Goal: Task Accomplishment & Management: Manage account settings

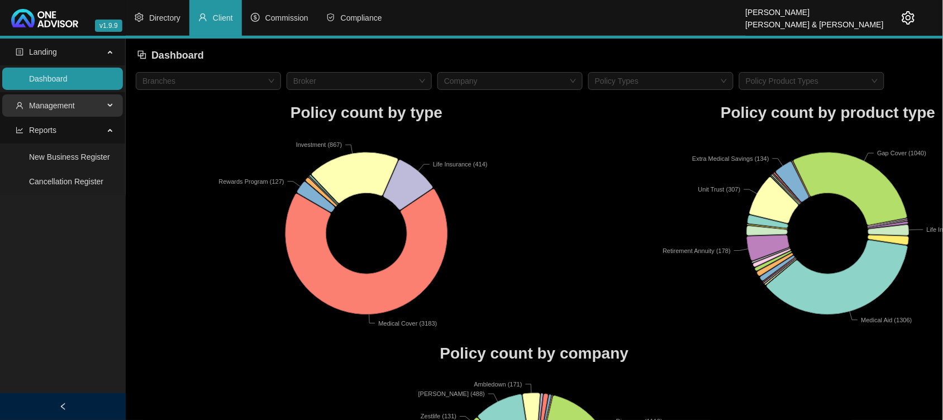
click at [54, 113] on span "Management" at bounding box center [60, 105] width 88 height 22
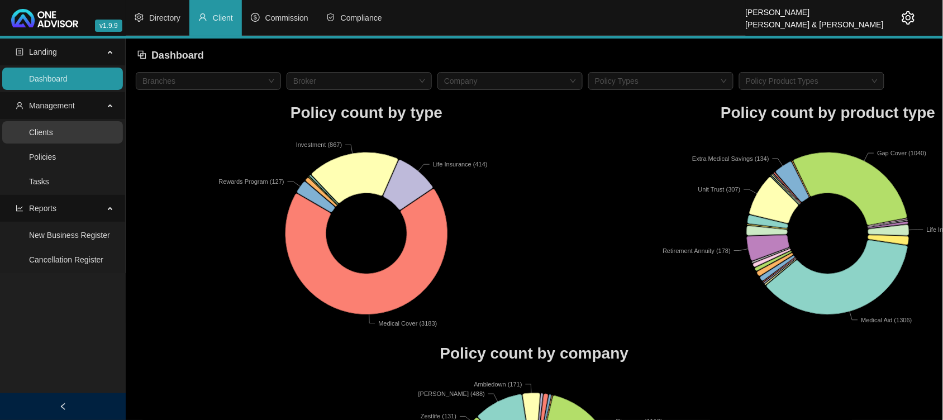
click at [53, 137] on link "Clients" at bounding box center [41, 132] width 24 height 9
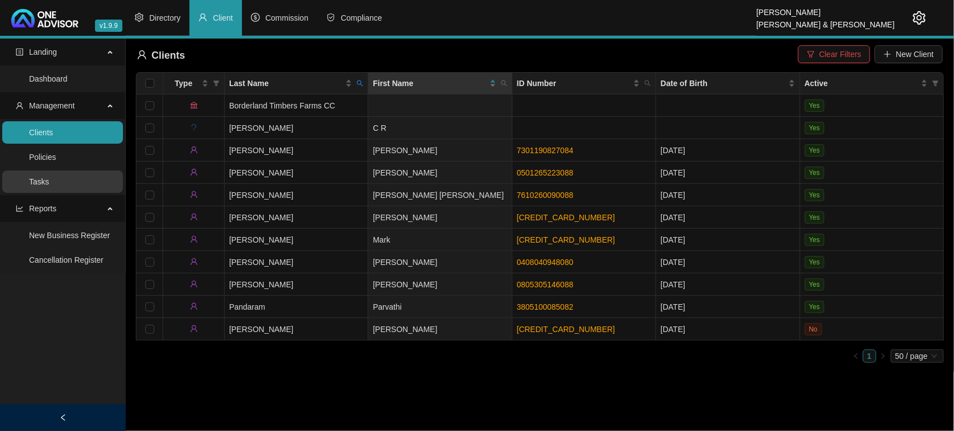
click at [49, 186] on link "Tasks" at bounding box center [39, 181] width 20 height 9
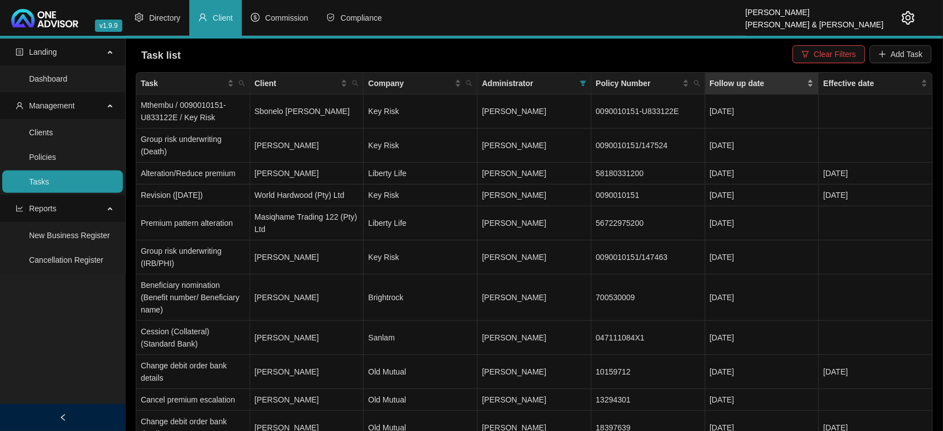
click at [809, 77] on div "Follow up date" at bounding box center [762, 83] width 104 height 12
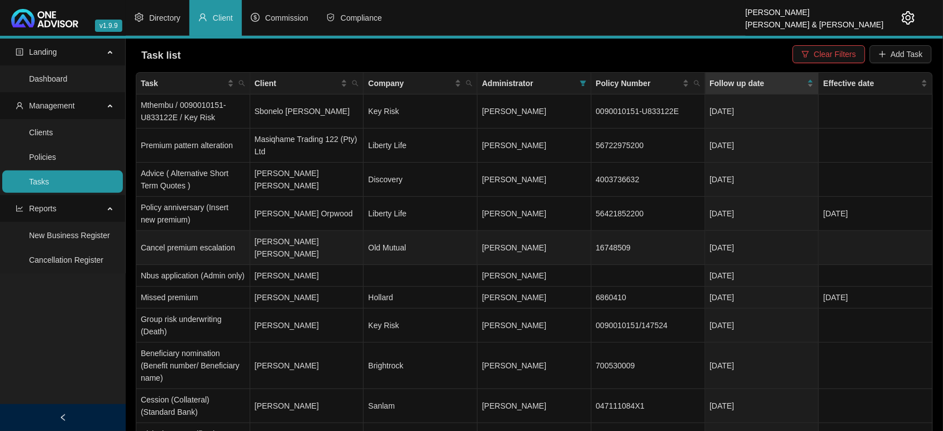
click at [428, 239] on td "Old Mutual" at bounding box center [421, 248] width 114 height 34
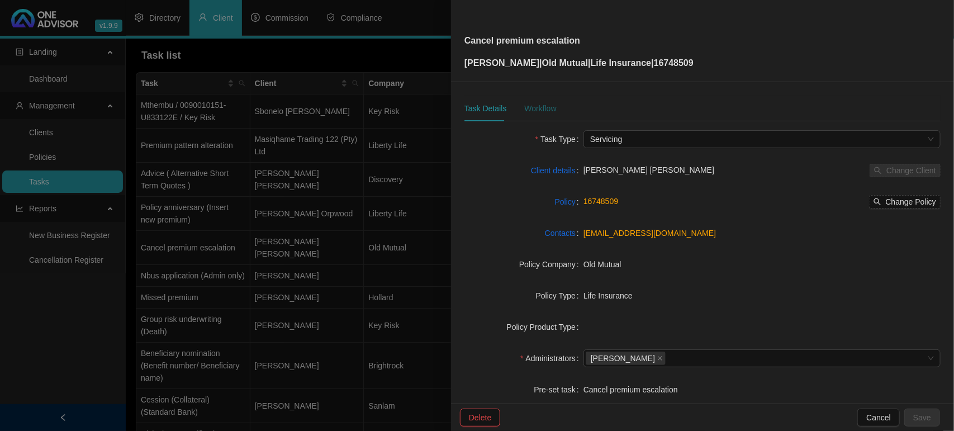
click at [536, 103] on div "Workflow" at bounding box center [540, 108] width 32 height 12
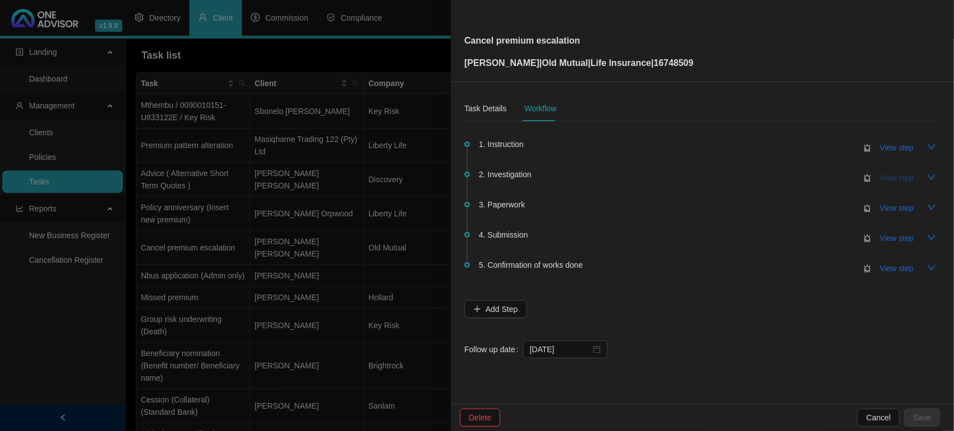
click at [885, 179] on span "View step" at bounding box center [897, 177] width 34 height 12
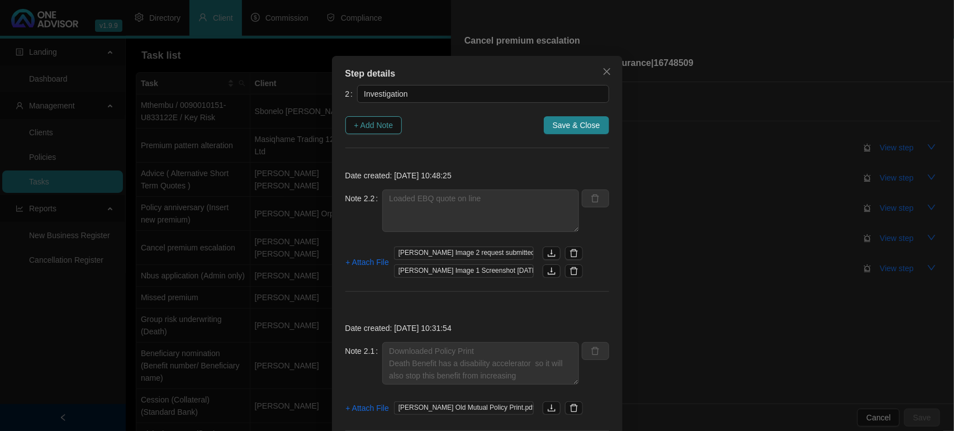
click at [361, 118] on button "+ Add Note" at bounding box center [373, 125] width 57 height 18
type textarea "Loaded EBQ quote on line"
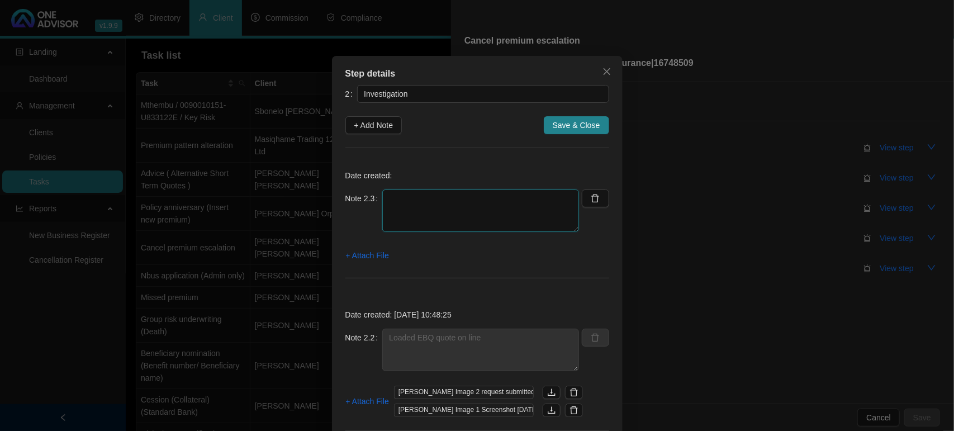
click at [385, 208] on textarea at bounding box center [480, 210] width 197 height 42
type textarea "d"
type textarea "D"
type textarea "Double check with [PERSON_NAME] regarding the Disability accelerator annual esc…"
click at [365, 252] on span "+ Attach File" at bounding box center [367, 255] width 43 height 12
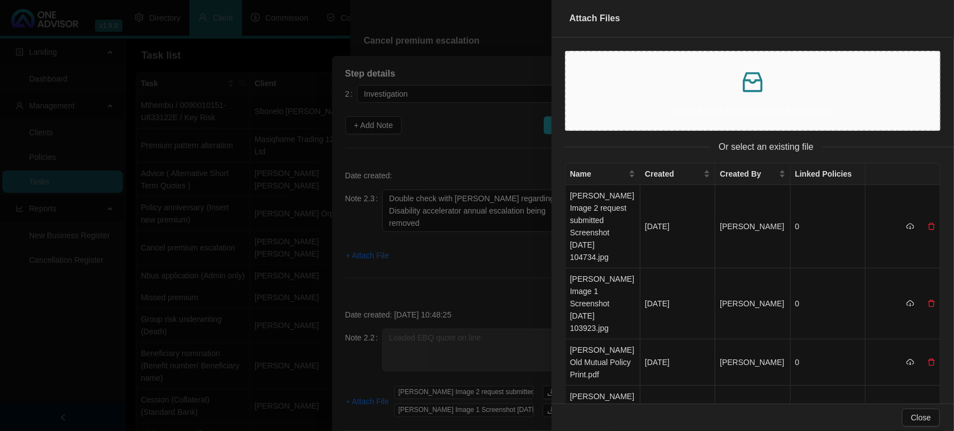
click at [680, 69] on p at bounding box center [752, 82] width 355 height 27
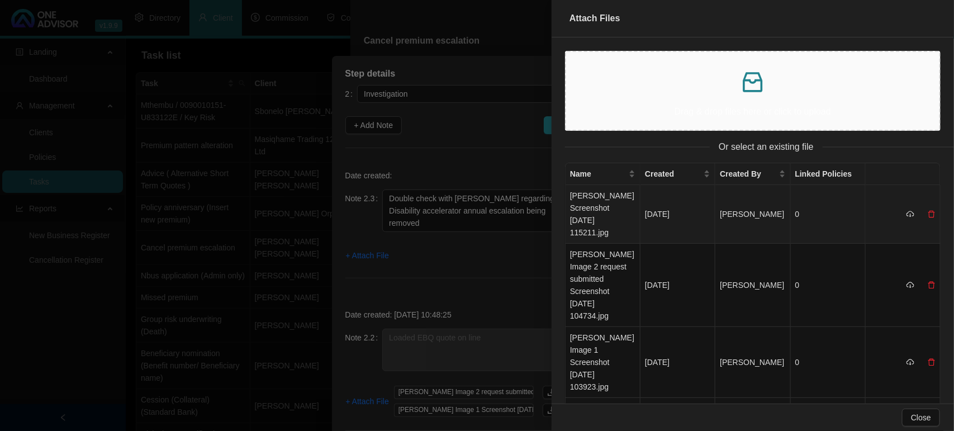
click at [599, 213] on td "[PERSON_NAME] Screenshot [DATE] 115211.jpg" at bounding box center [602, 214] width 75 height 59
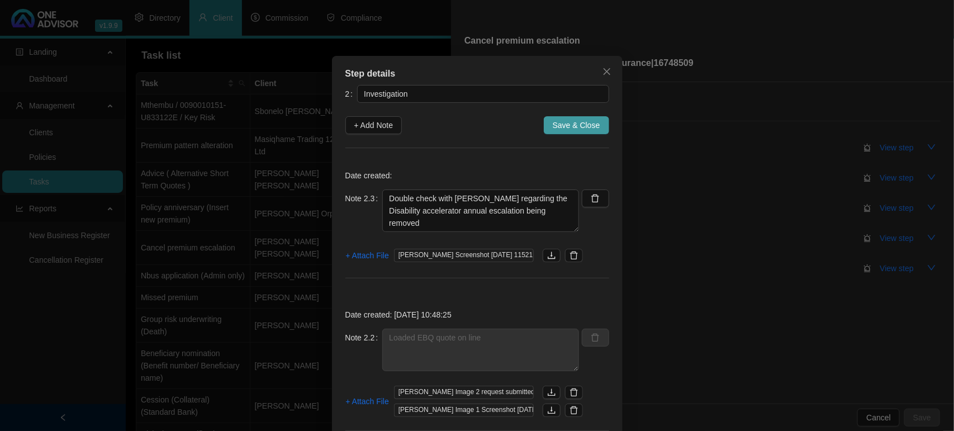
click at [556, 126] on span "Save & Close" at bounding box center [575, 125] width 47 height 12
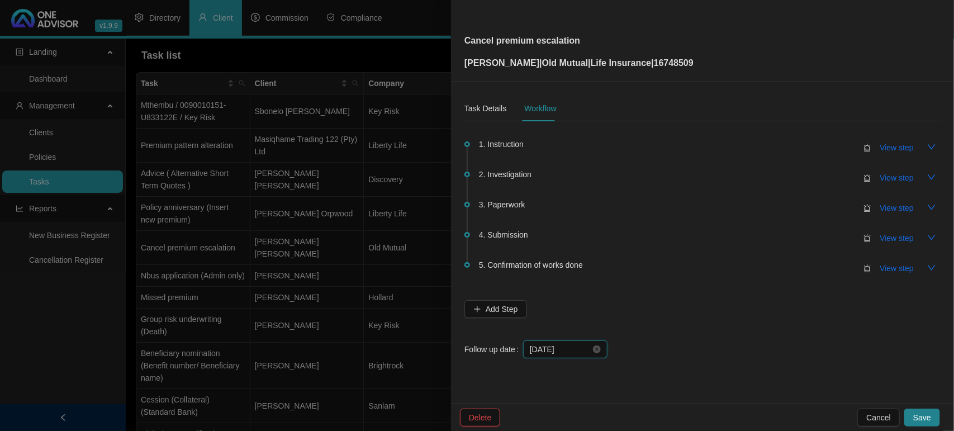
click at [567, 348] on input "[DATE]" at bounding box center [560, 349] width 61 height 12
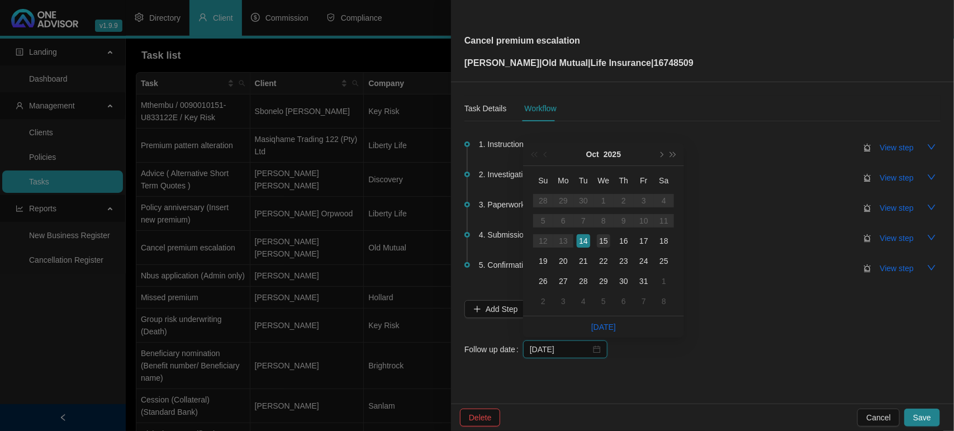
type input "[DATE]"
click at [602, 244] on div "15" at bounding box center [603, 240] width 13 height 13
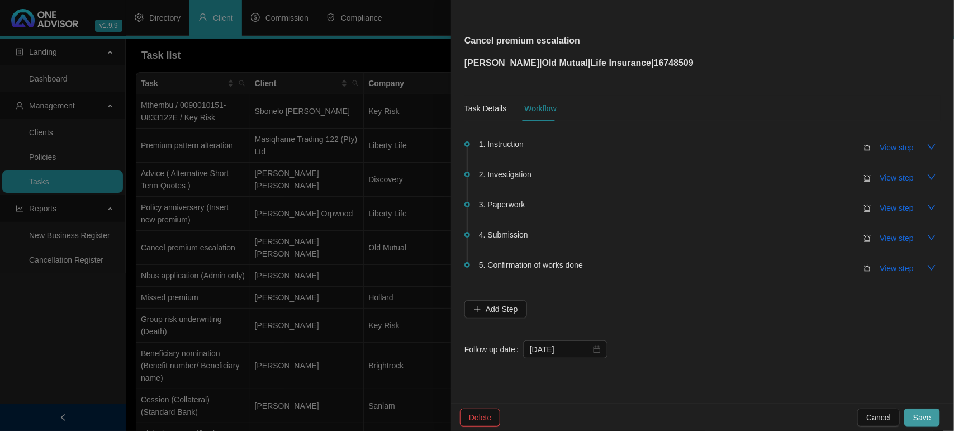
click at [925, 413] on span "Save" at bounding box center [922, 417] width 18 height 12
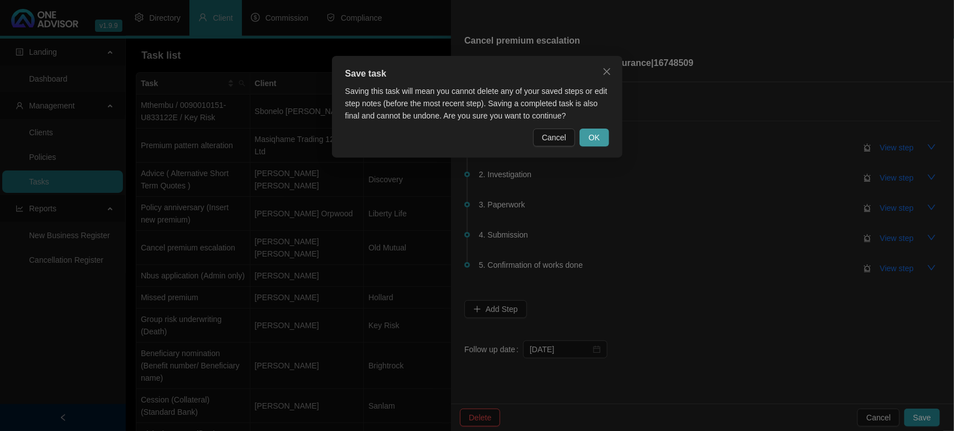
click at [590, 132] on span "OK" at bounding box center [593, 137] width 11 height 12
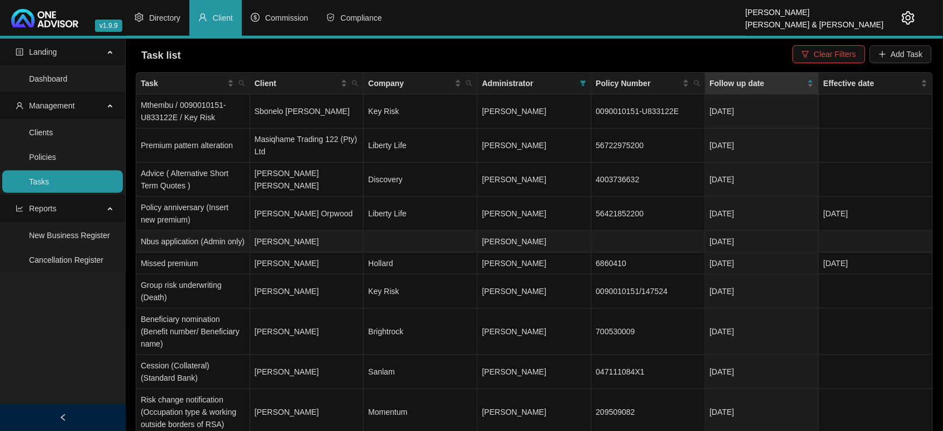
click at [757, 244] on td "[DATE]" at bounding box center [763, 242] width 114 height 22
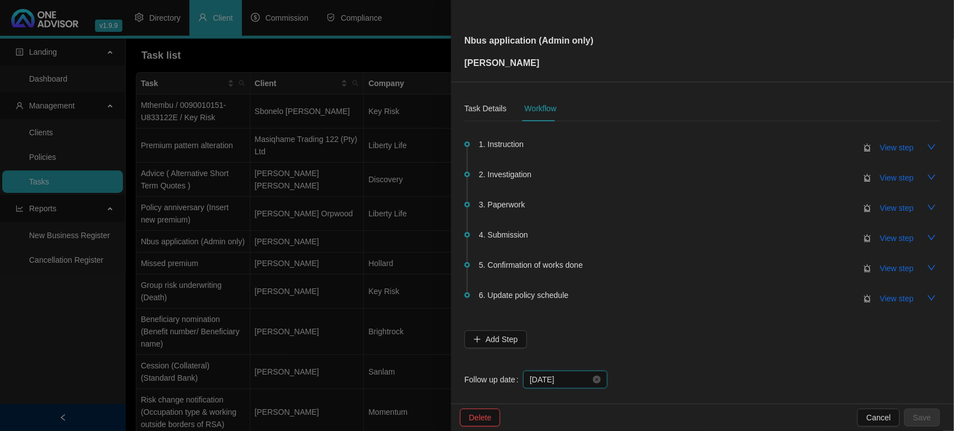
click at [578, 374] on input "[DATE]" at bounding box center [560, 379] width 61 height 12
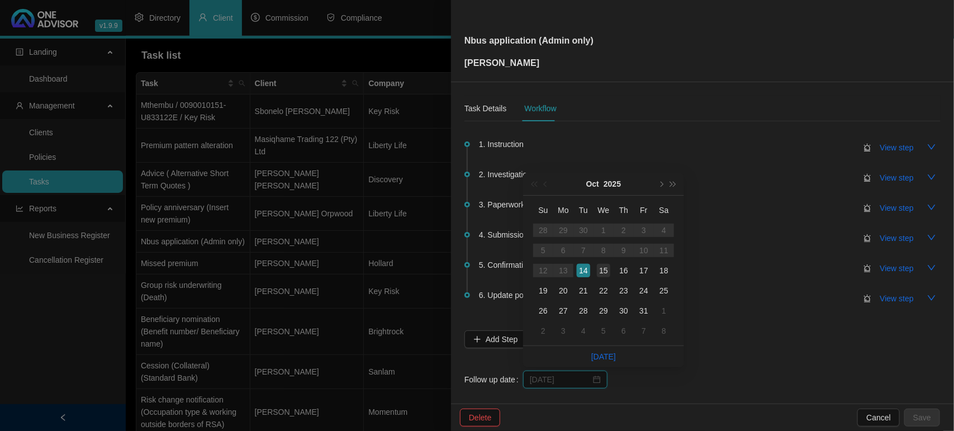
type input "[DATE]"
click at [607, 266] on div "15" at bounding box center [603, 270] width 13 height 13
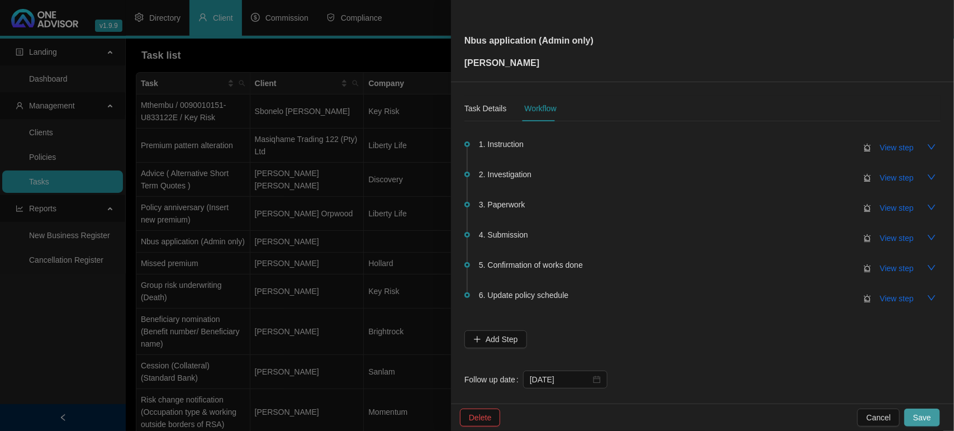
click at [931, 411] on button "Save" at bounding box center [922, 417] width 36 height 18
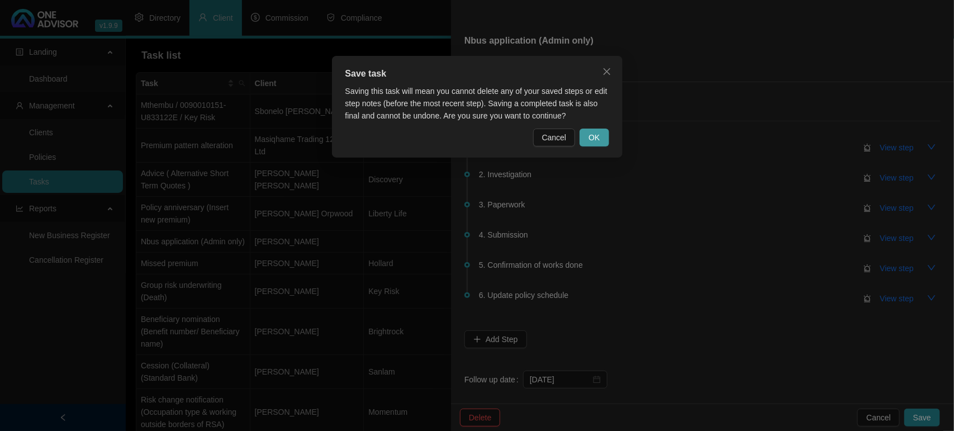
click at [592, 135] on span "OK" at bounding box center [593, 137] width 11 height 12
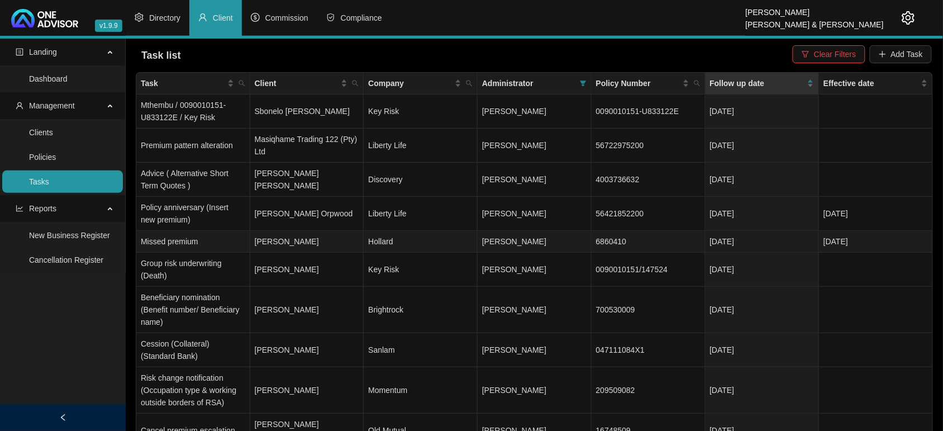
click at [394, 246] on td "Hollard" at bounding box center [421, 242] width 114 height 22
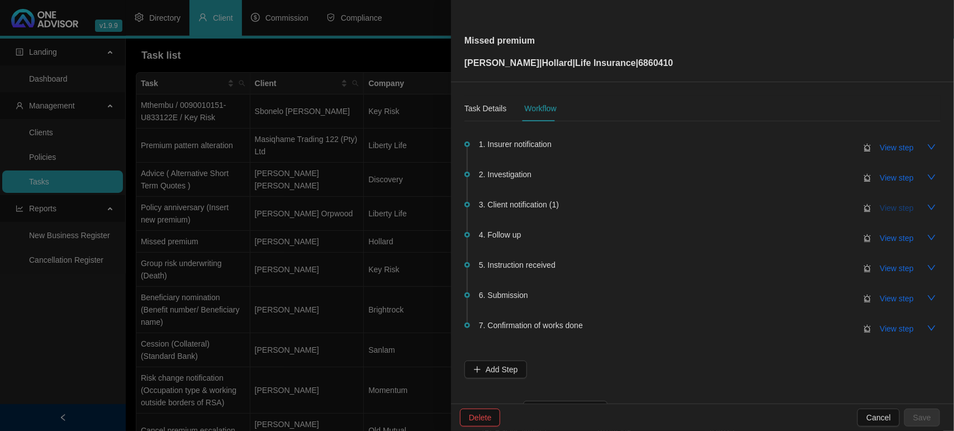
click at [893, 208] on span "View step" at bounding box center [897, 208] width 34 height 12
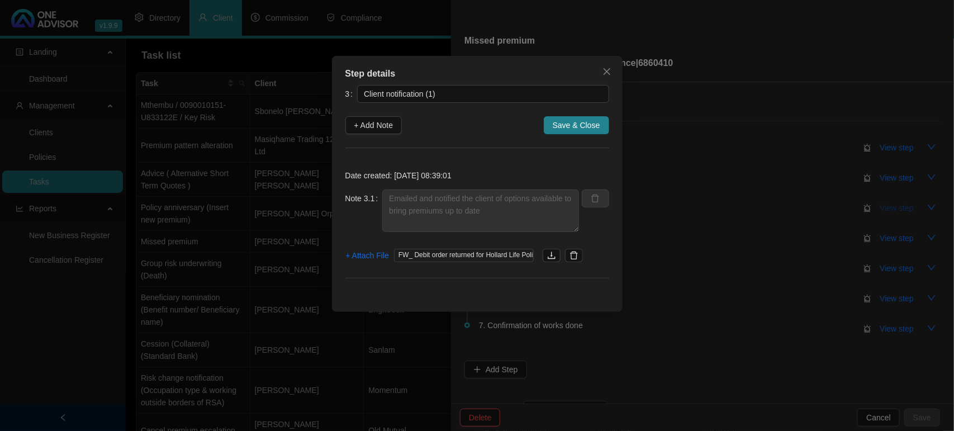
click at [893, 208] on div "Step details 3 Client notification (1) + Add Note Save & Close Date created: [D…" at bounding box center [477, 215] width 954 height 431
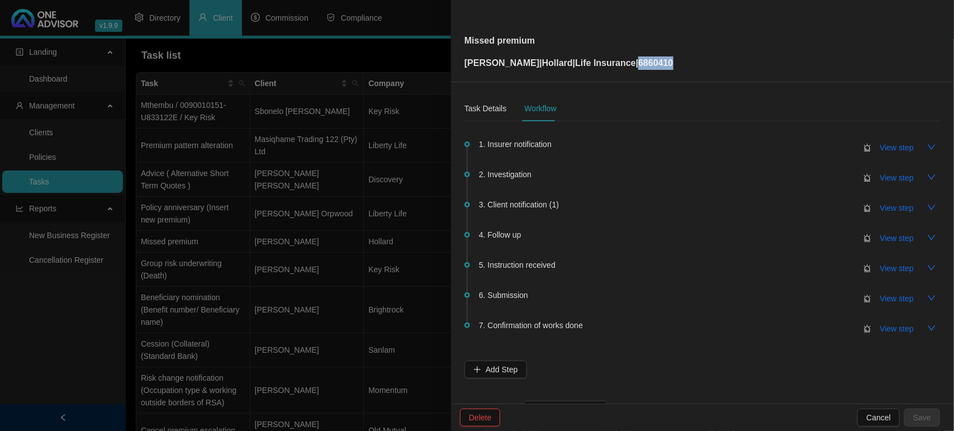
drag, startPoint x: 689, startPoint y: 60, endPoint x: 634, endPoint y: 60, distance: 54.7
click at [634, 60] on div "Missed premium [PERSON_NAME] | [PERSON_NAME] | Life Insurance | 6860410" at bounding box center [702, 41] width 476 height 58
copy p "6860410"
click at [880, 205] on span "View step" at bounding box center [897, 208] width 34 height 12
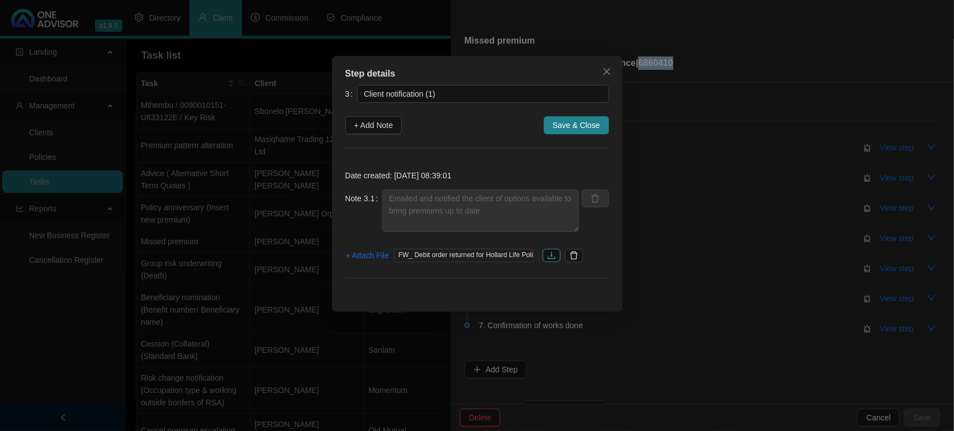
click at [553, 255] on icon "download" at bounding box center [551, 255] width 9 height 9
click at [613, 70] on span "Close" at bounding box center [607, 71] width 18 height 9
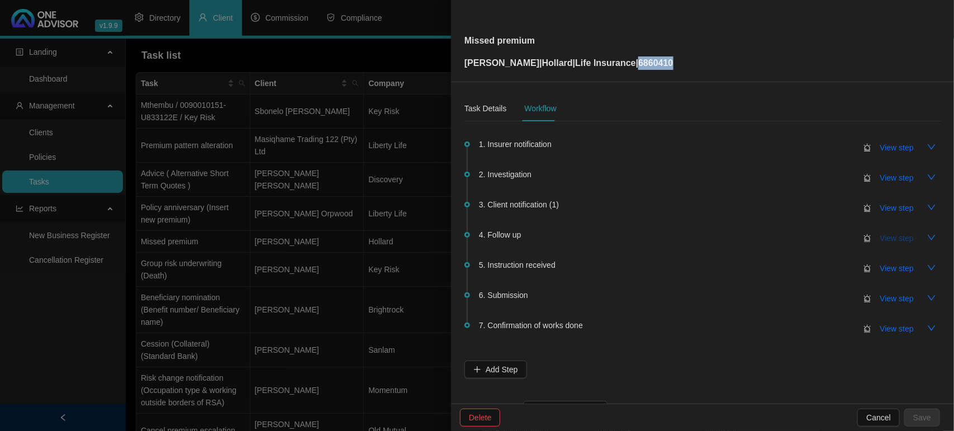
click at [880, 232] on span "View step" at bounding box center [897, 238] width 34 height 12
type input "Follow up"
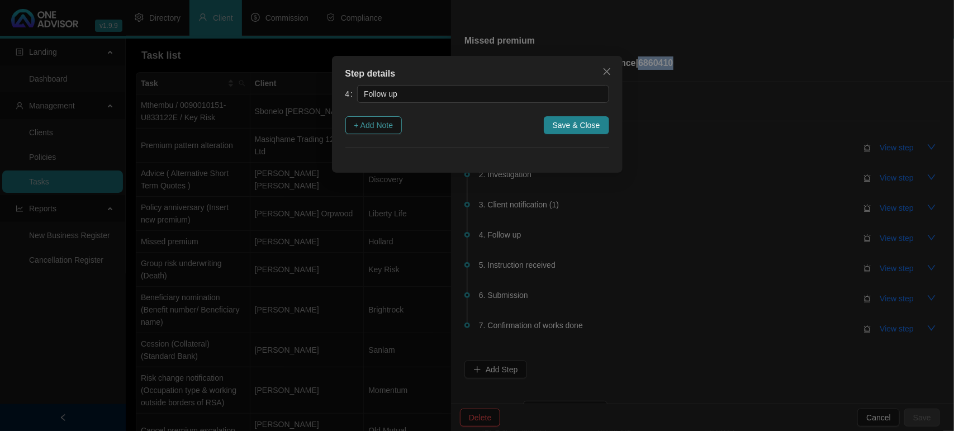
click at [373, 124] on span "+ Add Note" at bounding box center [373, 125] width 39 height 12
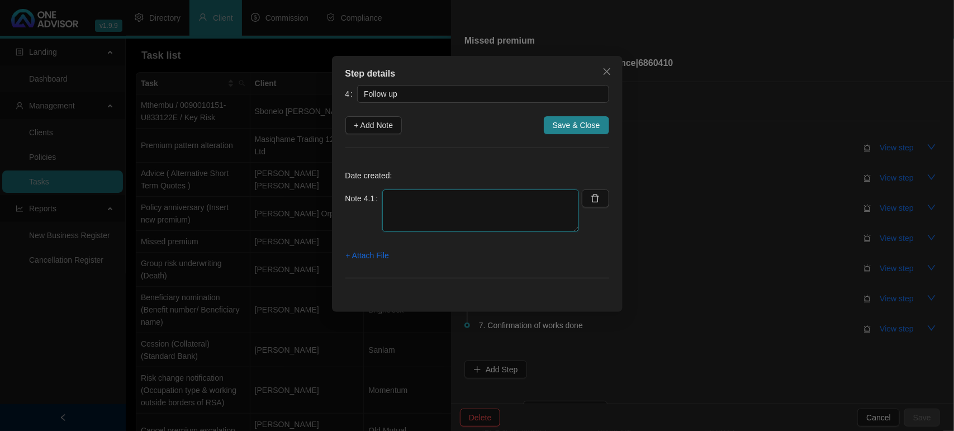
click at [423, 198] on textarea at bounding box center [480, 210] width 197 height 42
type textarea "Sent client a WhatsApp follow up"
click at [369, 252] on span "+ Attach File" at bounding box center [367, 255] width 43 height 12
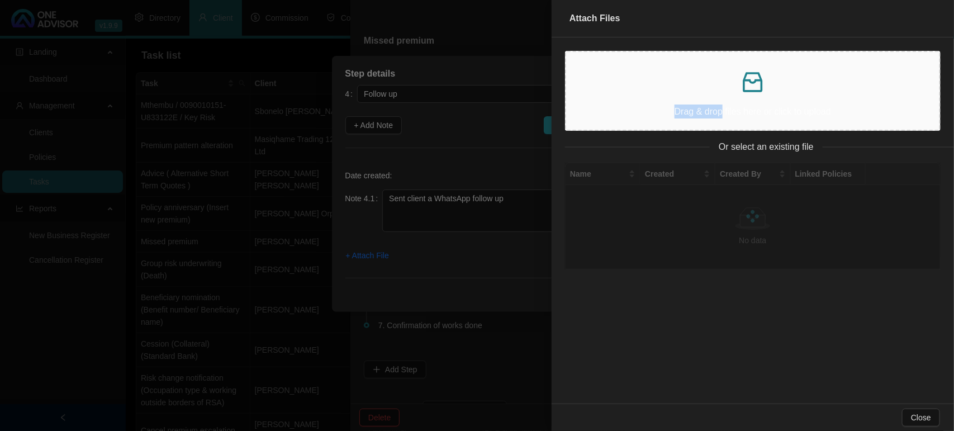
click at [722, 94] on div "Drag & drop files here or click to upload" at bounding box center [752, 91] width 355 height 60
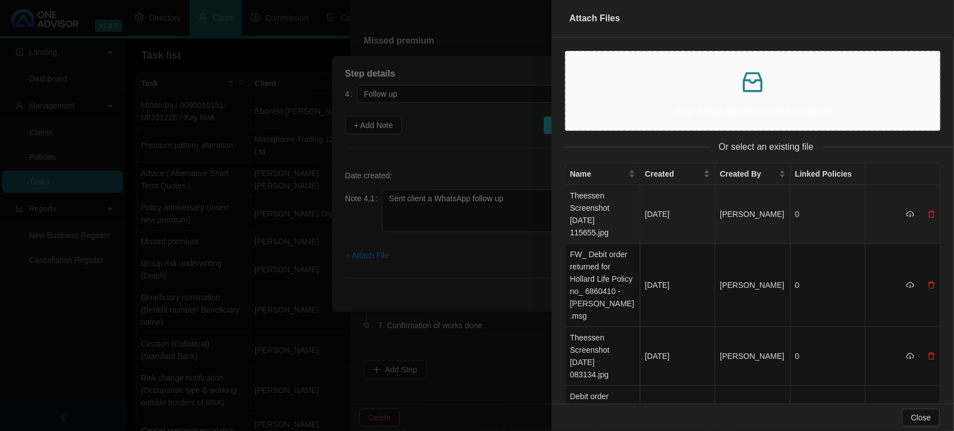
click at [601, 202] on td "Theessen Screenshot [DATE] 115655.jpg" at bounding box center [602, 214] width 75 height 59
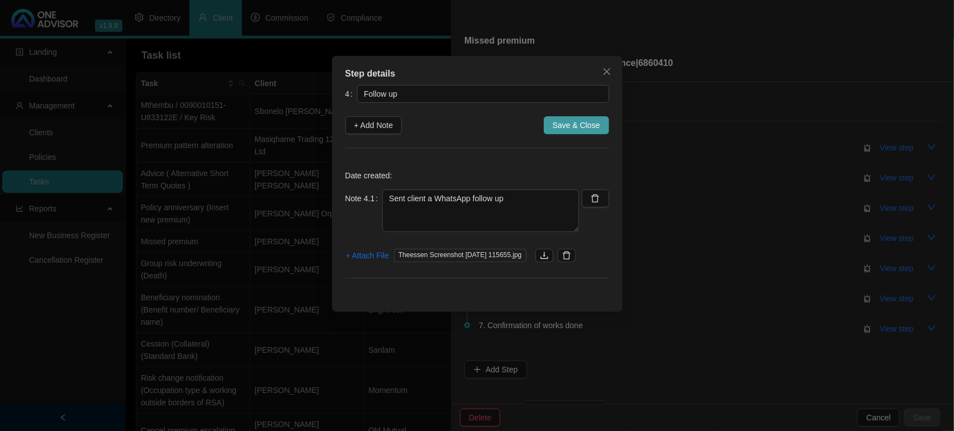
click at [574, 123] on span "Save & Close" at bounding box center [575, 125] width 47 height 12
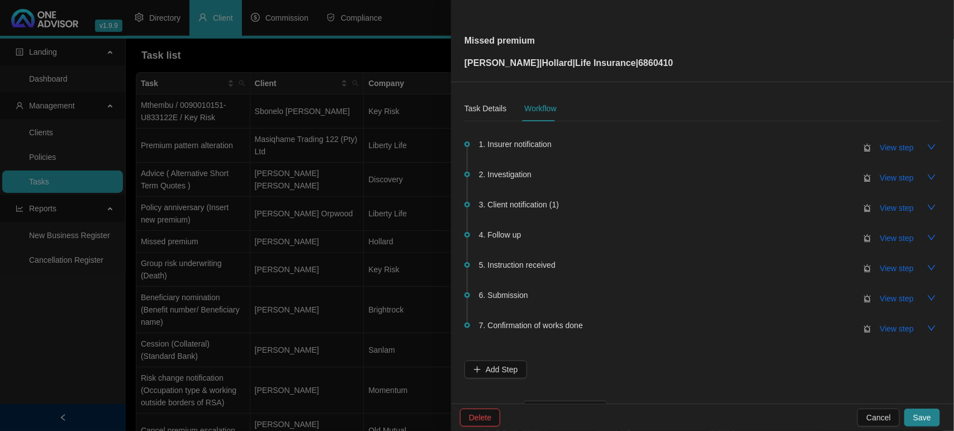
scroll to position [41, 0]
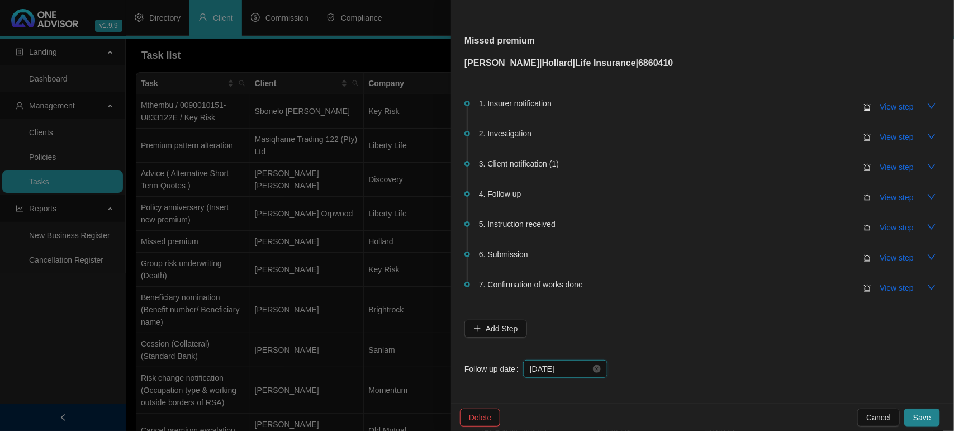
click at [577, 364] on input "[DATE]" at bounding box center [560, 369] width 61 height 12
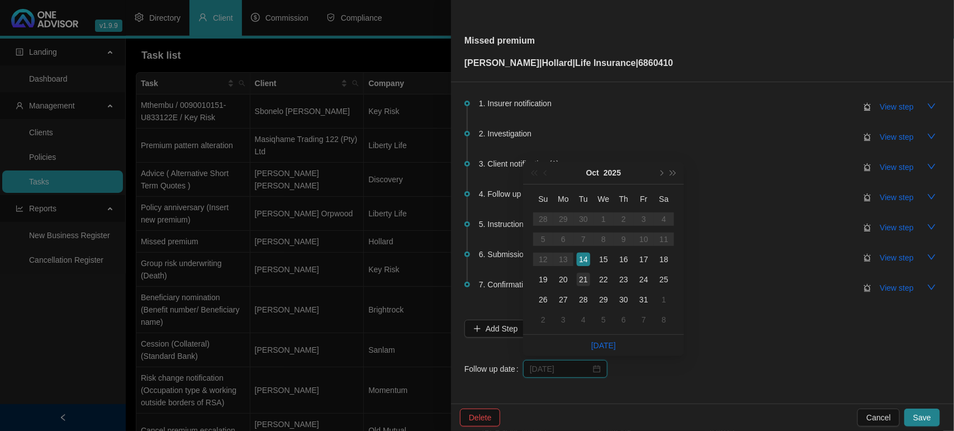
type input "[DATE]"
click at [581, 275] on div "21" at bounding box center [582, 279] width 13 height 13
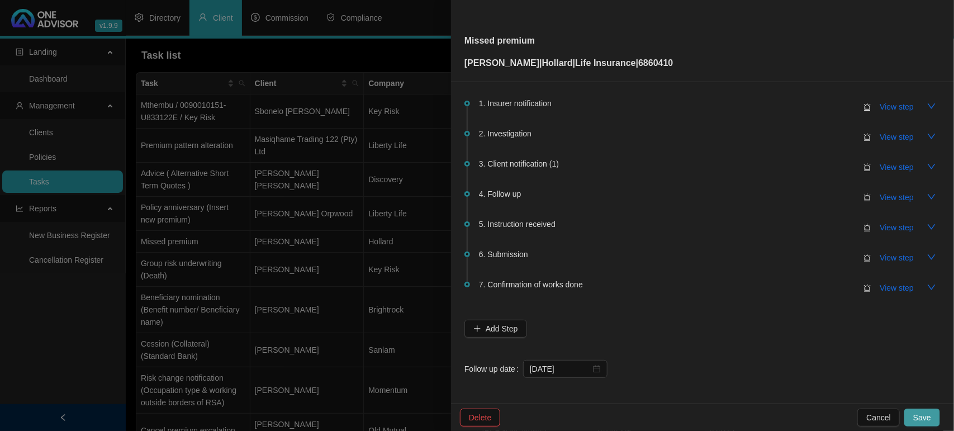
click at [918, 412] on span "Save" at bounding box center [922, 417] width 18 height 12
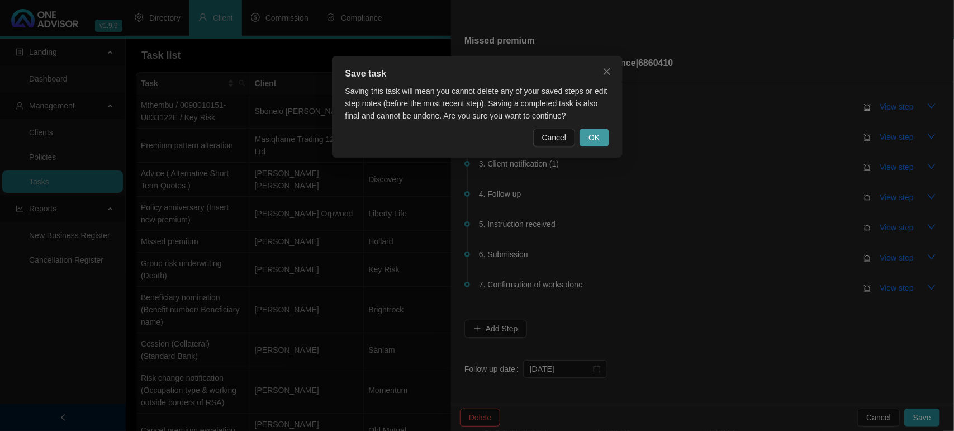
click at [590, 137] on span "OK" at bounding box center [593, 137] width 11 height 12
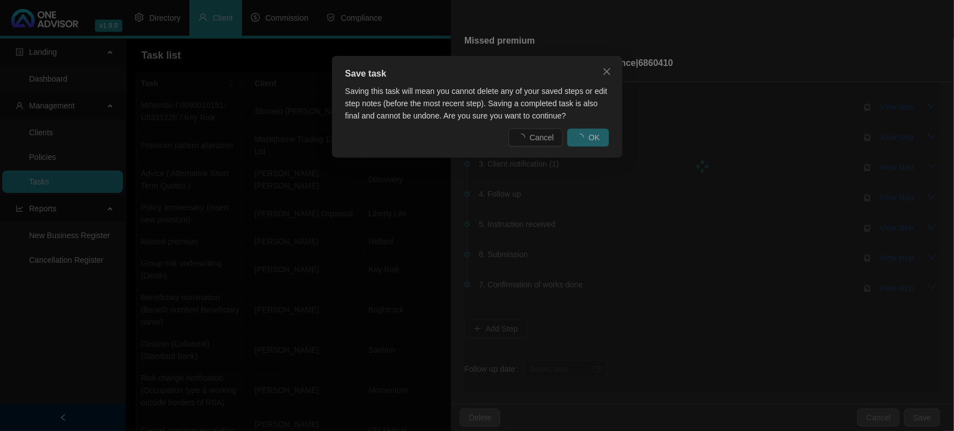
scroll to position [0, 0]
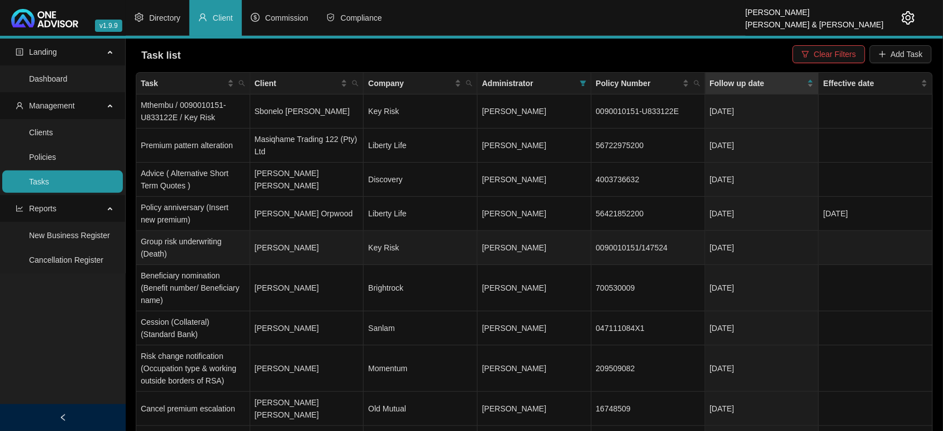
click at [740, 258] on td "[DATE]" at bounding box center [763, 248] width 114 height 34
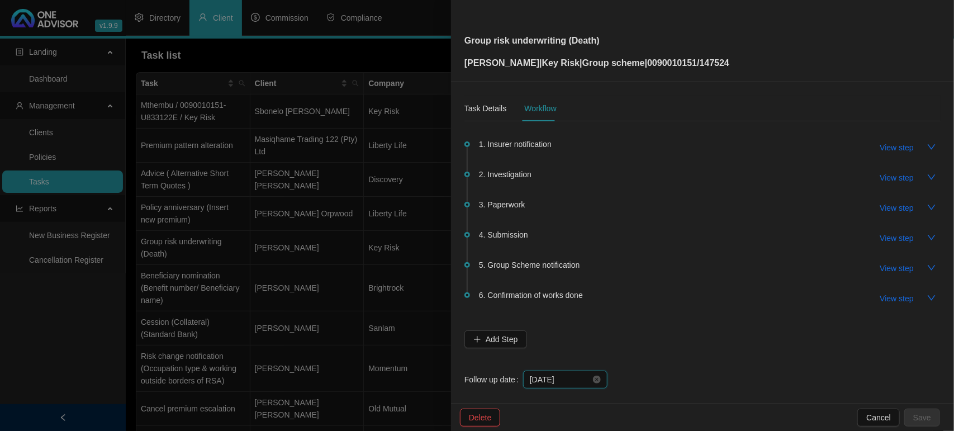
click at [574, 384] on input "[DATE]" at bounding box center [560, 379] width 61 height 12
click at [497, 176] on span "2. Investigation" at bounding box center [505, 174] width 53 height 12
click at [504, 241] on div "4. Submission View step" at bounding box center [709, 237] width 461 height 19
click at [889, 246] on button "View step" at bounding box center [896, 238] width 51 height 18
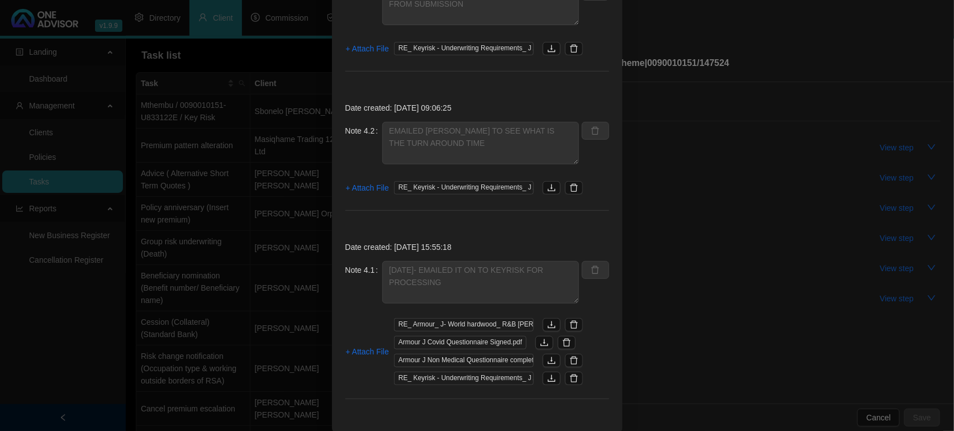
scroll to position [222, 0]
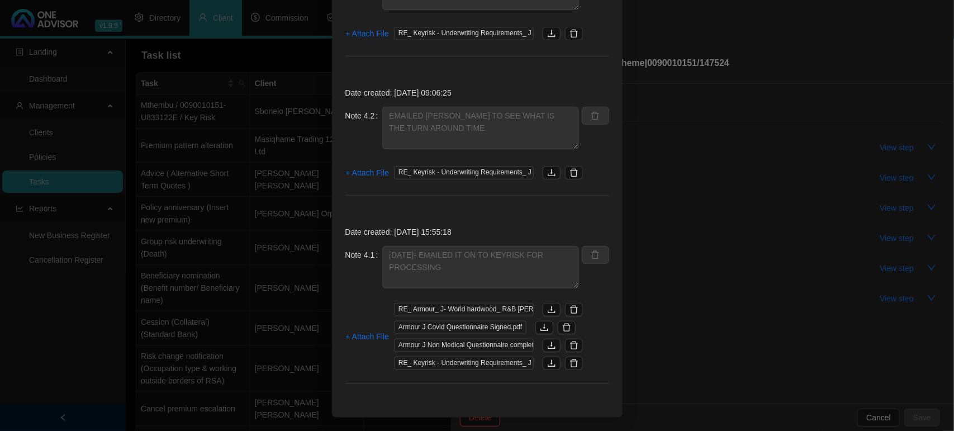
click at [736, 236] on div "Step details 4 Submission + Add Note Save & Close Date created: [DATE] 10:10:06…" at bounding box center [477, 215] width 954 height 431
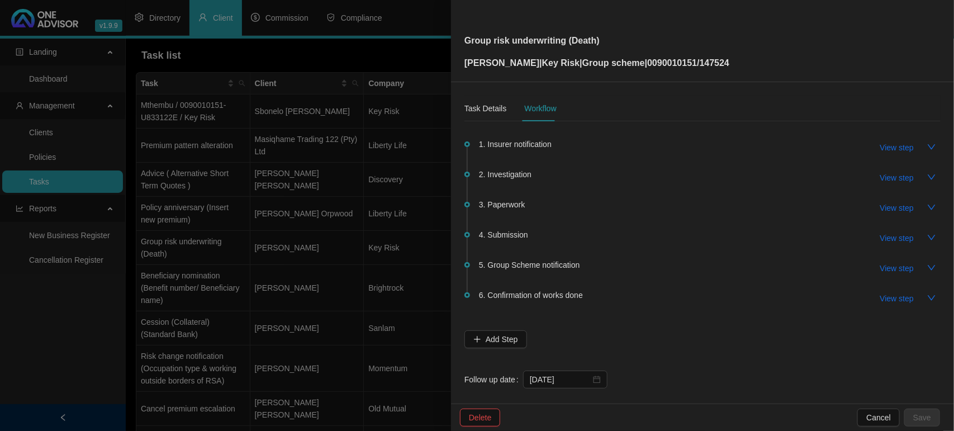
scroll to position [166, 0]
click at [574, 376] on input "[DATE]" at bounding box center [560, 379] width 61 height 12
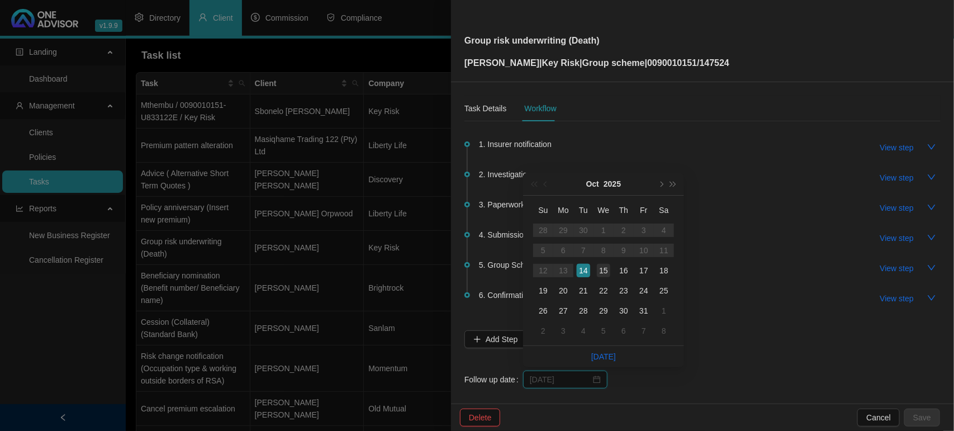
type input "[DATE]"
click at [599, 274] on div "15" at bounding box center [603, 270] width 13 height 13
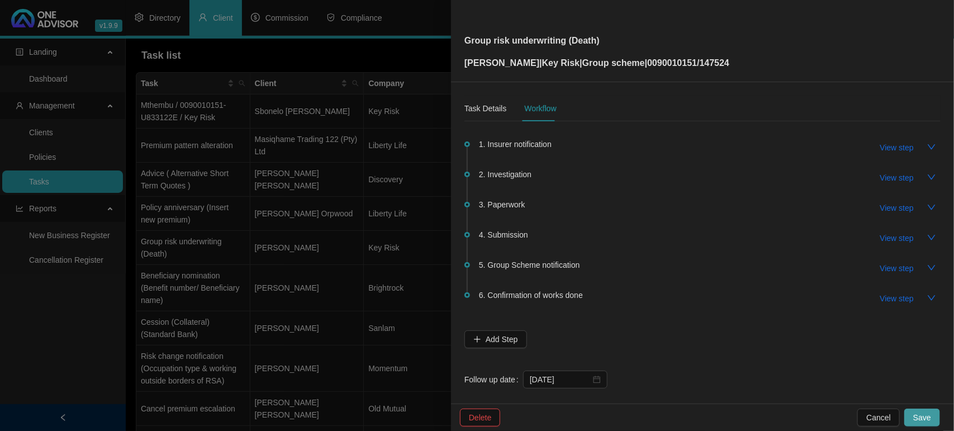
click at [911, 412] on button "Save" at bounding box center [922, 417] width 36 height 18
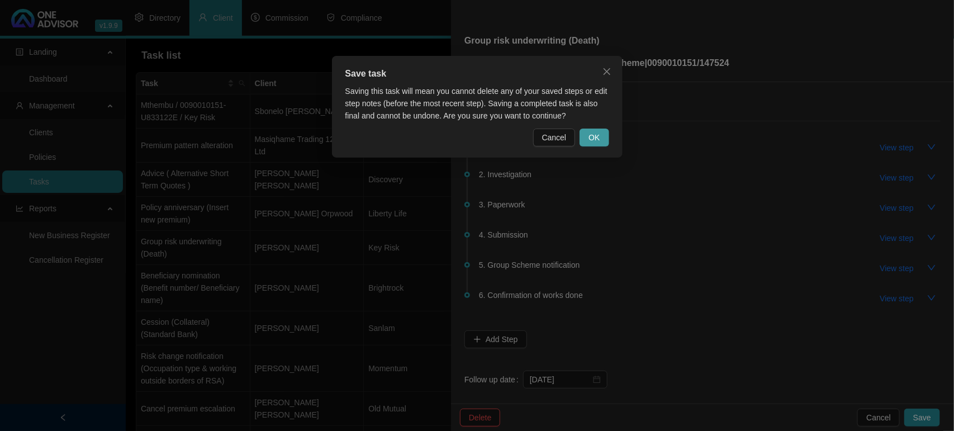
click at [587, 138] on button "OK" at bounding box center [593, 137] width 29 height 18
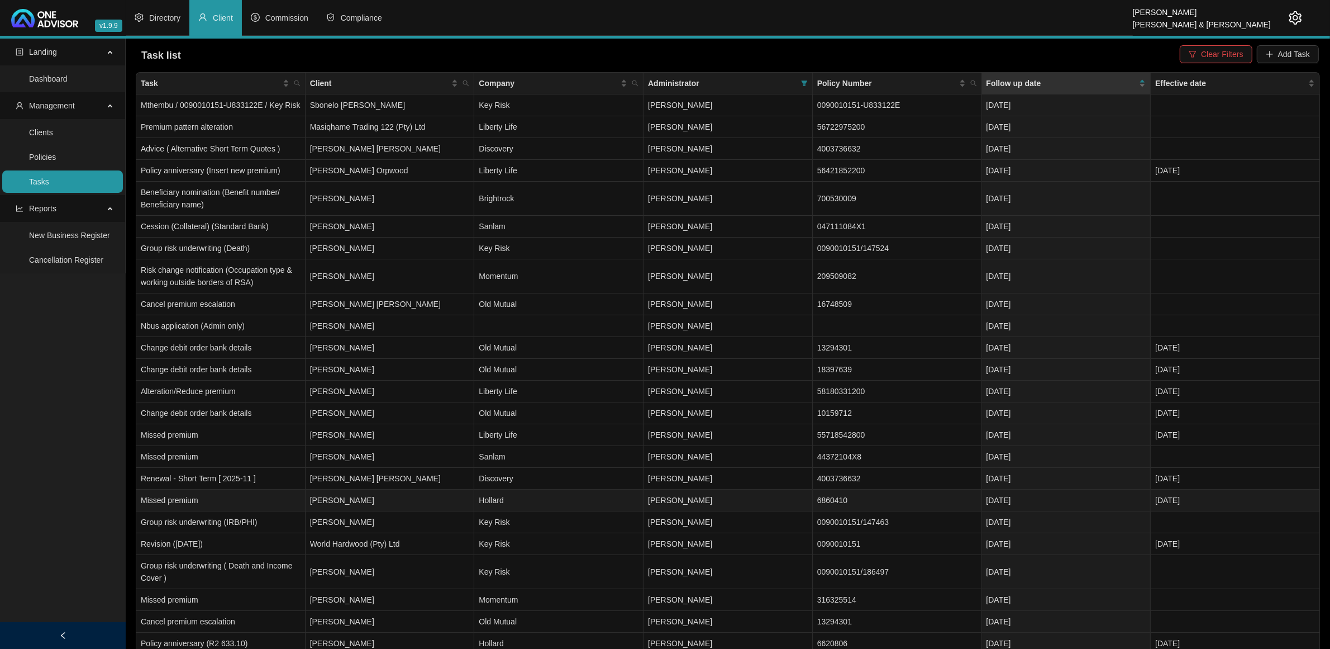
click at [350, 420] on td "[PERSON_NAME]" at bounding box center [390, 500] width 169 height 22
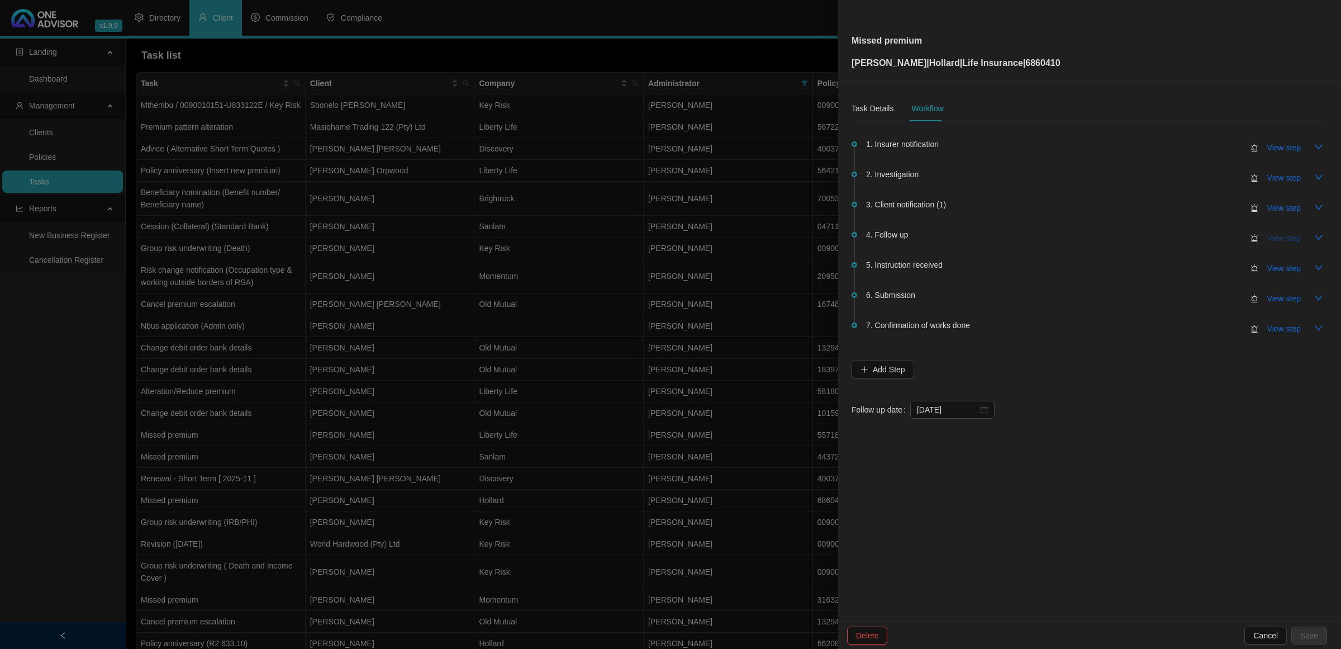
click at [942, 230] on button "View step" at bounding box center [1283, 238] width 51 height 18
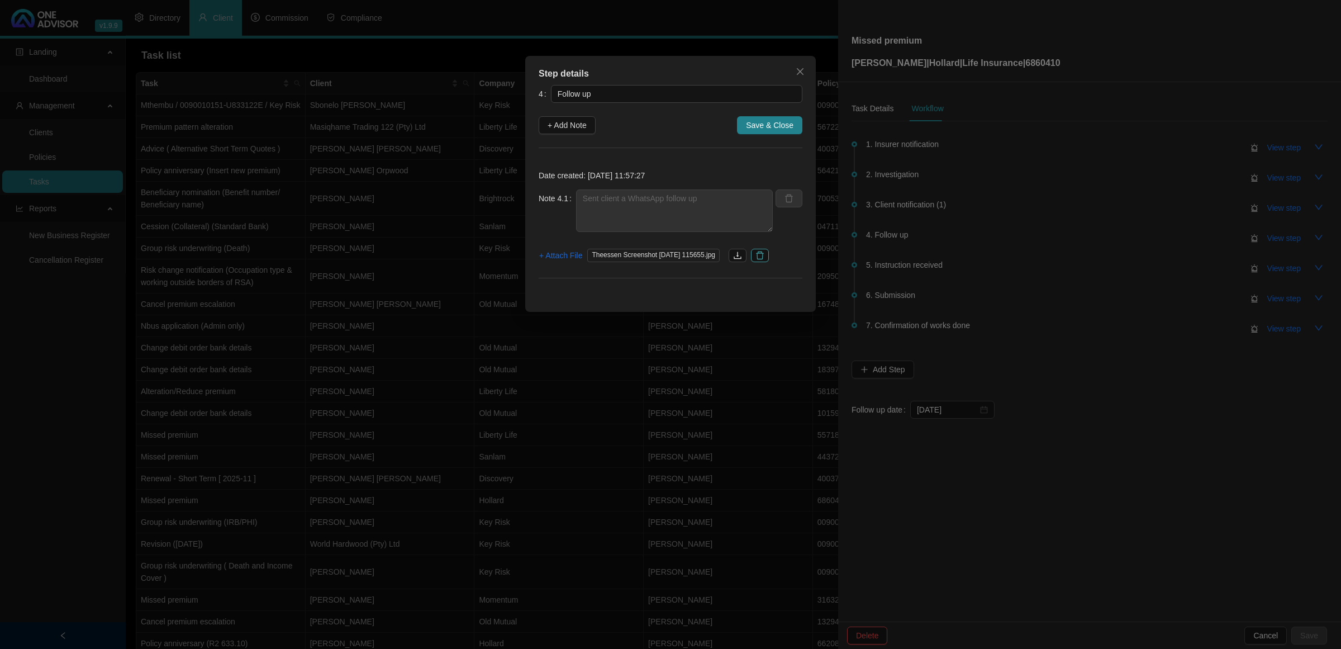
click at [764, 257] on icon "delete" at bounding box center [759, 255] width 9 height 9
click at [563, 255] on span "+ Attach File" at bounding box center [560, 255] width 43 height 12
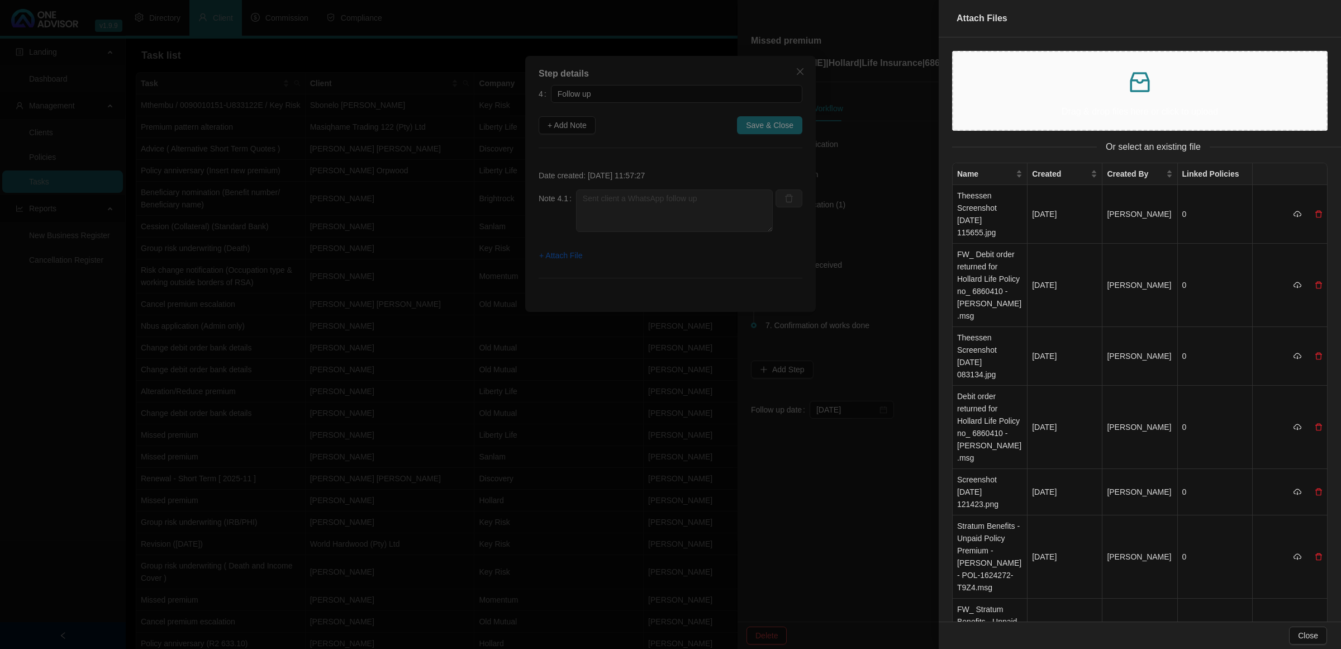
click at [942, 85] on p at bounding box center [1139, 82] width 355 height 27
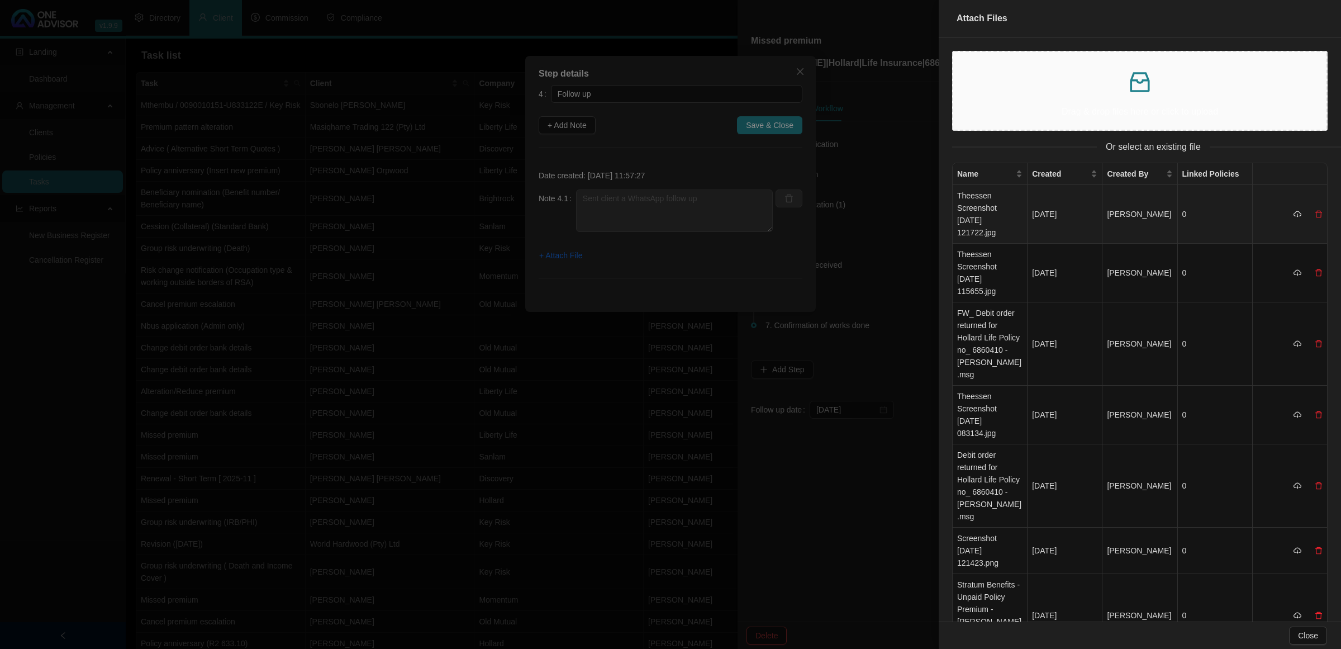
click at [942, 208] on td "Theessen Screenshot [DATE] 121722.jpg" at bounding box center [989, 214] width 75 height 59
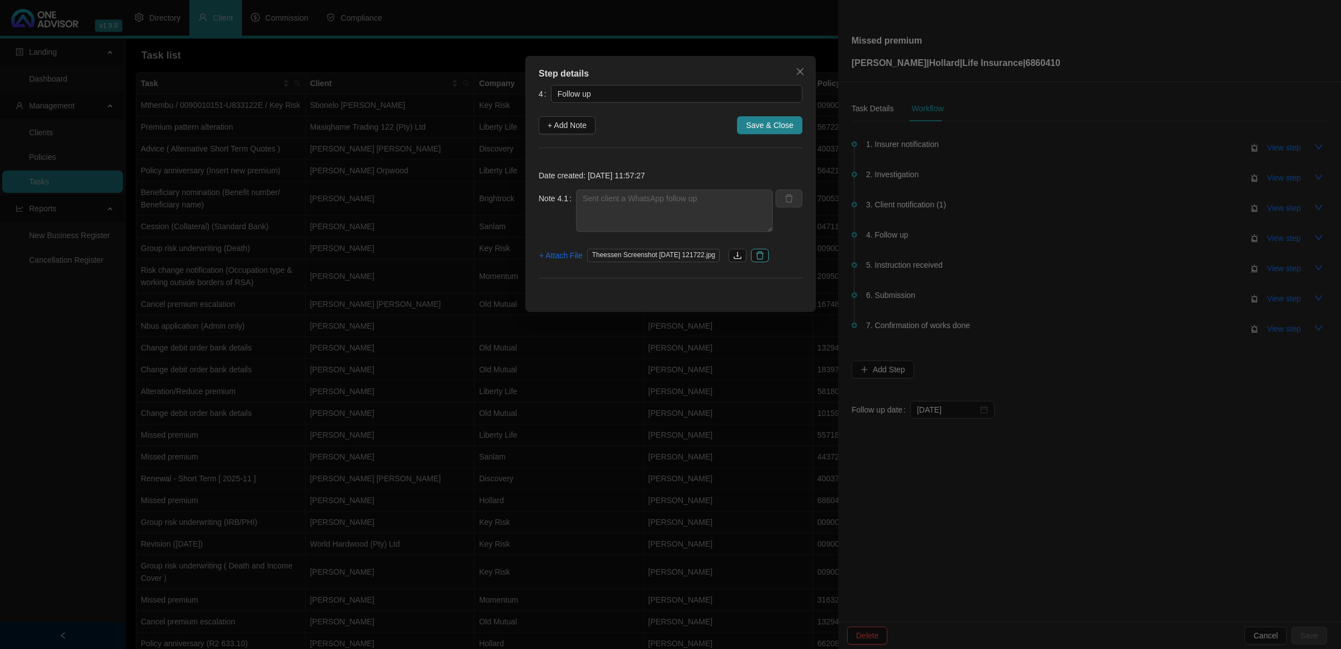
click at [767, 250] on button "button" at bounding box center [760, 255] width 18 height 13
drag, startPoint x: 565, startPoint y: 247, endPoint x: 565, endPoint y: 255, distance: 7.8
click at [565, 255] on button "+ Attach File" at bounding box center [561, 255] width 44 height 18
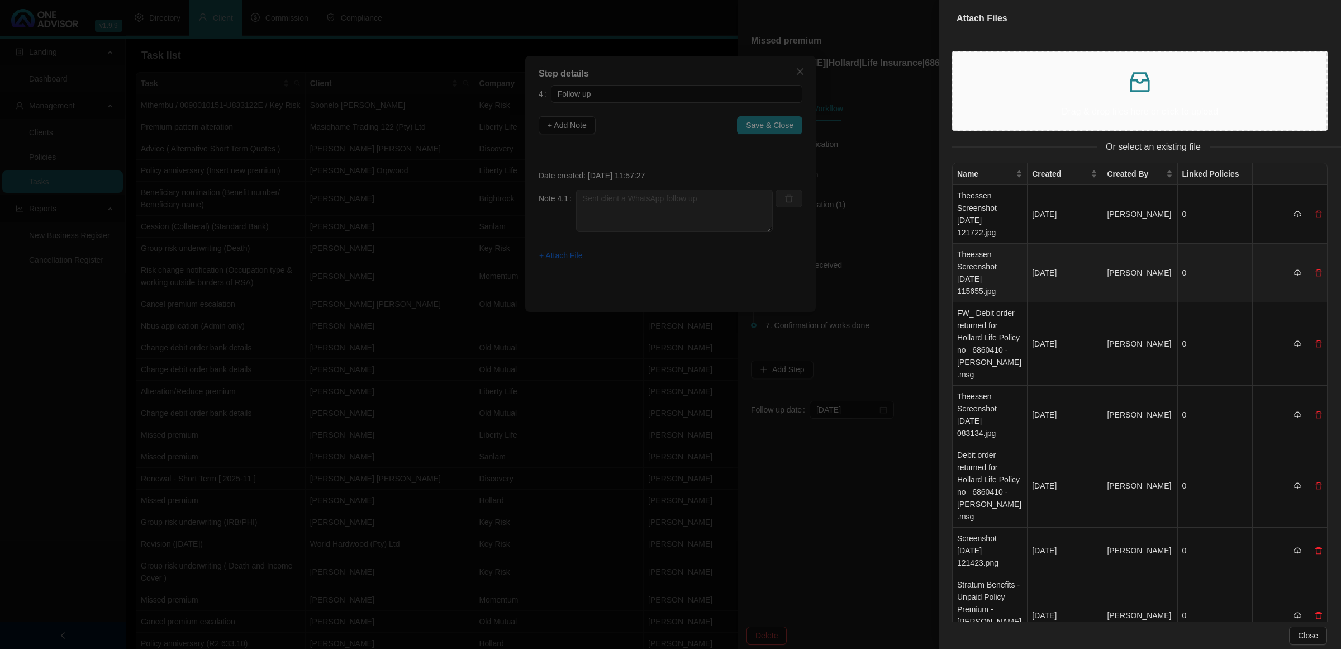
click at [942, 252] on td "Theessen Screenshot [DATE] 115655.jpg" at bounding box center [989, 273] width 75 height 59
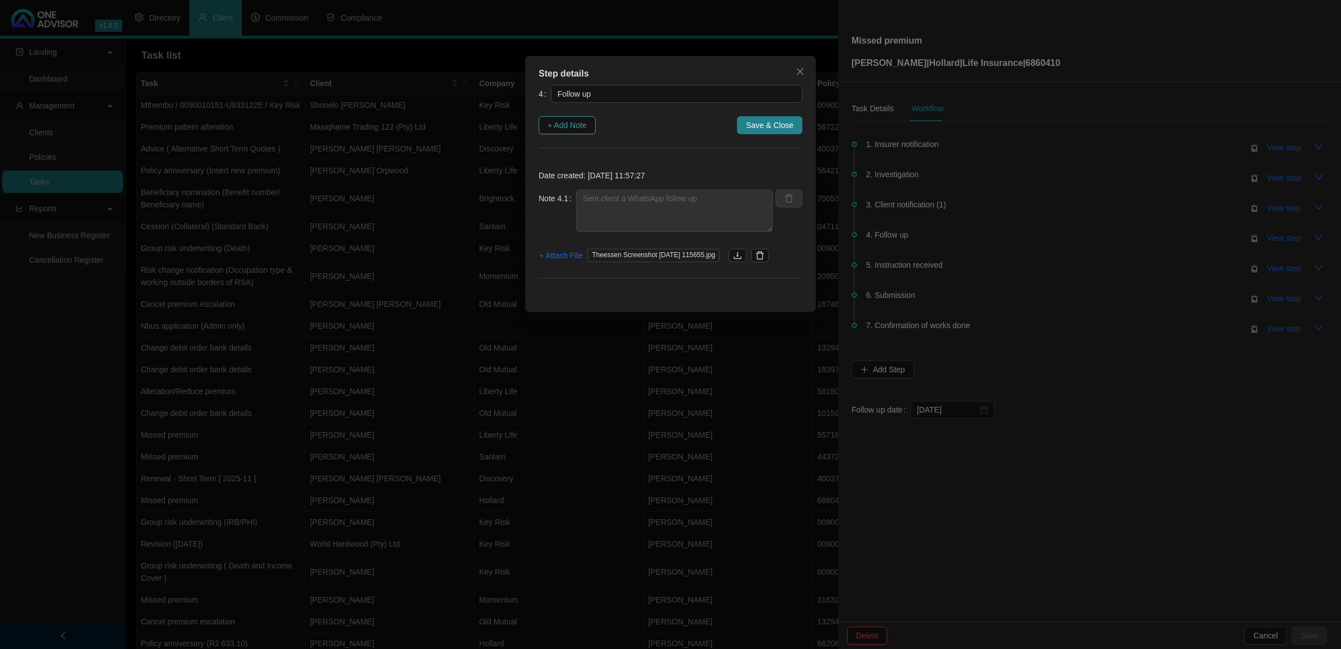
click at [587, 130] on span "+ Add Note" at bounding box center [566, 125] width 39 height 12
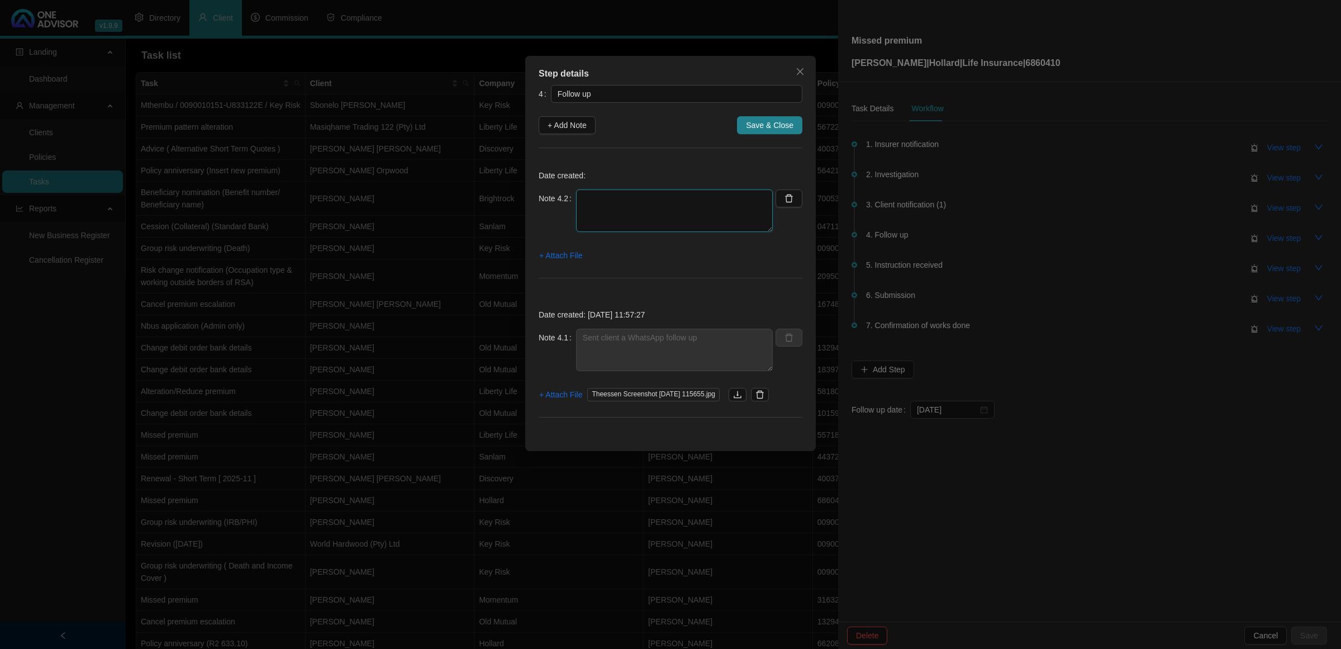
click at [651, 225] on textarea at bounding box center [674, 210] width 197 height 42
type textarea "Client responded - He is awaiting fund and will be in contact"
click at [570, 251] on span "+ Attach File" at bounding box center [560, 255] width 43 height 12
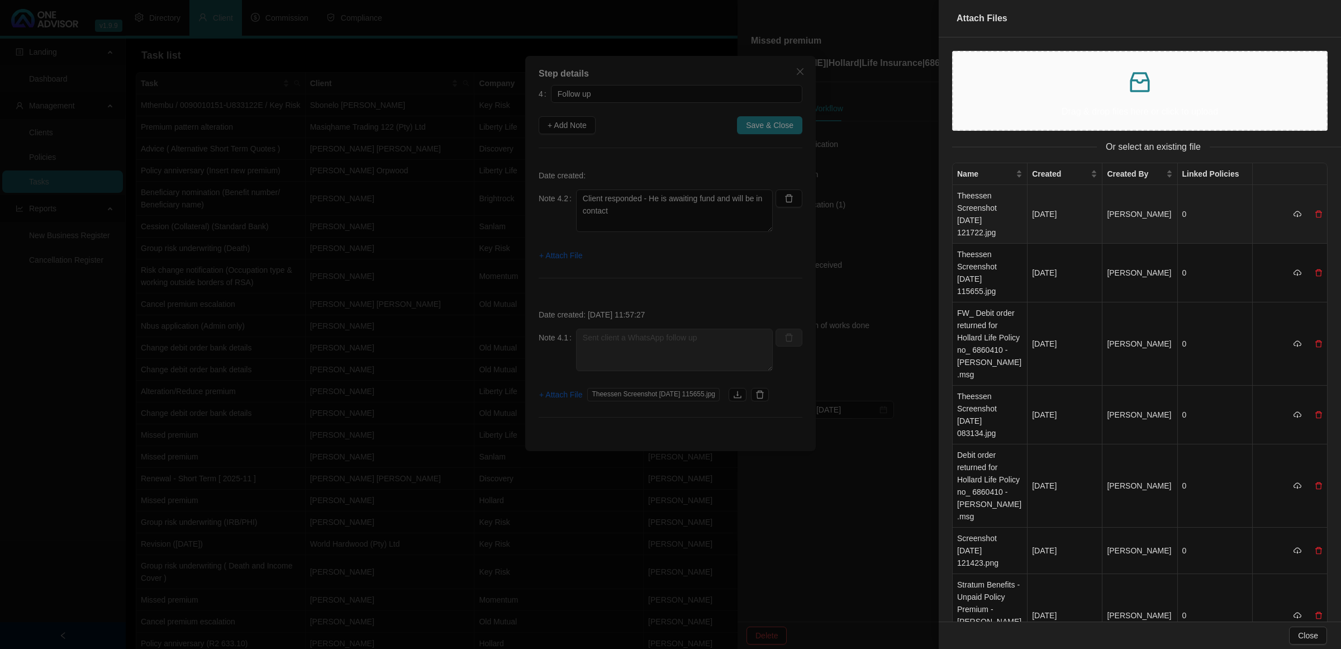
click at [942, 199] on td "Theessen Screenshot [DATE] 121722.jpg" at bounding box center [989, 214] width 75 height 59
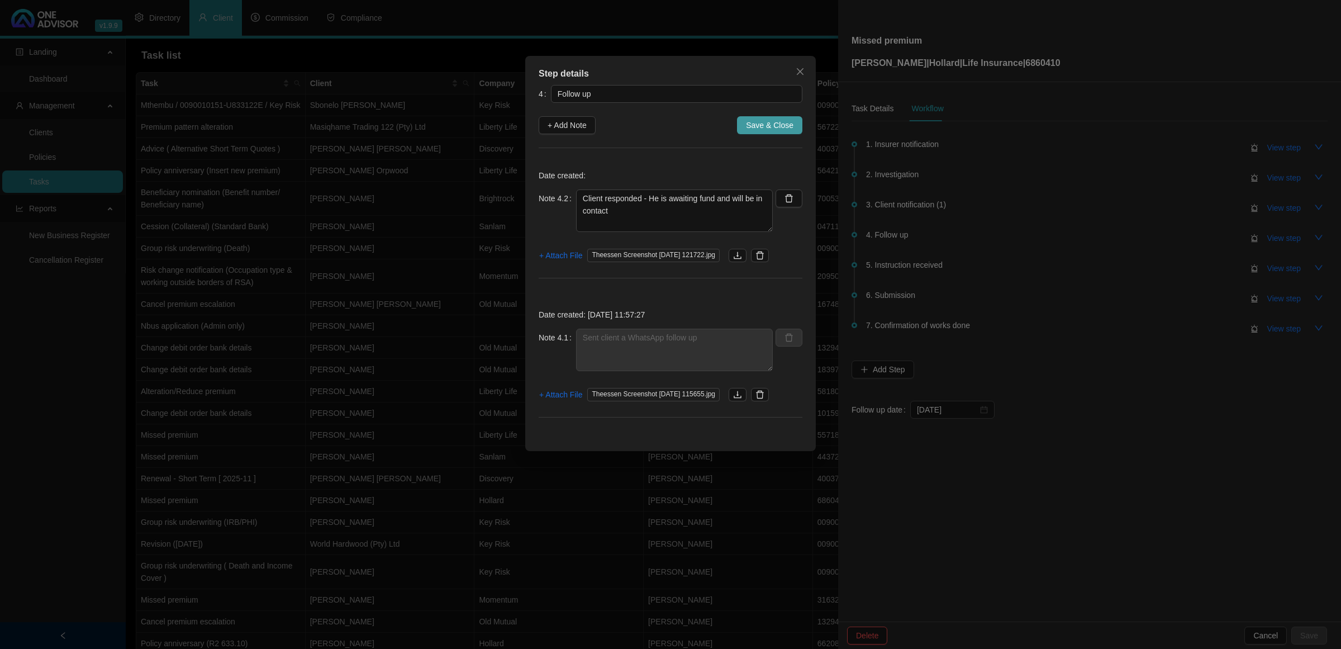
click at [785, 125] on span "Save & Close" at bounding box center [769, 125] width 47 height 12
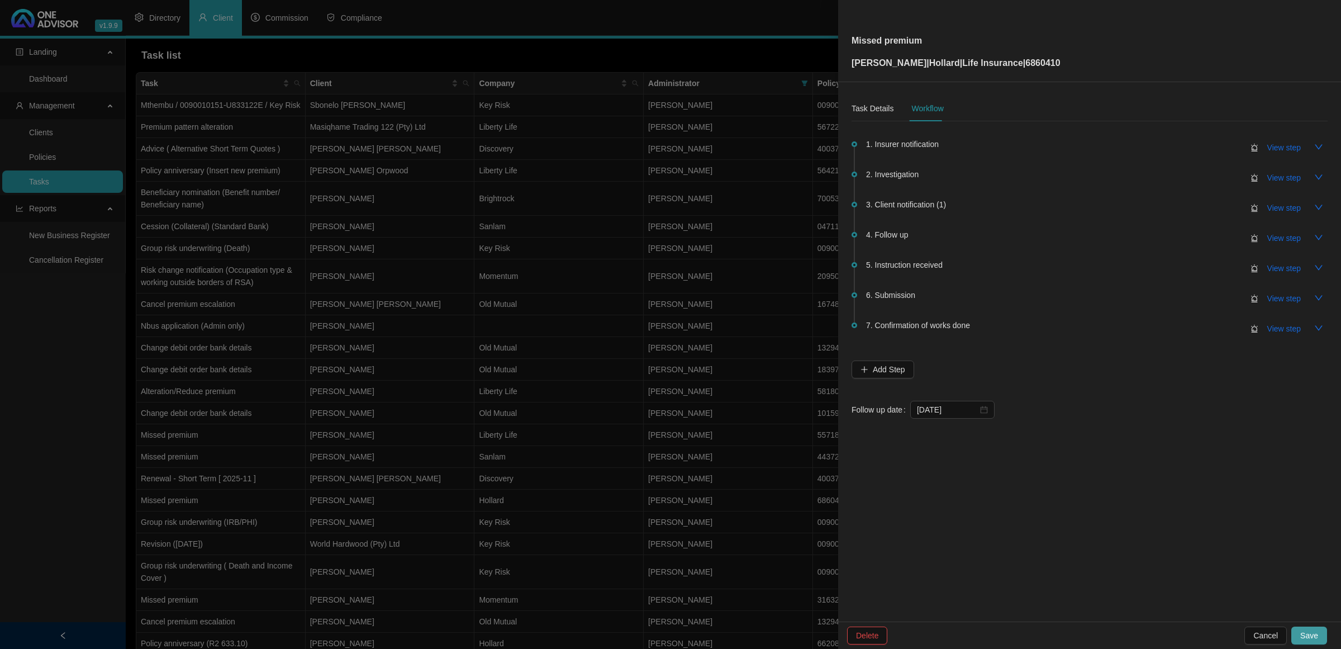
click at [942, 420] on span "Save" at bounding box center [1309, 635] width 18 height 12
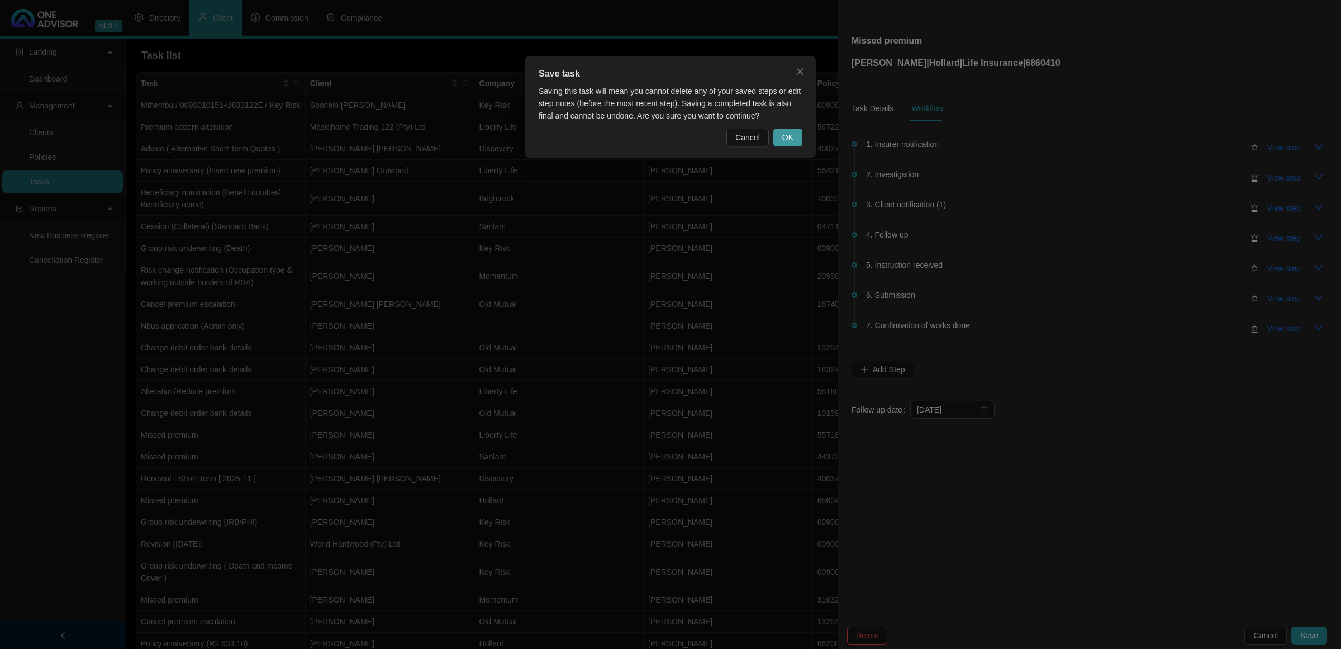
click at [776, 137] on button "OK" at bounding box center [787, 137] width 29 height 18
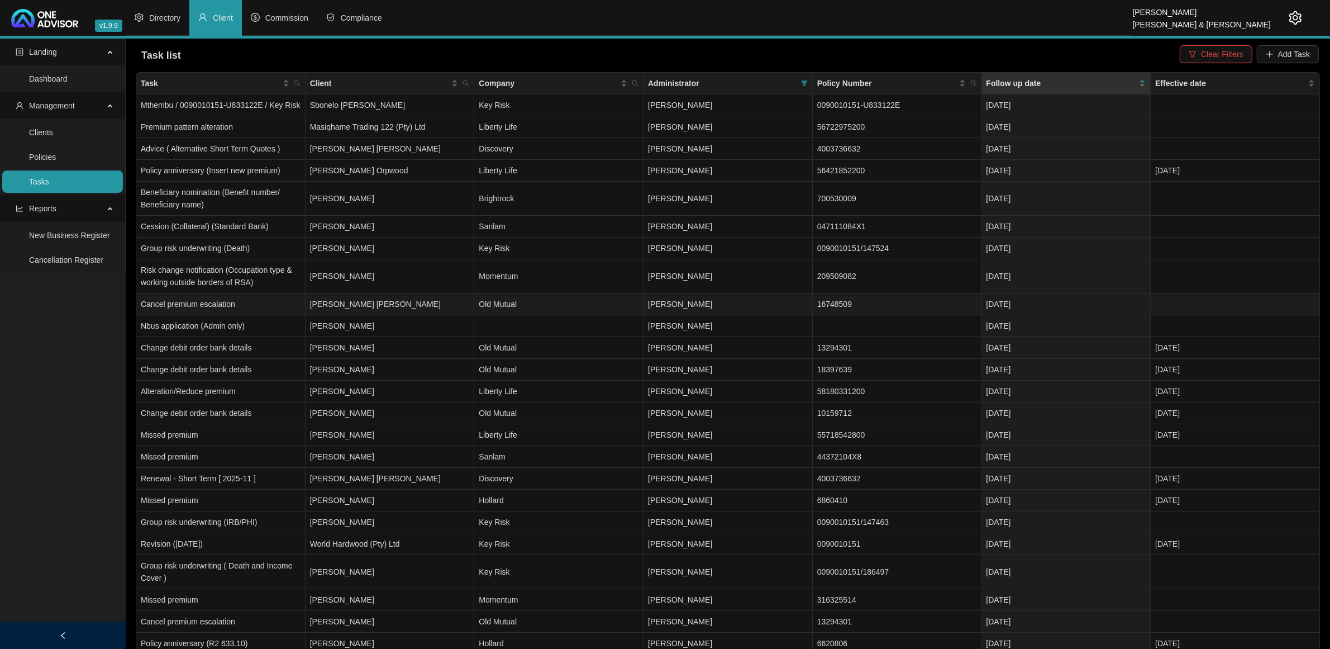
click at [408, 310] on td "[PERSON_NAME] [PERSON_NAME]" at bounding box center [390, 304] width 169 height 22
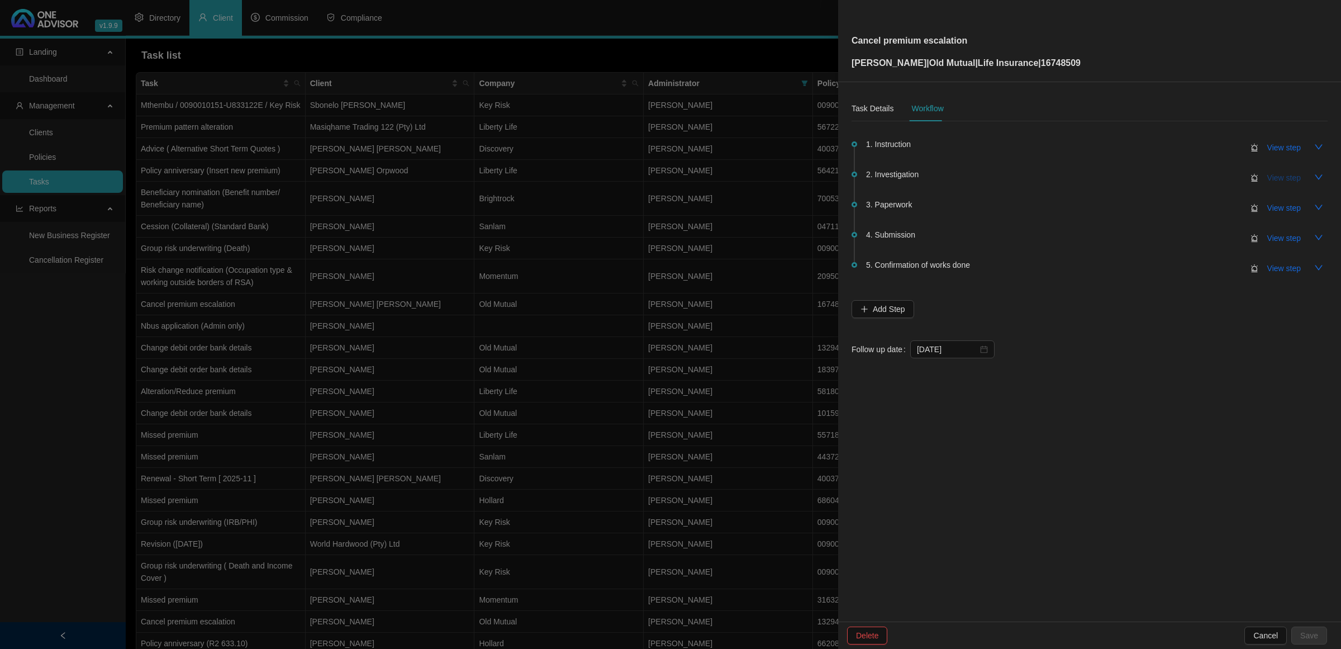
click at [942, 178] on span "View step" at bounding box center [1284, 177] width 34 height 12
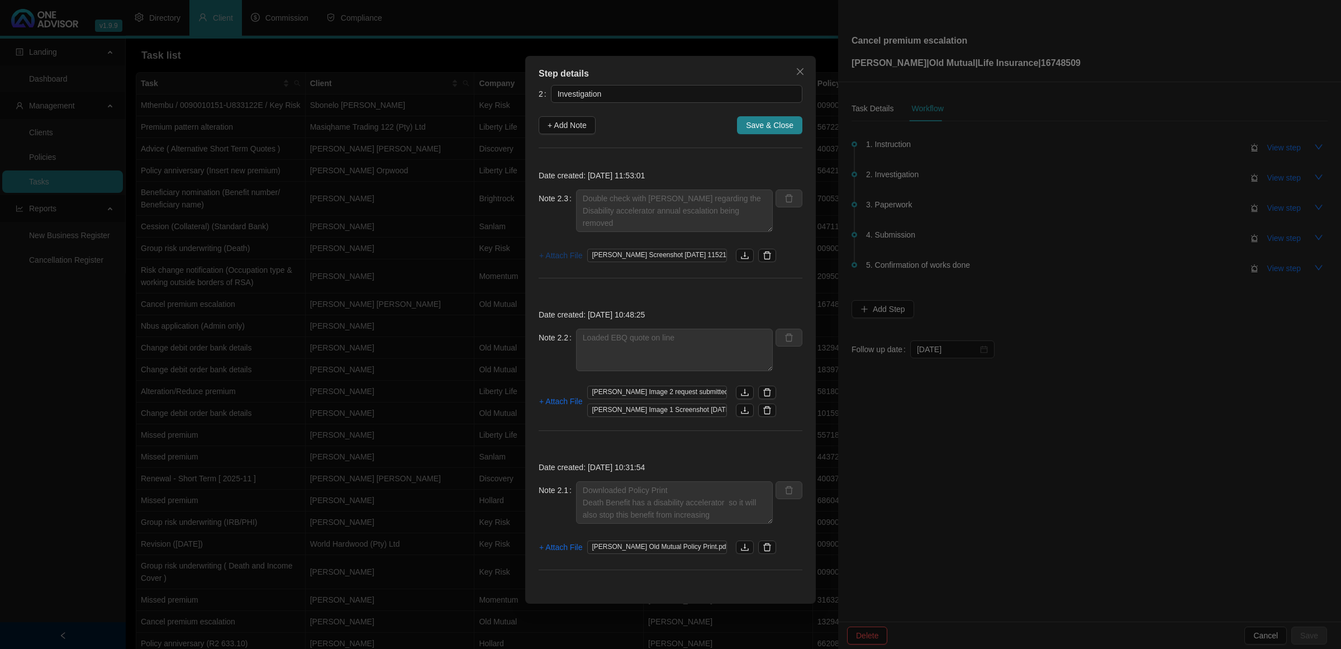
click at [557, 255] on span "+ Attach File" at bounding box center [560, 255] width 43 height 12
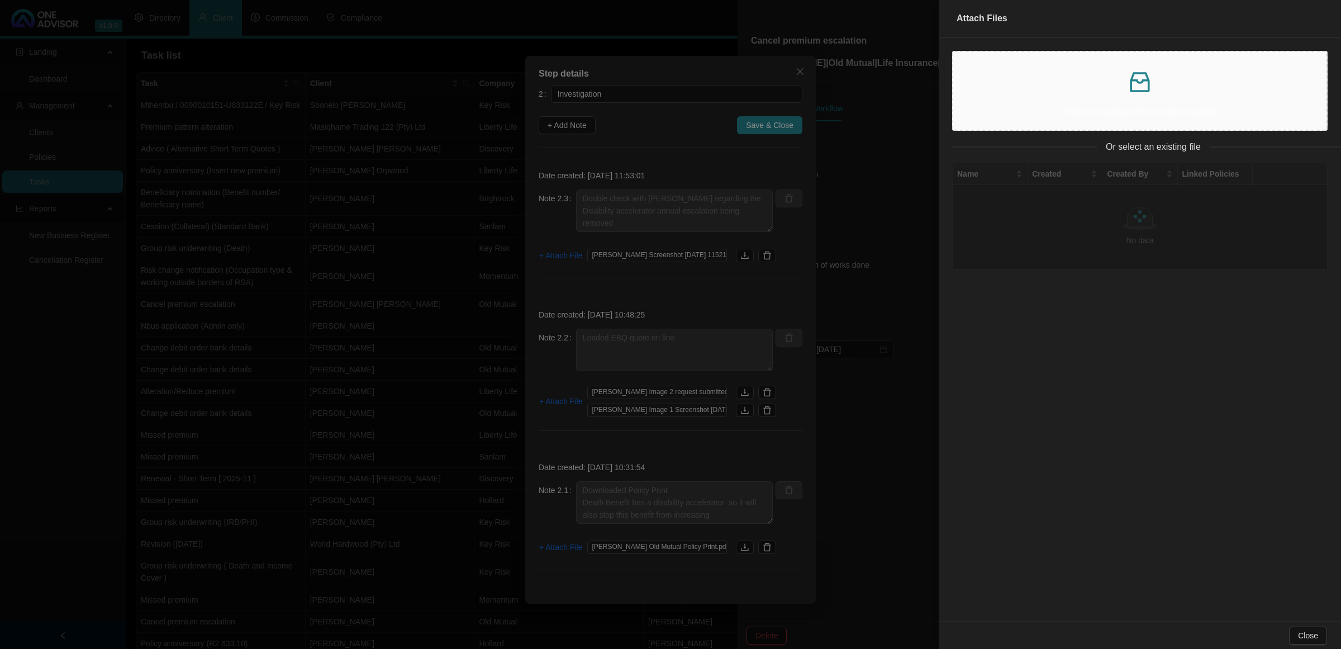
click at [942, 92] on p at bounding box center [1139, 82] width 355 height 27
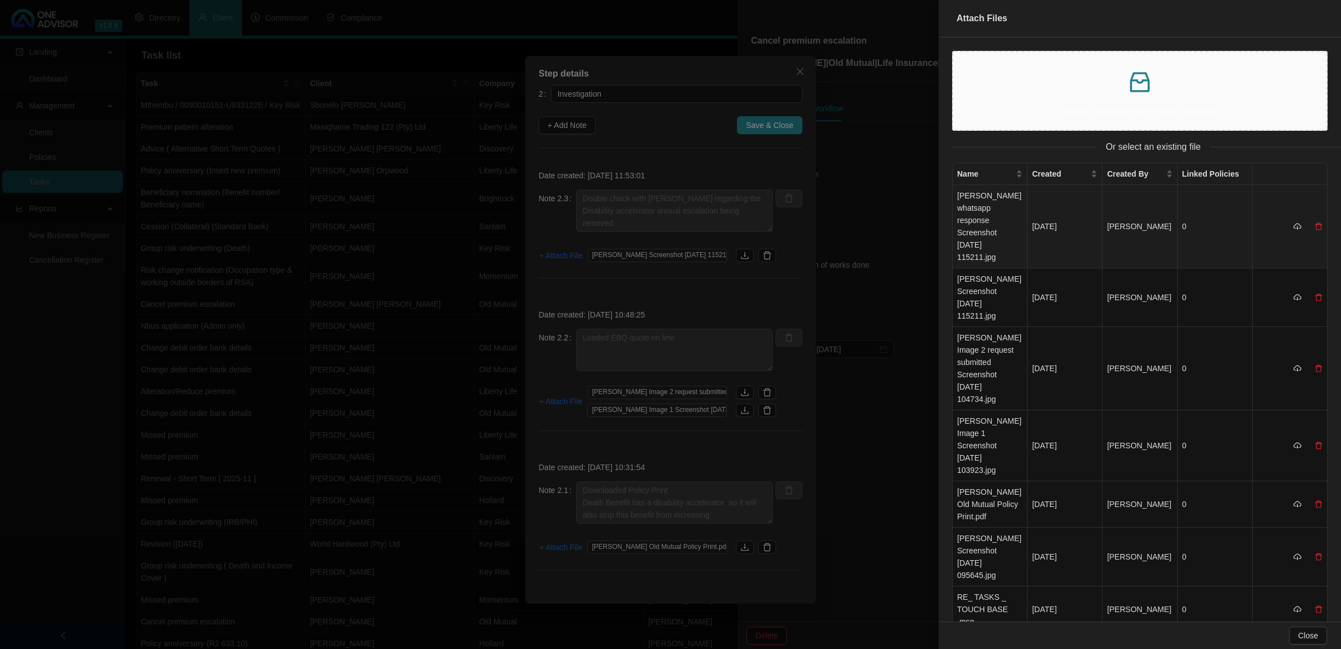
click at [942, 210] on td "[PERSON_NAME] whatsapp response Screenshot [DATE] 115211.jpg" at bounding box center [989, 226] width 75 height 83
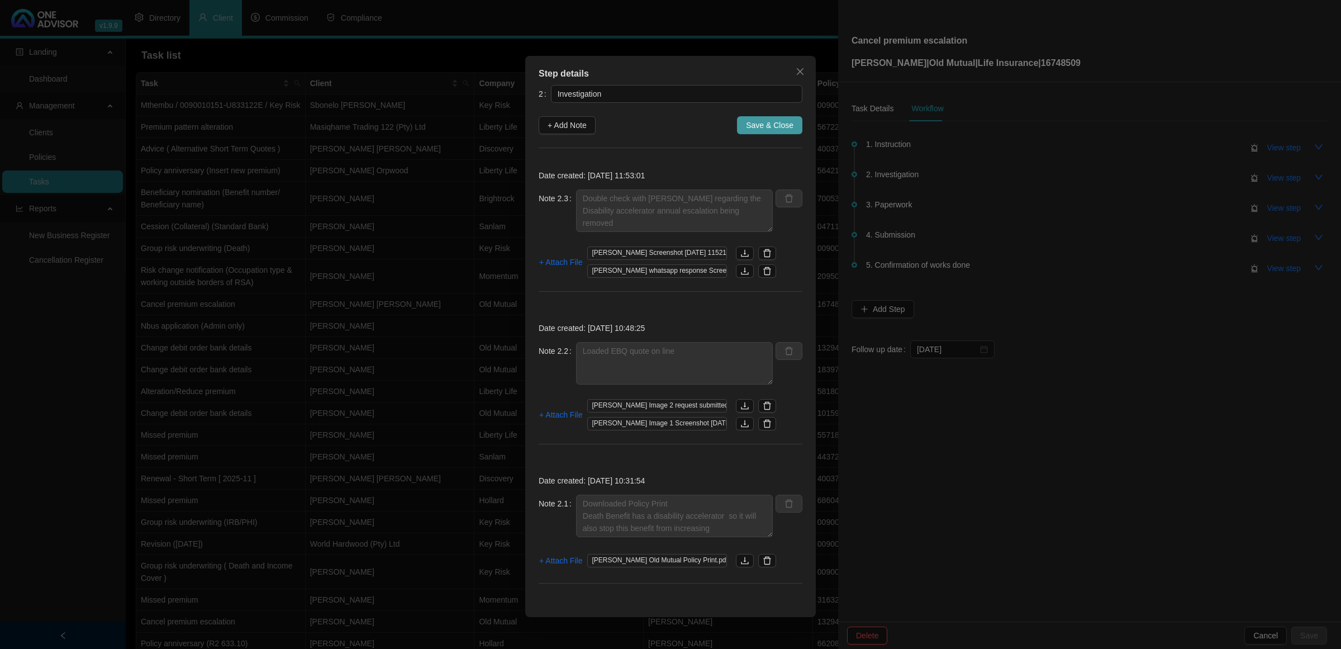
click at [764, 119] on span "Save & Close" at bounding box center [769, 125] width 47 height 12
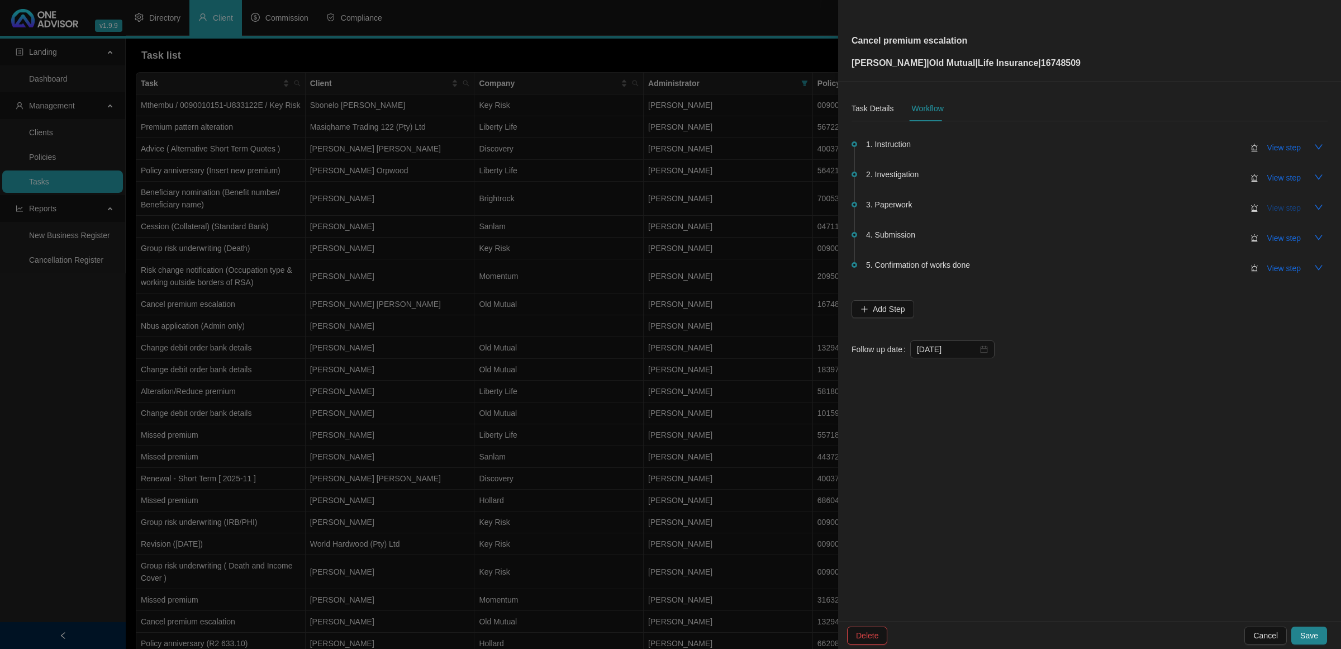
click at [942, 208] on span "View step" at bounding box center [1284, 208] width 34 height 12
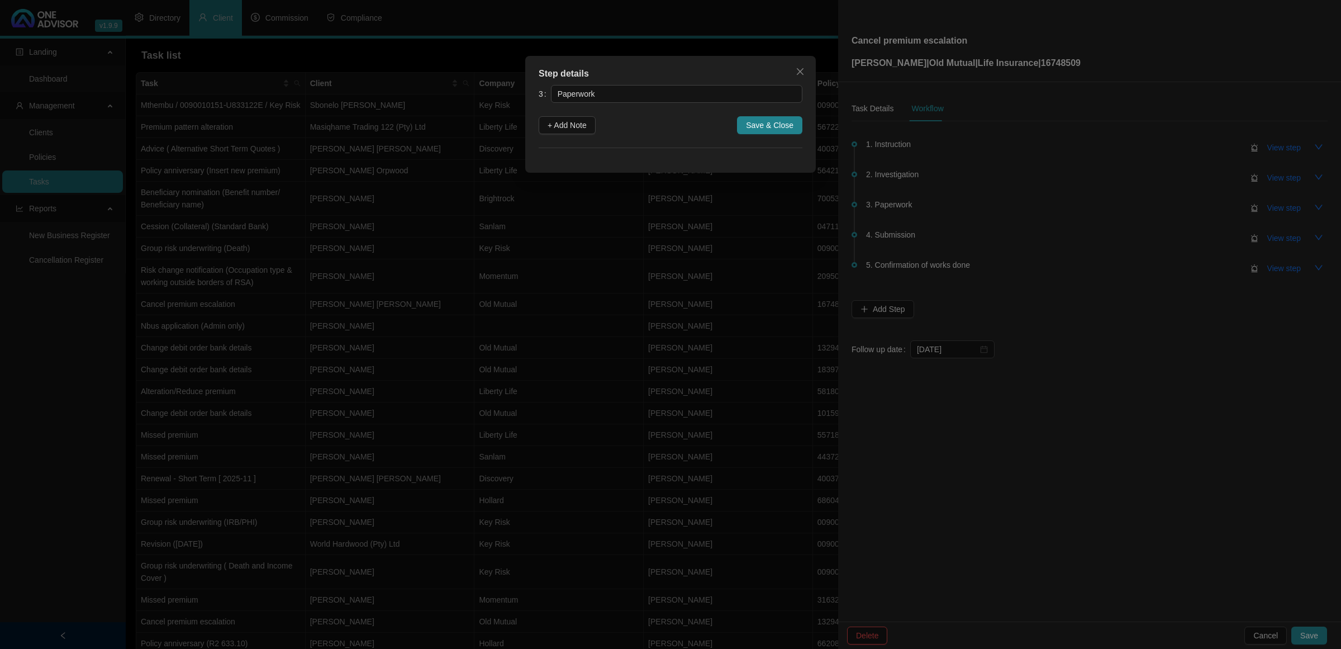
click at [942, 190] on div "Step details 3 Paperwork + Add Note Save & Close Cancel OK" at bounding box center [670, 324] width 1341 height 649
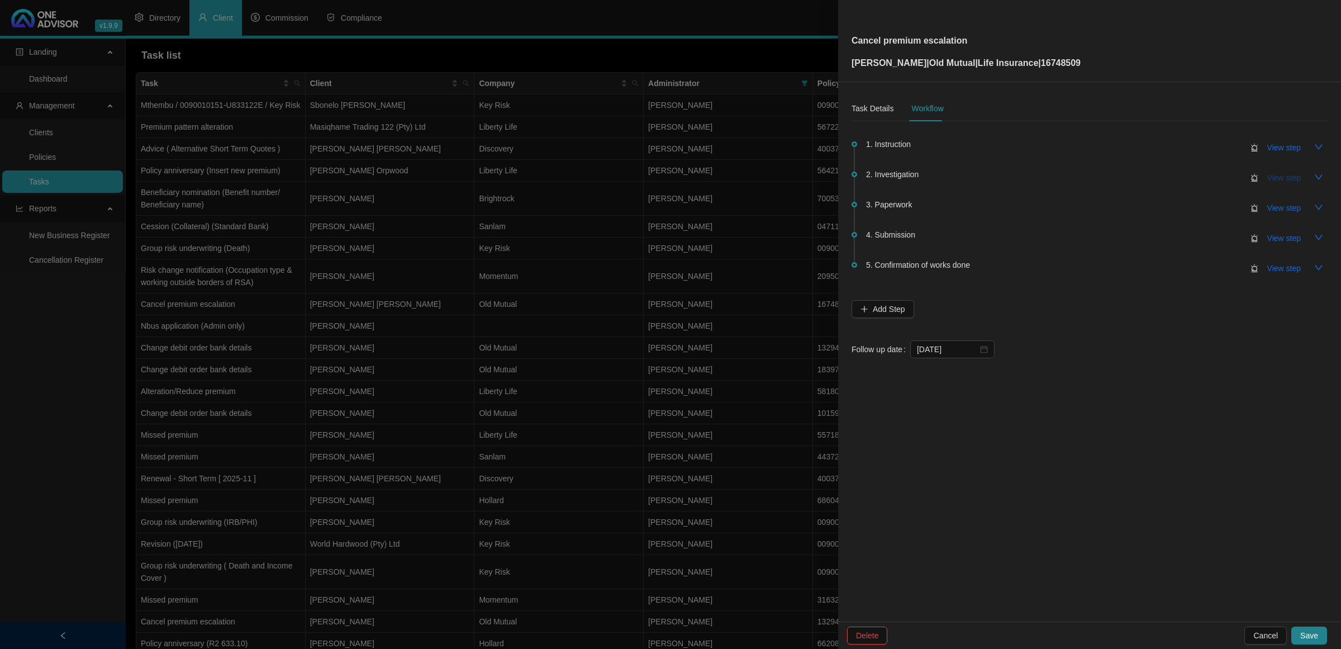
click at [942, 173] on span "View step" at bounding box center [1284, 177] width 34 height 12
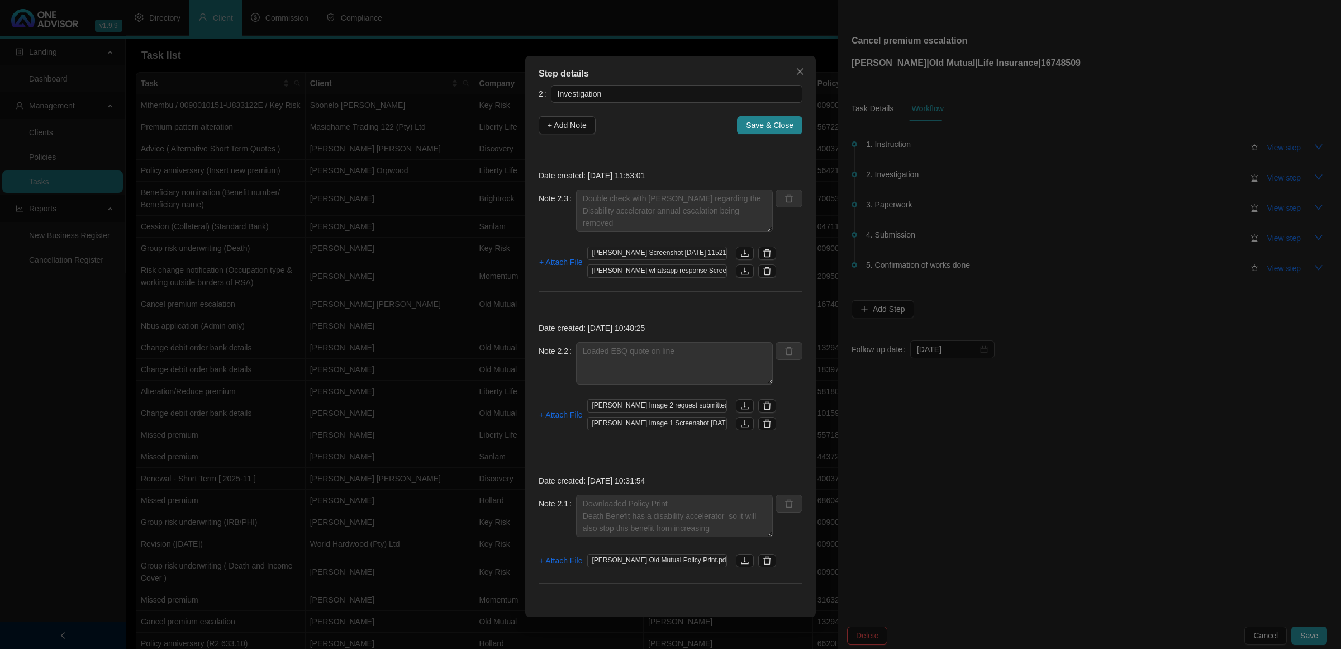
click at [942, 173] on div "Step details 2 Investigation + Add Note Save & Close Date created: [DATE] 11:53…" at bounding box center [670, 324] width 1341 height 649
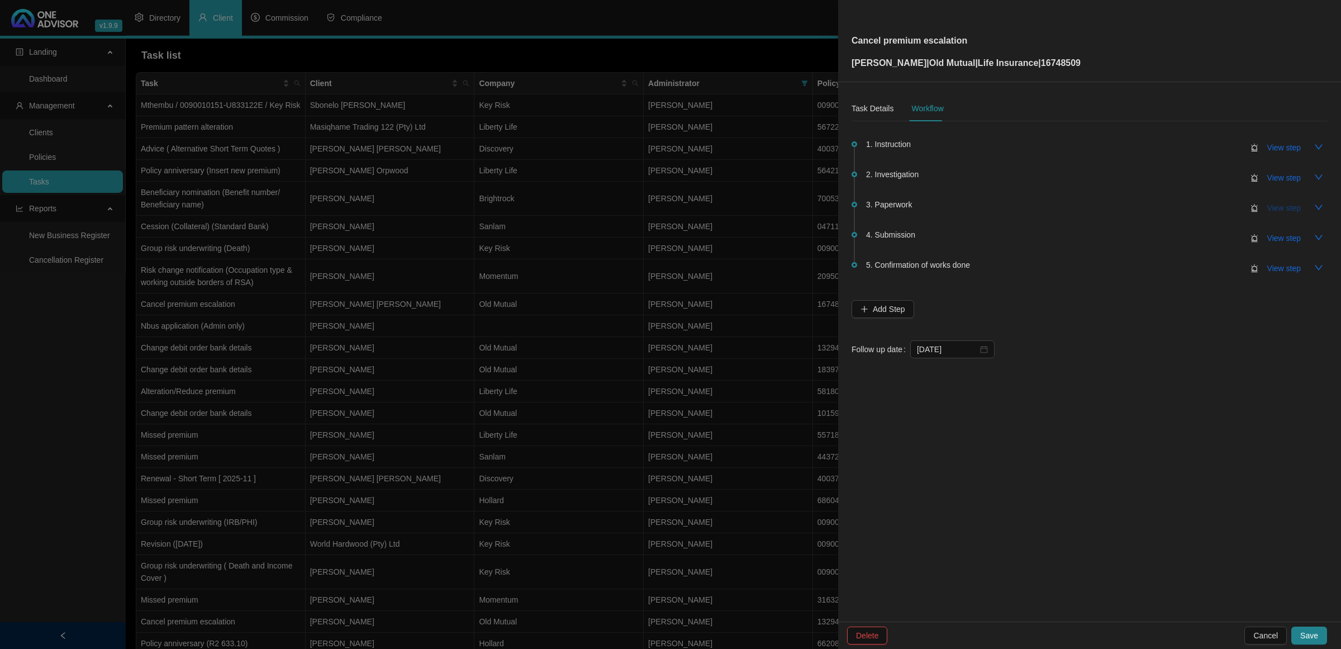
click at [942, 204] on span "View step" at bounding box center [1284, 208] width 34 height 12
type input "Paperwork"
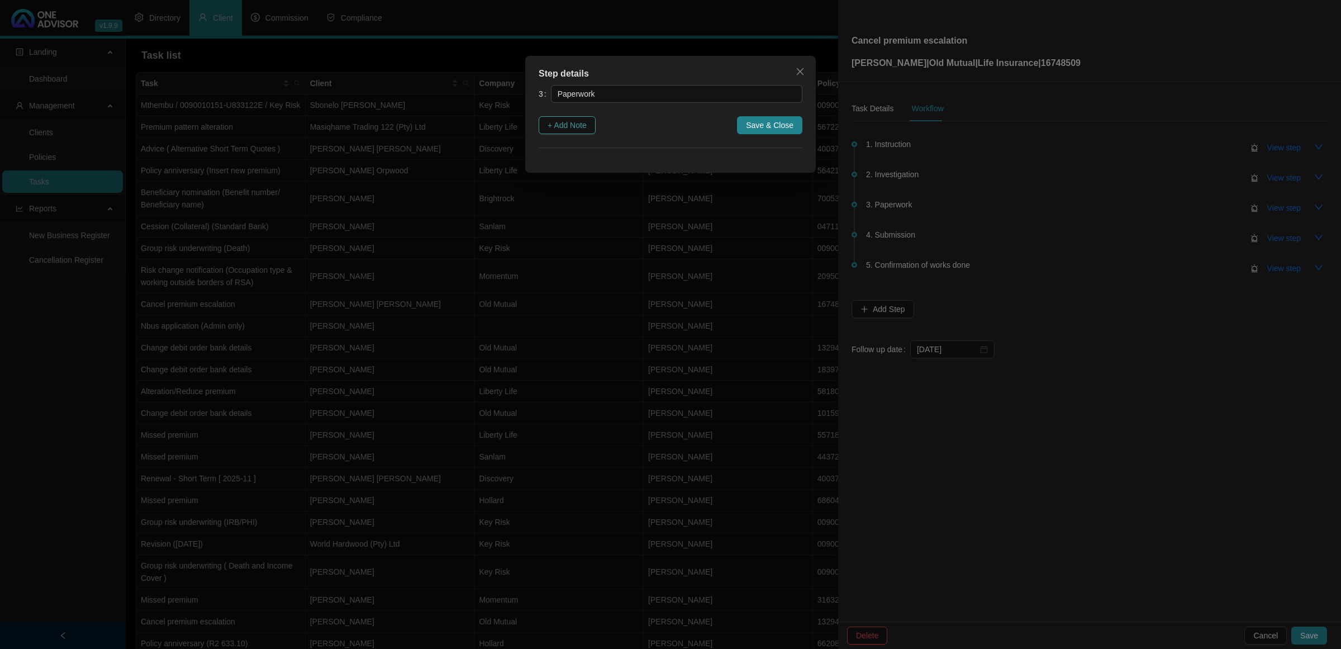
click at [571, 120] on span "+ Add Note" at bounding box center [566, 125] width 39 height 12
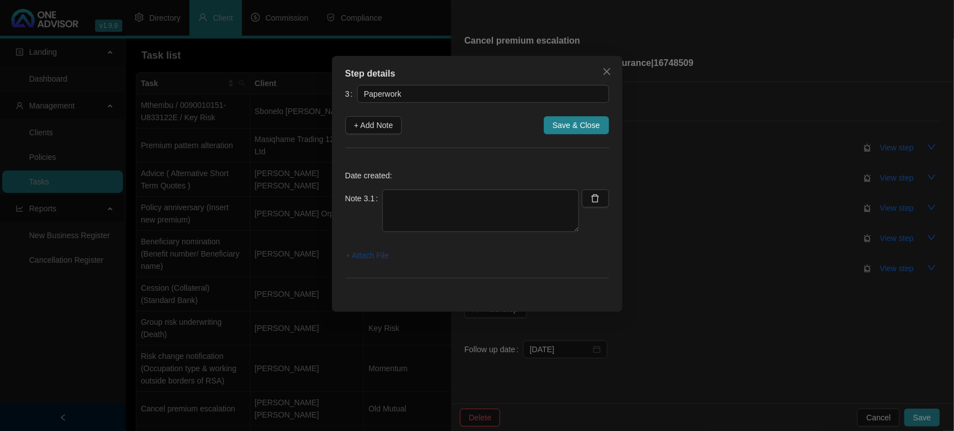
click at [366, 252] on span "+ Attach File" at bounding box center [367, 255] width 43 height 12
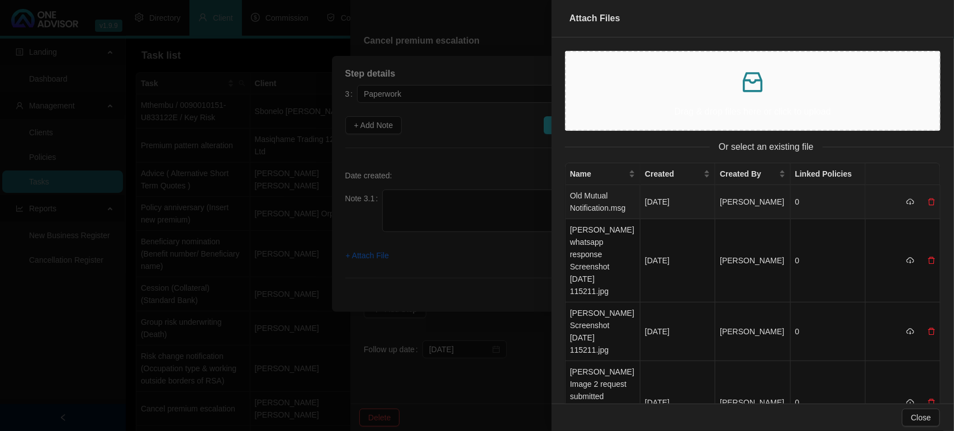
click at [582, 207] on td "Old Mutual Notification.msg" at bounding box center [602, 202] width 75 height 34
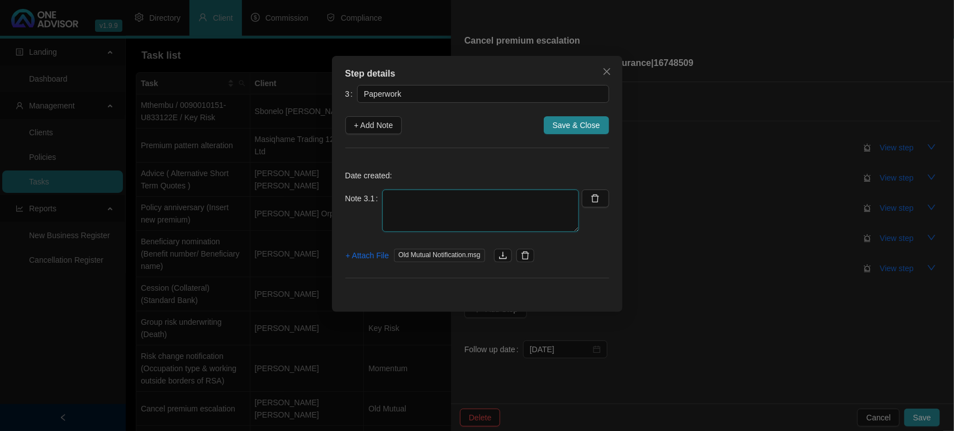
click at [393, 198] on textarea at bounding box center [480, 210] width 197 height 42
click at [389, 258] on button "+ Attach File" at bounding box center [367, 255] width 44 height 18
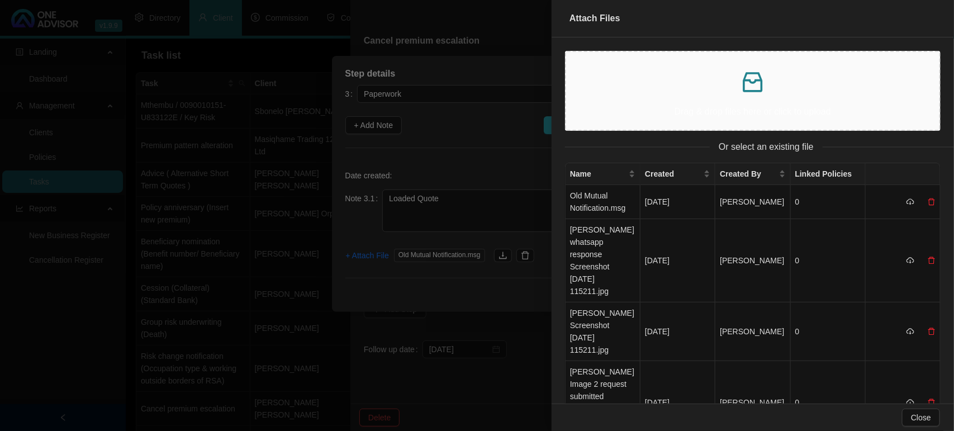
click at [714, 94] on p at bounding box center [752, 82] width 355 height 27
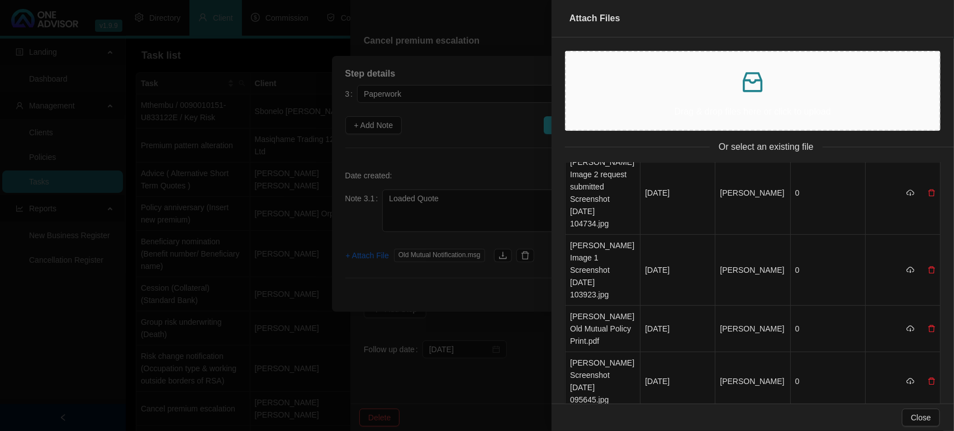
scroll to position [0, 0]
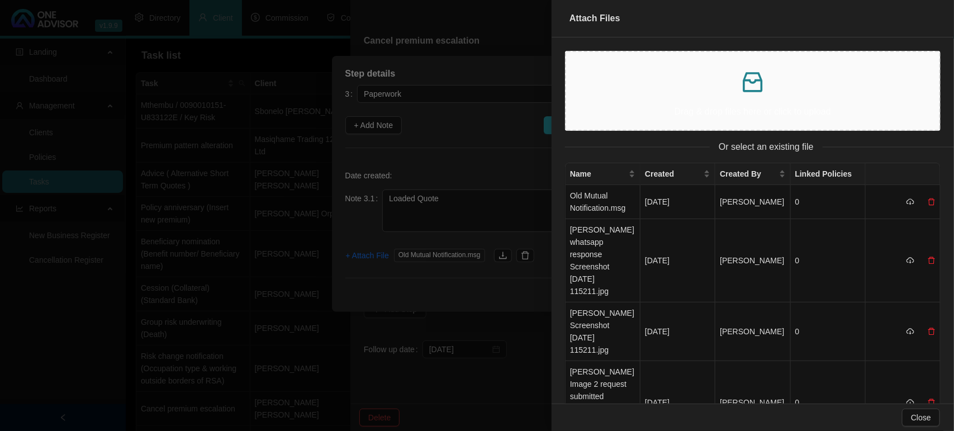
click at [454, 218] on div at bounding box center [477, 215] width 954 height 431
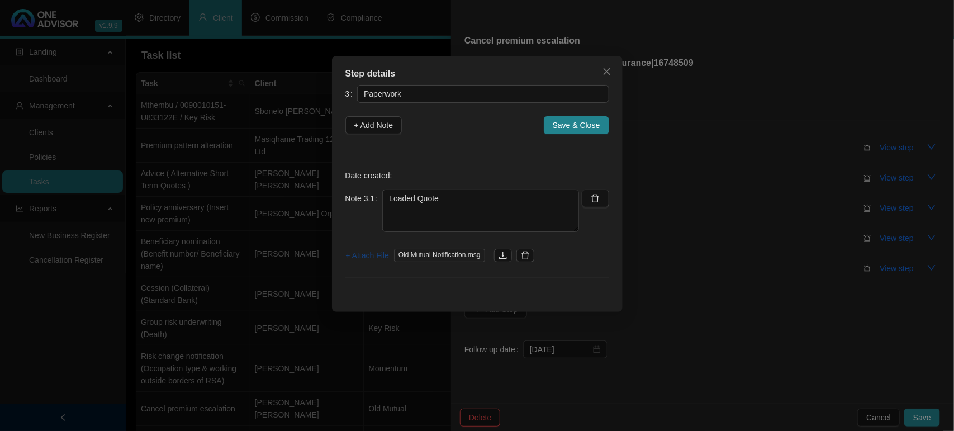
click at [380, 253] on span "+ Attach File" at bounding box center [367, 255] width 43 height 12
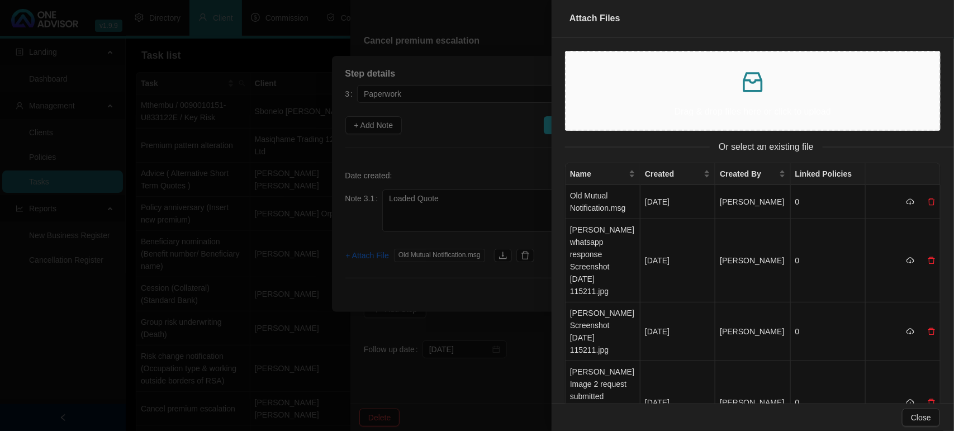
click at [657, 93] on p at bounding box center [752, 82] width 355 height 27
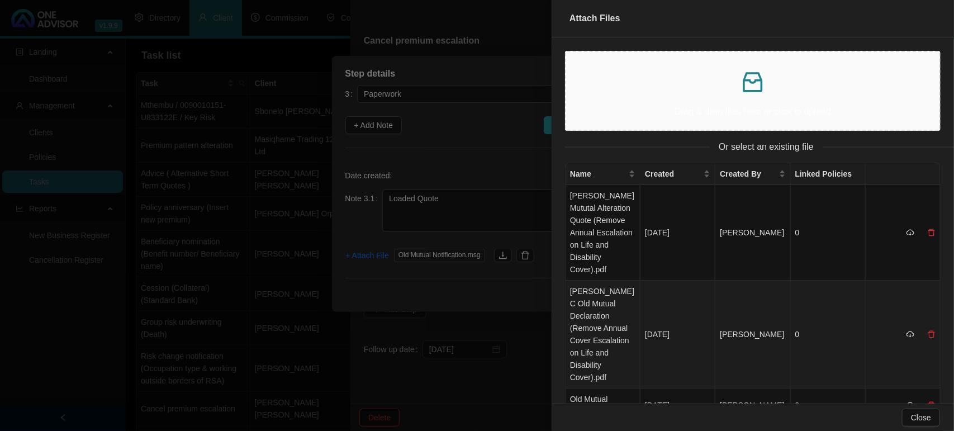
click at [594, 314] on td "[PERSON_NAME] C Old Mutual Declaration (Remove Annual Cover Escalation on Life …" at bounding box center [602, 334] width 75 height 108
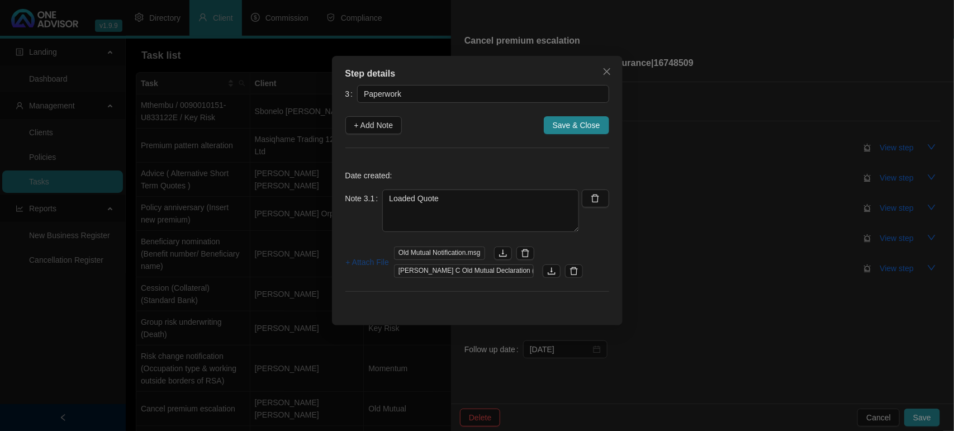
click at [365, 260] on span "+ Attach File" at bounding box center [367, 262] width 43 height 12
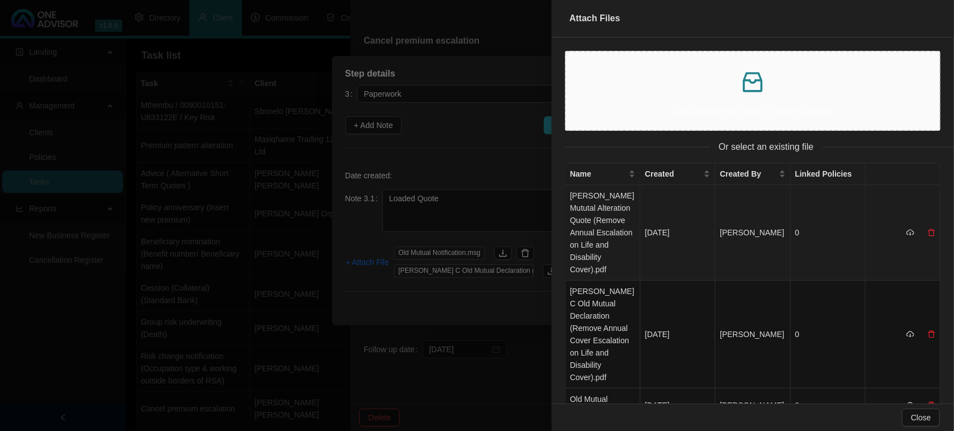
click at [588, 232] on td "[PERSON_NAME] Mututal Alteration Quote (Remove Annual Escalation on Life and Di…" at bounding box center [602, 233] width 75 height 96
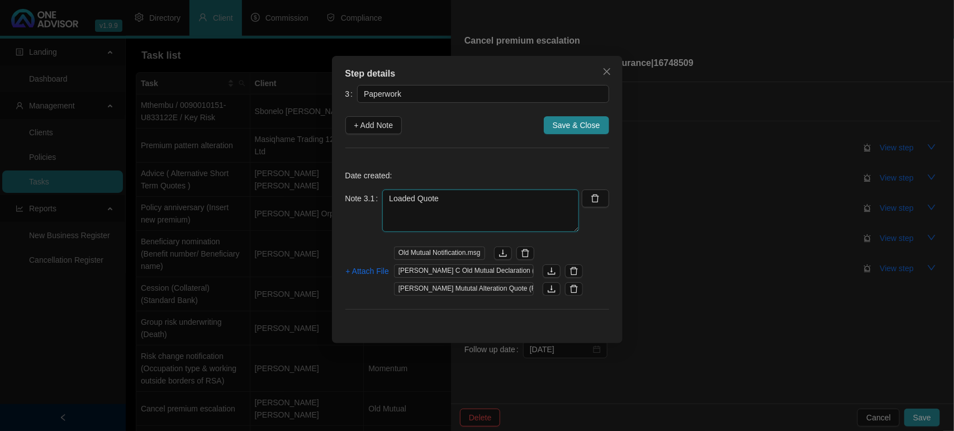
click at [467, 200] on textarea "Loaded Quote" at bounding box center [480, 210] width 197 height 42
type textarea "L"
type textarea "Quote and Declaration downloaded for signature"
click at [569, 122] on span "Save & Close" at bounding box center [575, 125] width 47 height 12
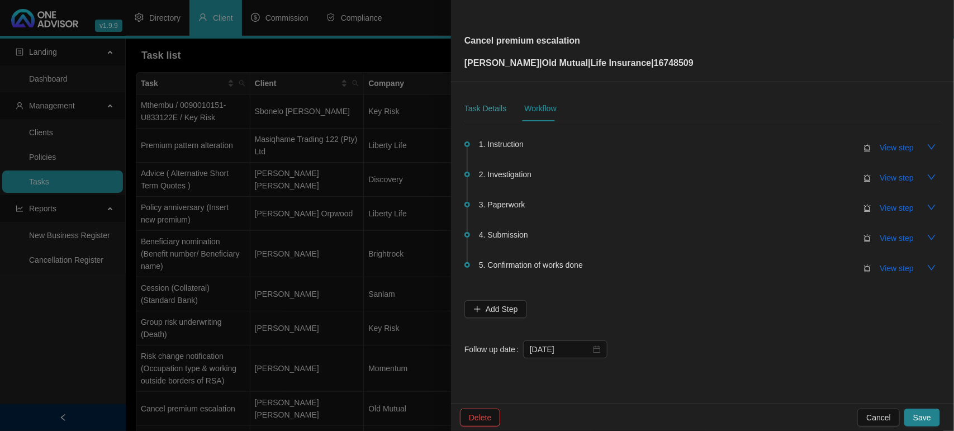
click at [473, 101] on div "Task Details" at bounding box center [485, 109] width 42 height 26
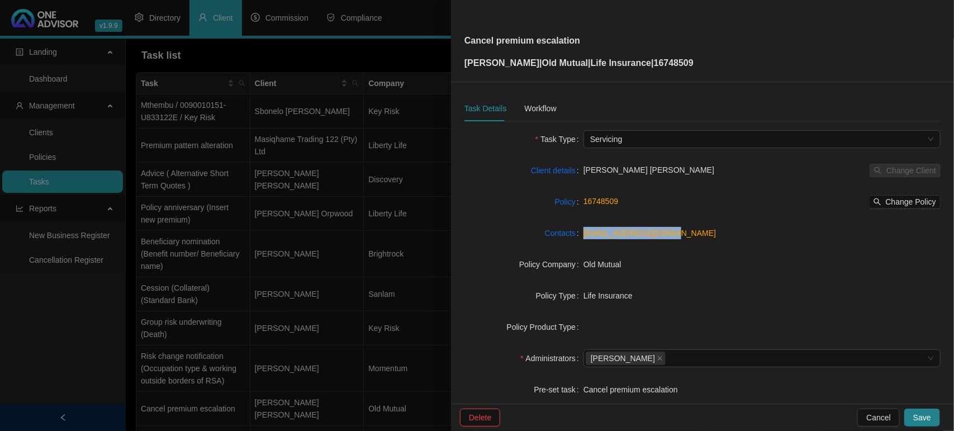
drag, startPoint x: 671, startPoint y: 230, endPoint x: 577, endPoint y: 232, distance: 94.4
click at [577, 232] on div "Contacts [EMAIL_ADDRESS][DOMAIN_NAME]" at bounding box center [702, 233] width 476 height 18
click at [630, 228] on link "[EMAIL_ADDRESS][DOMAIN_NAME]" at bounding box center [649, 232] width 132 height 9
drag, startPoint x: 714, startPoint y: 63, endPoint x: 648, endPoint y: 69, distance: 66.2
click at [648, 69] on div "Cancel premium escalation [PERSON_NAME] | Old Mutual | Life Insurance | 16748509" at bounding box center [702, 41] width 476 height 58
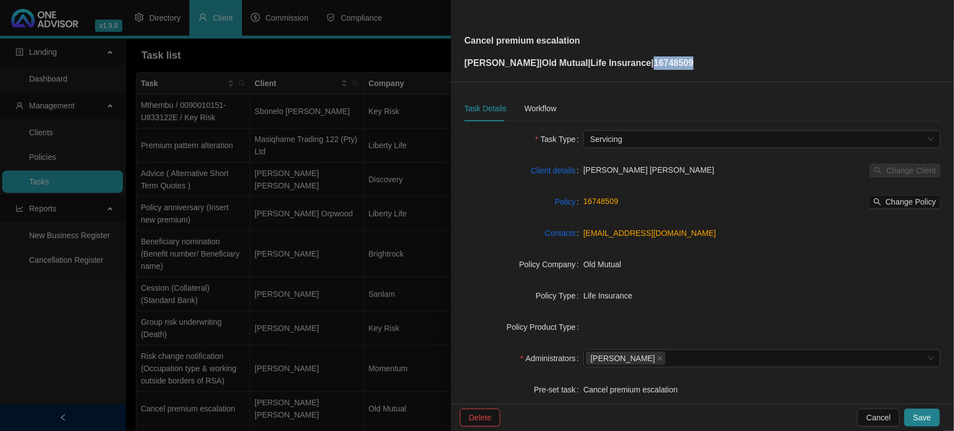
copy p "16748509"
click at [546, 108] on div "Workflow" at bounding box center [540, 108] width 32 height 12
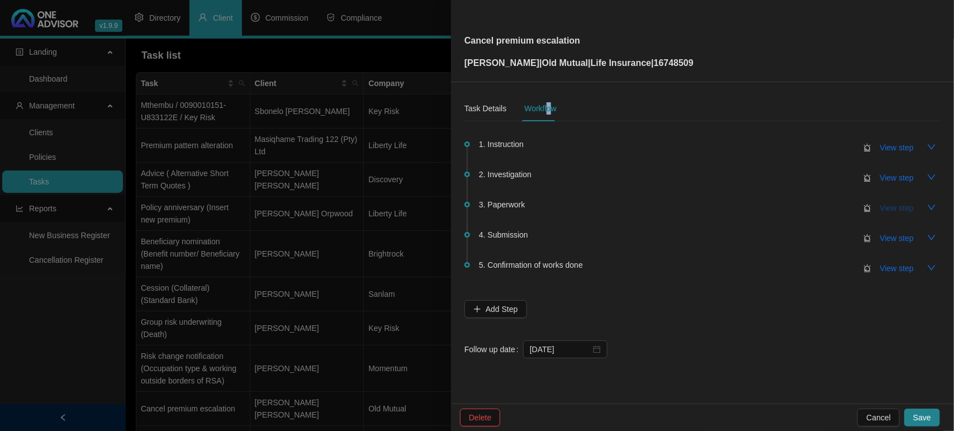
click at [879, 207] on button "View step" at bounding box center [896, 208] width 51 height 18
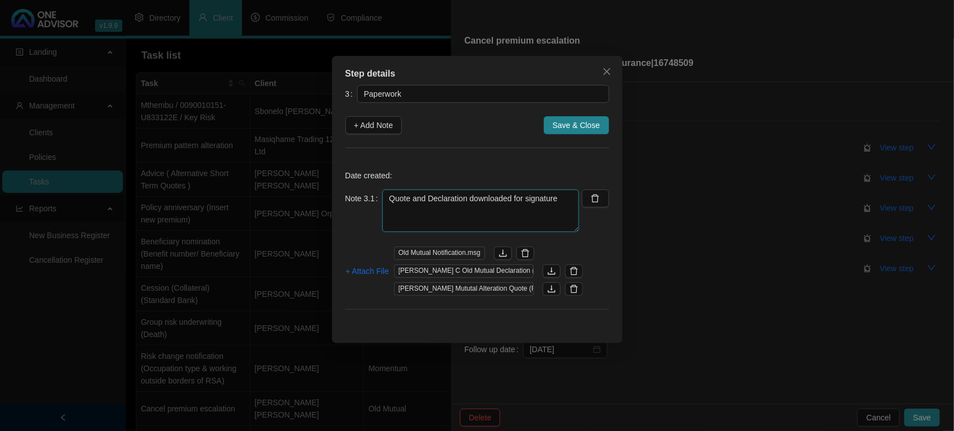
click at [566, 204] on textarea "Quote and Declaration downloaded for signature" at bounding box center [480, 210] width 197 height 42
type textarea "Quote and Declaration downloaded for signature and Emailed to the client for si…"
click at [355, 268] on span "+ Attach File" at bounding box center [367, 271] width 43 height 12
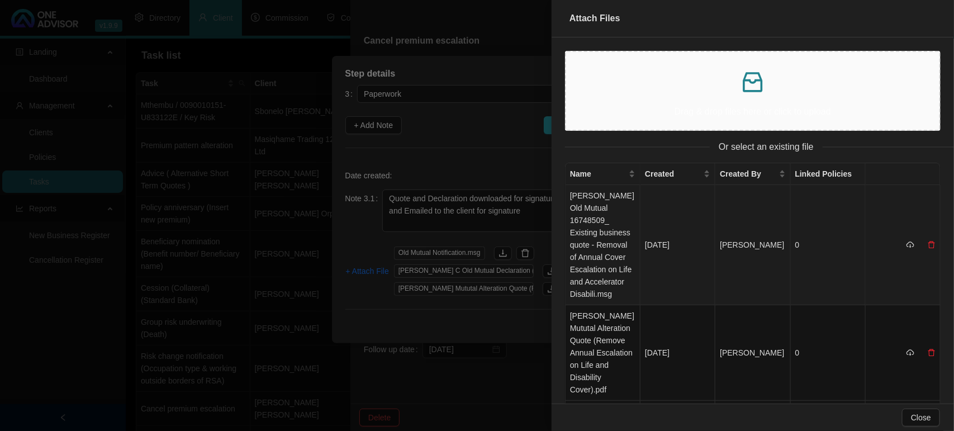
click at [595, 236] on td "[PERSON_NAME] Old Mutual 16748509_ Existing business quote - Removal of Annual …" at bounding box center [602, 245] width 75 height 120
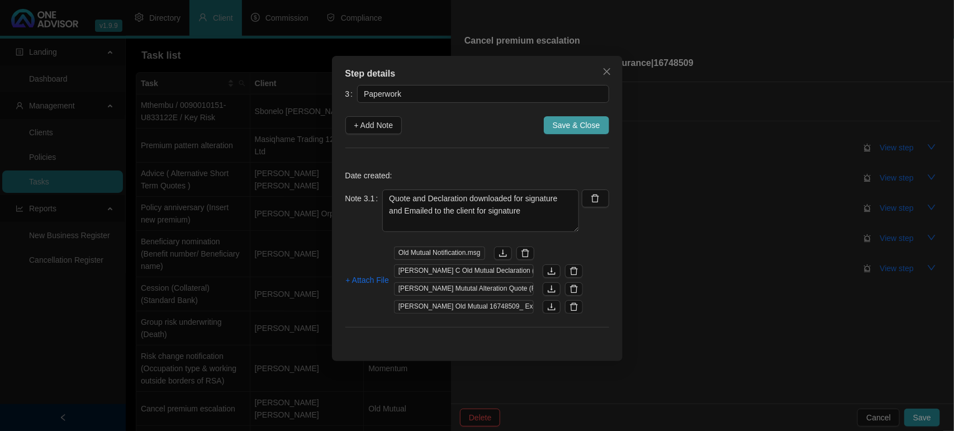
click at [566, 122] on span "Save & Close" at bounding box center [575, 125] width 47 height 12
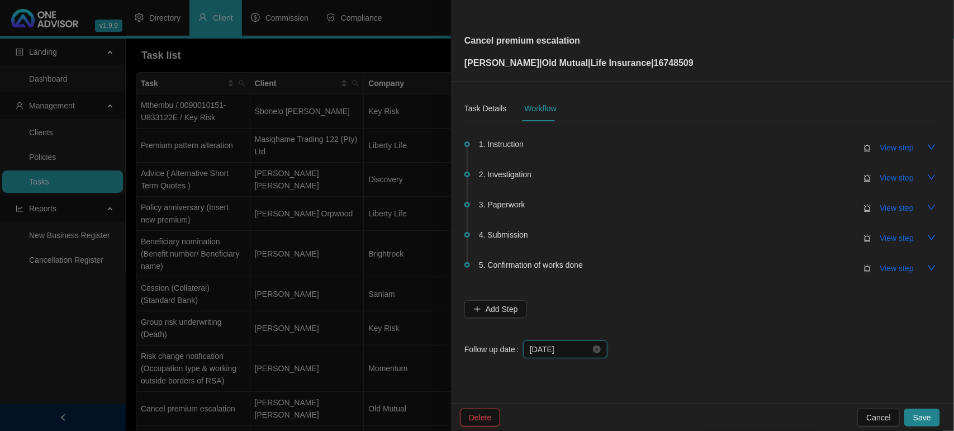
click at [577, 344] on input "[DATE]" at bounding box center [560, 349] width 61 height 12
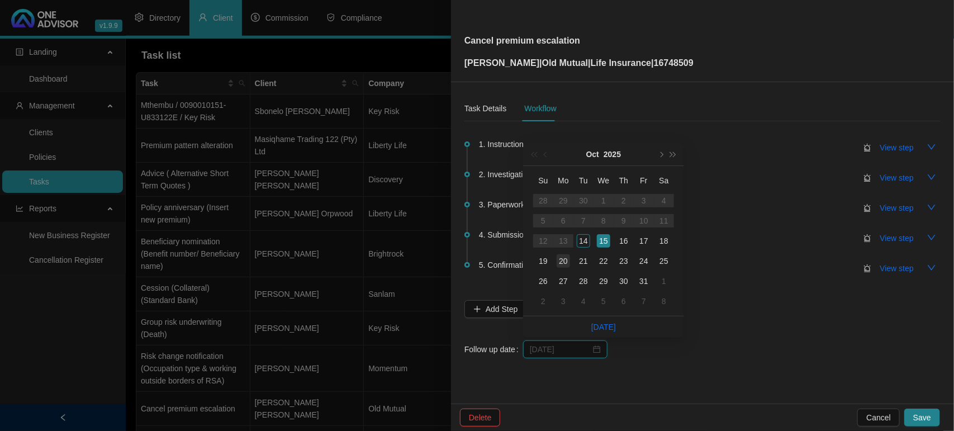
type input "[DATE]"
click at [568, 265] on div "20" at bounding box center [562, 260] width 13 height 13
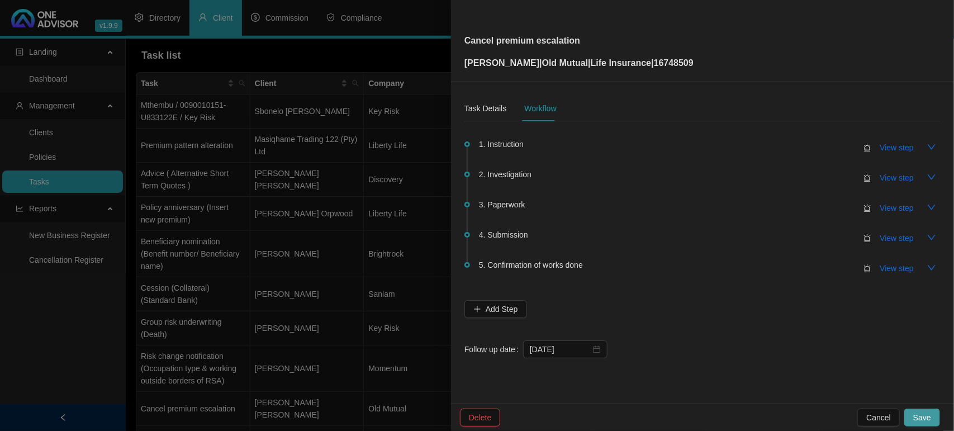
click at [925, 408] on button "Save" at bounding box center [922, 417] width 36 height 18
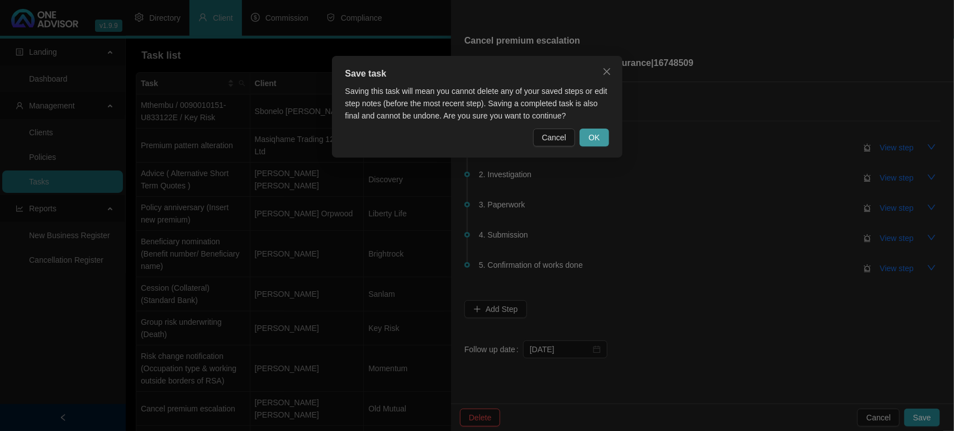
click at [601, 139] on button "OK" at bounding box center [593, 137] width 29 height 18
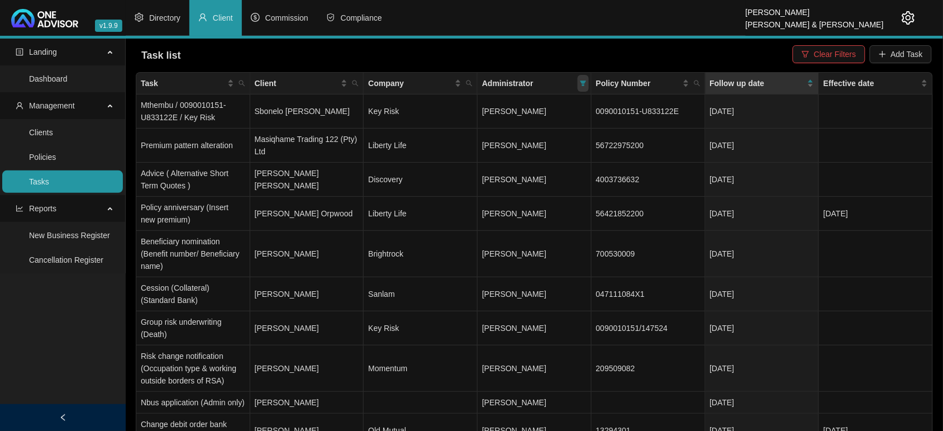
click at [584, 83] on icon "filter" at bounding box center [583, 83] width 6 height 6
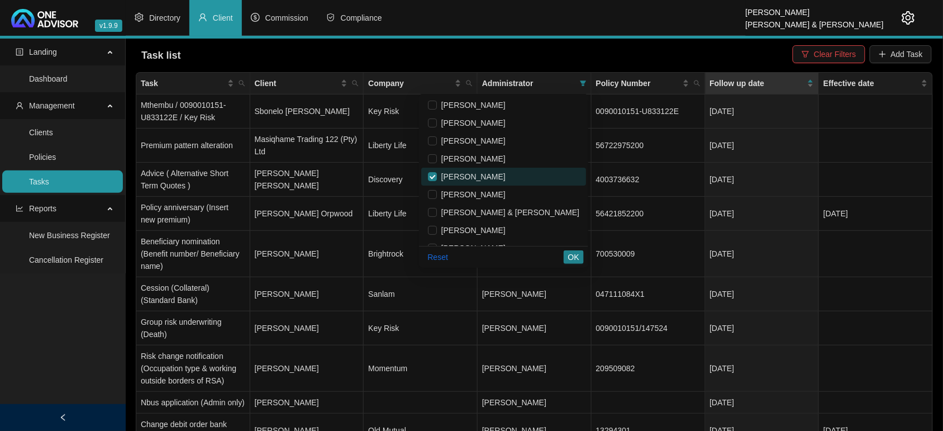
click at [501, 170] on span "[PERSON_NAME]" at bounding box center [503, 176] width 151 height 12
checkbox input "false"
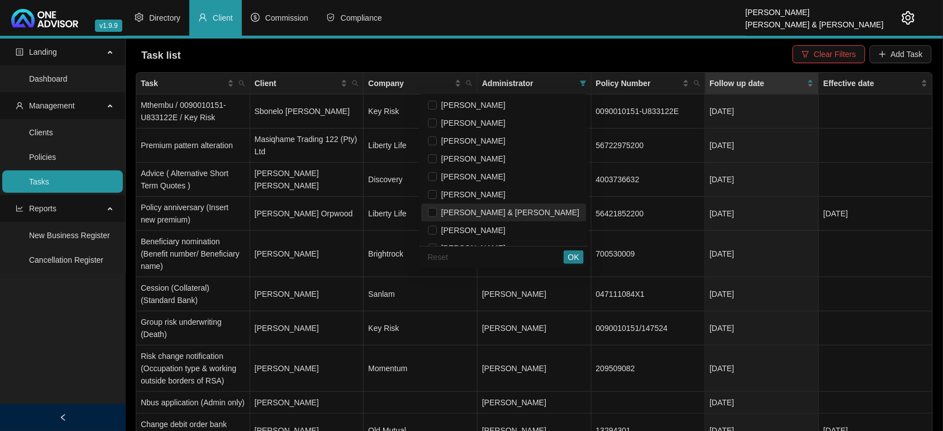
click at [496, 213] on span "[PERSON_NAME] & [PERSON_NAME]" at bounding box center [508, 212] width 142 height 9
checkbox input "true"
click at [571, 257] on span "OK" at bounding box center [573, 257] width 11 height 12
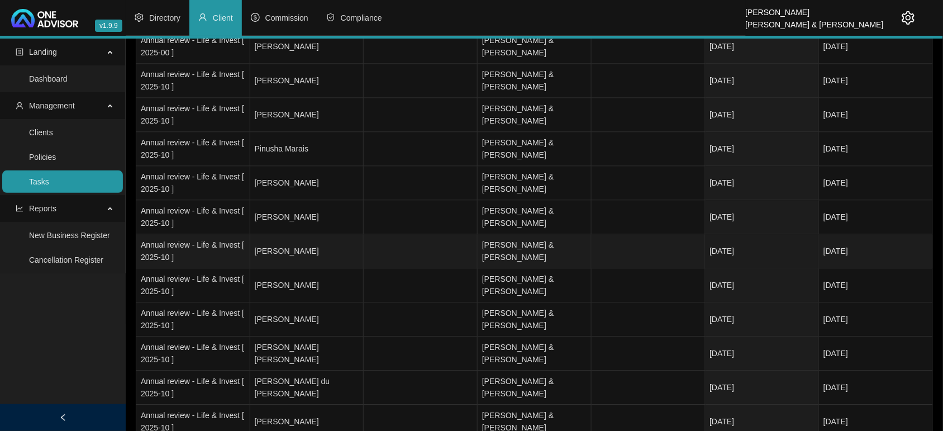
scroll to position [838, 0]
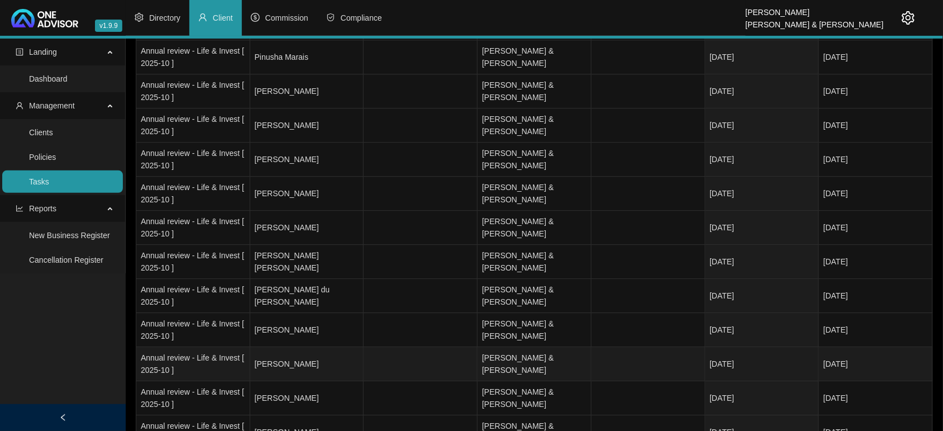
click at [317, 360] on td "[PERSON_NAME]" at bounding box center [307, 364] width 114 height 34
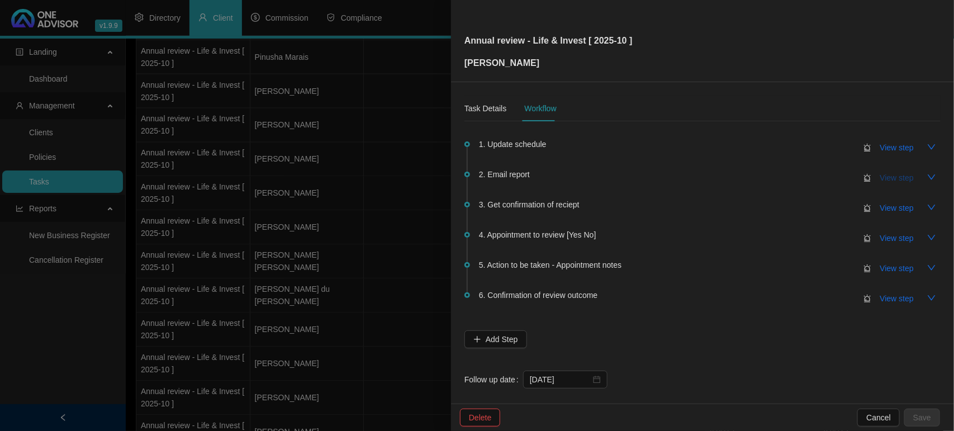
click at [881, 179] on span "View step" at bounding box center [897, 177] width 34 height 12
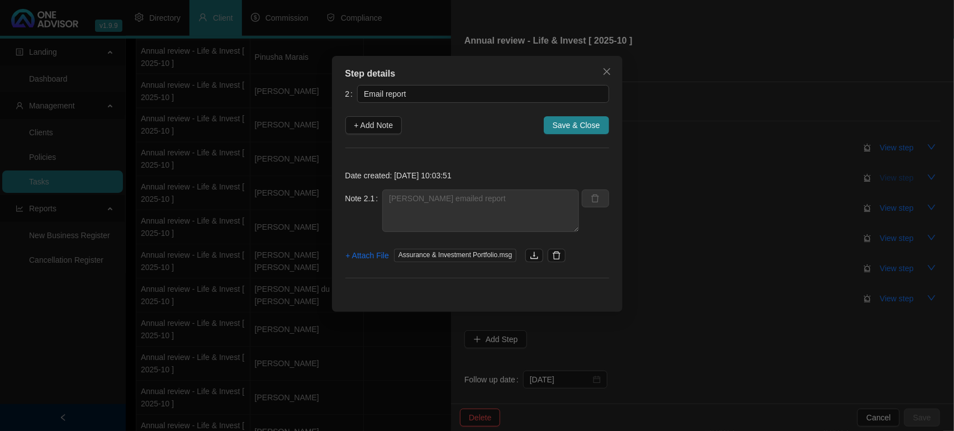
click at [881, 179] on div "Step details 2 Email report + Add Note Save & Close Date created: [DATE] 10:03:…" at bounding box center [477, 215] width 954 height 431
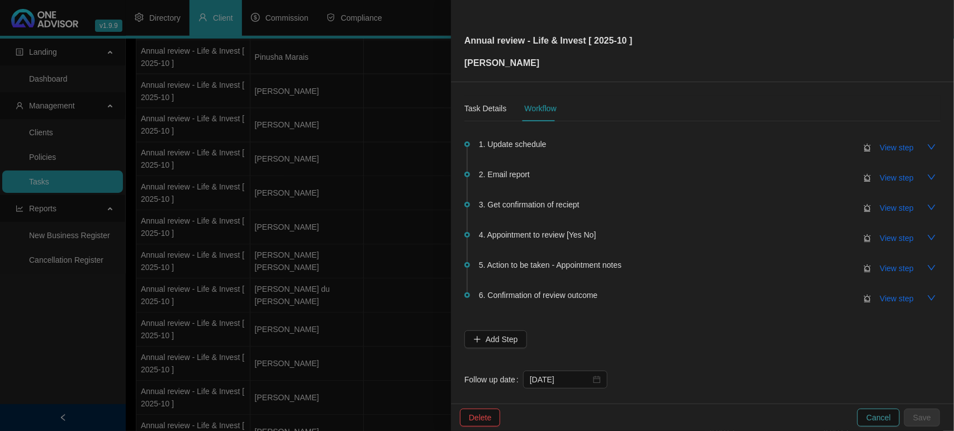
click at [877, 412] on span "Cancel" at bounding box center [878, 417] width 25 height 12
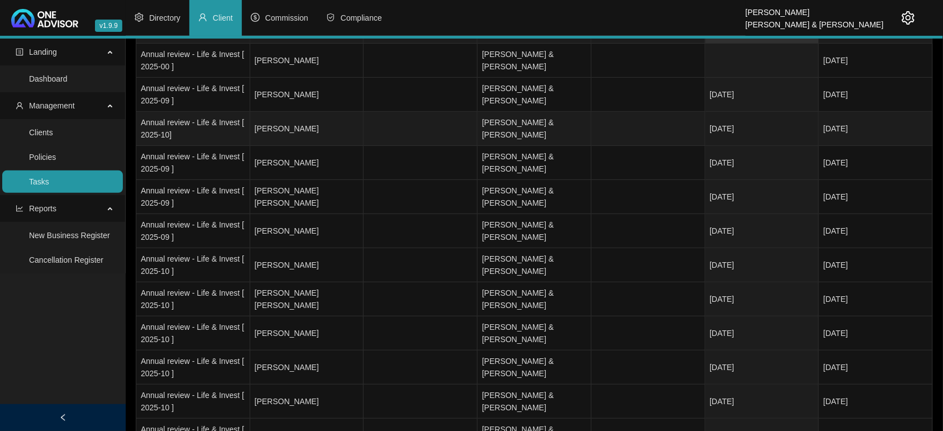
scroll to position [0, 0]
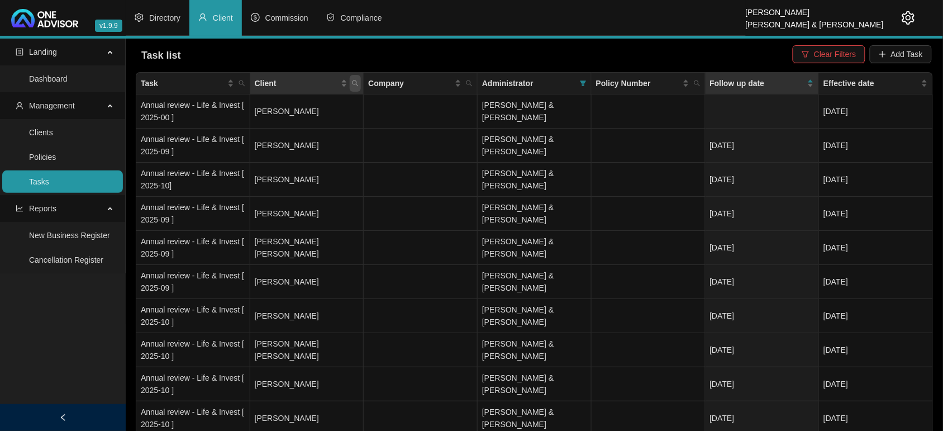
click at [356, 83] on icon "search" at bounding box center [355, 83] width 7 height 7
type input "[PERSON_NAME]"
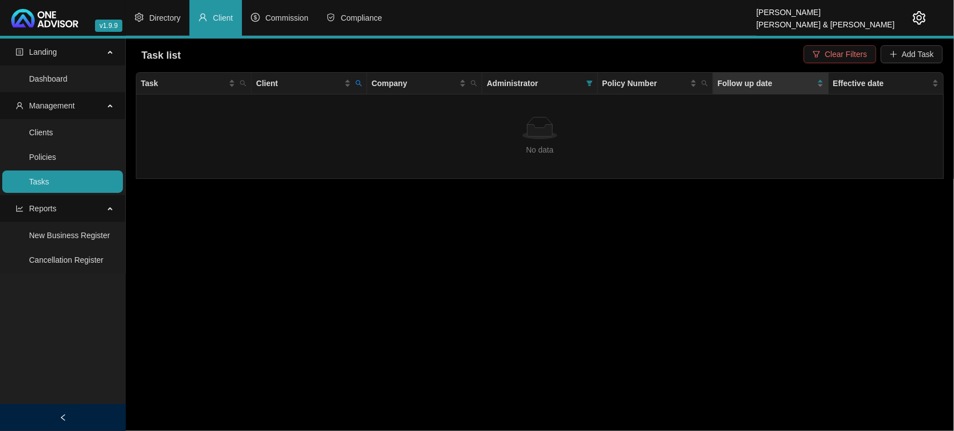
click at [838, 51] on span "Clear Filters" at bounding box center [846, 54] width 42 height 12
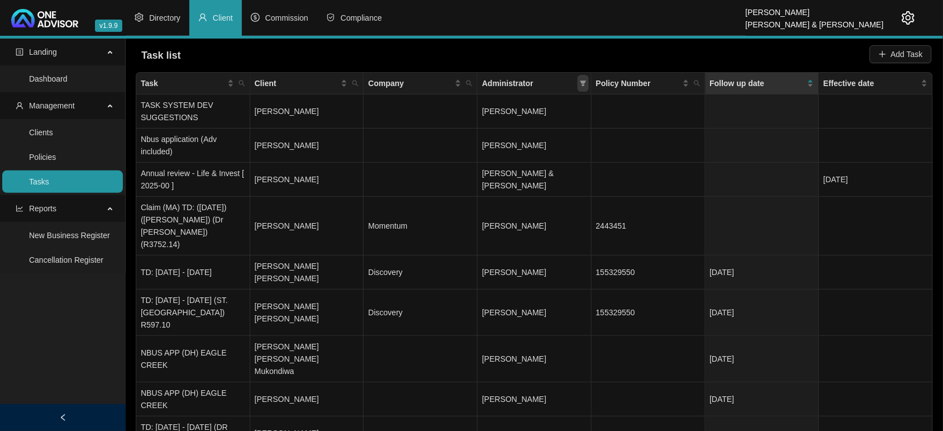
click at [584, 84] on icon "filter" at bounding box center [583, 83] width 6 height 6
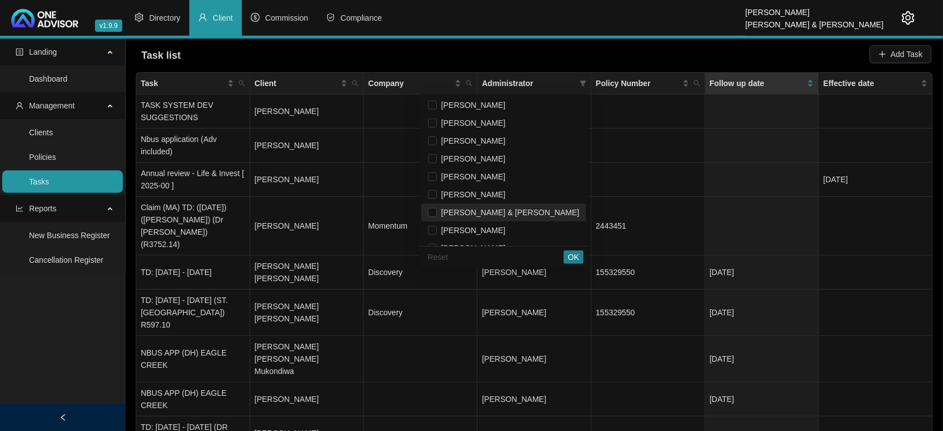
click at [512, 208] on span "[PERSON_NAME] & [PERSON_NAME]" at bounding box center [508, 212] width 142 height 9
checkbox input "true"
click at [574, 258] on span "OK" at bounding box center [573, 257] width 11 height 12
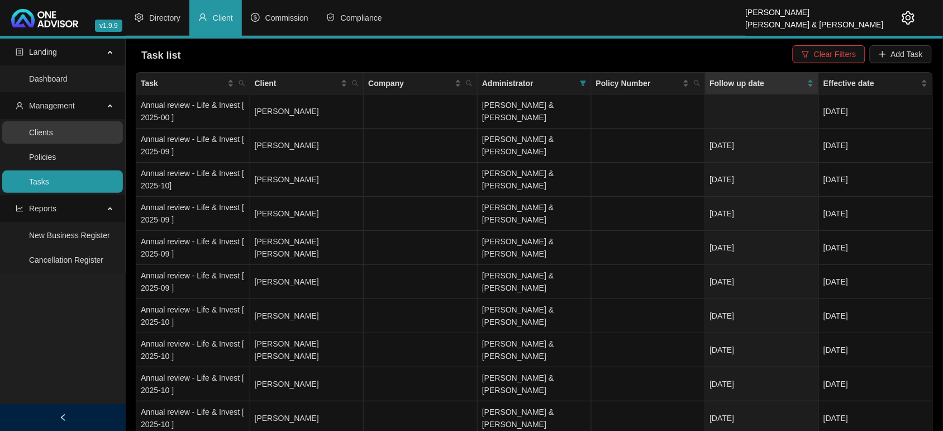
click at [49, 137] on link "Clients" at bounding box center [41, 132] width 24 height 9
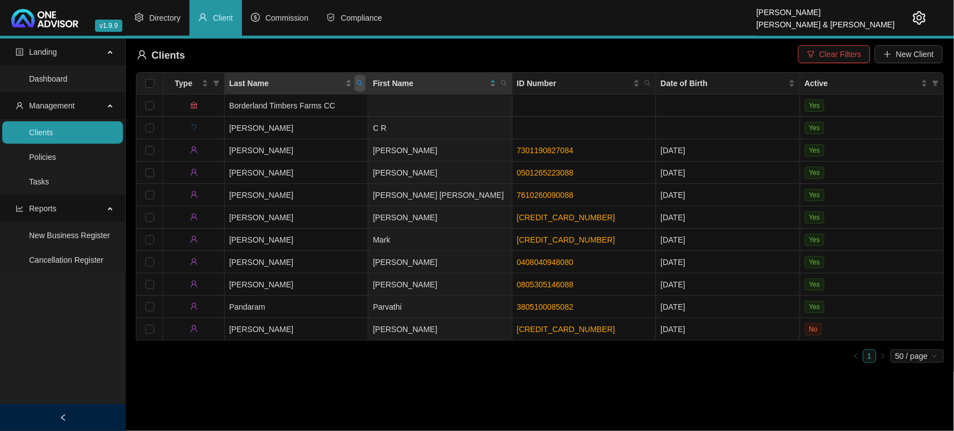
click at [360, 87] on span "Last Name" at bounding box center [359, 83] width 11 height 17
type input "[PERSON_NAME]"
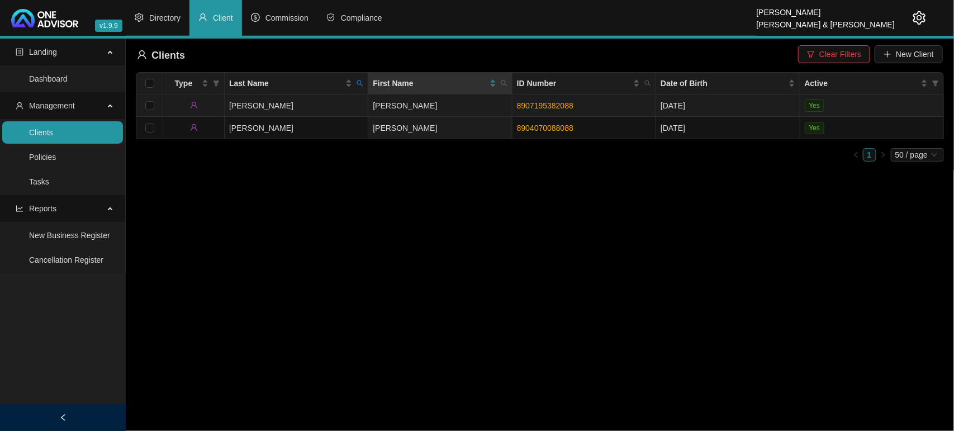
click at [264, 103] on td "[PERSON_NAME]" at bounding box center [297, 105] width 144 height 22
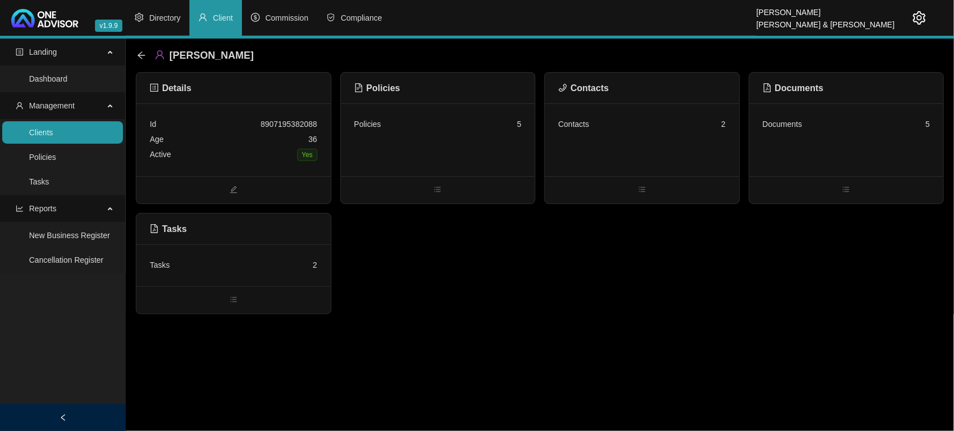
click at [264, 277] on div "Tasks 2" at bounding box center [233, 265] width 194 height 42
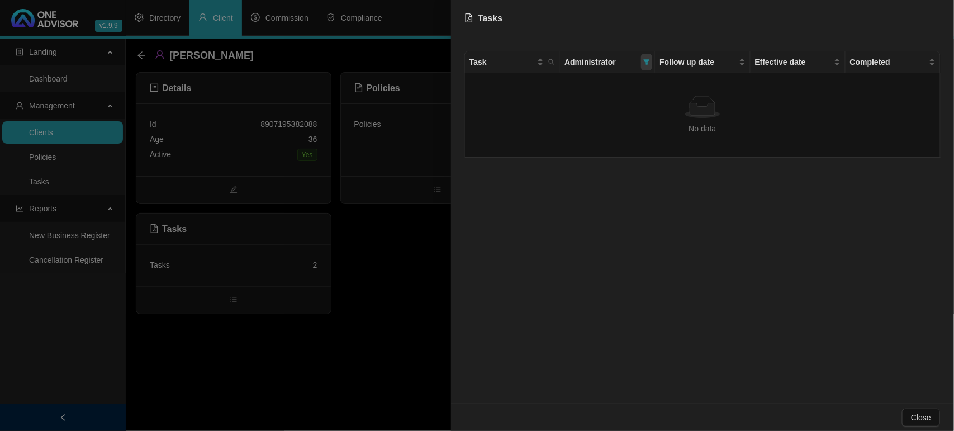
click at [649, 63] on icon "filter" at bounding box center [646, 62] width 7 height 7
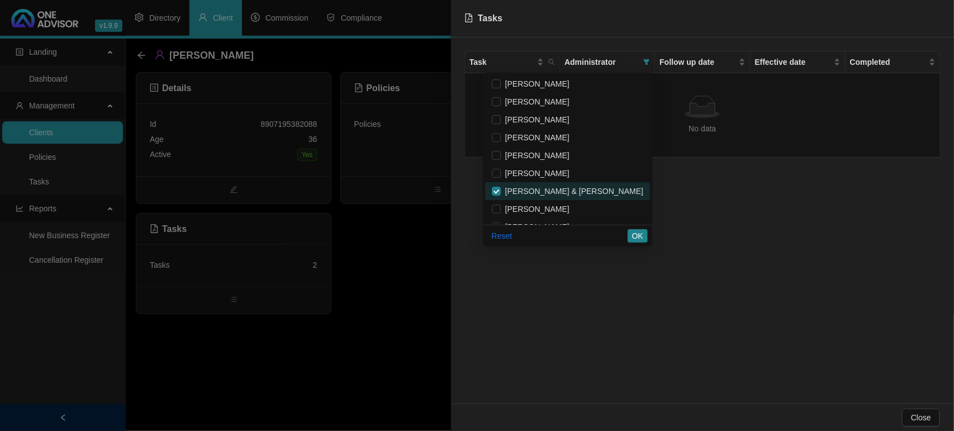
click at [557, 185] on span "[PERSON_NAME] & [PERSON_NAME]" at bounding box center [567, 191] width 151 height 12
click at [636, 236] on span "OK" at bounding box center [637, 236] width 11 height 12
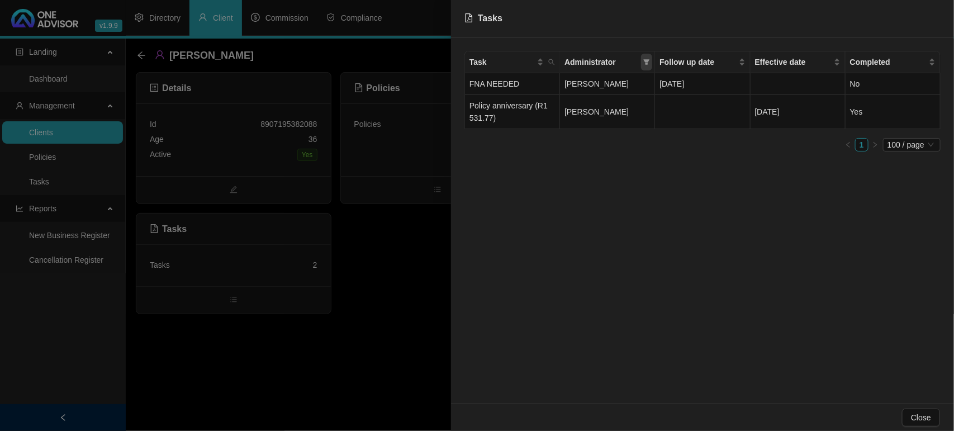
click at [645, 64] on icon "filter" at bounding box center [646, 62] width 7 height 7
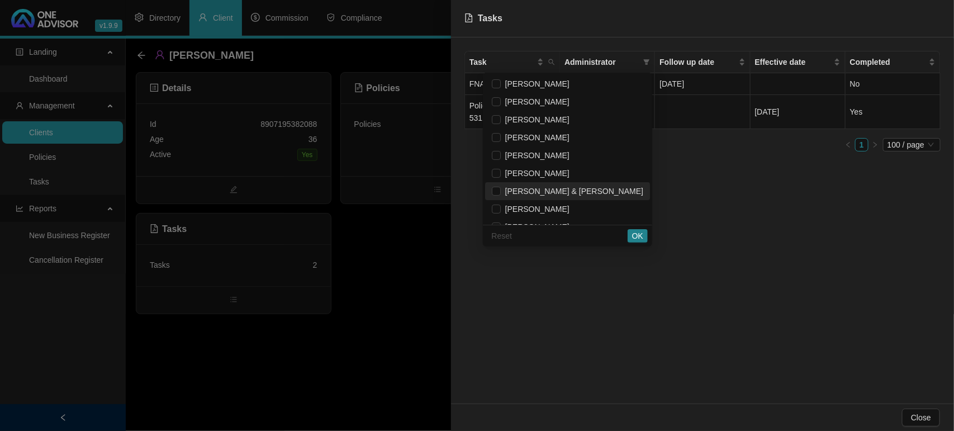
click at [577, 194] on span "[PERSON_NAME] & [PERSON_NAME]" at bounding box center [572, 191] width 142 height 9
checkbox input "true"
click at [635, 230] on span "OK" at bounding box center [637, 236] width 11 height 12
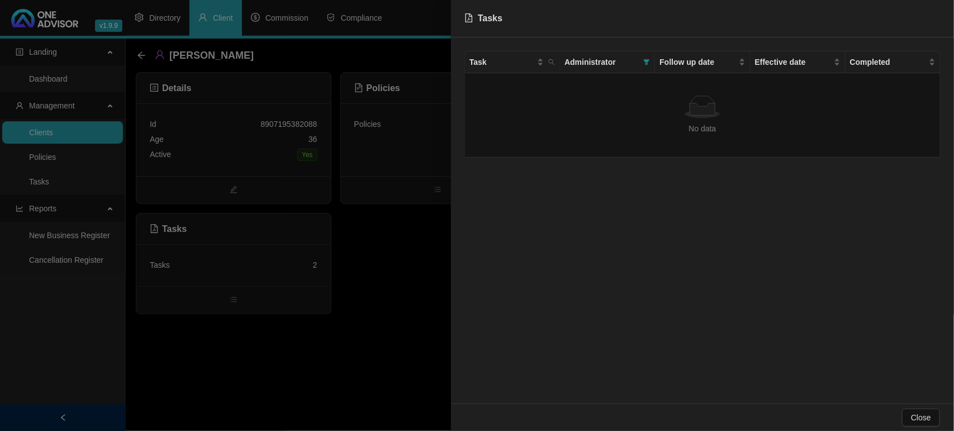
click at [50, 184] on div at bounding box center [477, 215] width 954 height 431
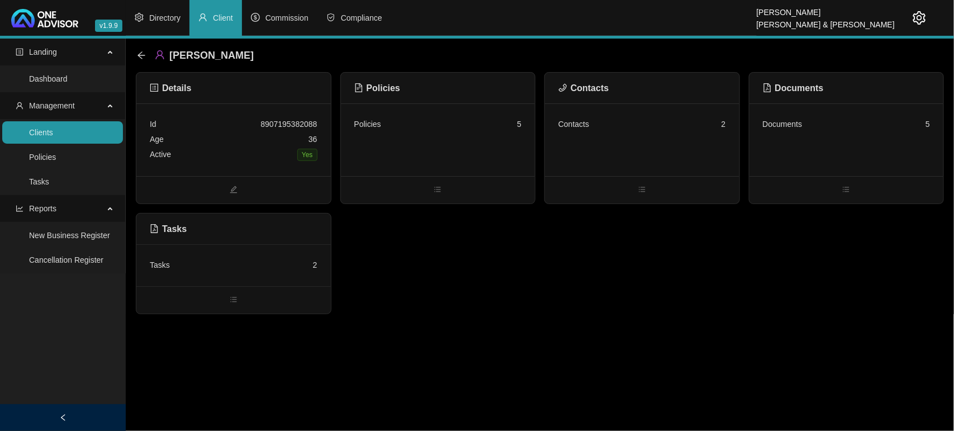
click at [49, 184] on link "Tasks" at bounding box center [39, 181] width 20 height 9
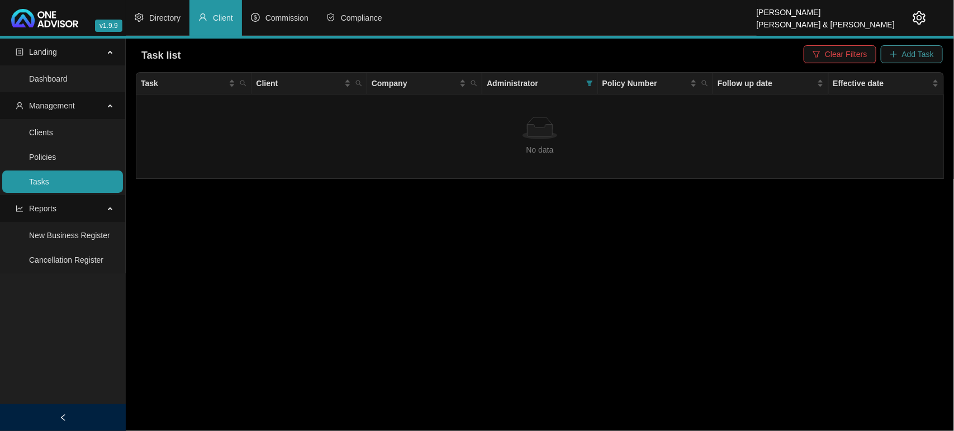
click at [914, 55] on span "Add Task" at bounding box center [918, 54] width 32 height 12
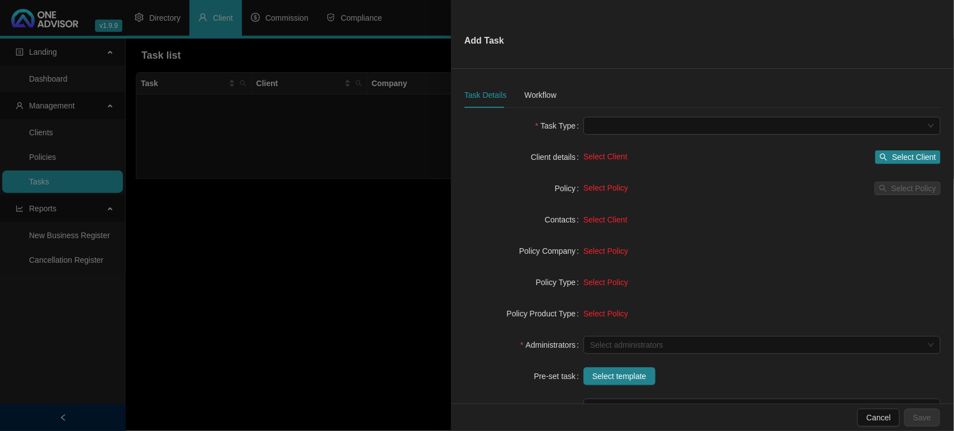
scroll to position [102, 0]
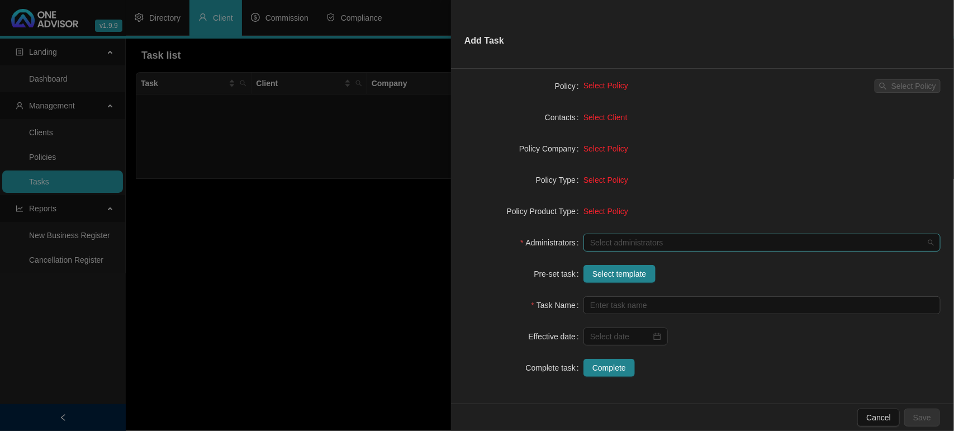
click at [605, 243] on div at bounding box center [755, 243] width 341 height 8
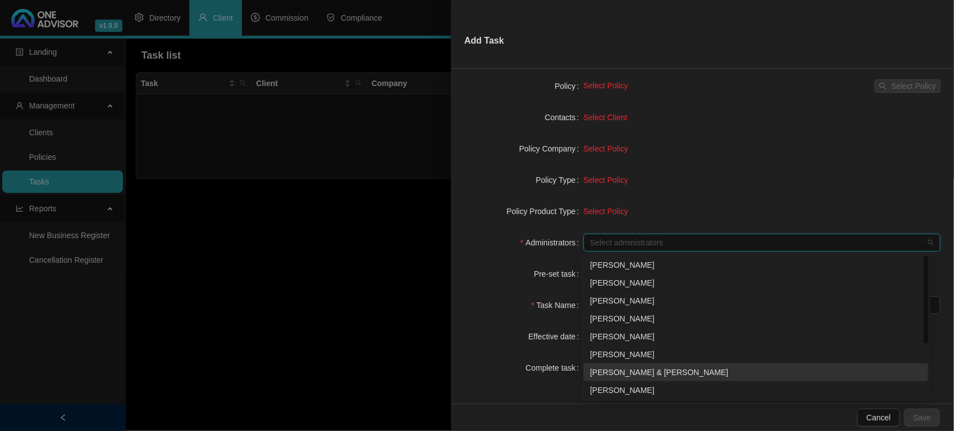
click at [614, 371] on div "[PERSON_NAME] & [PERSON_NAME]" at bounding box center [755, 372] width 331 height 12
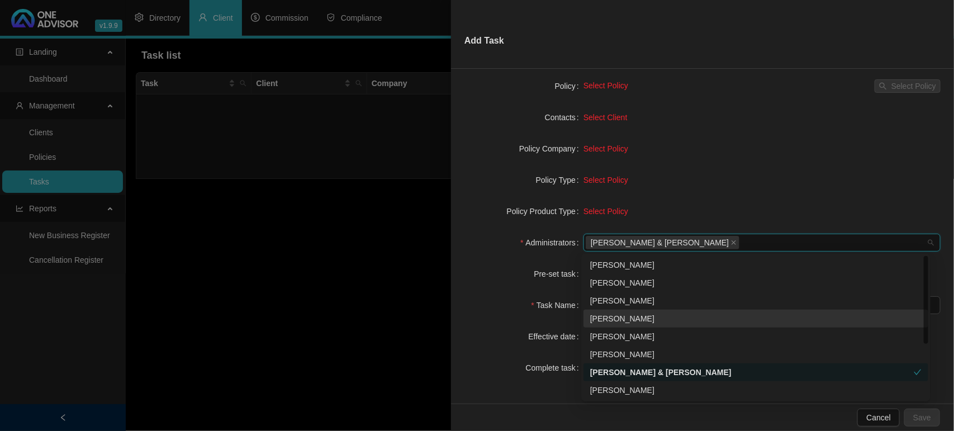
click at [490, 250] on div "Administrators" at bounding box center [523, 243] width 119 height 18
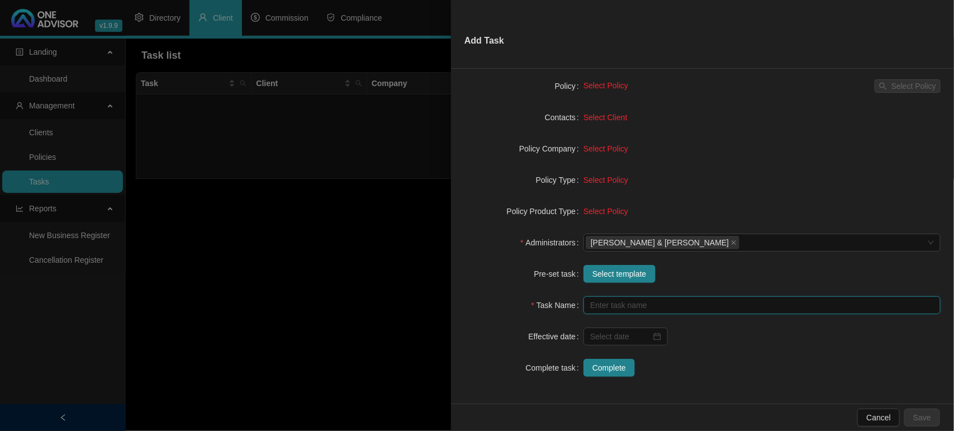
click at [598, 309] on input "text" at bounding box center [761, 305] width 357 height 18
click at [595, 283] on form "Task Type Client details Select Client Select Client Policy Select Policy Selec…" at bounding box center [702, 196] width 476 height 362
click at [592, 277] on span "Select template" at bounding box center [619, 274] width 54 height 12
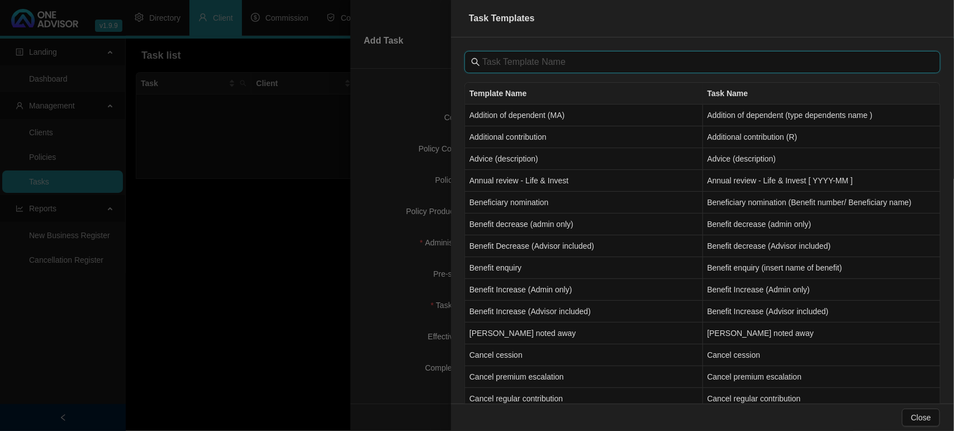
click at [540, 65] on input "text" at bounding box center [703, 61] width 442 height 13
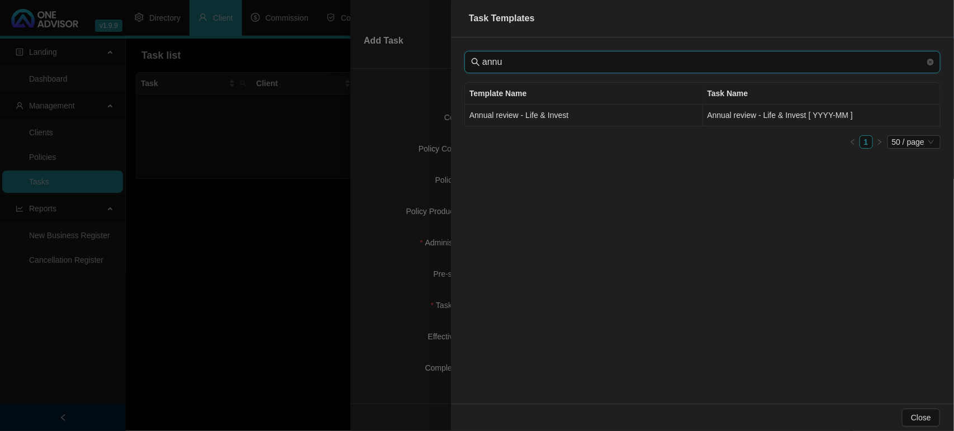
type input "annu"
click at [524, 112] on td "Annual review - Life & Invest" at bounding box center [584, 115] width 238 height 22
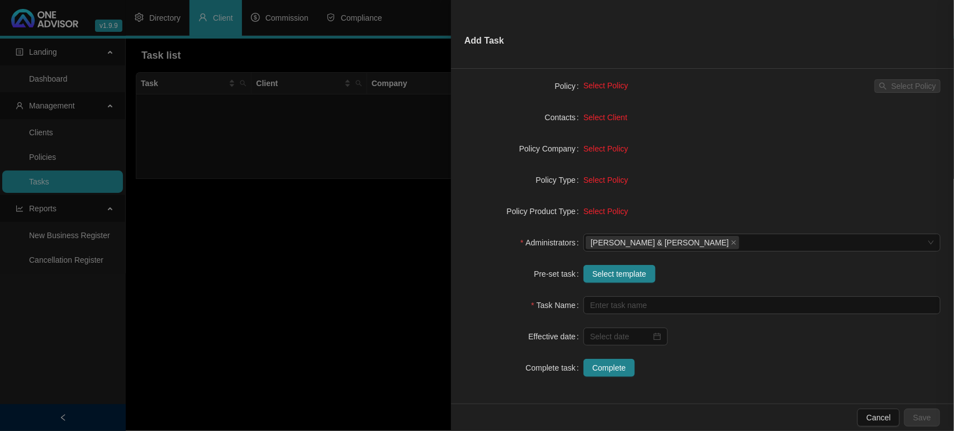
type input "Annual review - Life & Invest [ YYYY-MM ]"
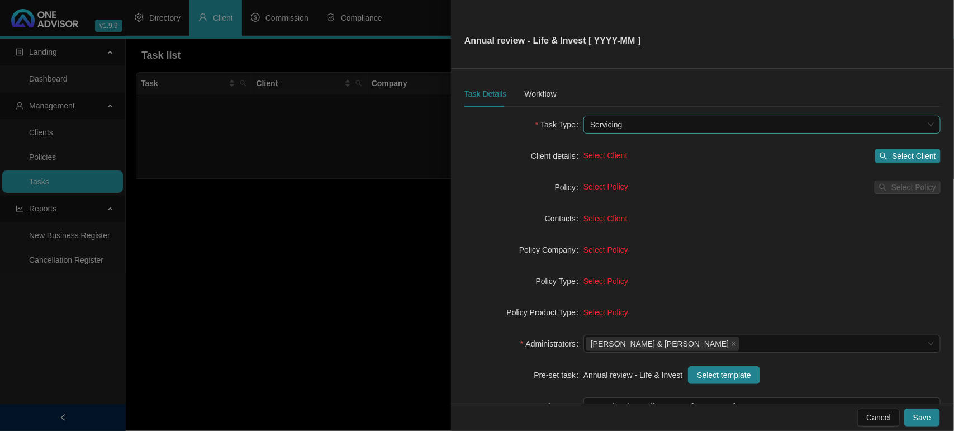
scroll to position [0, 0]
click at [878, 151] on button "Select Client" at bounding box center [907, 156] width 65 height 13
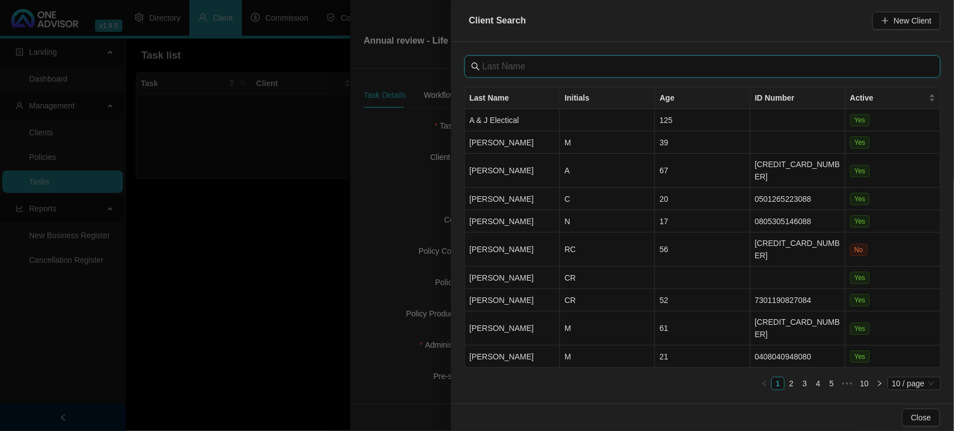
click at [537, 68] on input "text" at bounding box center [703, 66] width 442 height 13
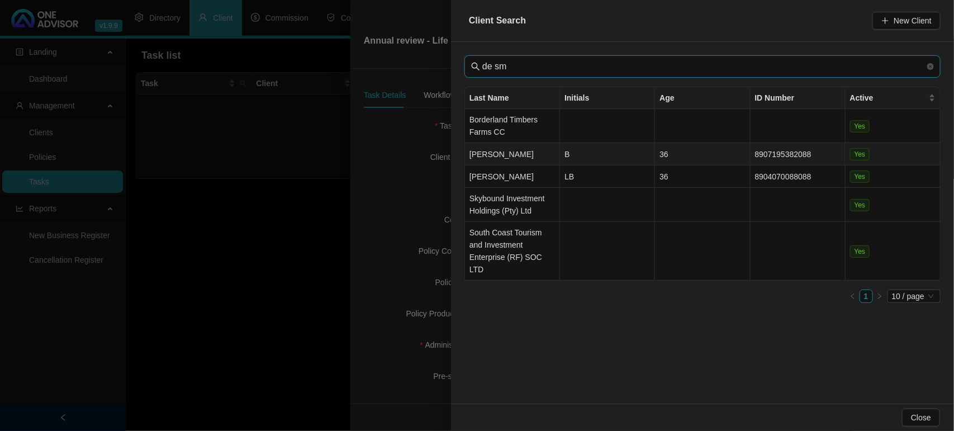
type input "de sm"
click at [514, 151] on td "[PERSON_NAME]" at bounding box center [512, 154] width 95 height 22
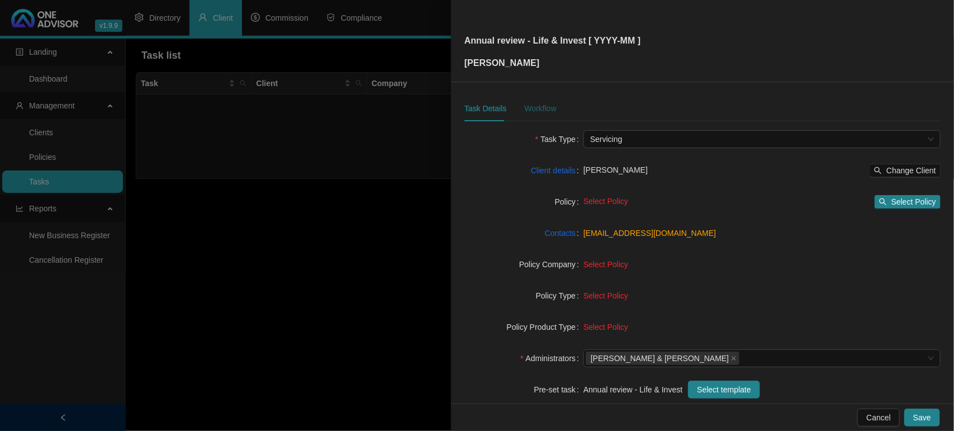
click at [530, 109] on div "Workflow" at bounding box center [540, 108] width 32 height 12
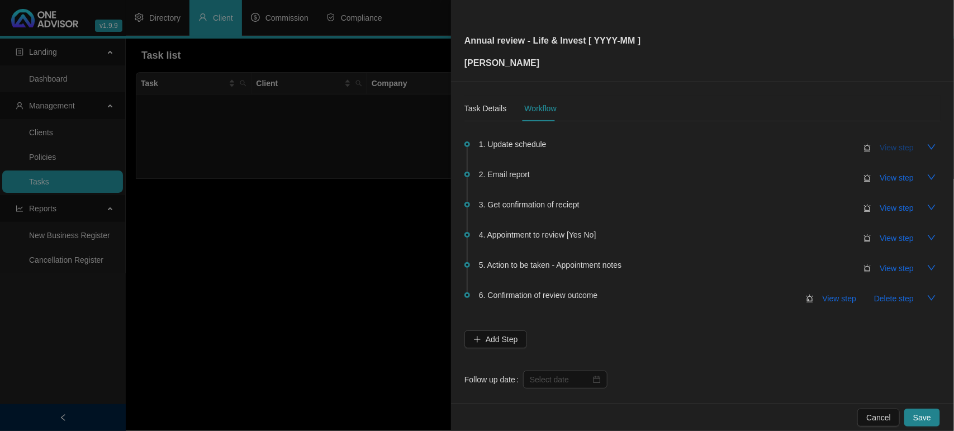
click at [880, 143] on span "View step" at bounding box center [897, 147] width 34 height 12
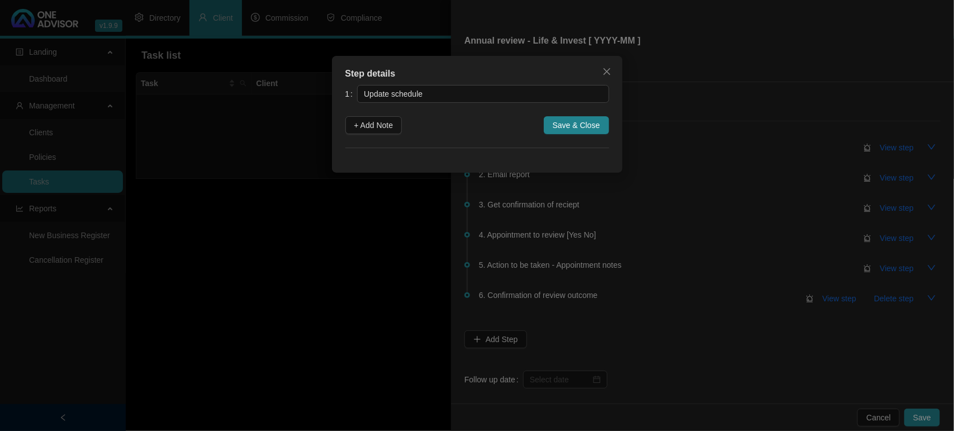
drag, startPoint x: 394, startPoint y: 127, endPoint x: 419, endPoint y: 160, distance: 40.7
click at [393, 128] on span "+ Add Note" at bounding box center [373, 125] width 39 height 12
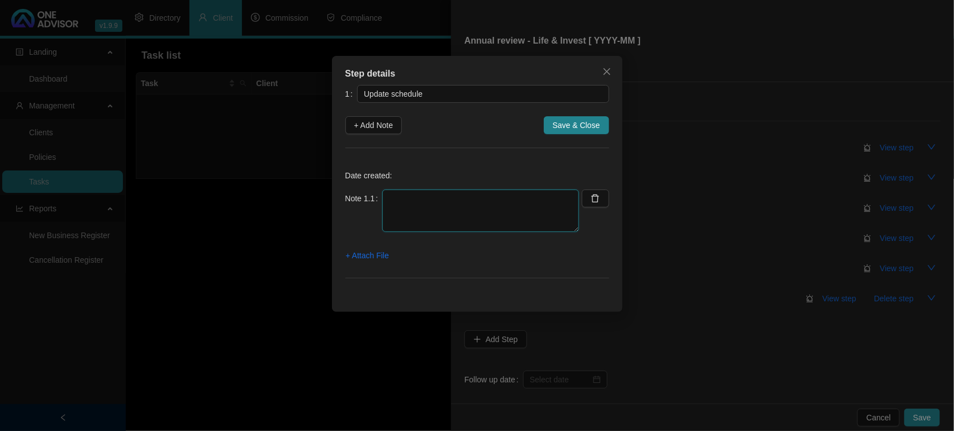
click at [432, 204] on textarea at bounding box center [480, 210] width 197 height 42
type textarea "Life Updated"
click at [571, 128] on span "Save & Close" at bounding box center [575, 125] width 47 height 12
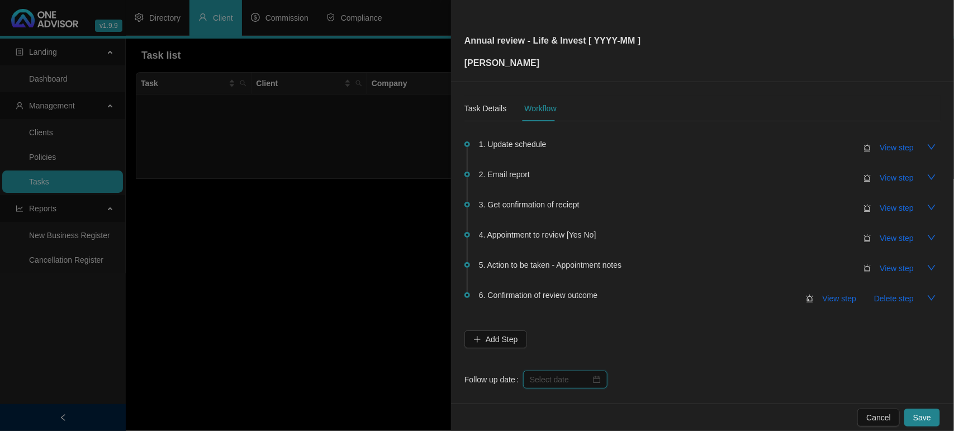
click at [544, 378] on input at bounding box center [560, 379] width 61 height 12
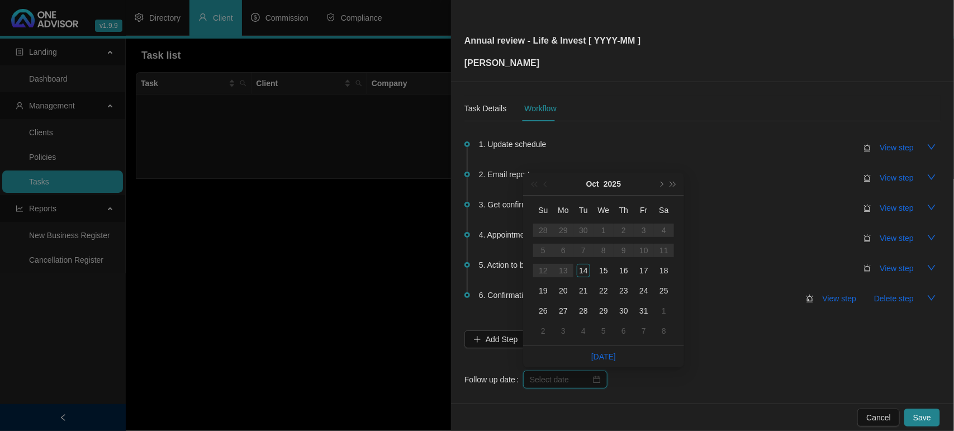
click at [544, 378] on input at bounding box center [560, 379] width 61 height 12
type input "[DATE]"
click at [645, 278] on td "17" at bounding box center [643, 270] width 20 height 20
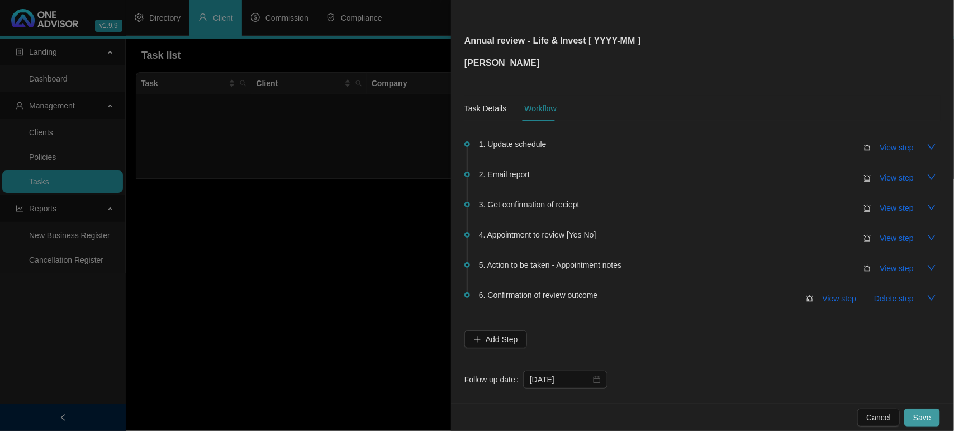
click at [922, 420] on span "Save" at bounding box center [922, 417] width 18 height 12
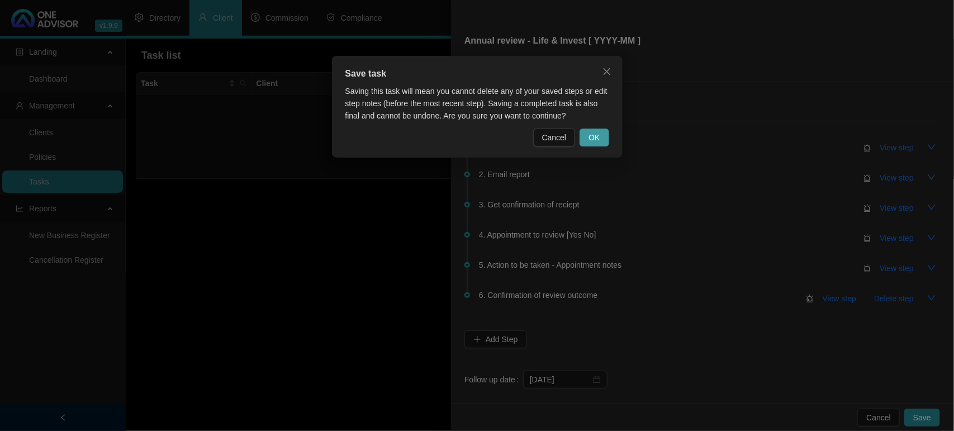
click at [602, 130] on button "OK" at bounding box center [593, 137] width 29 height 18
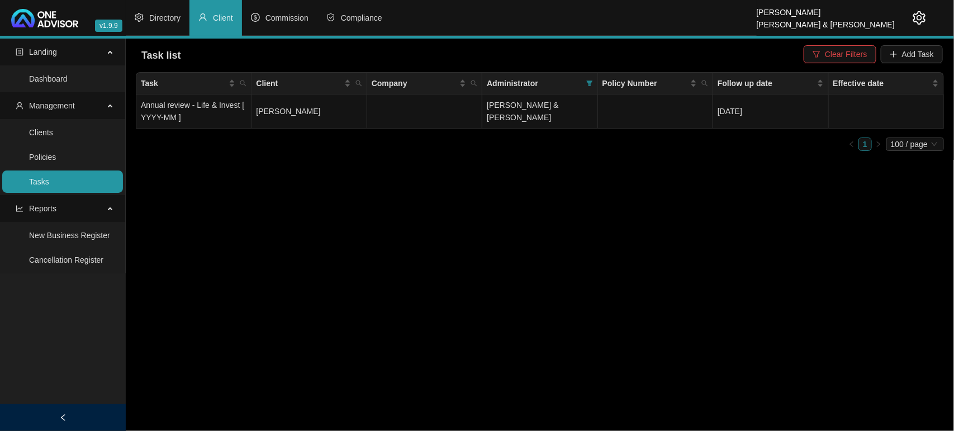
click at [49, 182] on link "Tasks" at bounding box center [39, 181] width 20 height 9
click at [855, 54] on span "Clear Filters" at bounding box center [846, 54] width 42 height 12
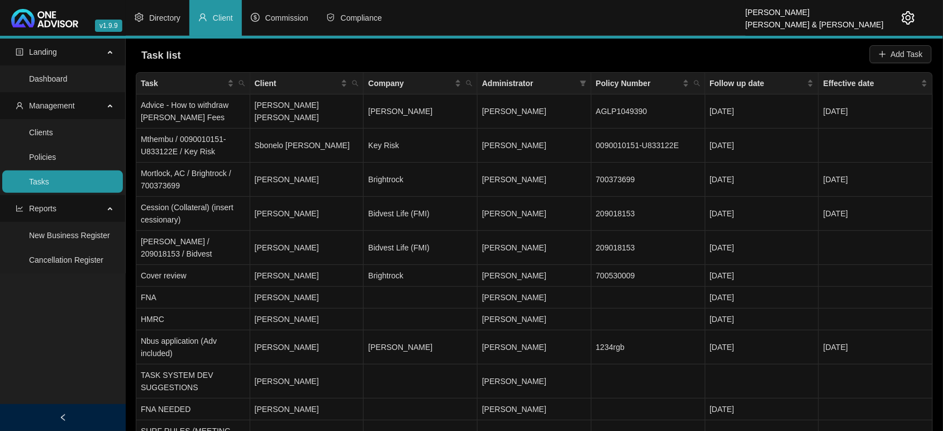
click at [559, 81] on span "Administrator" at bounding box center [528, 83] width 93 height 12
click at [585, 85] on icon "filter" at bounding box center [583, 83] width 7 height 7
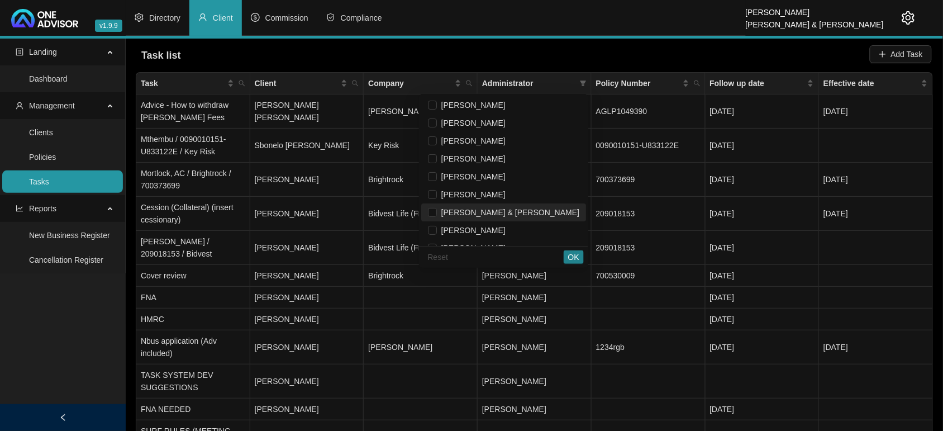
click at [531, 211] on span "[PERSON_NAME] & [PERSON_NAME]" at bounding box center [508, 212] width 142 height 9
checkbox input "true"
click at [577, 253] on span "OK" at bounding box center [573, 257] width 11 height 12
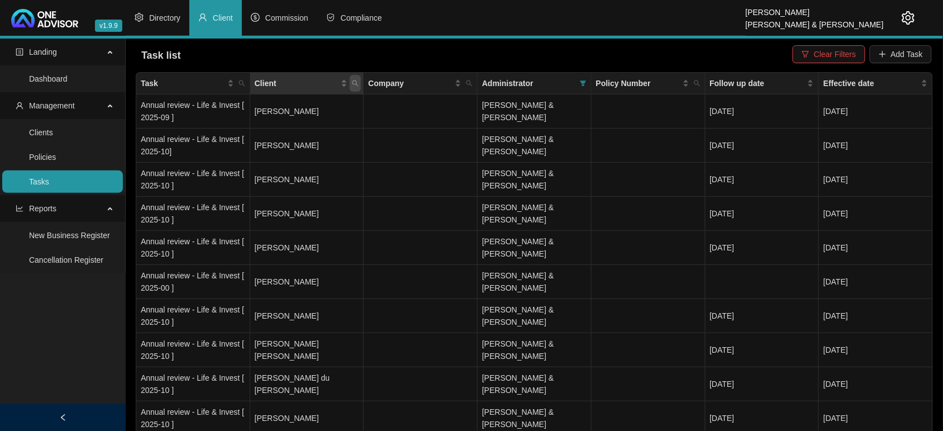
click at [354, 84] on icon "search" at bounding box center [355, 83] width 7 height 7
type input "watk"
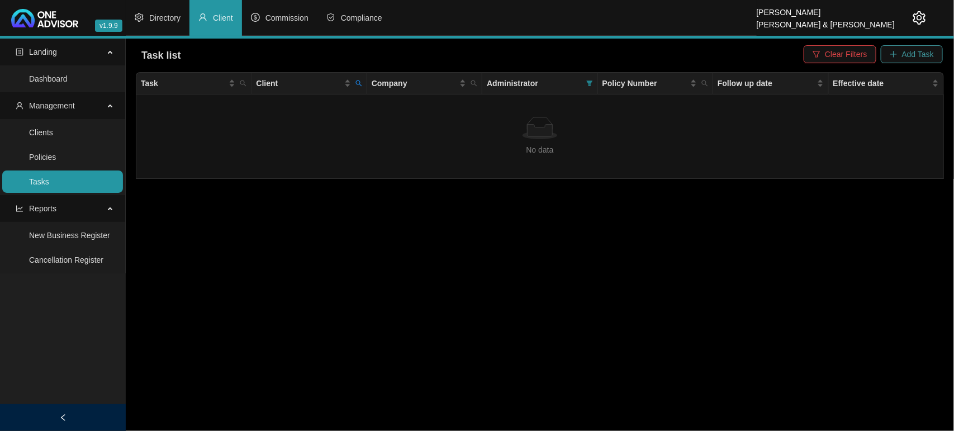
click at [903, 45] on button "Add Task" at bounding box center [911, 54] width 62 height 18
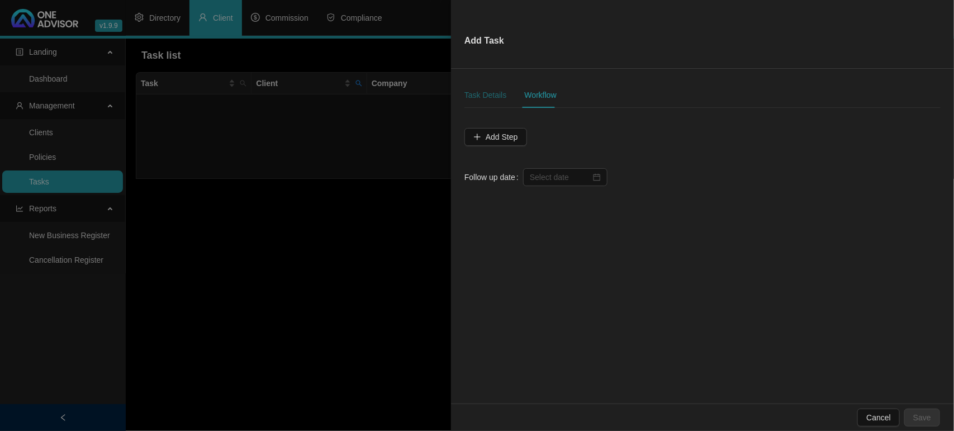
click at [489, 101] on div "Task Details" at bounding box center [485, 95] width 42 height 12
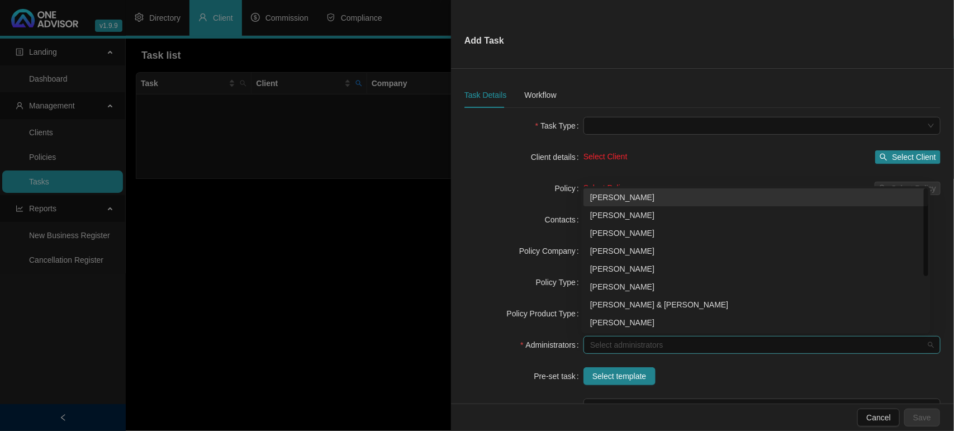
click at [616, 344] on div at bounding box center [755, 345] width 341 height 8
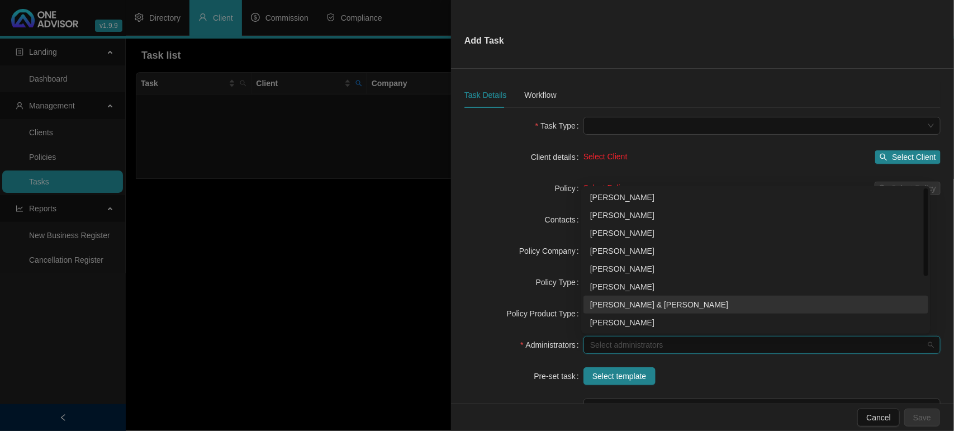
click at [627, 310] on div "[PERSON_NAME] & [PERSON_NAME]" at bounding box center [755, 304] width 331 height 12
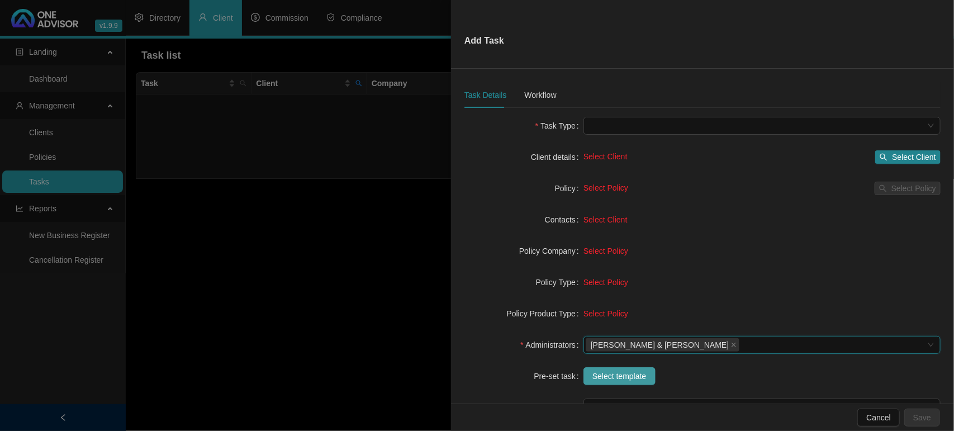
click at [598, 370] on span "Select template" at bounding box center [619, 376] width 54 height 12
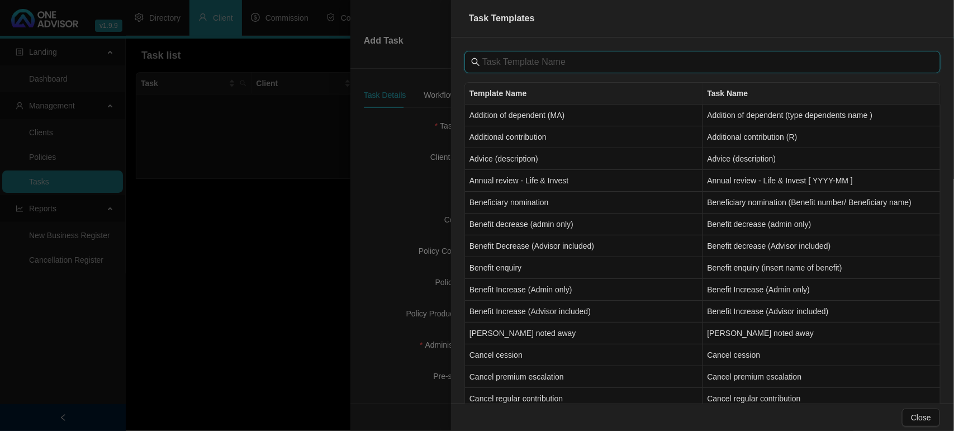
click at [554, 62] on input "text" at bounding box center [703, 61] width 442 height 13
click at [527, 183] on td "Annual review - Life & Invest" at bounding box center [584, 181] width 238 height 22
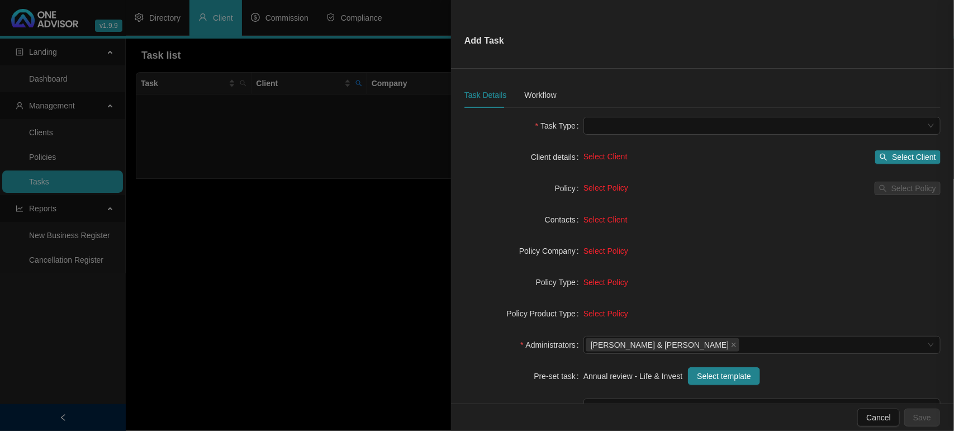
type input "Annual review - Life & Invest [ YYYY-MM ]"
click at [906, 158] on span "Select Client" at bounding box center [914, 157] width 44 height 12
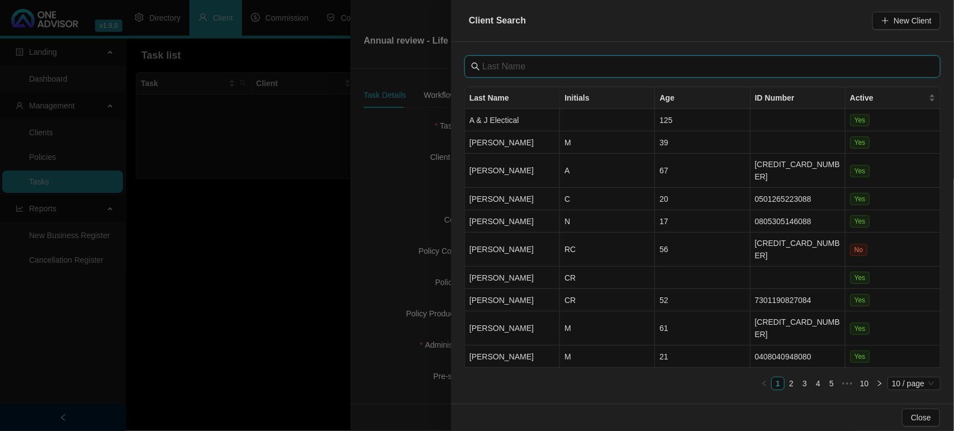
click at [499, 66] on input "text" at bounding box center [703, 66] width 442 height 13
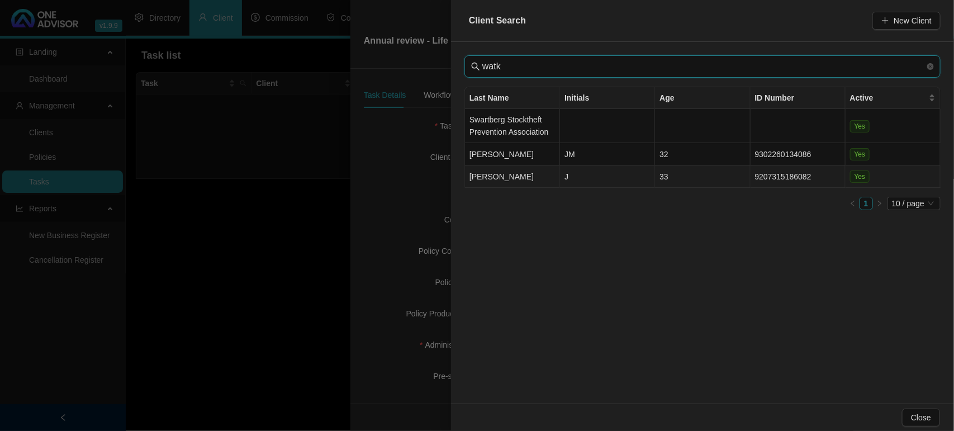
type input "watk"
click at [521, 168] on td "[PERSON_NAME]" at bounding box center [512, 176] width 95 height 22
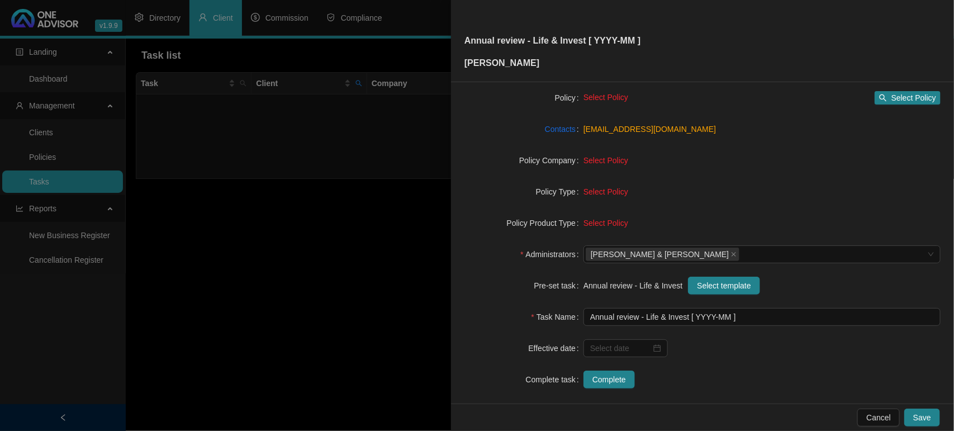
scroll to position [116, 0]
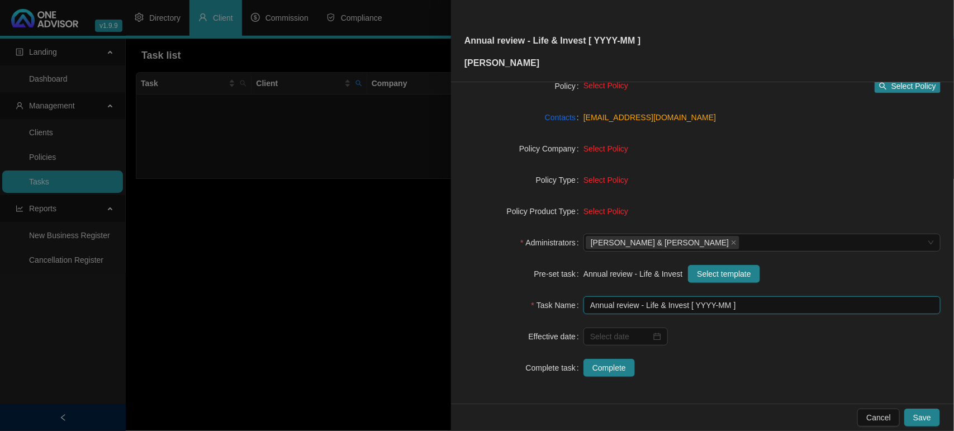
click at [709, 310] on input "Annual review - Life & Invest [ YYYY-MM ]" at bounding box center [761, 305] width 357 height 18
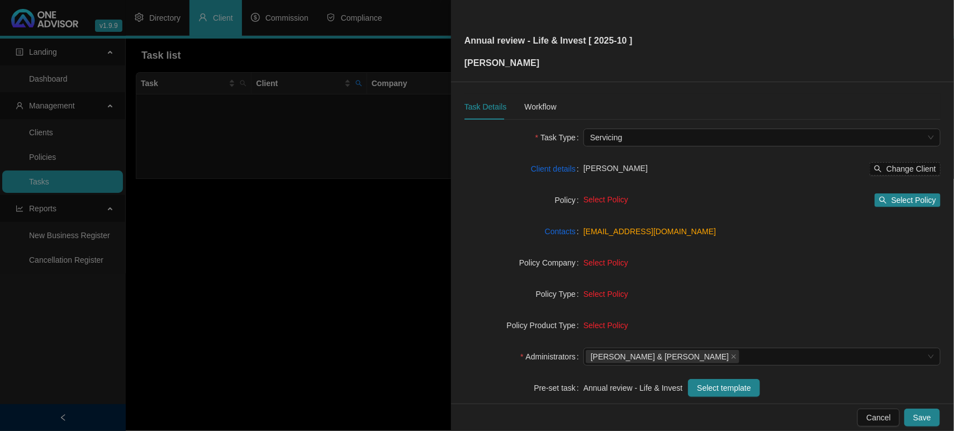
scroll to position [0, 0]
type input "Annual review - Life & Invest [ 2025-10 ]"
click at [524, 102] on div "Workflow" at bounding box center [540, 108] width 32 height 12
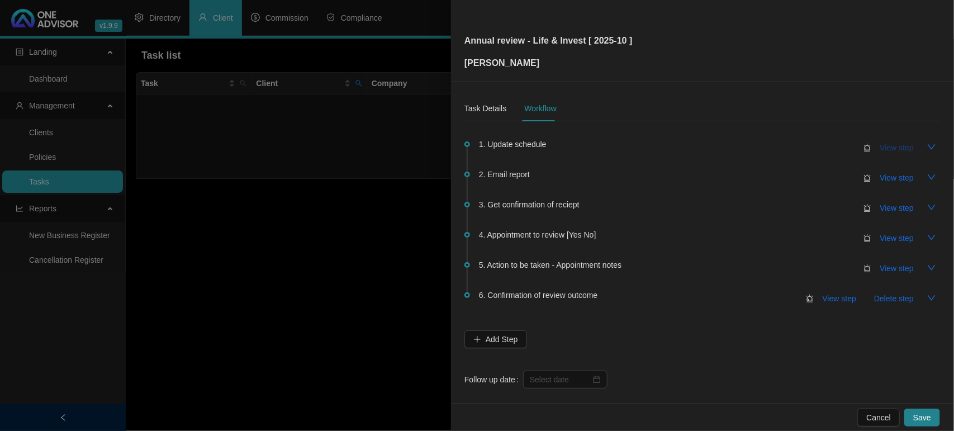
click at [881, 146] on span "View step" at bounding box center [897, 147] width 34 height 12
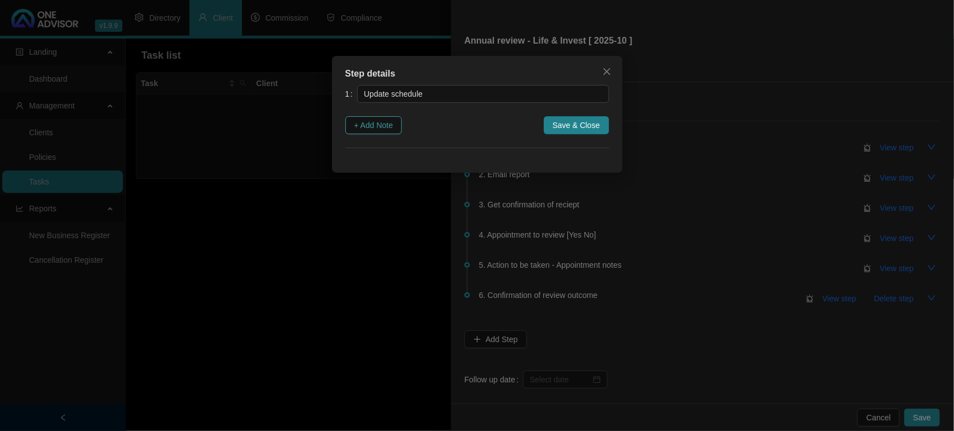
drag, startPoint x: 394, startPoint y: 122, endPoint x: 392, endPoint y: 132, distance: 10.3
click at [393, 123] on span "+ Add Note" at bounding box center [373, 125] width 39 height 12
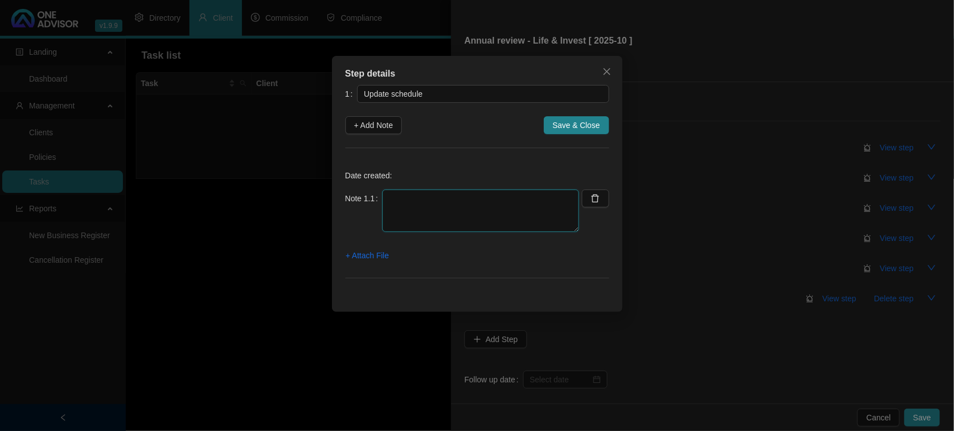
click at [386, 207] on textarea at bounding box center [480, 210] width 197 height 42
type textarea "Life Updated"
click at [576, 122] on span "Save & Close" at bounding box center [575, 125] width 47 height 12
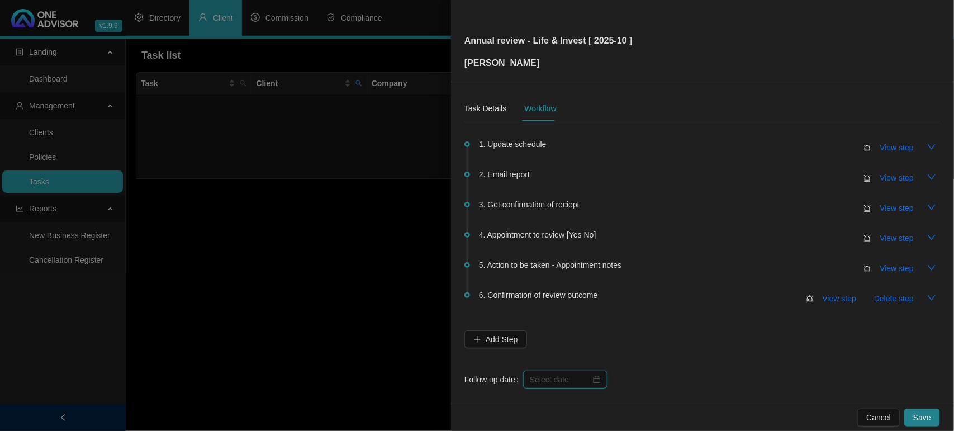
click at [570, 376] on input at bounding box center [560, 379] width 61 height 12
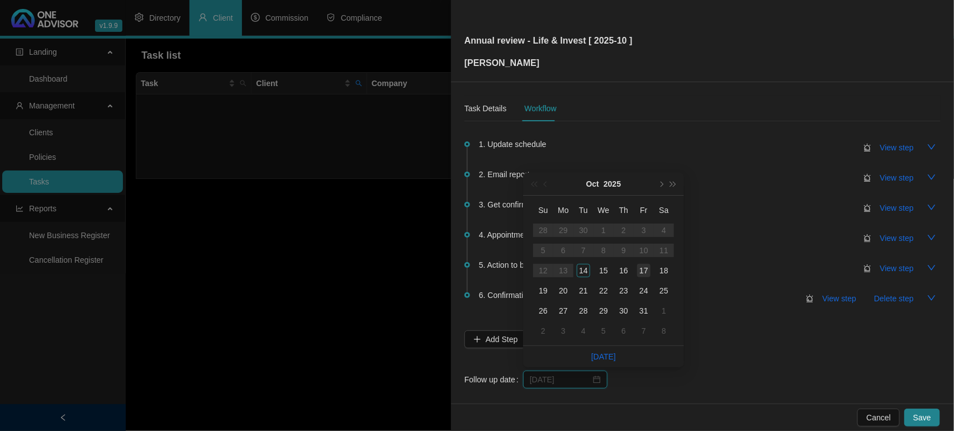
type input "[DATE]"
click at [646, 271] on div "17" at bounding box center [643, 270] width 13 height 13
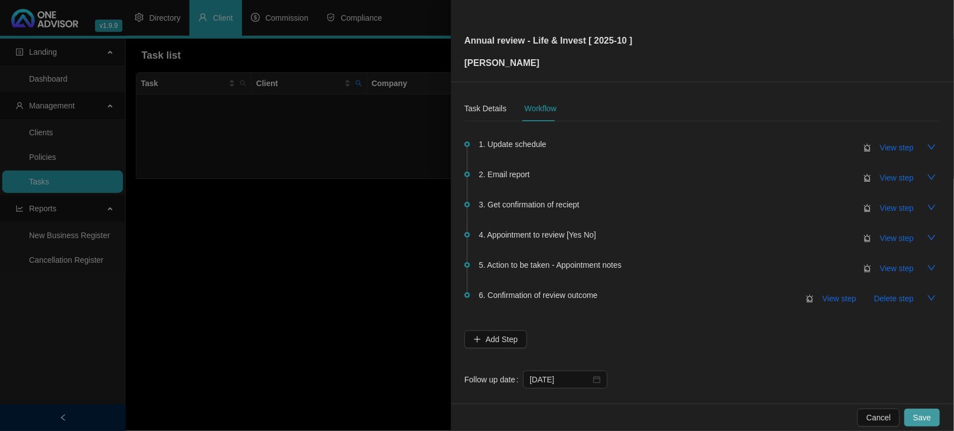
click at [917, 413] on span "Save" at bounding box center [922, 417] width 18 height 12
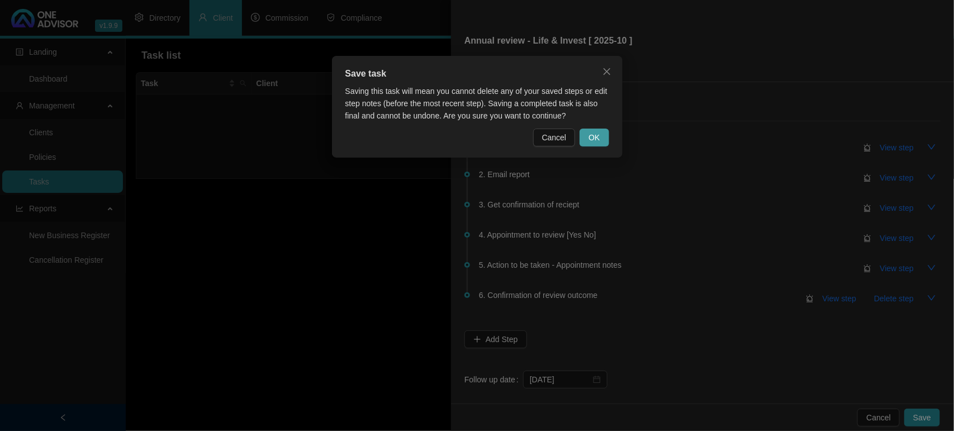
click at [591, 141] on span "OK" at bounding box center [593, 137] width 11 height 12
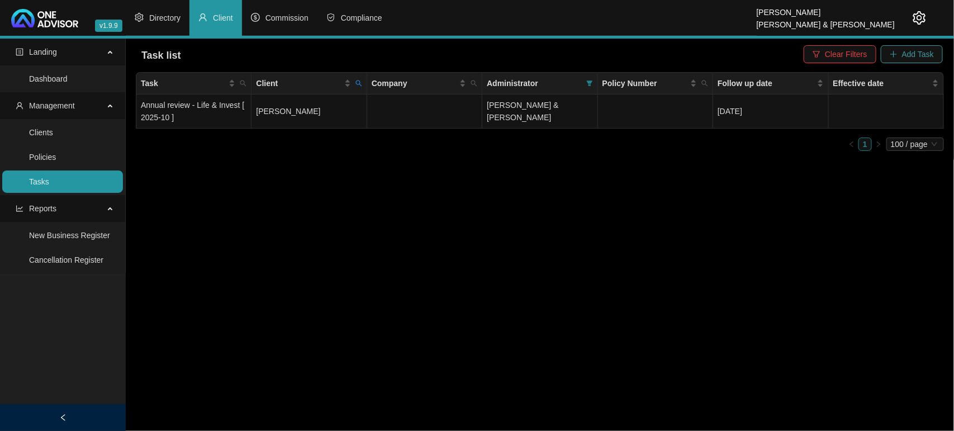
click at [925, 53] on span "Add Task" at bounding box center [918, 54] width 32 height 12
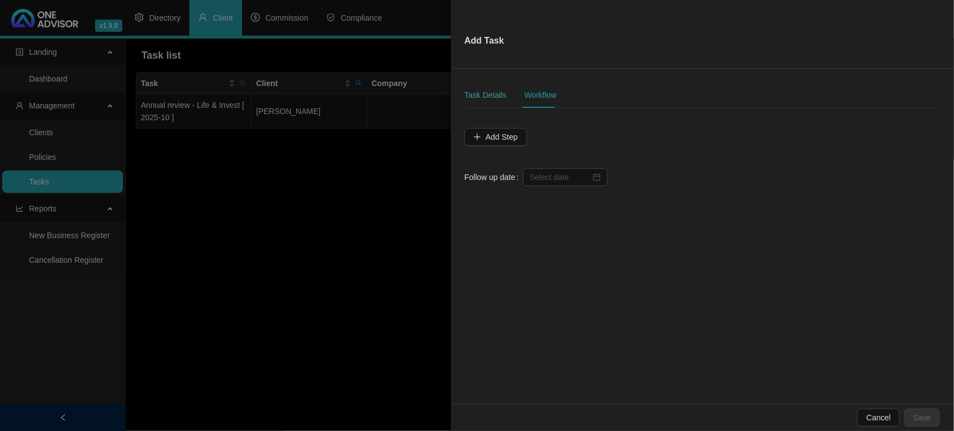
click at [471, 85] on div "Task Details" at bounding box center [485, 95] width 42 height 26
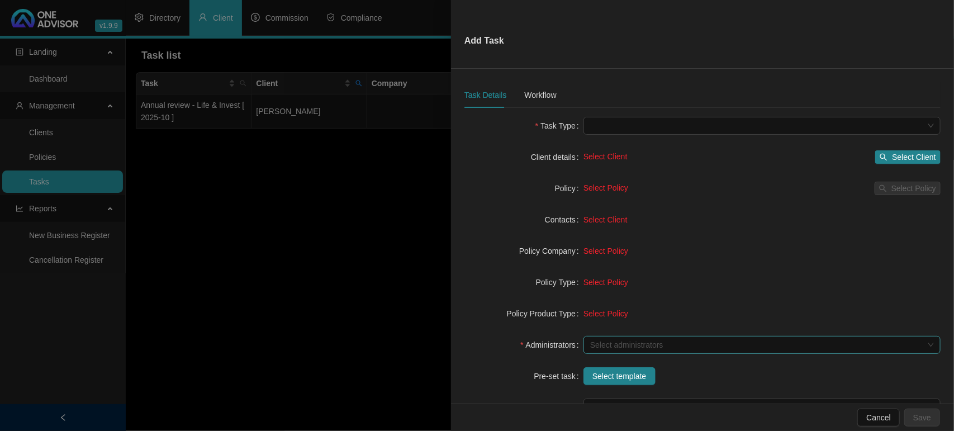
click at [610, 346] on div at bounding box center [755, 345] width 341 height 8
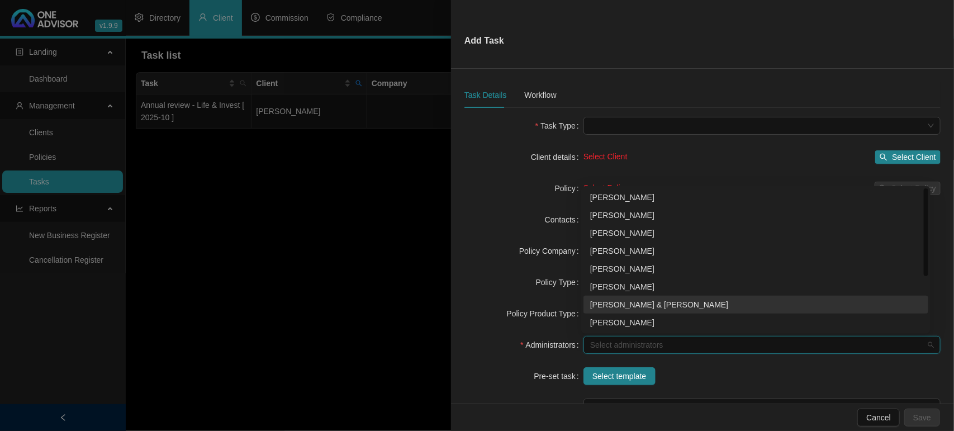
click at [626, 303] on div "[PERSON_NAME] & [PERSON_NAME]" at bounding box center [755, 304] width 331 height 12
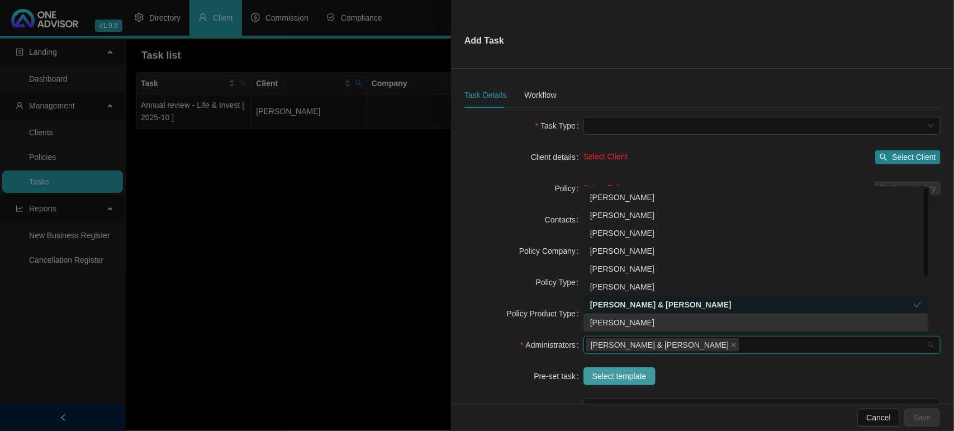
click at [606, 374] on span "Select template" at bounding box center [619, 376] width 54 height 12
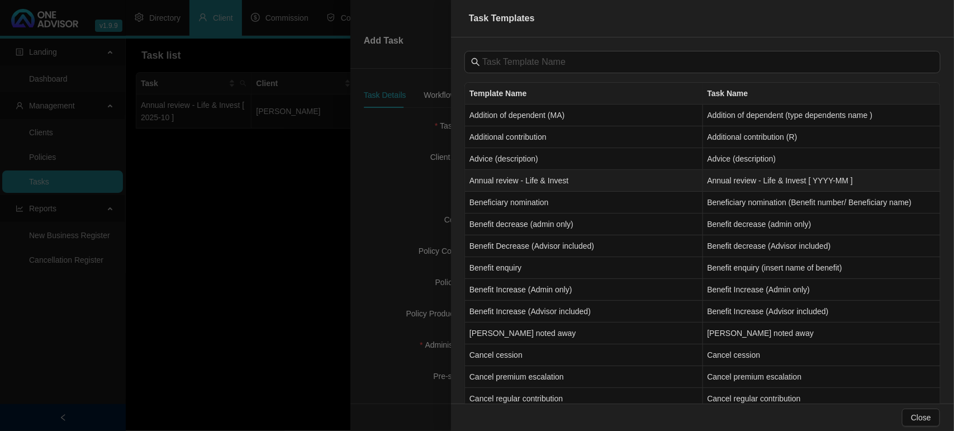
click at [517, 189] on td "Annual review - Life & Invest" at bounding box center [584, 181] width 238 height 22
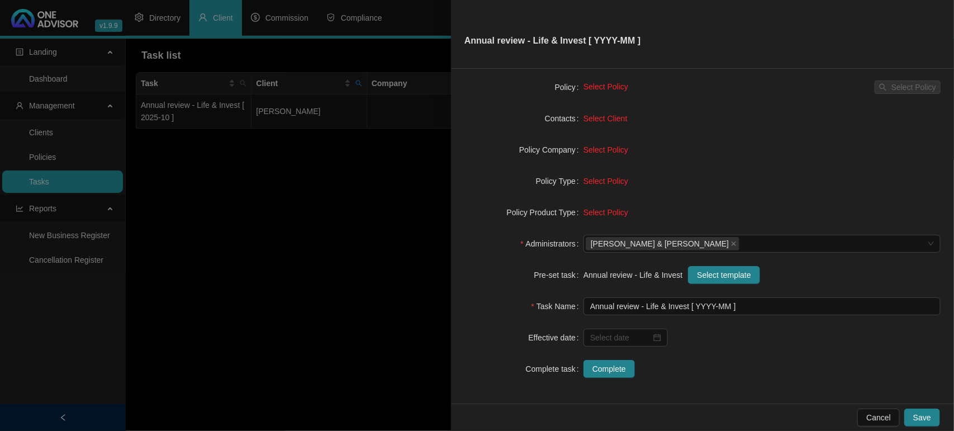
scroll to position [102, 0]
click at [710, 307] on input "Annual review - Life & Invest [ YYYY-MM ]" at bounding box center [761, 305] width 357 height 18
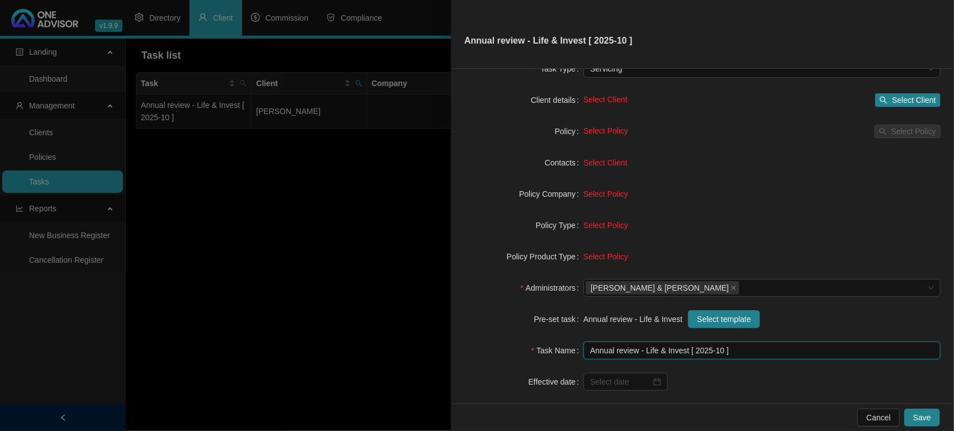
scroll to position [32, 0]
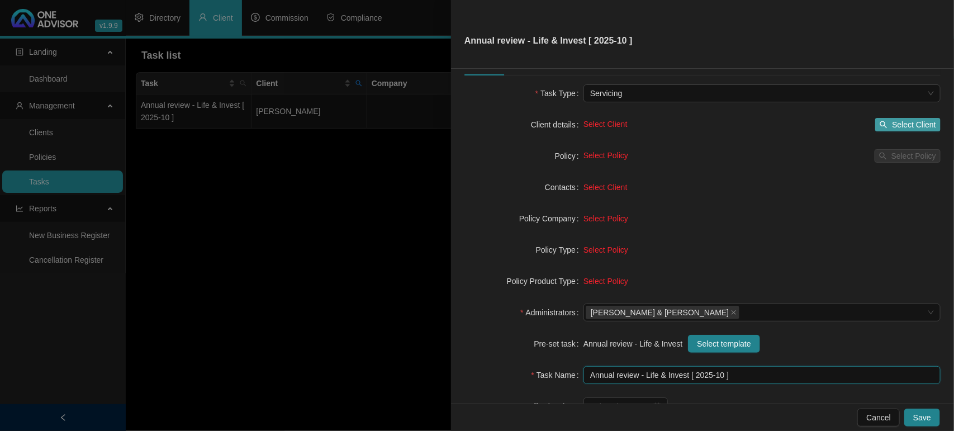
type input "Annual review - Life & Invest [ 2025-10 ]"
click at [914, 122] on span "Select Client" at bounding box center [914, 124] width 44 height 12
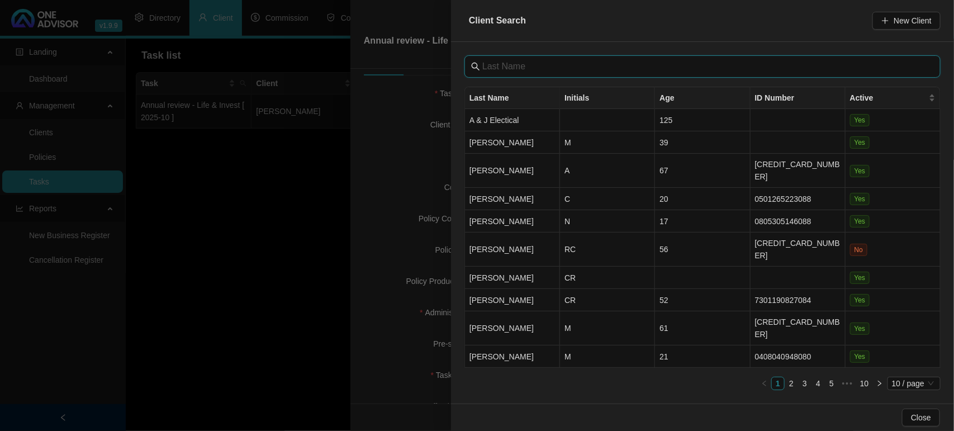
click at [531, 62] on input "text" at bounding box center [703, 66] width 442 height 13
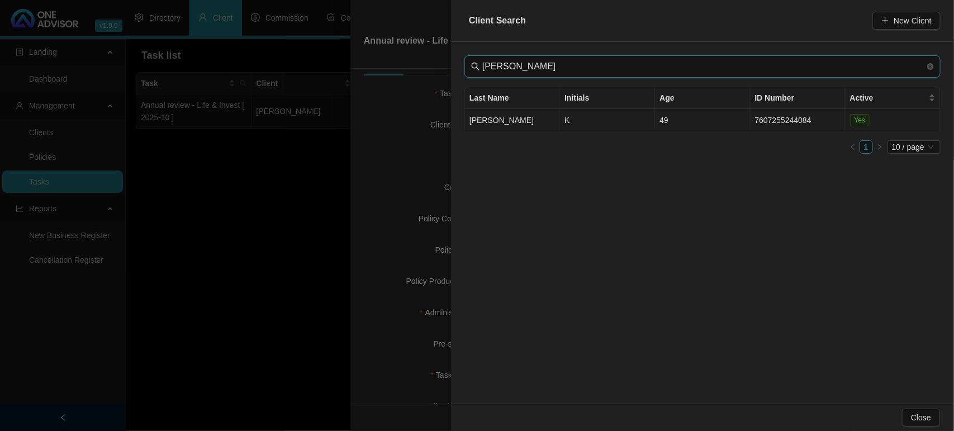
type input "[PERSON_NAME]"
click at [510, 121] on td "[PERSON_NAME]" at bounding box center [512, 120] width 95 height 22
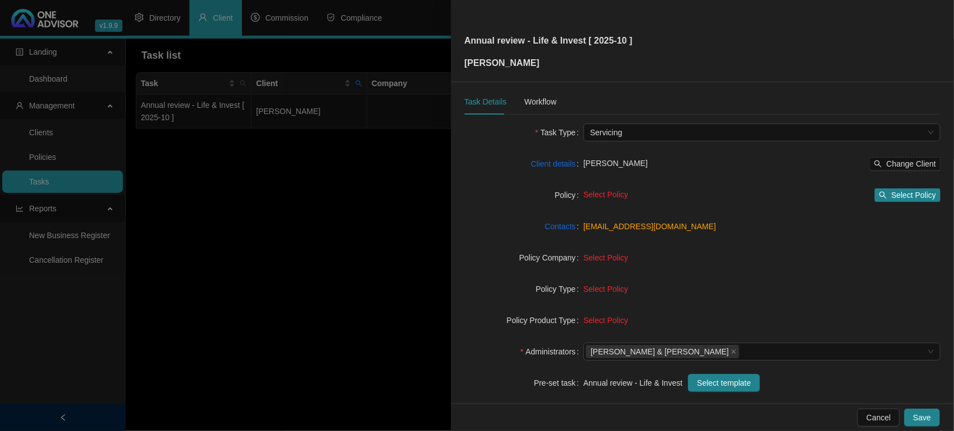
scroll to position [0, 0]
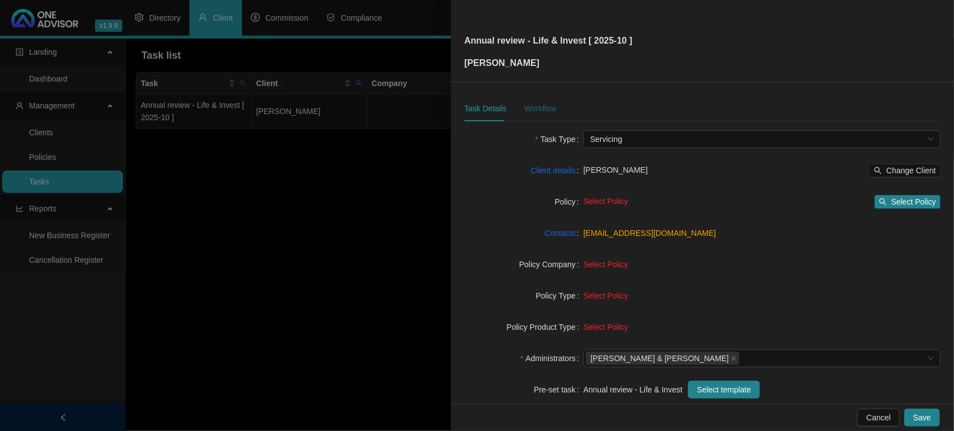
click at [538, 104] on div "Workflow" at bounding box center [540, 108] width 32 height 12
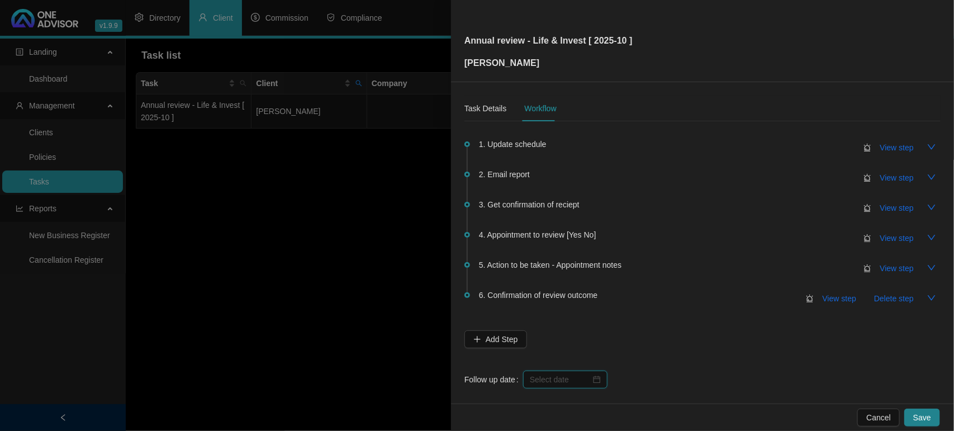
click at [553, 378] on input at bounding box center [560, 379] width 61 height 12
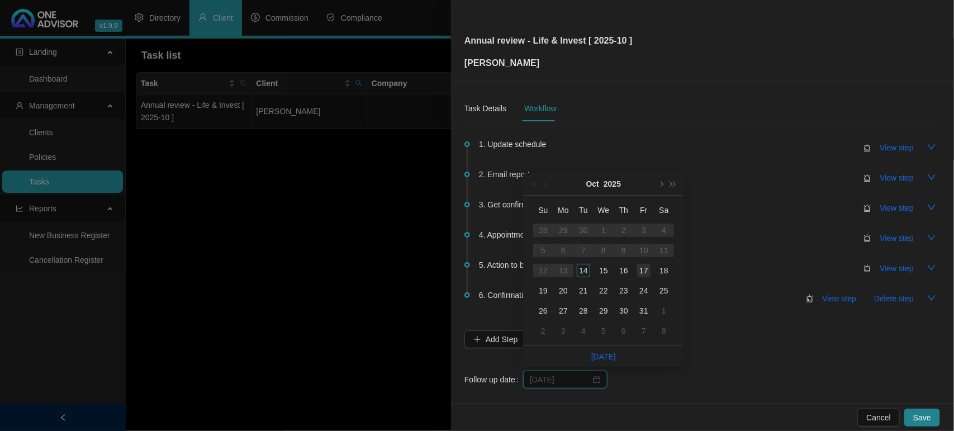
type input "[DATE]"
click at [638, 272] on div "17" at bounding box center [643, 270] width 13 height 13
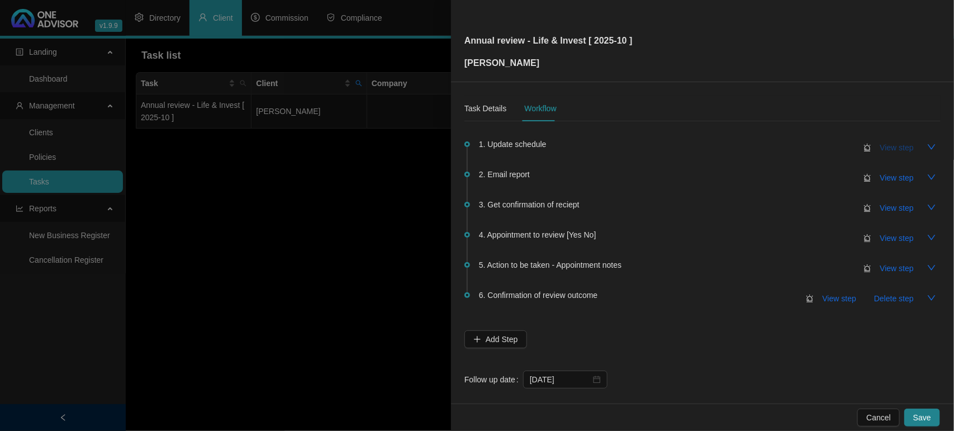
click at [880, 147] on span "View step" at bounding box center [897, 147] width 34 height 12
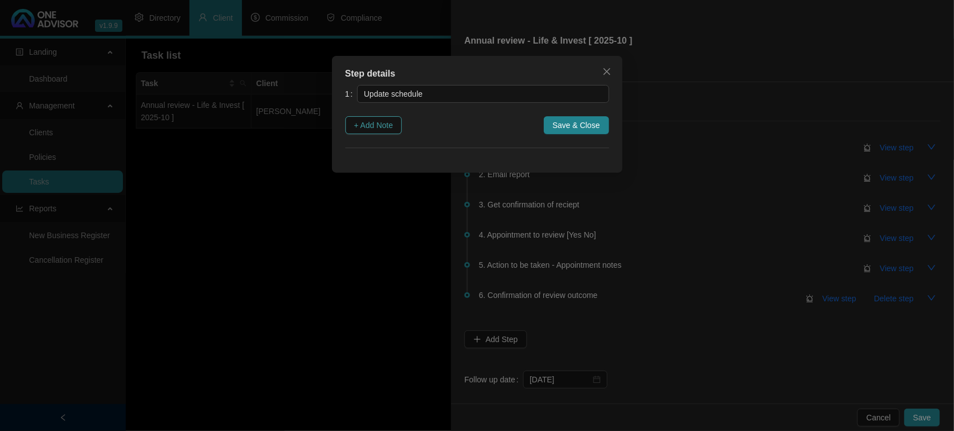
click at [393, 129] on span "+ Add Note" at bounding box center [373, 125] width 39 height 12
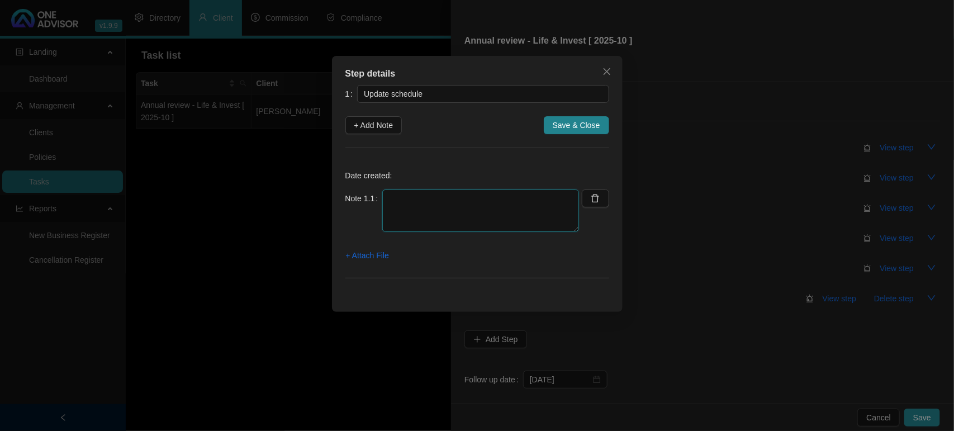
click at [409, 193] on textarea at bounding box center [480, 210] width 197 height 42
type textarea "Life Updated"
click at [583, 121] on span "Save & Close" at bounding box center [575, 125] width 47 height 12
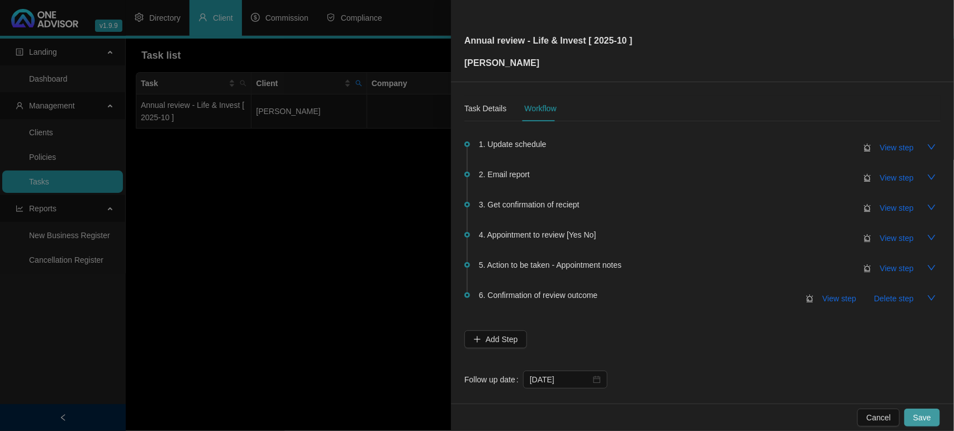
click at [919, 417] on span "Save" at bounding box center [922, 417] width 18 height 12
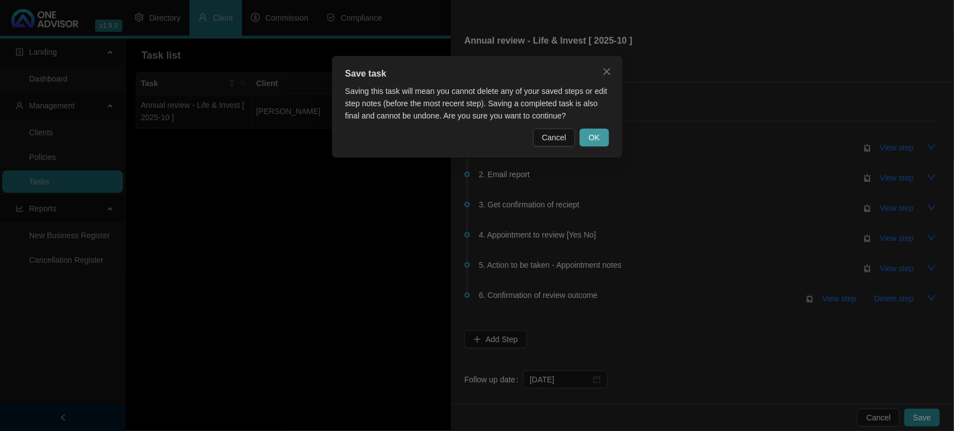
click at [584, 133] on button "OK" at bounding box center [593, 137] width 29 height 18
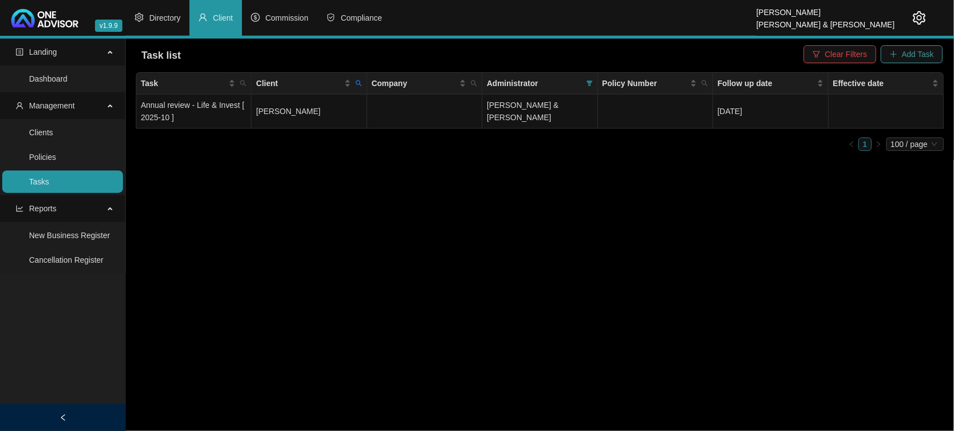
click at [926, 51] on span "Add Task" at bounding box center [918, 54] width 32 height 12
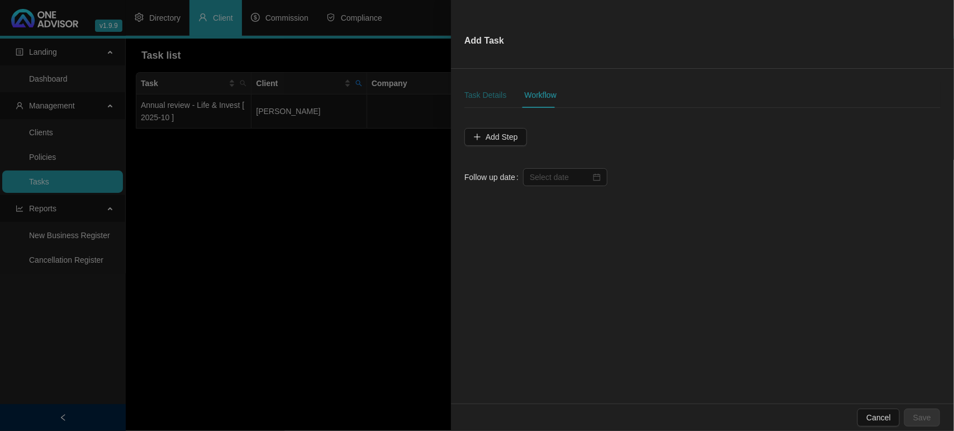
click at [476, 92] on div "Task Details" at bounding box center [485, 95] width 42 height 12
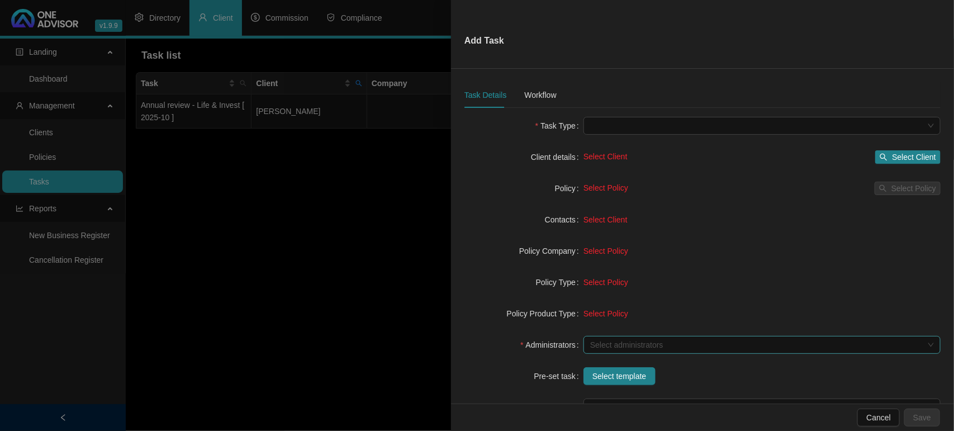
click at [611, 344] on div at bounding box center [755, 345] width 341 height 8
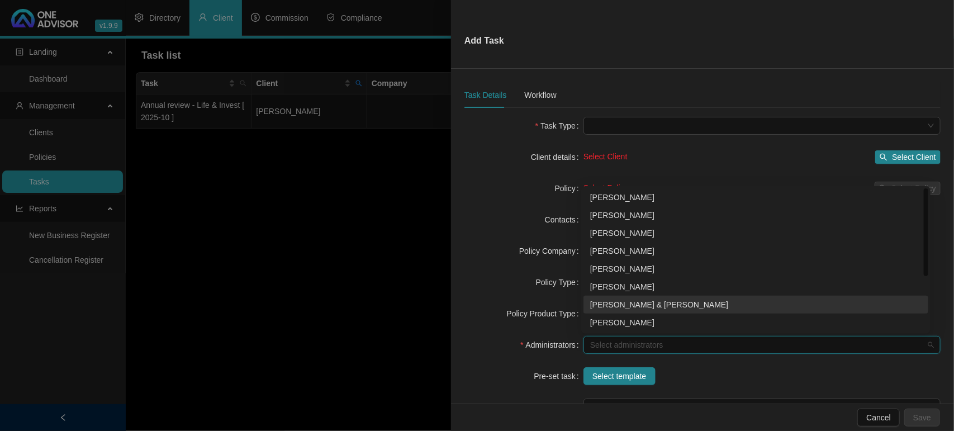
click at [649, 297] on div "[PERSON_NAME] & [PERSON_NAME]" at bounding box center [755, 305] width 345 height 18
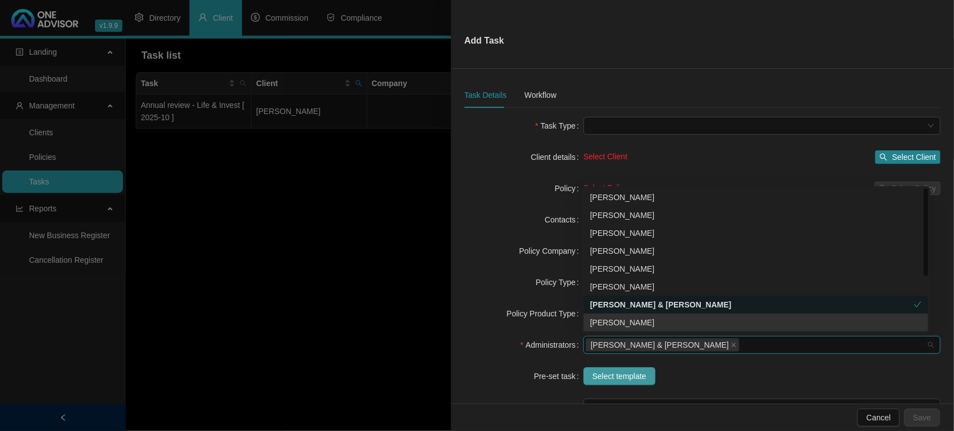
click at [617, 379] on span "Select template" at bounding box center [619, 376] width 54 height 12
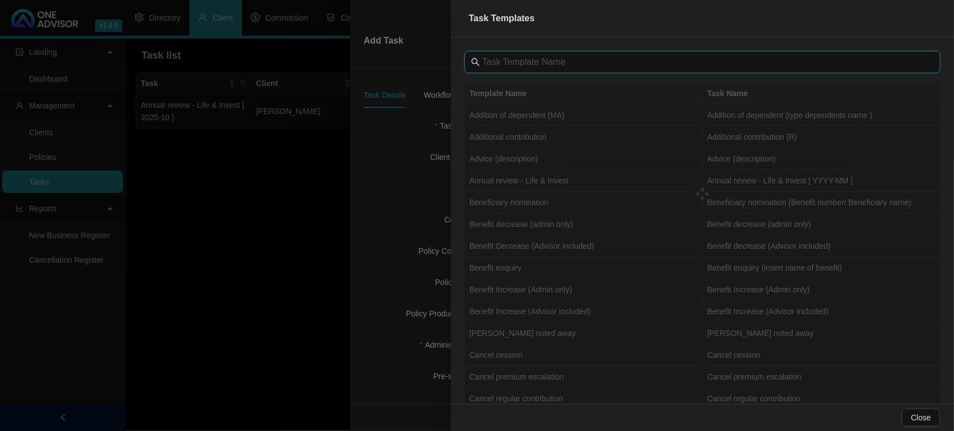
click at [514, 64] on input "text" at bounding box center [703, 61] width 442 height 13
type input "s"
type input "annu"
click at [585, 120] on td "Annual review - Life & Invest" at bounding box center [584, 115] width 238 height 22
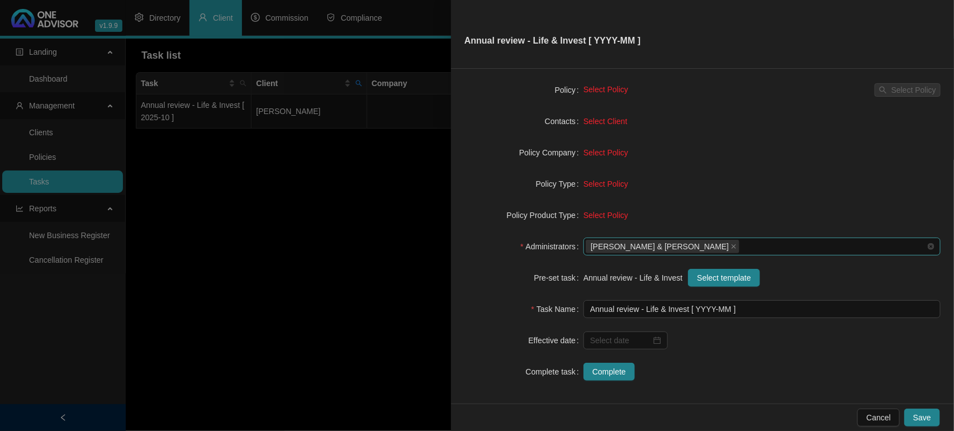
scroll to position [102, 0]
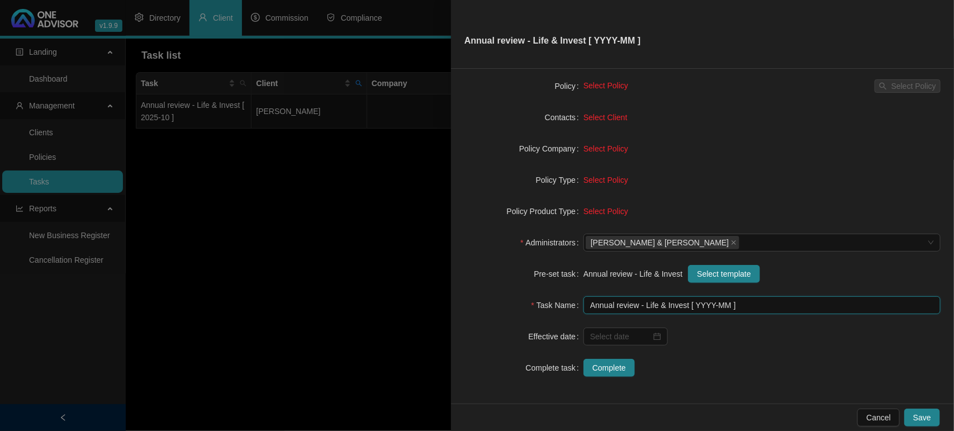
drag, startPoint x: 727, startPoint y: 305, endPoint x: 740, endPoint y: 353, distance: 49.7
click at [730, 312] on input "Annual review - Life & Invest [ YYYY-MM ]" at bounding box center [761, 305] width 357 height 18
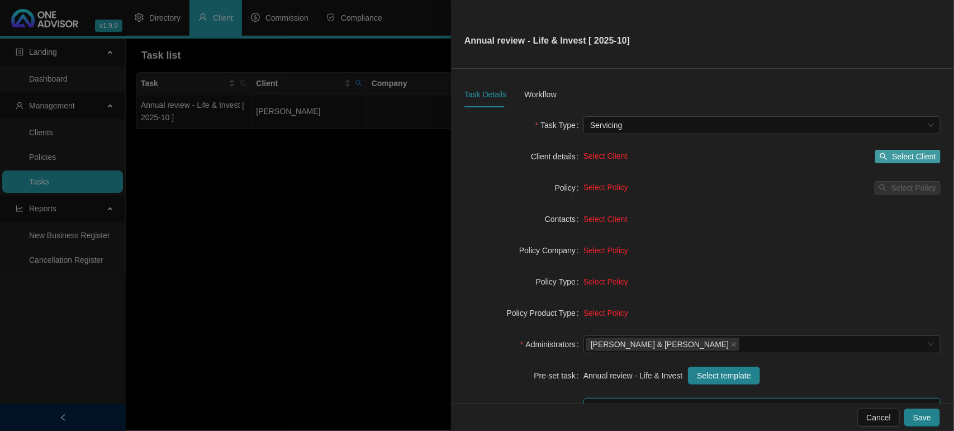
scroll to position [0, 0]
type input "Annual review - Life & Invest [ 2025-10]"
click at [892, 152] on span "Select Client" at bounding box center [914, 157] width 44 height 12
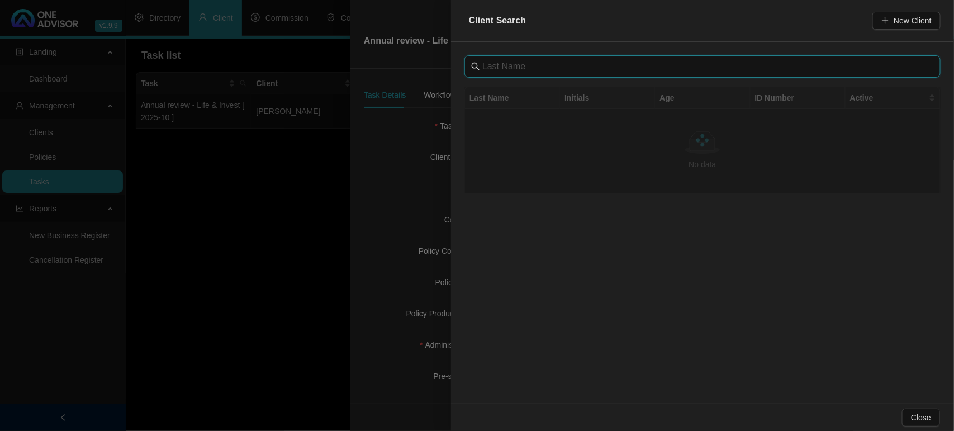
click at [487, 63] on input "text" at bounding box center [703, 66] width 442 height 13
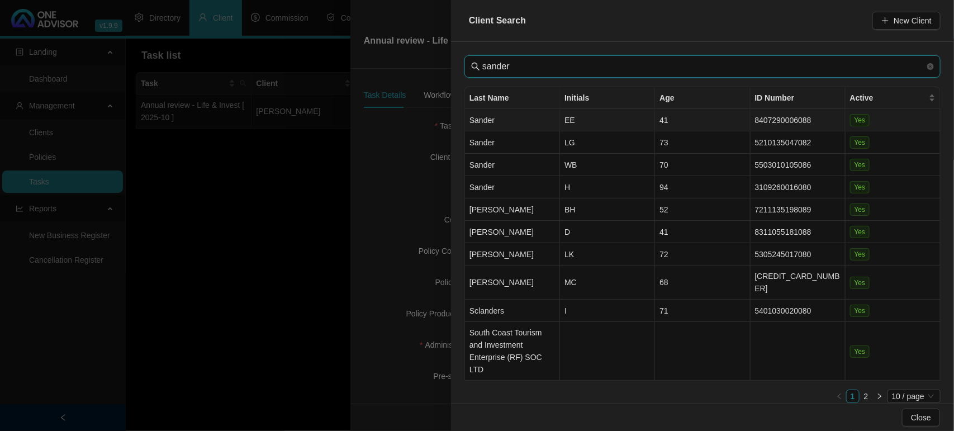
type input "sander"
click at [593, 124] on td "EE" at bounding box center [607, 120] width 95 height 22
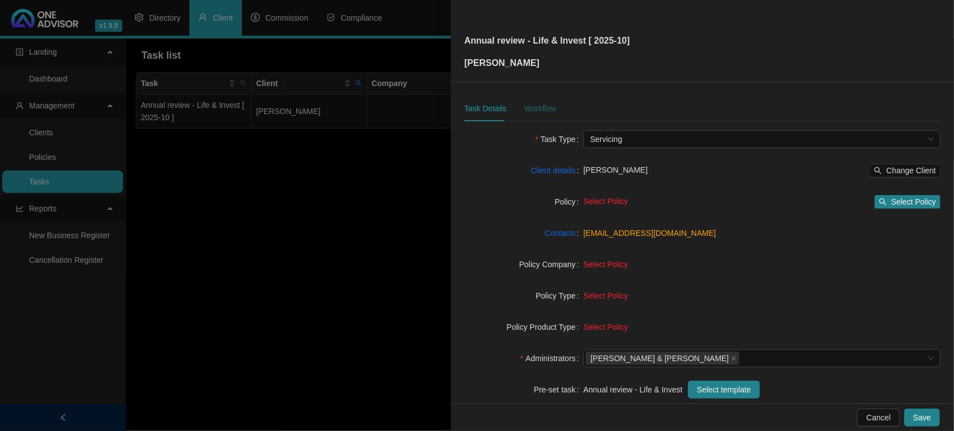
click at [540, 107] on div "Workflow" at bounding box center [540, 108] width 32 height 12
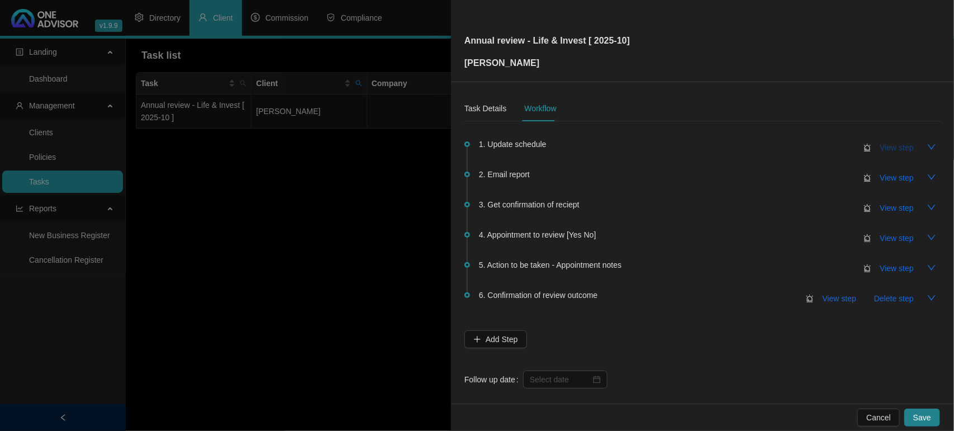
click at [880, 141] on span "View step" at bounding box center [897, 147] width 34 height 12
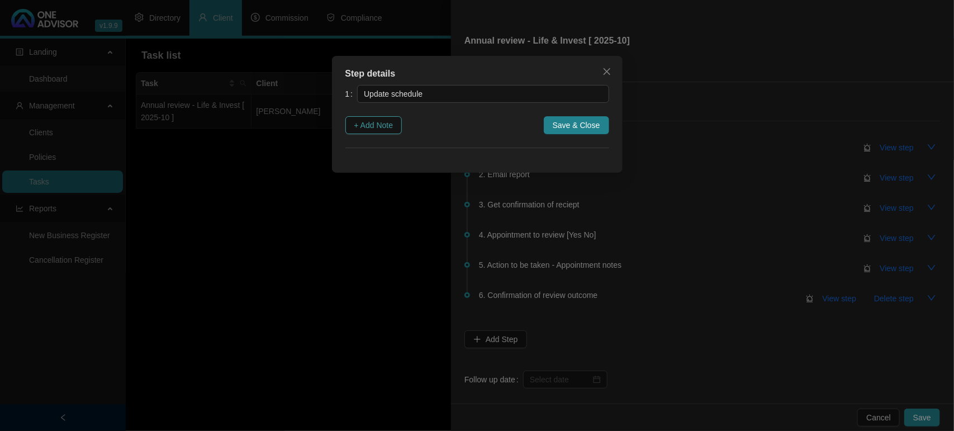
click at [393, 125] on span "+ Add Note" at bounding box center [373, 125] width 39 height 12
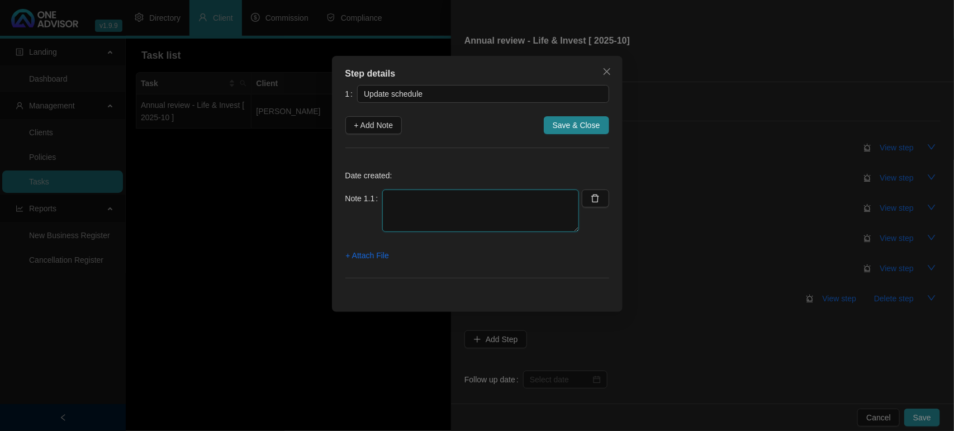
click at [423, 201] on textarea at bounding box center [480, 210] width 197 height 42
type textarea "Life Updated"
click at [585, 121] on span "Save & Close" at bounding box center [575, 125] width 47 height 12
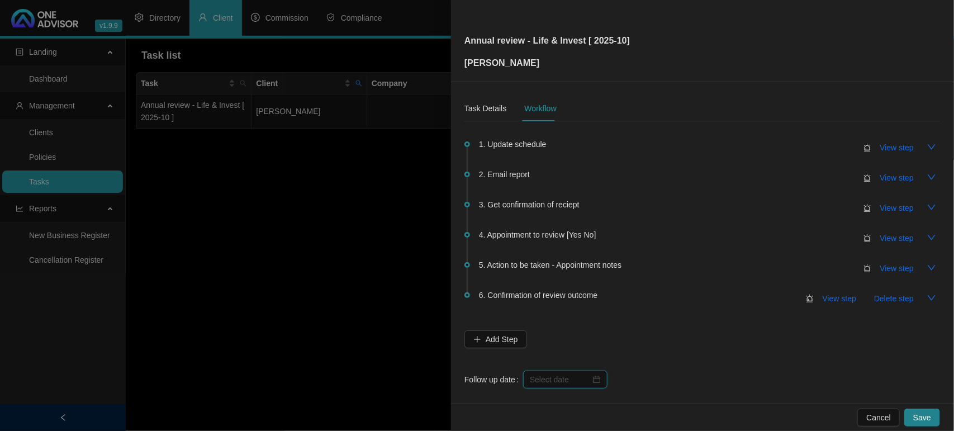
click at [568, 374] on input at bounding box center [560, 379] width 61 height 12
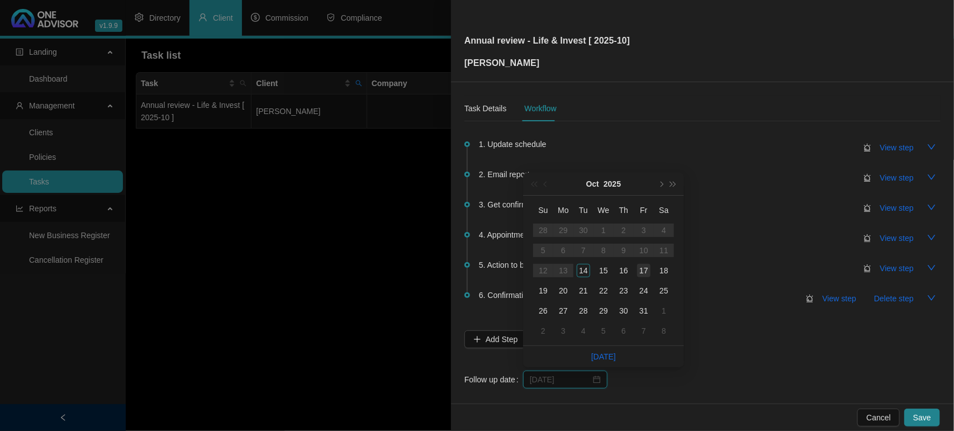
type input "[DATE]"
click at [649, 275] on div "17" at bounding box center [643, 270] width 13 height 13
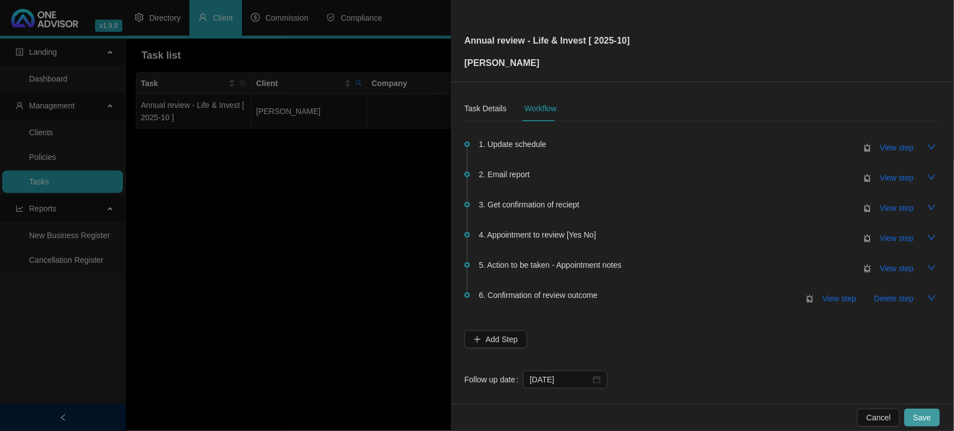
click at [914, 413] on button "Save" at bounding box center [922, 417] width 36 height 18
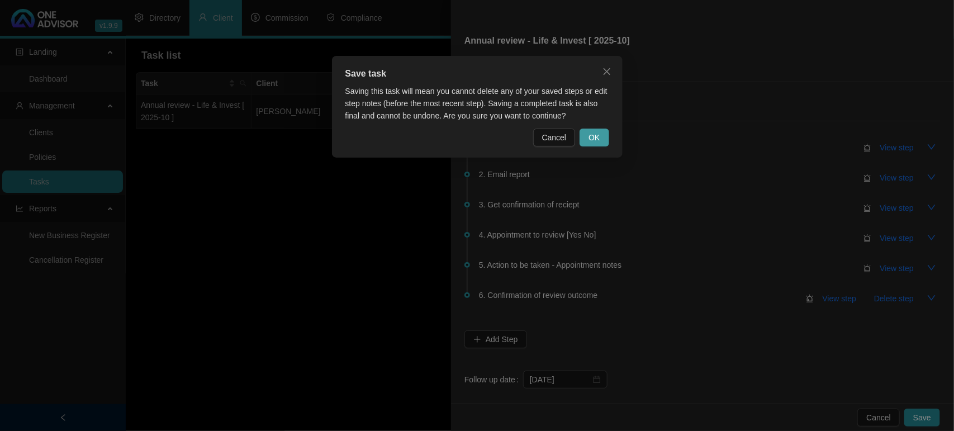
click at [599, 146] on button "OK" at bounding box center [593, 137] width 29 height 18
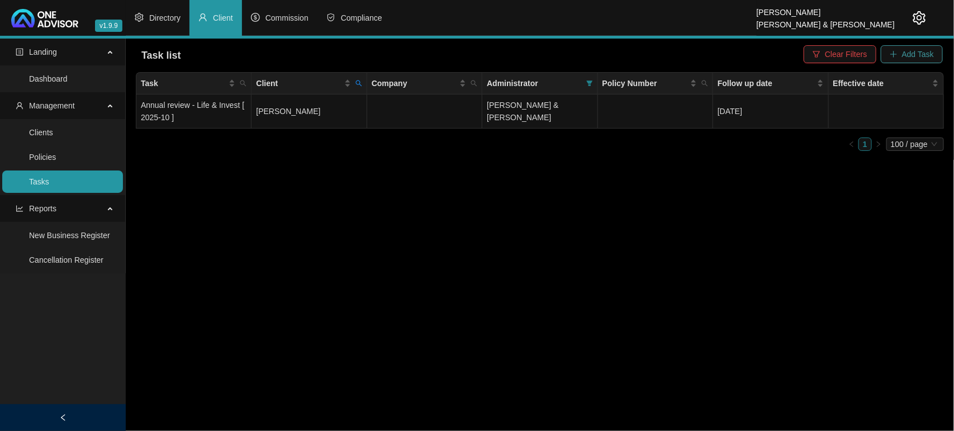
click at [916, 54] on span "Add Task" at bounding box center [918, 54] width 32 height 12
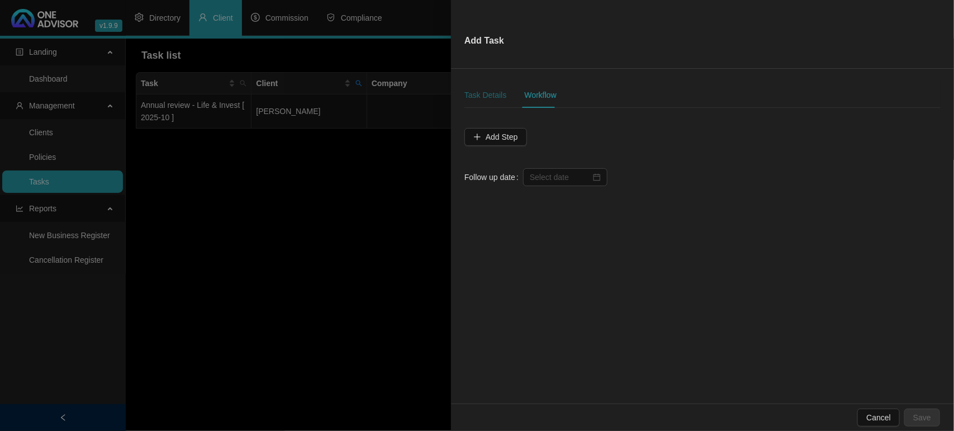
click at [490, 99] on div "Task Details" at bounding box center [485, 95] width 42 height 12
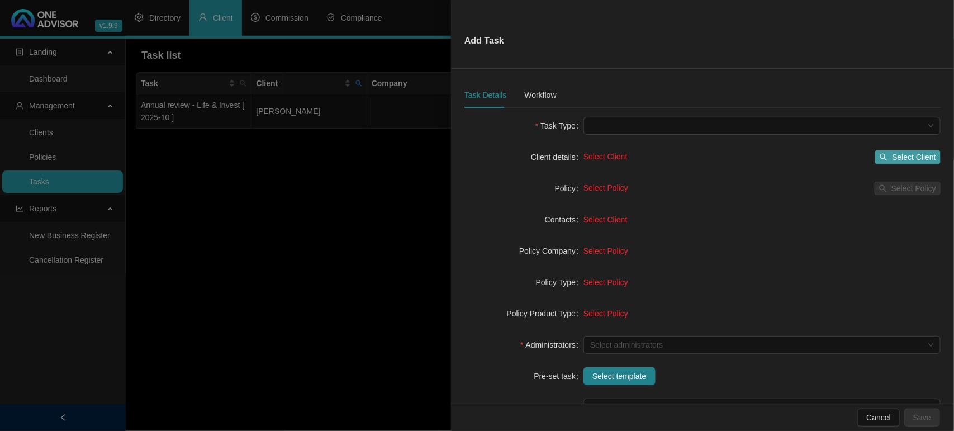
click at [916, 154] on span "Select Client" at bounding box center [914, 157] width 44 height 12
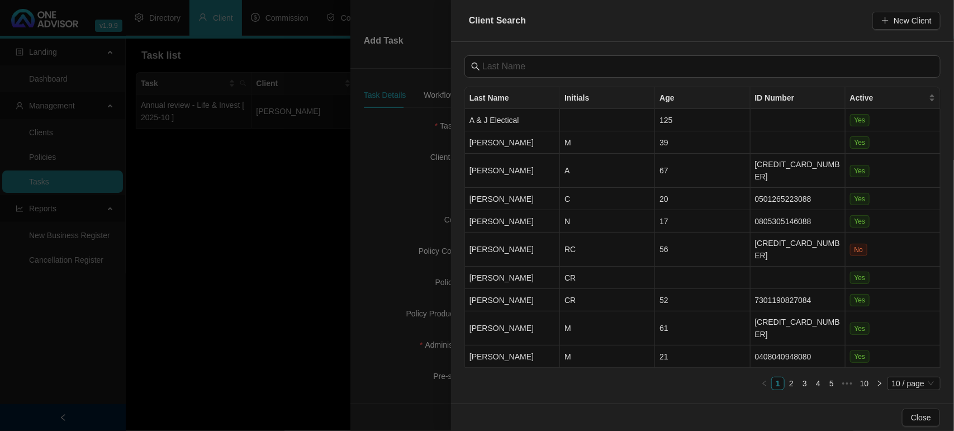
click at [417, 153] on div at bounding box center [477, 215] width 954 height 431
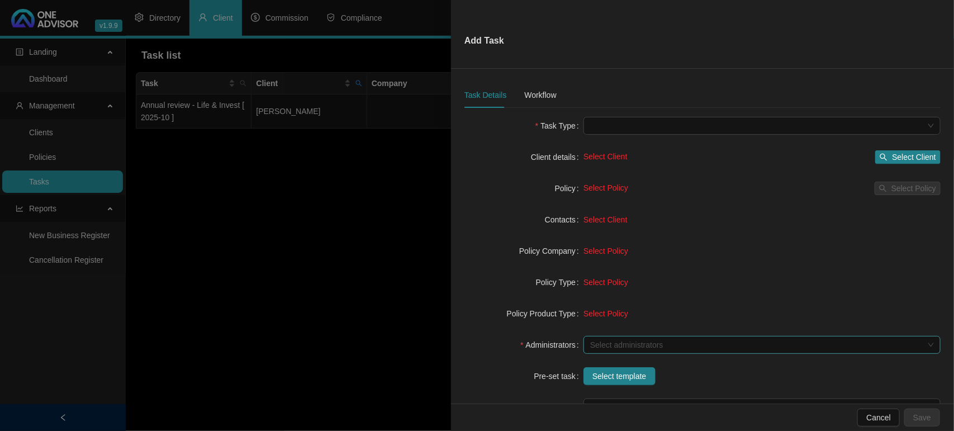
click at [601, 348] on div at bounding box center [755, 345] width 341 height 8
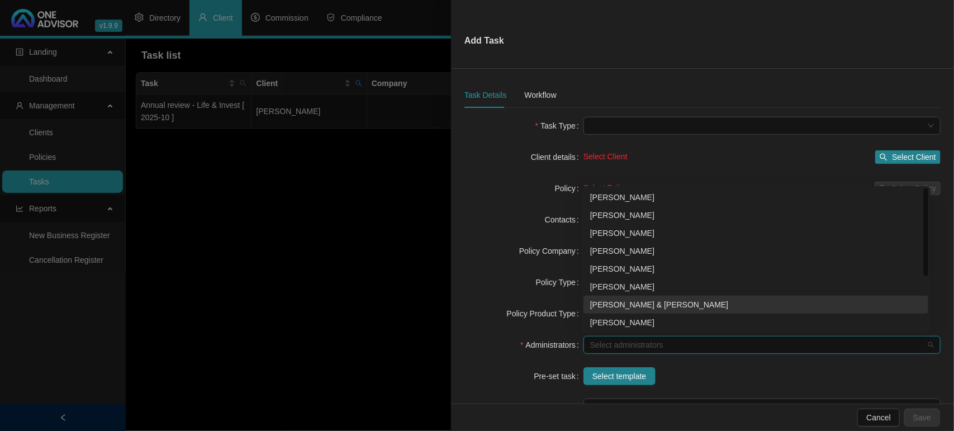
click at [642, 308] on div "[PERSON_NAME] & [PERSON_NAME]" at bounding box center [755, 304] width 331 height 12
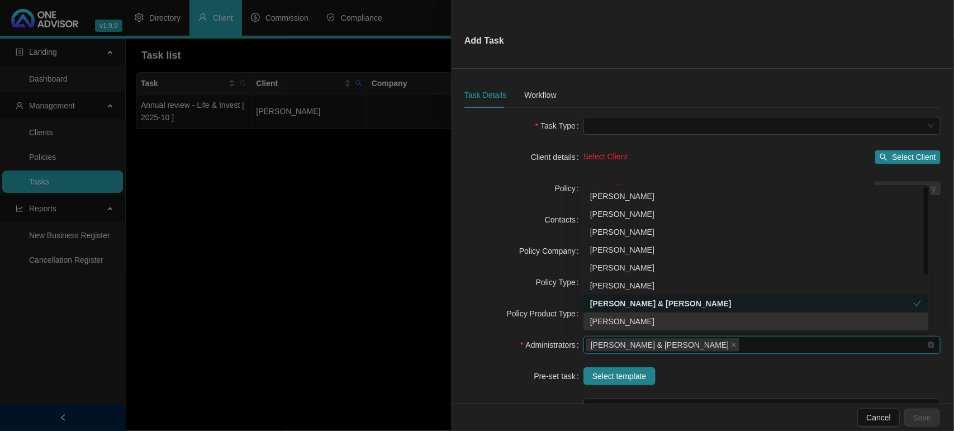
scroll to position [70, 0]
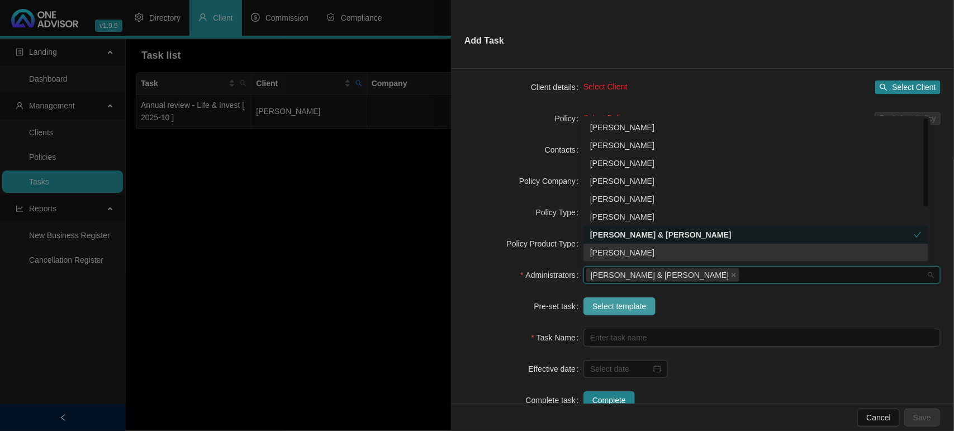
click at [622, 309] on span "Select template" at bounding box center [619, 306] width 54 height 12
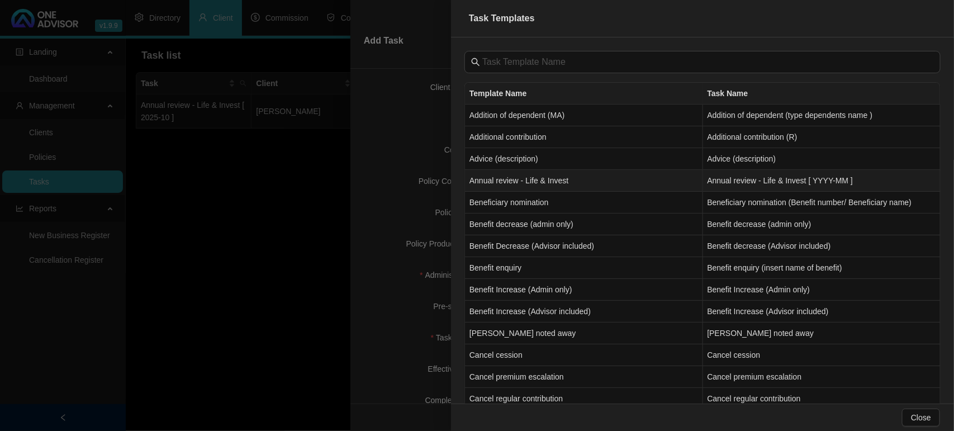
click at [512, 187] on td "Annual review - Life & Invest" at bounding box center [584, 181] width 238 height 22
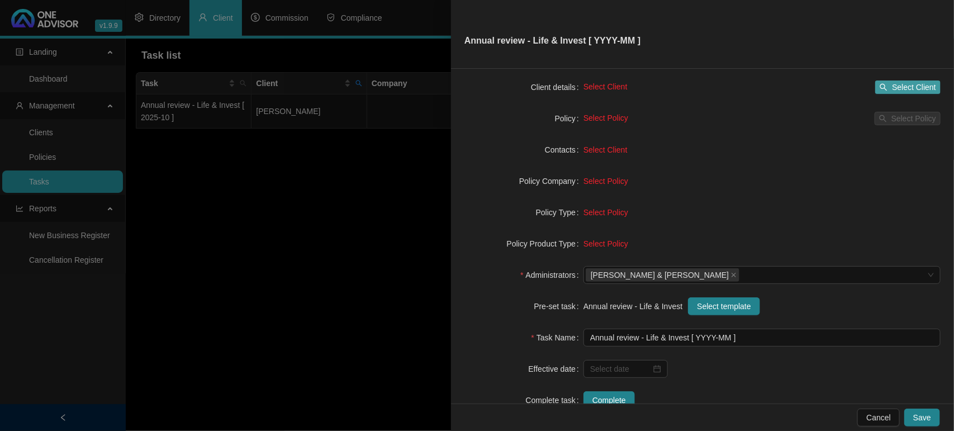
click at [898, 88] on span "Select Client" at bounding box center [914, 87] width 44 height 12
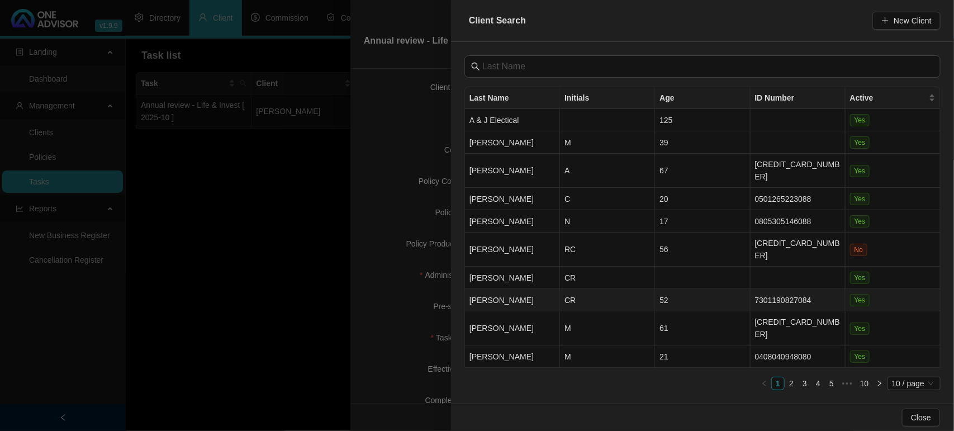
click at [536, 289] on td "[PERSON_NAME]" at bounding box center [512, 300] width 95 height 22
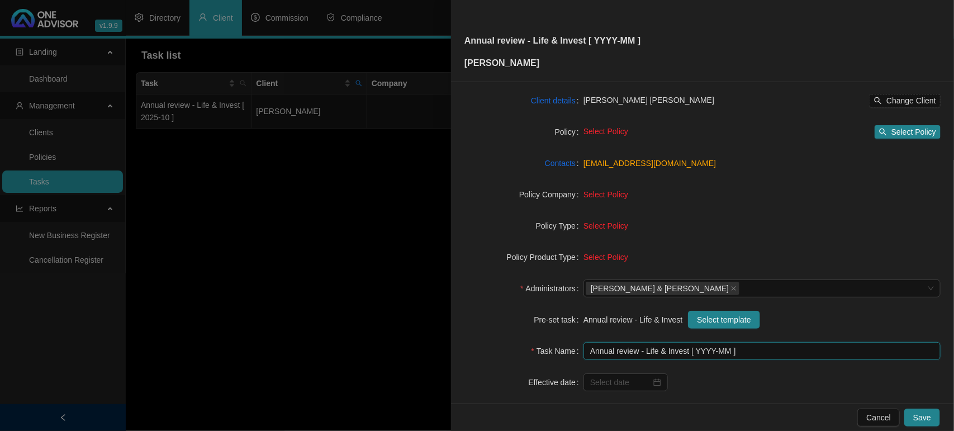
click at [725, 353] on input "Annual review - Life & Invest [ YYYY-MM ]" at bounding box center [761, 351] width 357 height 18
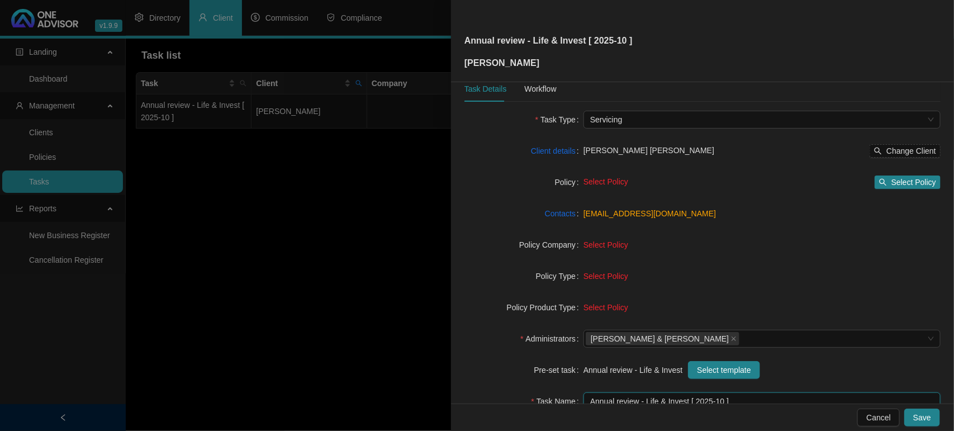
scroll to position [0, 0]
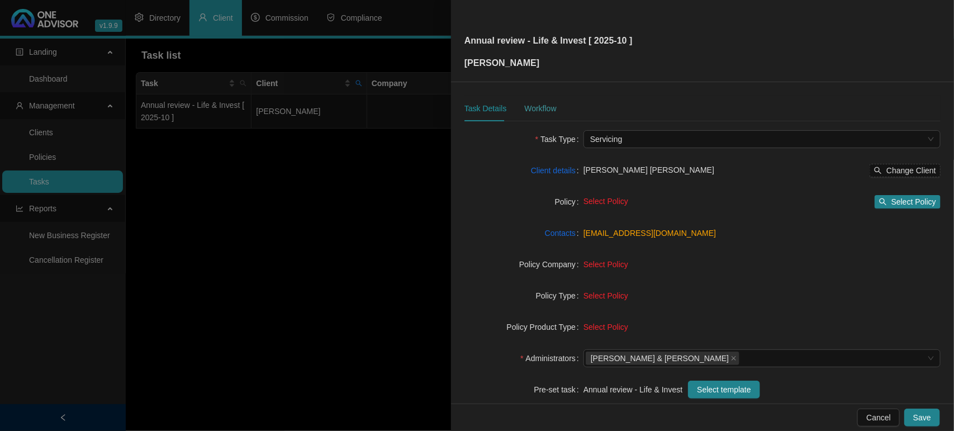
type input "Annual review - Life & Invest [ 2025-10 ]"
click at [551, 101] on div "Workflow" at bounding box center [540, 109] width 32 height 26
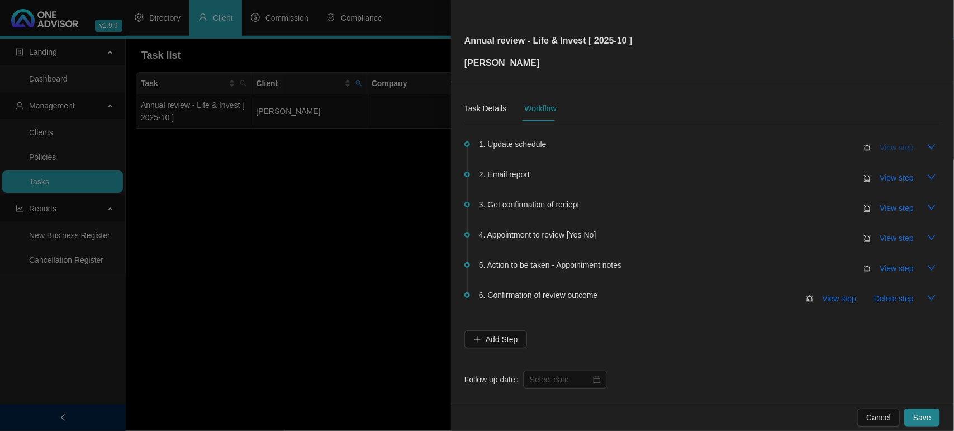
click at [880, 150] on span "View step" at bounding box center [897, 147] width 34 height 12
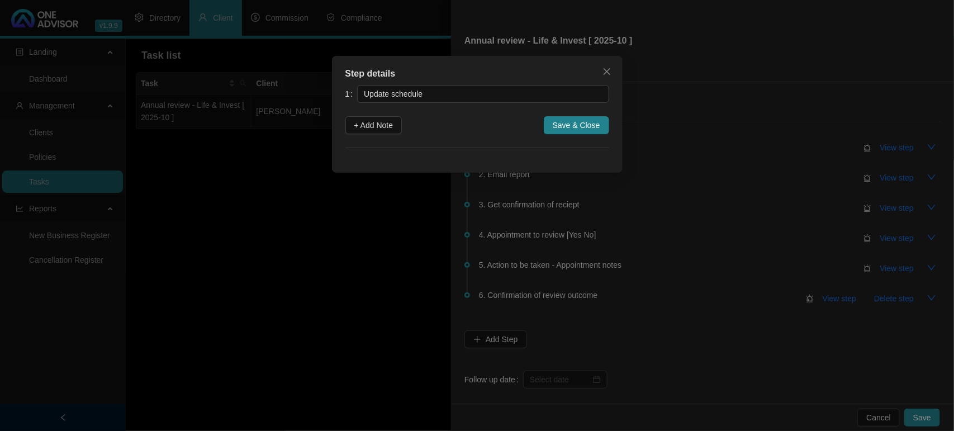
drag, startPoint x: 375, startPoint y: 127, endPoint x: 392, endPoint y: 141, distance: 22.6
click at [375, 126] on span "+ Add Note" at bounding box center [373, 125] width 39 height 12
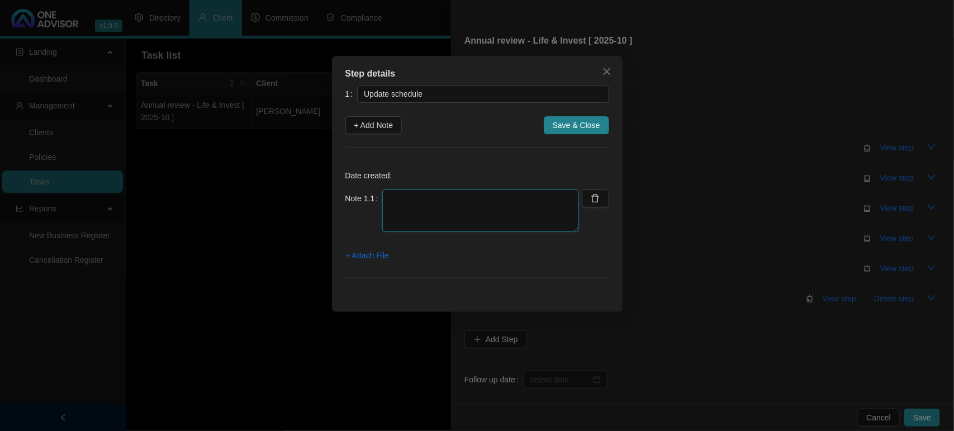
click at [446, 202] on textarea at bounding box center [480, 210] width 197 height 42
type textarea "Life Updated"
click at [596, 119] on span "Save & Close" at bounding box center [575, 125] width 47 height 12
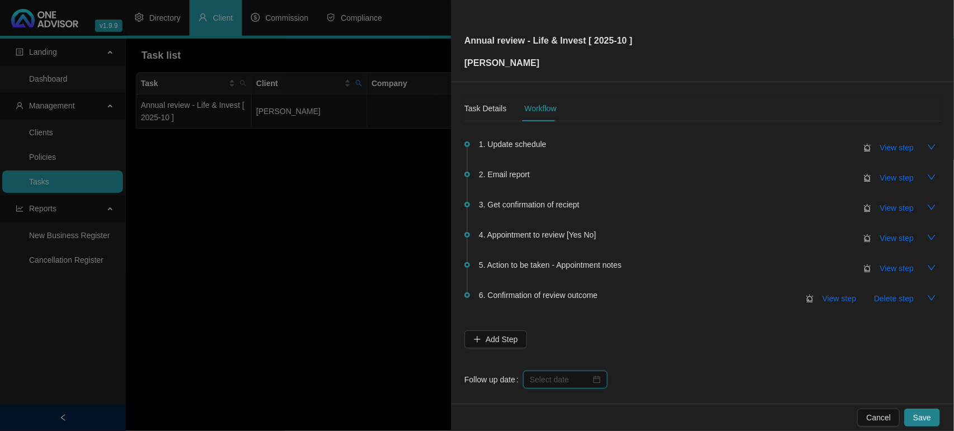
click at [550, 379] on input at bounding box center [560, 379] width 61 height 12
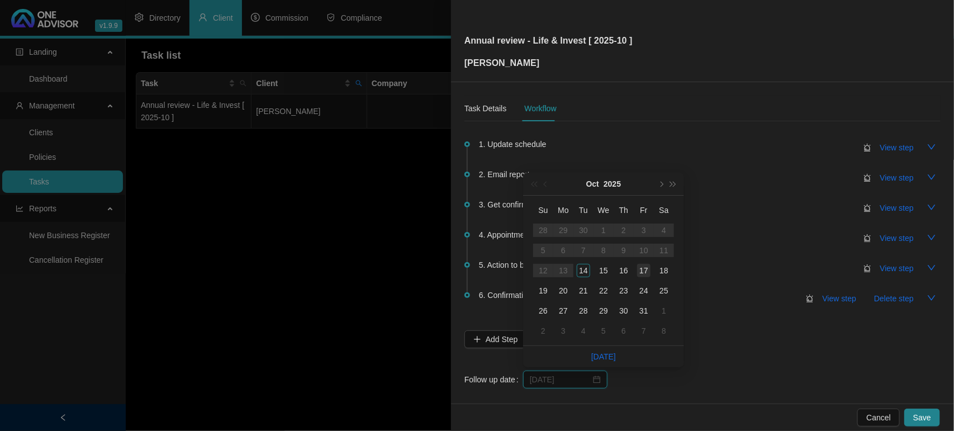
type input "[DATE]"
click at [649, 272] on div "17" at bounding box center [643, 270] width 13 height 13
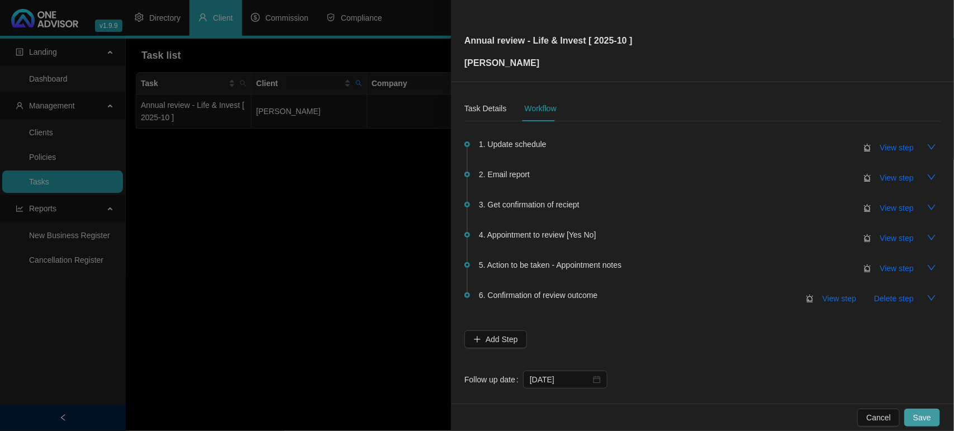
click at [926, 414] on span "Save" at bounding box center [922, 417] width 18 height 12
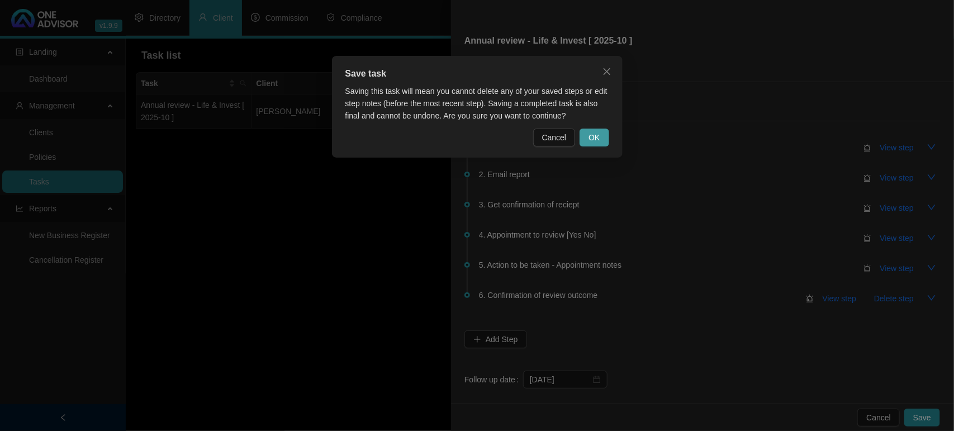
click at [595, 144] on button "OK" at bounding box center [593, 137] width 29 height 18
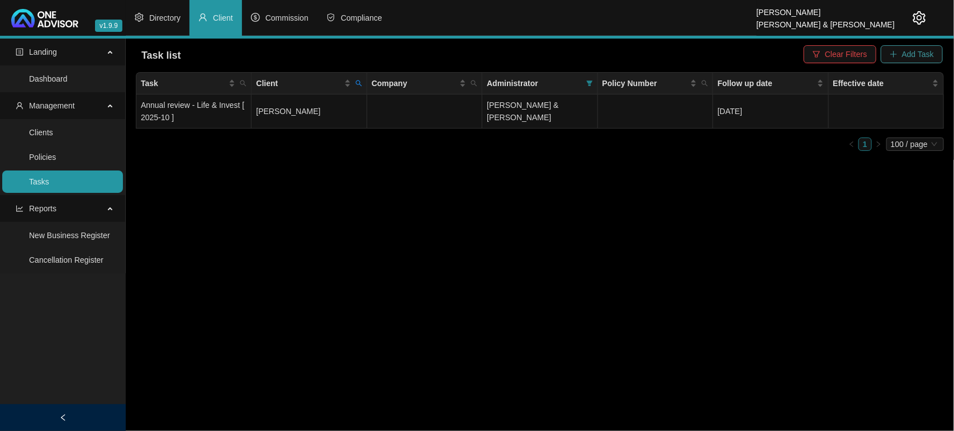
click at [920, 58] on span "Add Task" at bounding box center [918, 54] width 32 height 12
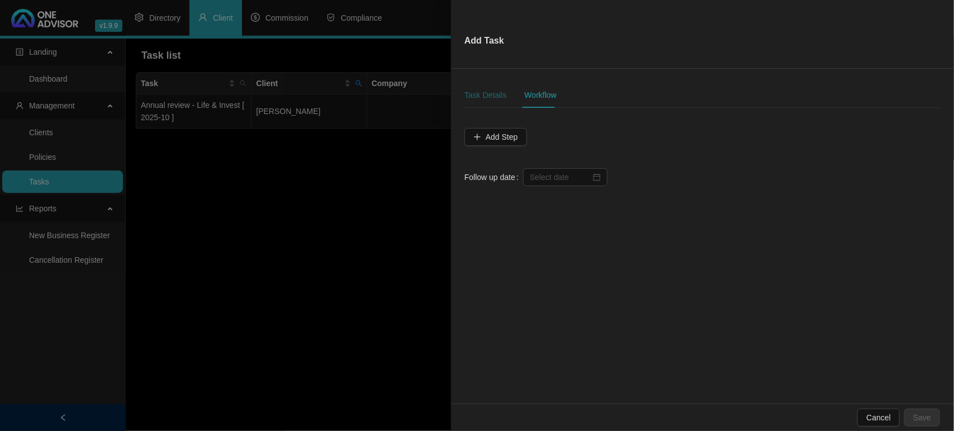
click at [493, 94] on div "Task Details" at bounding box center [485, 95] width 42 height 12
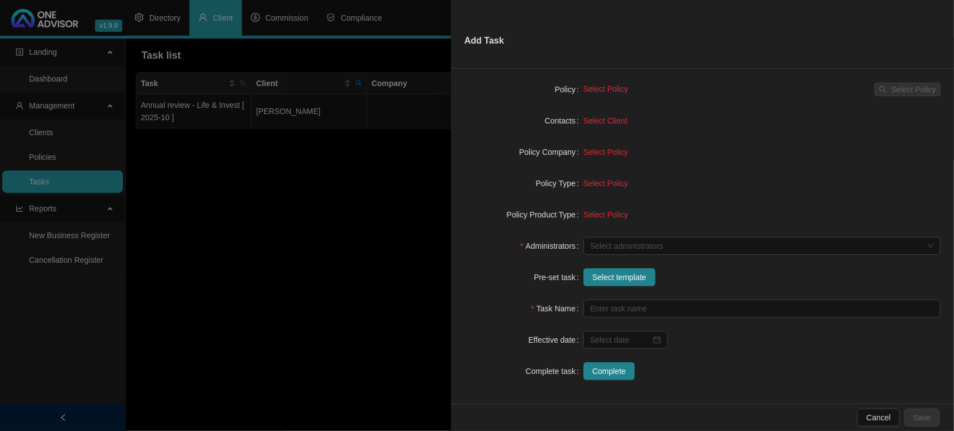
scroll to position [102, 0]
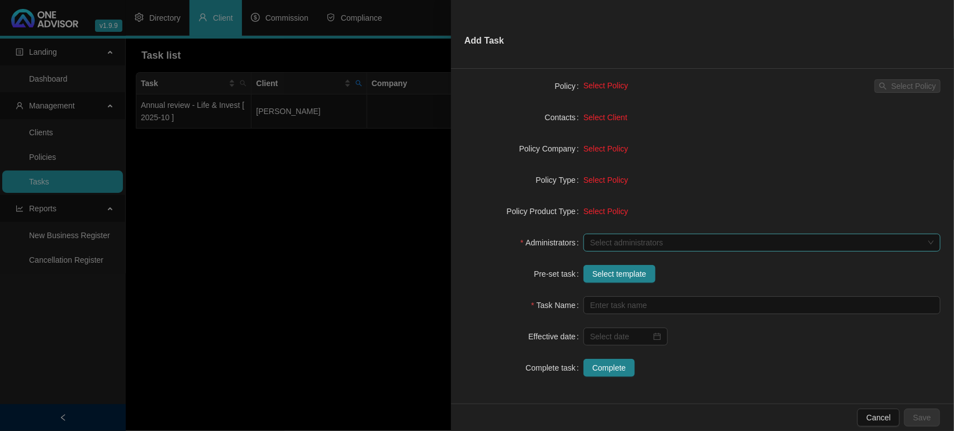
click at [611, 245] on div at bounding box center [755, 243] width 341 height 8
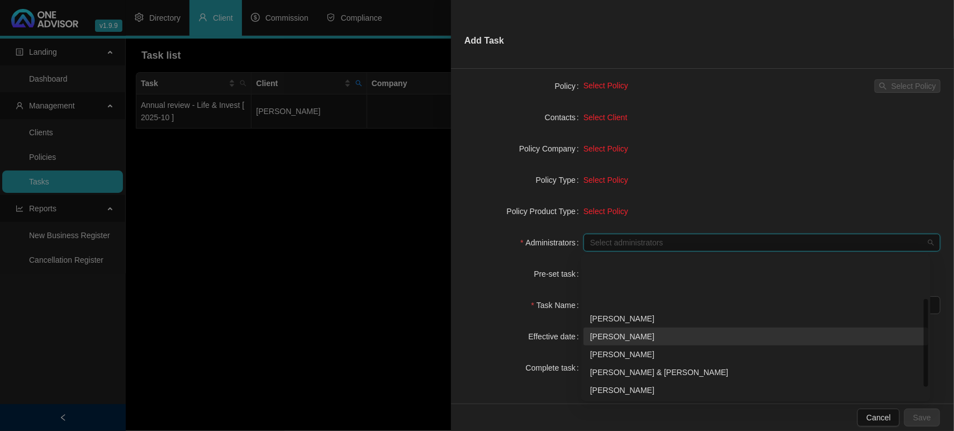
scroll to position [70, 0]
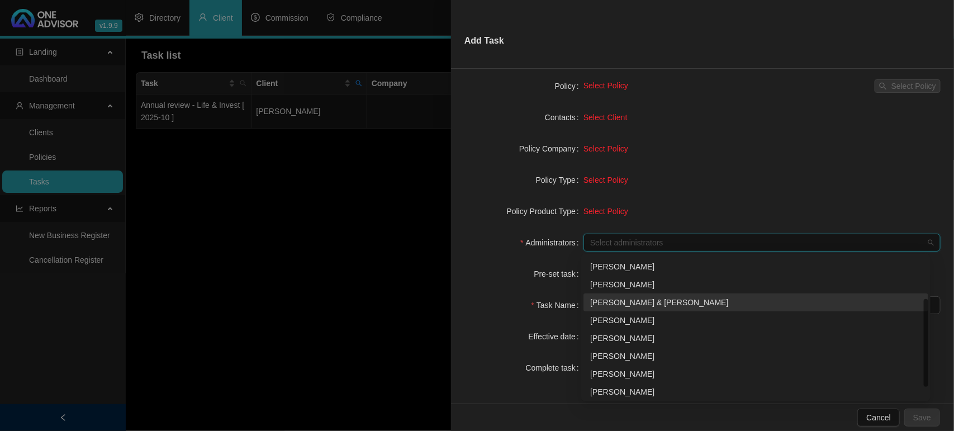
click at [637, 304] on div "[PERSON_NAME] & [PERSON_NAME]" at bounding box center [755, 302] width 331 height 12
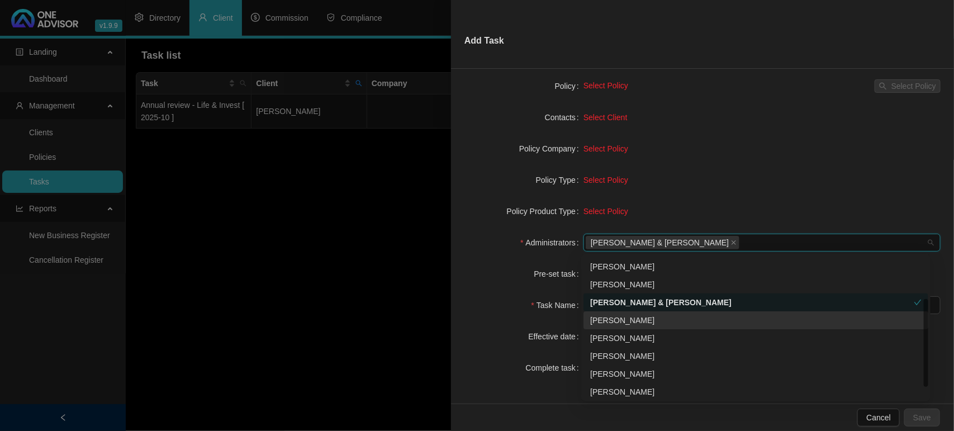
click at [525, 283] on form "Task Type Client details Select Client Select Client Policy Select Policy Selec…" at bounding box center [702, 196] width 476 height 362
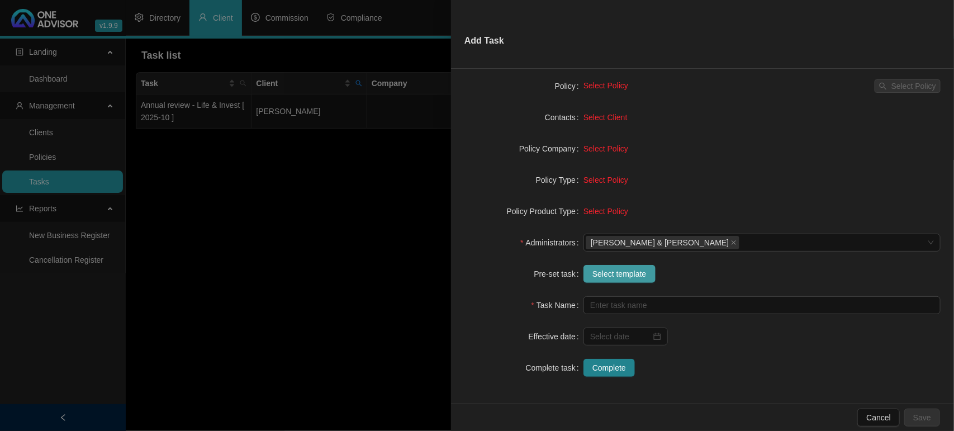
click at [610, 277] on span "Select template" at bounding box center [619, 274] width 54 height 12
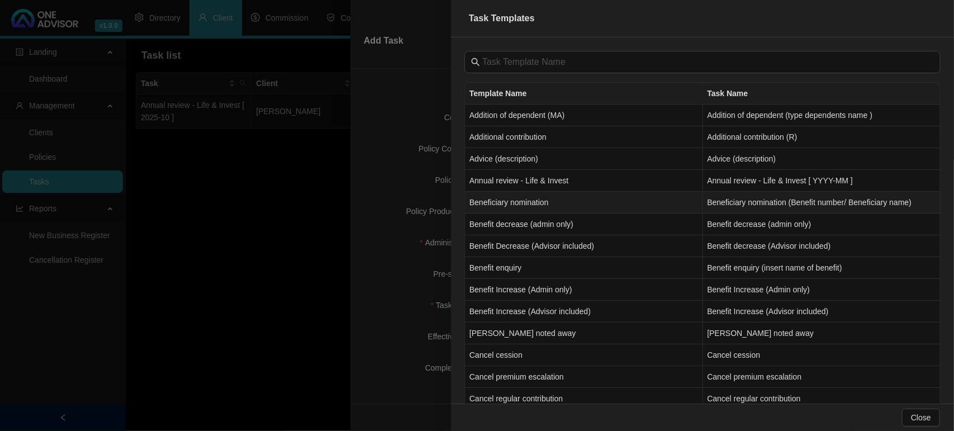
click at [535, 193] on td "Beneficiary nomination" at bounding box center [584, 203] width 238 height 22
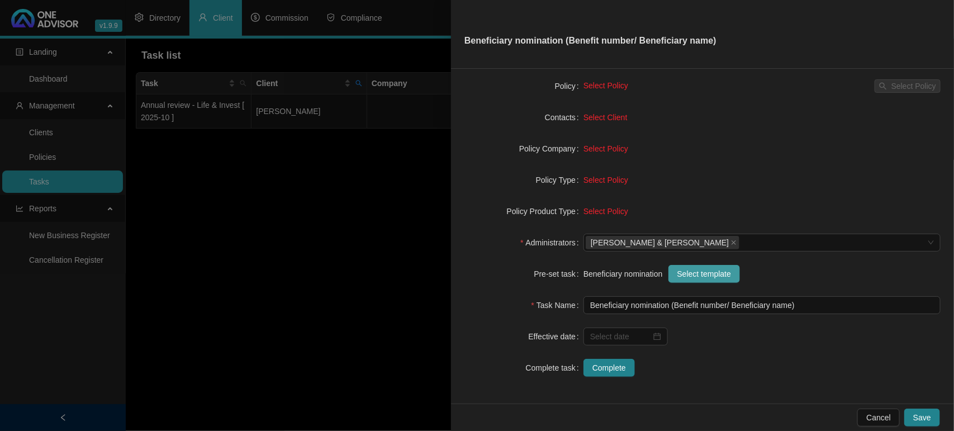
click at [674, 278] on button "Select template" at bounding box center [704, 274] width 72 height 18
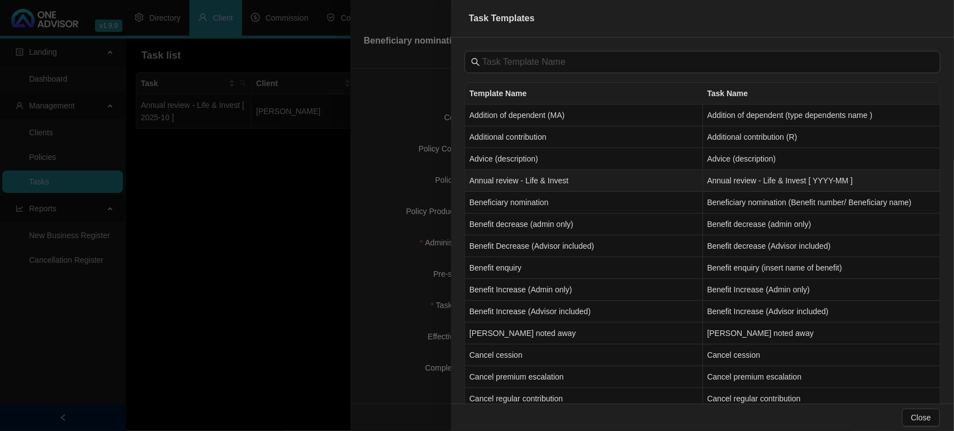
click at [541, 182] on td "Annual review - Life & Invest" at bounding box center [584, 181] width 238 height 22
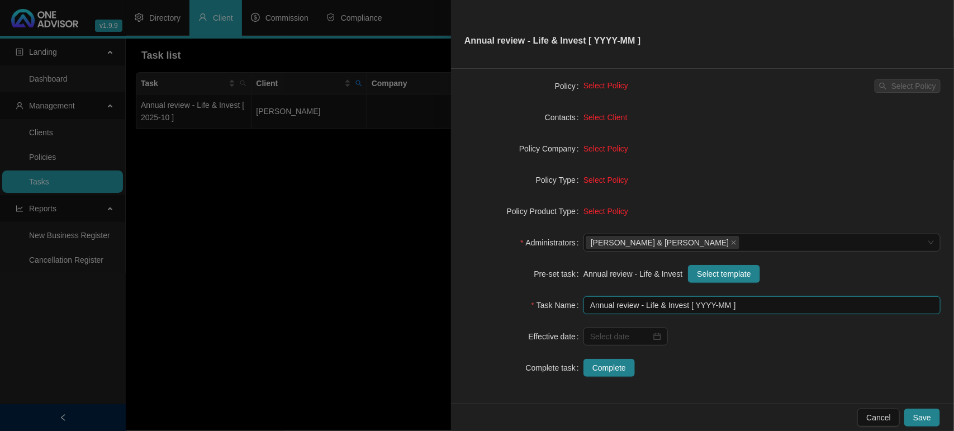
drag, startPoint x: 710, startPoint y: 308, endPoint x: 711, endPoint y: 339, distance: 30.7
click at [710, 311] on input "Annual review - Life & Invest [ YYYY-MM ]" at bounding box center [761, 305] width 357 height 18
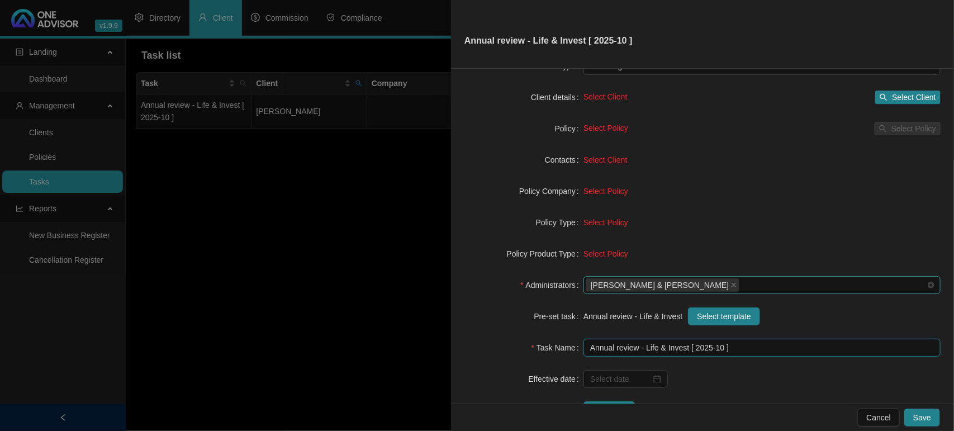
scroll to position [0, 0]
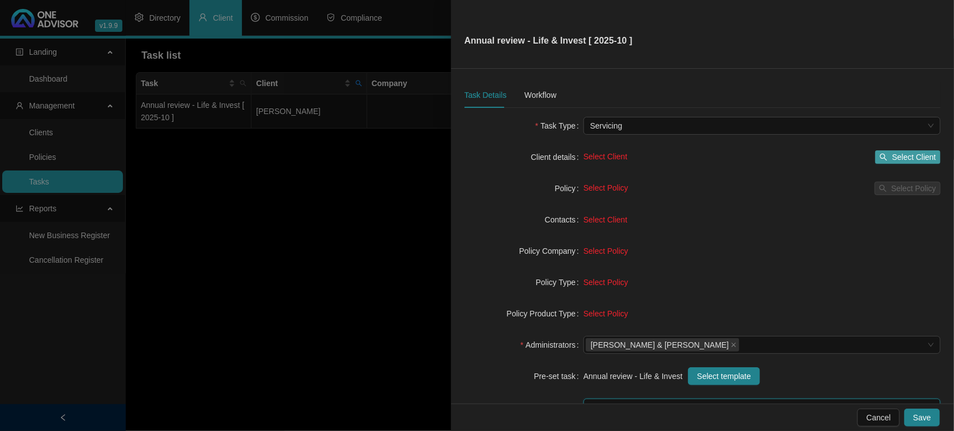
type input "Annual review - Life & Invest [ 2025-10 ]"
click at [902, 156] on span "Select Client" at bounding box center [914, 157] width 44 height 12
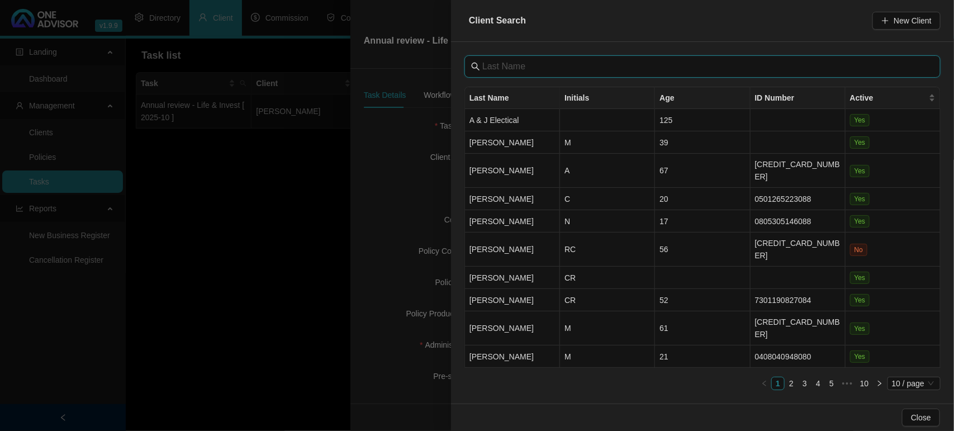
click at [567, 72] on input "text" at bounding box center [703, 66] width 442 height 13
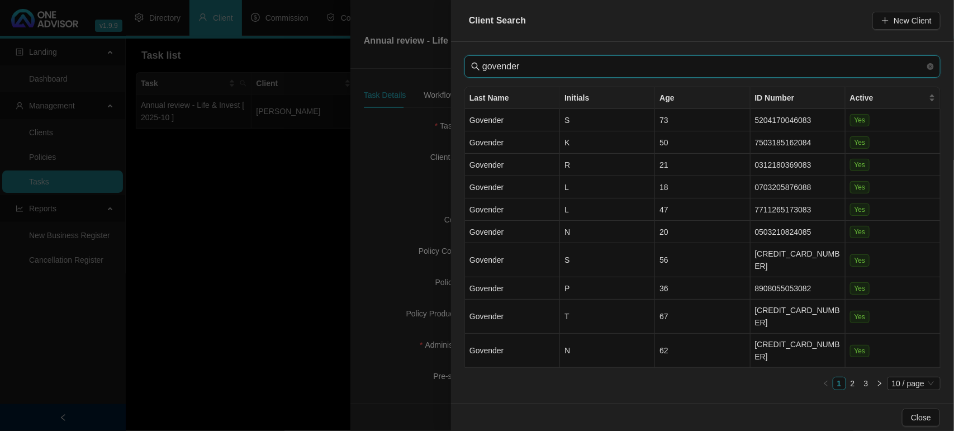
type input "govender"
click at [846, 377] on link "2" at bounding box center [852, 383] width 12 height 12
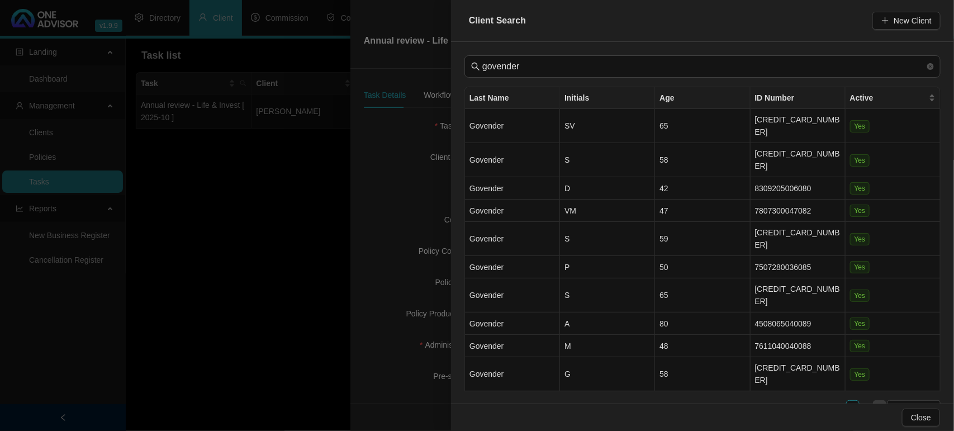
click at [873, 400] on button "button" at bounding box center [879, 406] width 13 height 13
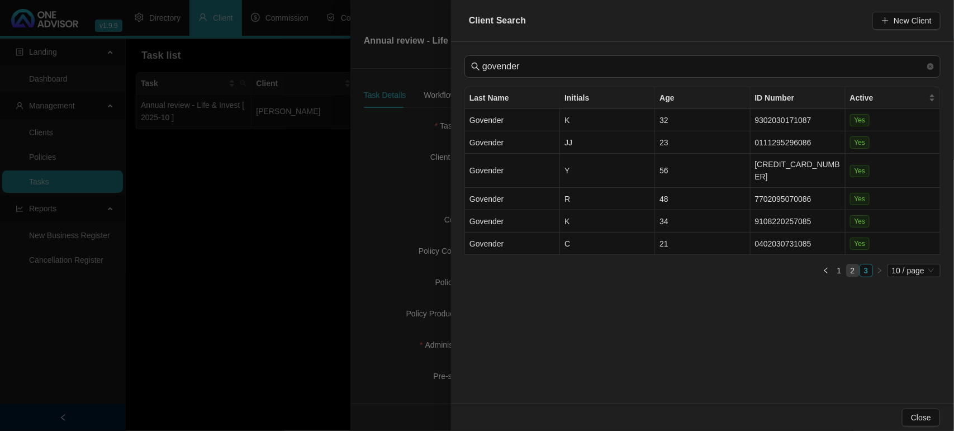
click at [846, 264] on link "2" at bounding box center [852, 270] width 12 height 12
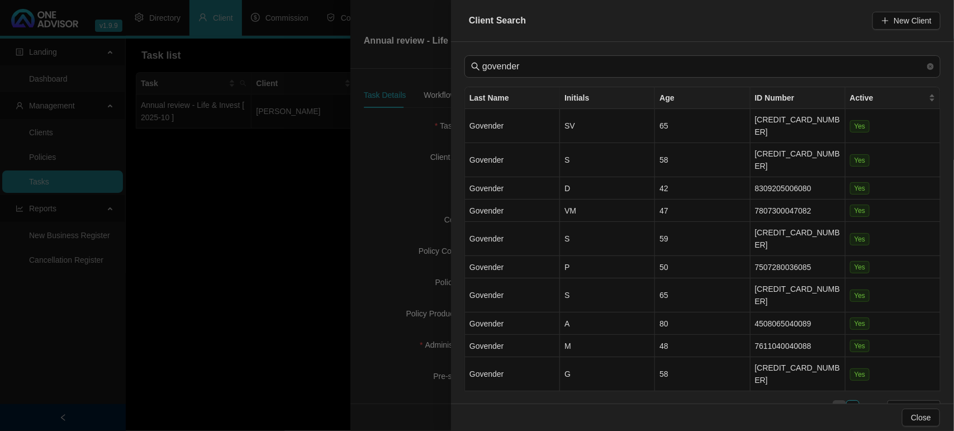
click at [837, 401] on link "1" at bounding box center [839, 407] width 12 height 12
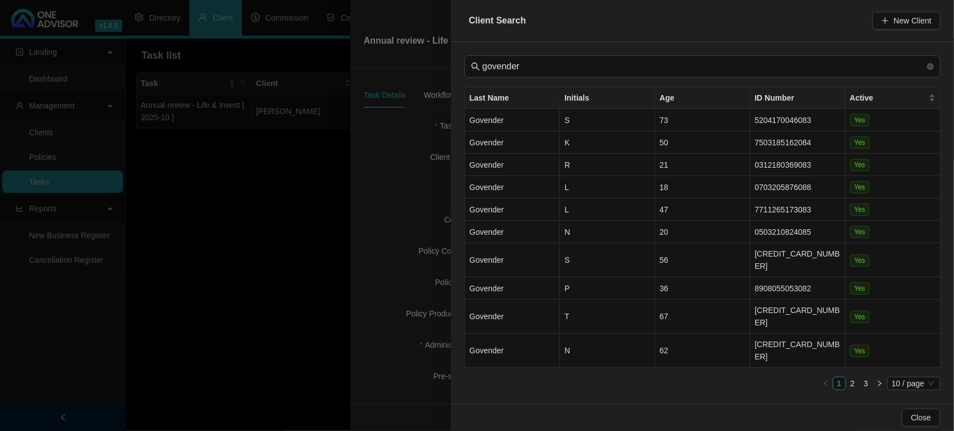
click at [904, 354] on div "Last Name Initials Age ID Number Active Govender S 73 5204170046083 Yes Govende…" at bounding box center [702, 243] width 476 height 312
click at [906, 377] on span "10 / page" at bounding box center [914, 383] width 44 height 12
click at [903, 339] on div "50 / page" at bounding box center [914, 345] width 37 height 12
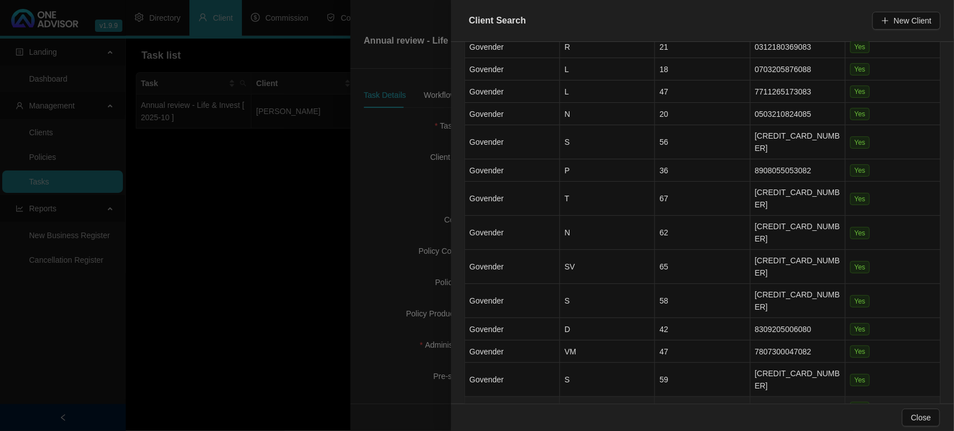
scroll to position [328, 0]
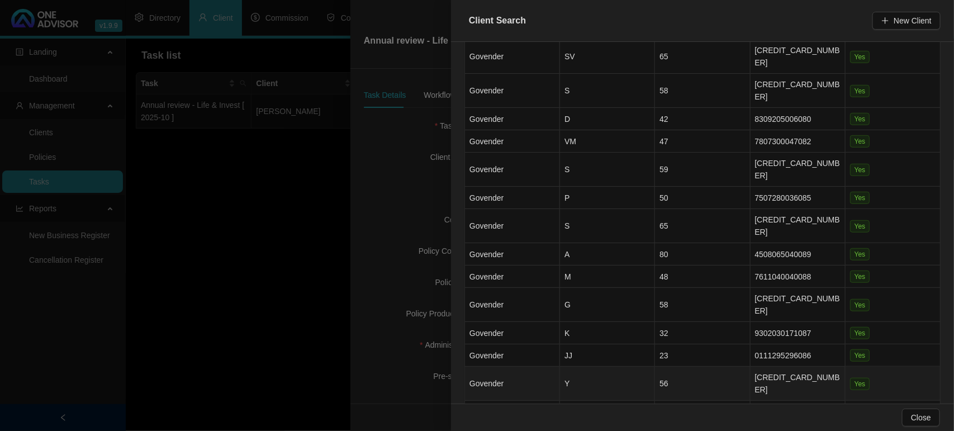
click at [580, 366] on td "Y" at bounding box center [607, 383] width 95 height 34
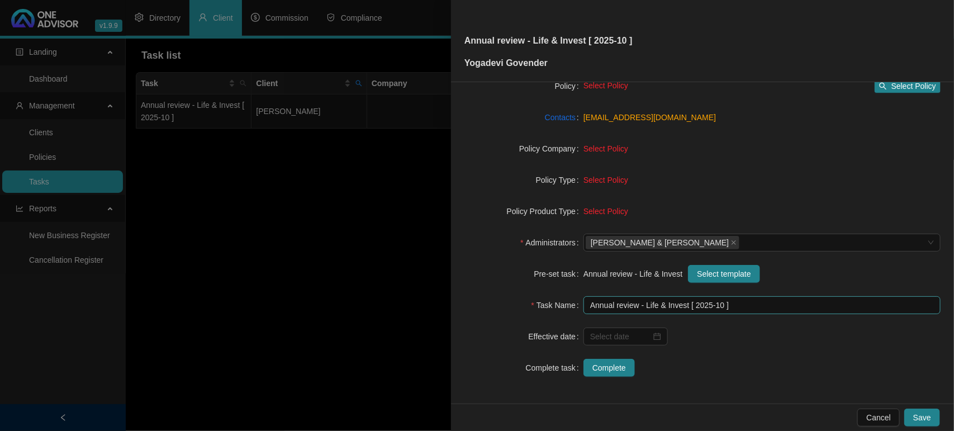
scroll to position [0, 0]
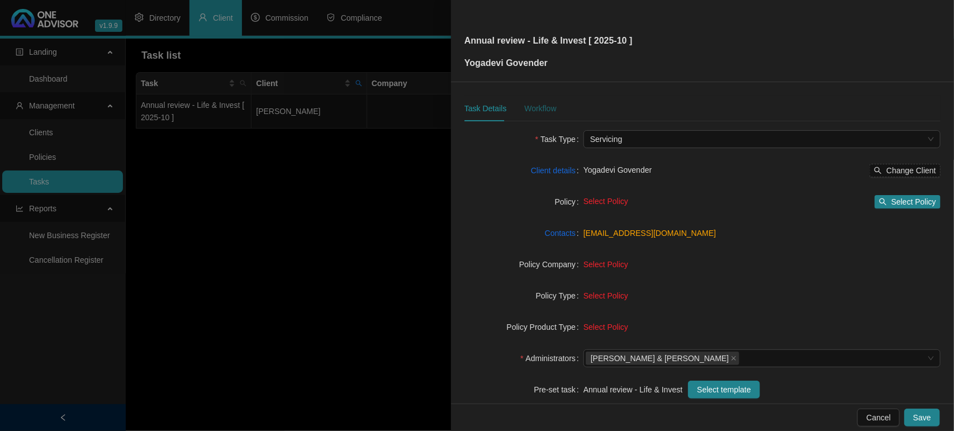
click at [544, 113] on div "Workflow" at bounding box center [540, 108] width 32 height 12
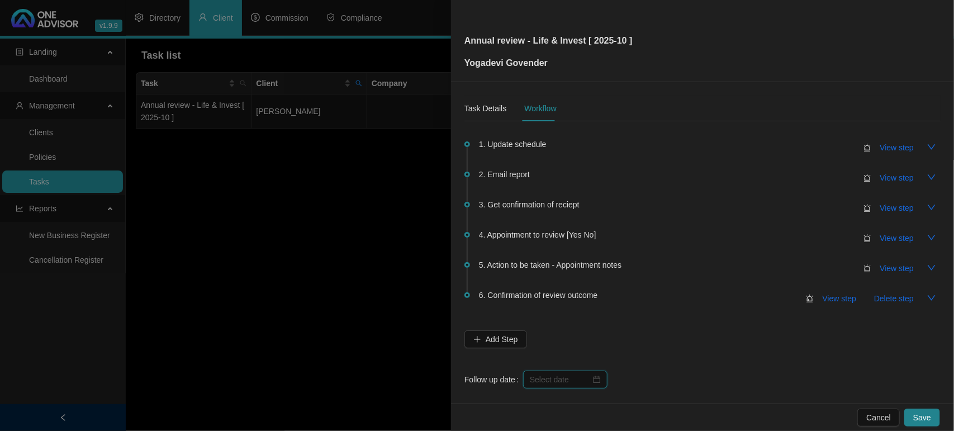
click at [544, 382] on input at bounding box center [560, 379] width 61 height 12
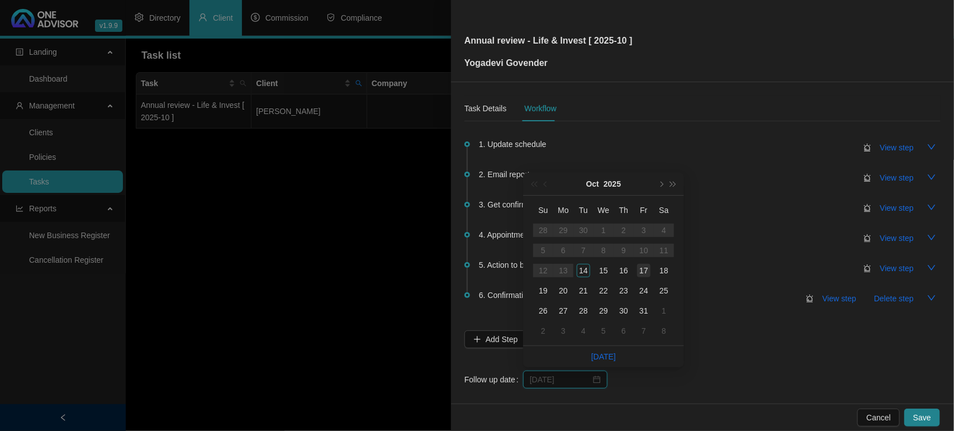
type input "[DATE]"
click at [644, 274] on div "17" at bounding box center [643, 270] width 13 height 13
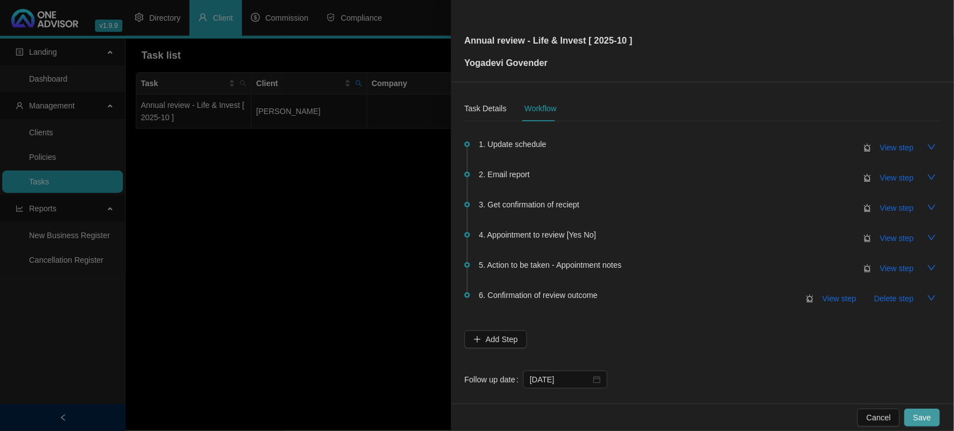
click at [919, 417] on span "Save" at bounding box center [922, 417] width 18 height 12
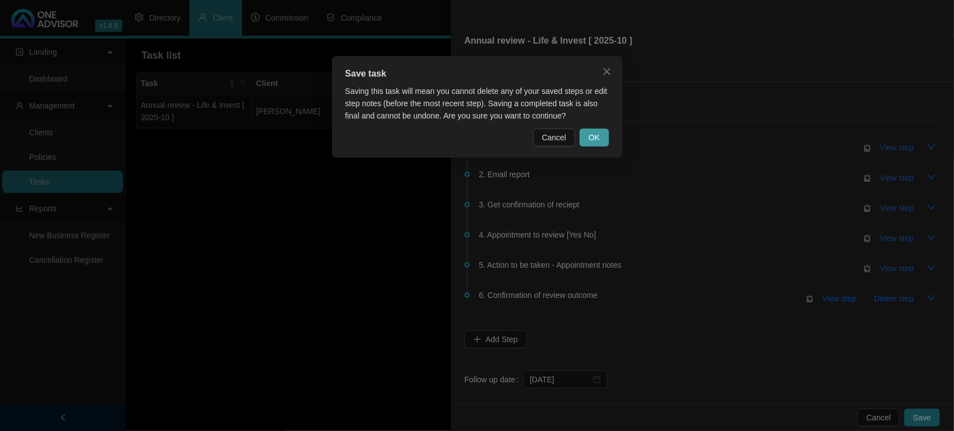
click at [594, 140] on span "OK" at bounding box center [593, 137] width 11 height 12
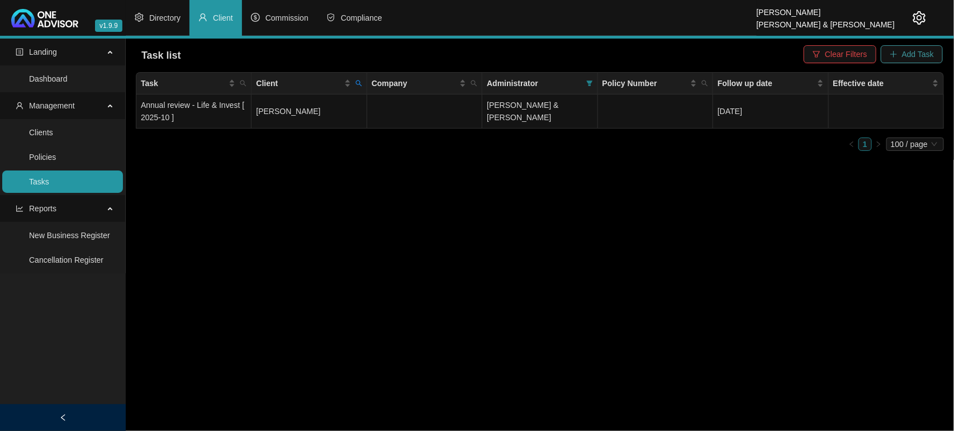
click at [906, 56] on span "Add Task" at bounding box center [918, 54] width 32 height 12
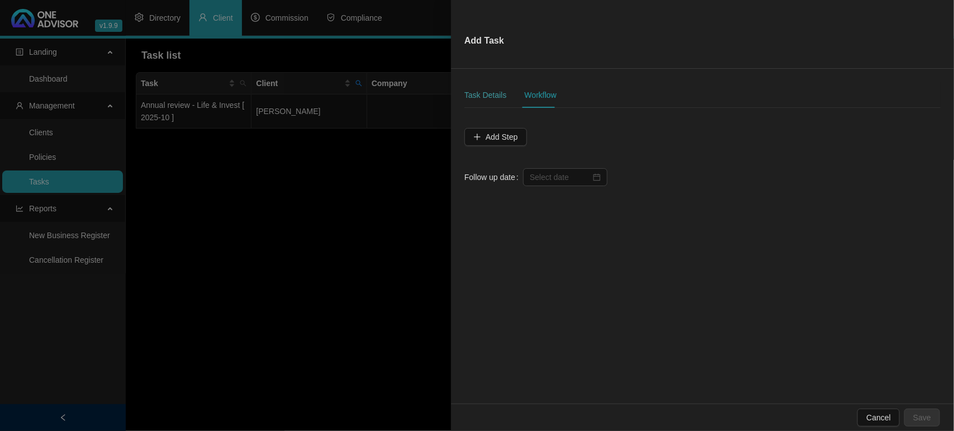
click at [496, 88] on div "Task Details" at bounding box center [485, 95] width 42 height 26
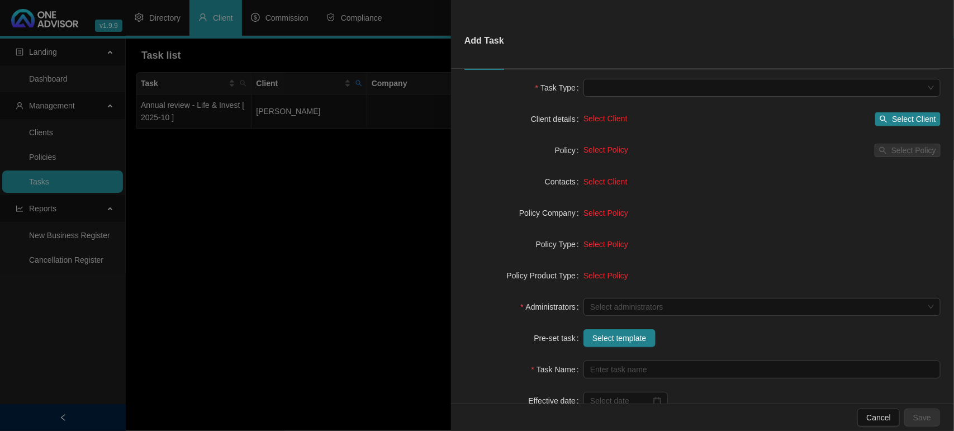
scroll to position [70, 0]
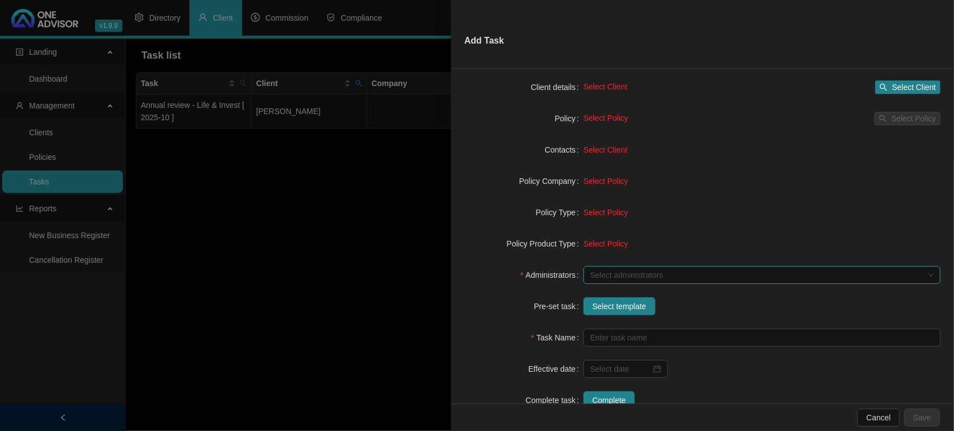
click at [616, 279] on div at bounding box center [755, 275] width 341 height 8
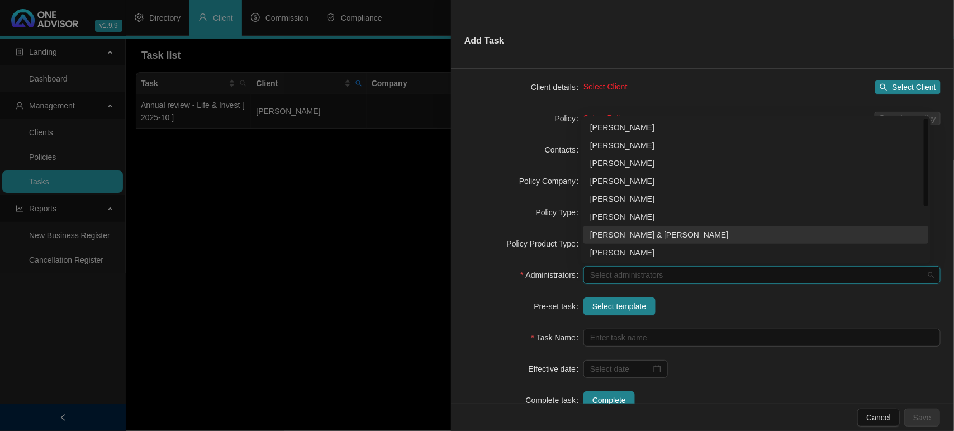
click at [632, 235] on div "[PERSON_NAME] & [PERSON_NAME]" at bounding box center [755, 234] width 331 height 12
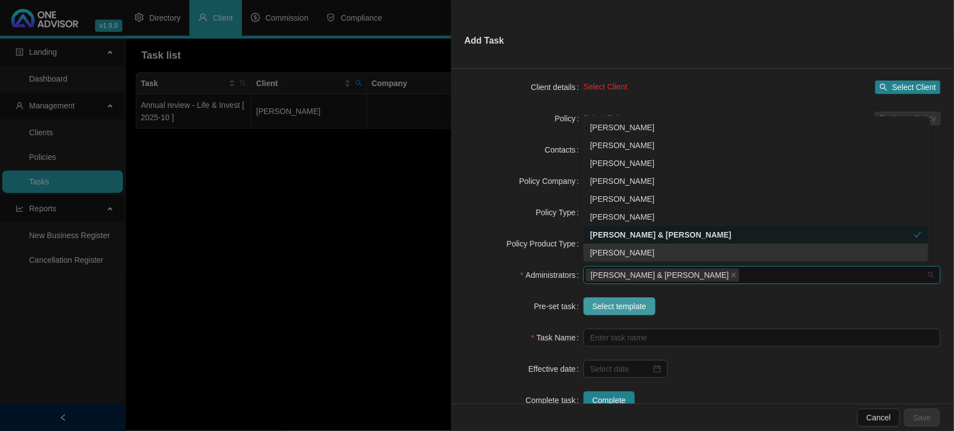
click at [609, 307] on span "Select template" at bounding box center [619, 306] width 54 height 12
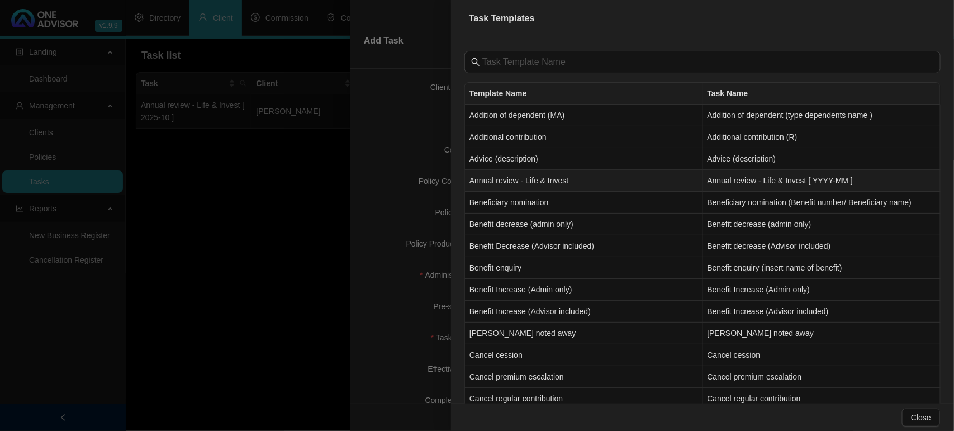
click at [520, 177] on td "Annual review - Life & Invest" at bounding box center [584, 181] width 238 height 22
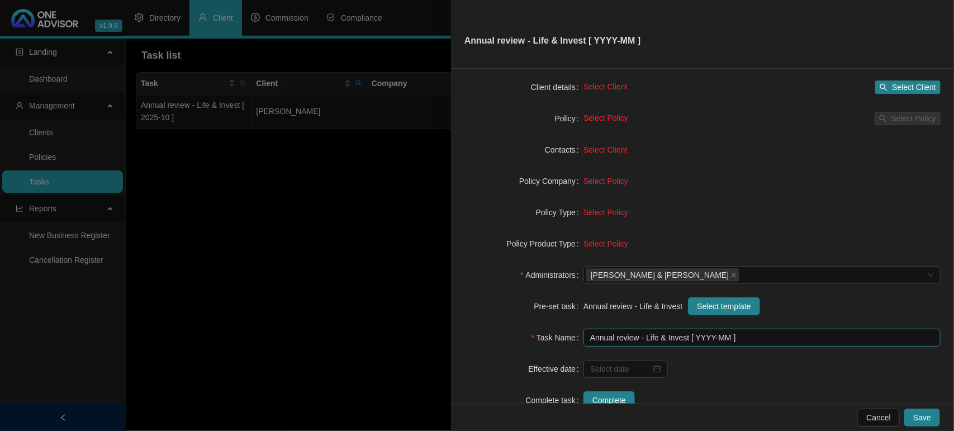
drag, startPoint x: 725, startPoint y: 338, endPoint x: 726, endPoint y: 348, distance: 10.1
click at [725, 339] on input "Annual review - Life & Invest [ YYYY-MM ]" at bounding box center [761, 337] width 357 height 18
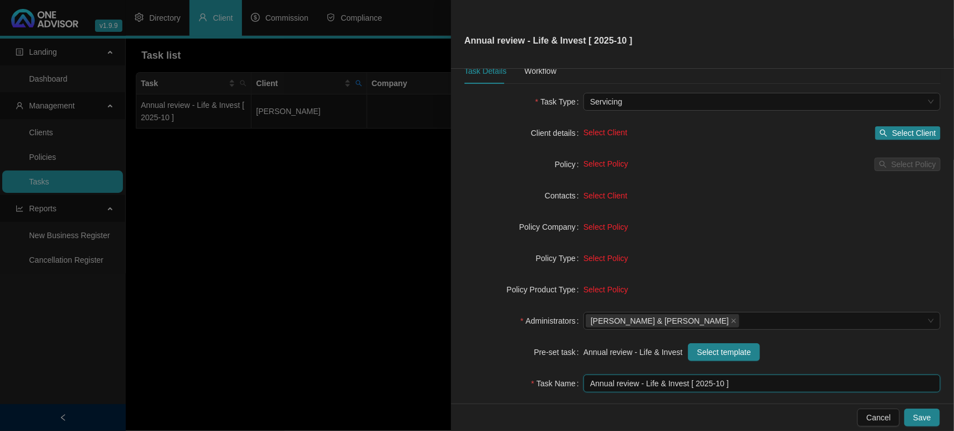
scroll to position [0, 0]
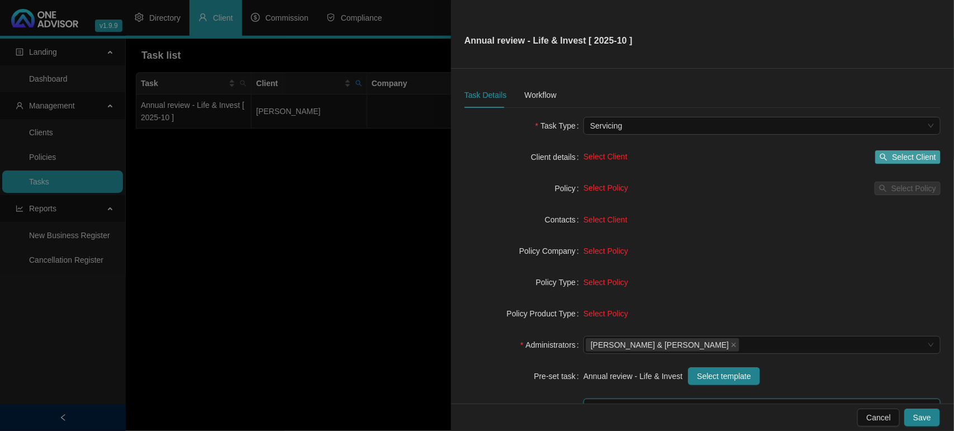
type input "Annual review - Life & Invest [ 2025-10 ]"
click at [903, 151] on span "Select Client" at bounding box center [914, 157] width 44 height 12
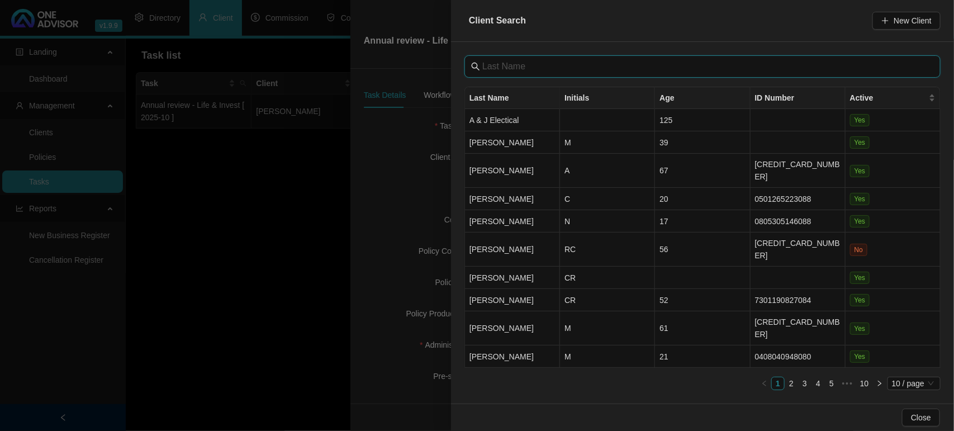
click at [526, 64] on input "text" at bounding box center [703, 66] width 442 height 13
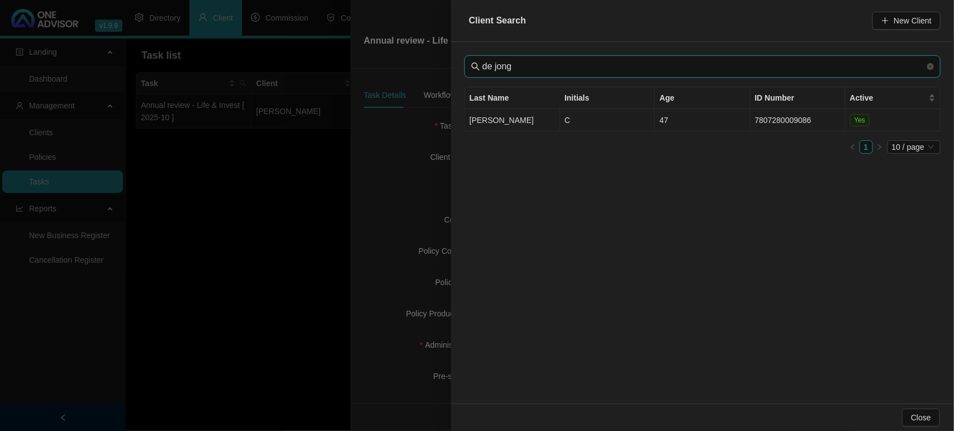
type input "de jong"
click at [502, 116] on td "[PERSON_NAME]" at bounding box center [512, 120] width 95 height 22
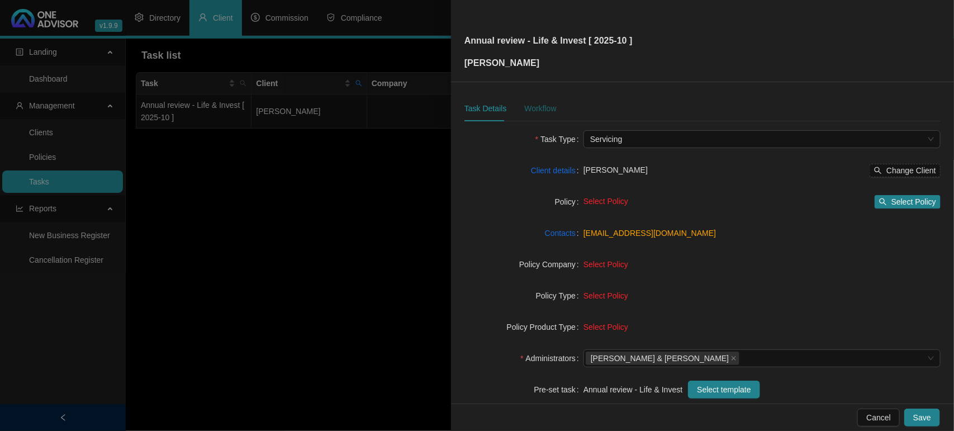
click at [533, 107] on div "Workflow" at bounding box center [540, 108] width 32 height 12
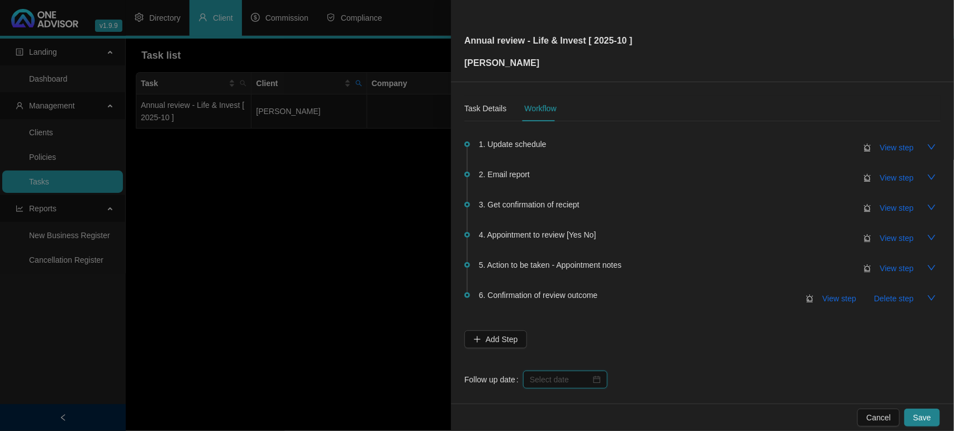
click at [563, 373] on input at bounding box center [560, 379] width 61 height 12
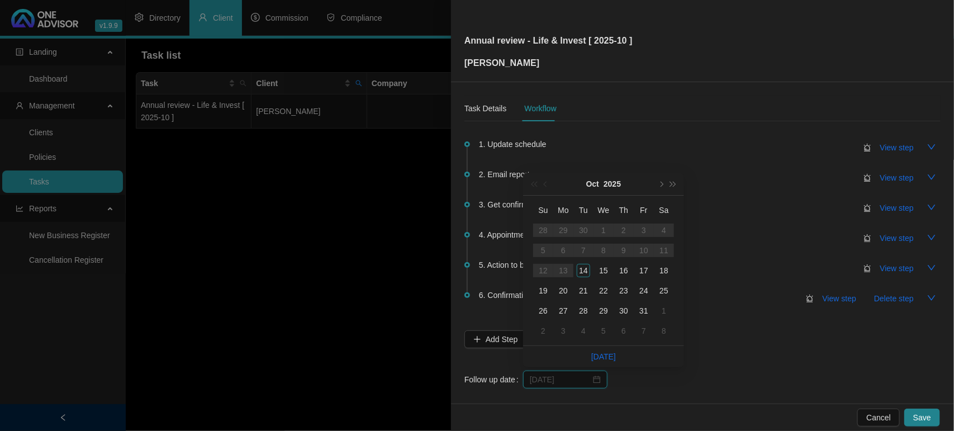
type input "[DATE]"
click at [647, 271] on div "17" at bounding box center [643, 270] width 13 height 13
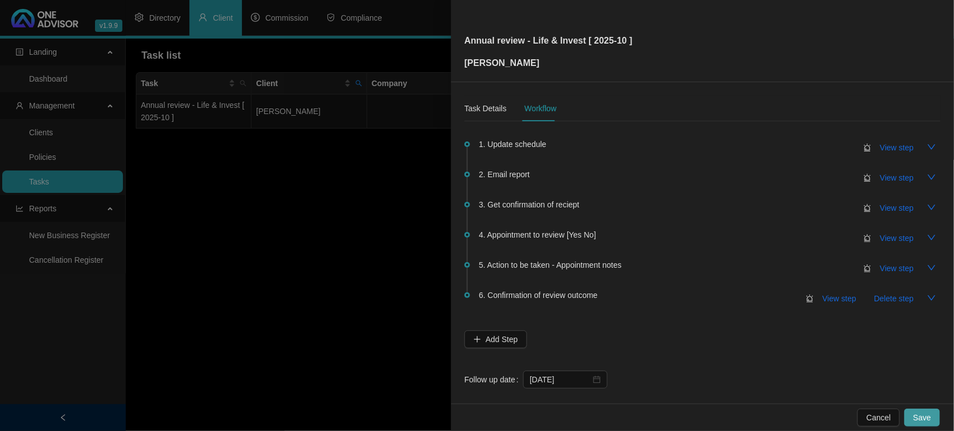
click at [919, 409] on button "Save" at bounding box center [922, 417] width 36 height 18
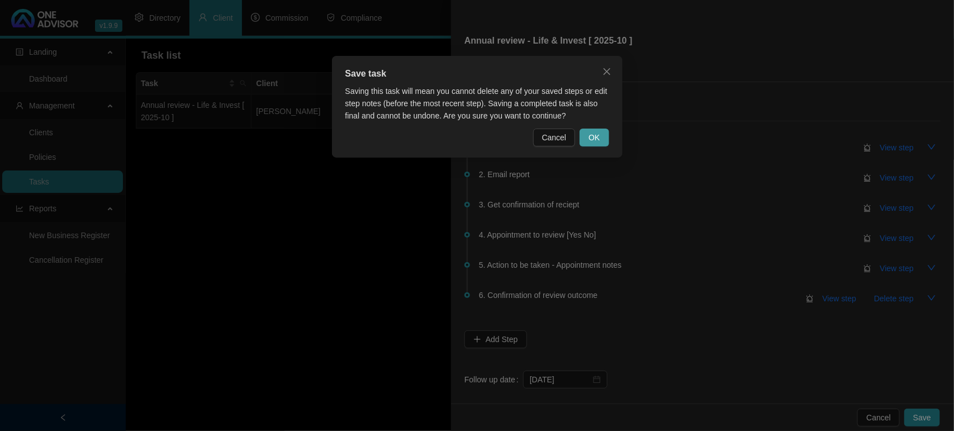
click at [595, 132] on span "OK" at bounding box center [593, 137] width 11 height 12
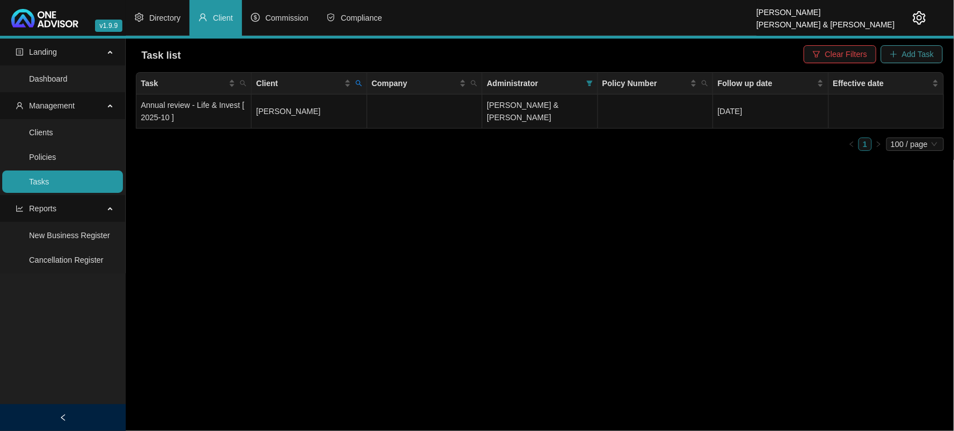
click at [920, 49] on span "Add Task" at bounding box center [918, 54] width 32 height 12
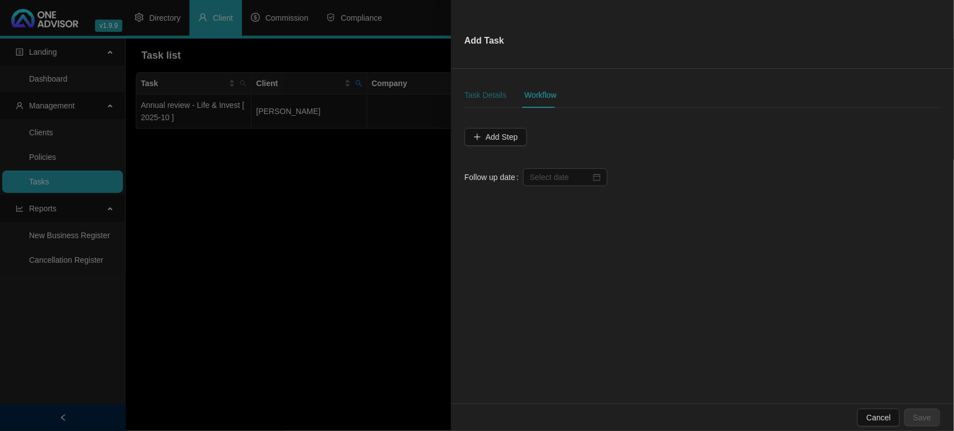
click at [495, 96] on div "Task Details" at bounding box center [485, 95] width 42 height 12
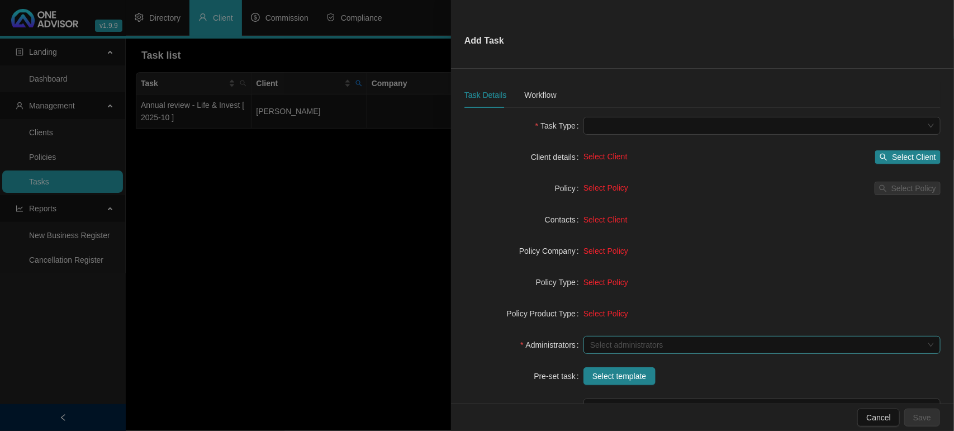
click at [641, 347] on div at bounding box center [755, 345] width 341 height 8
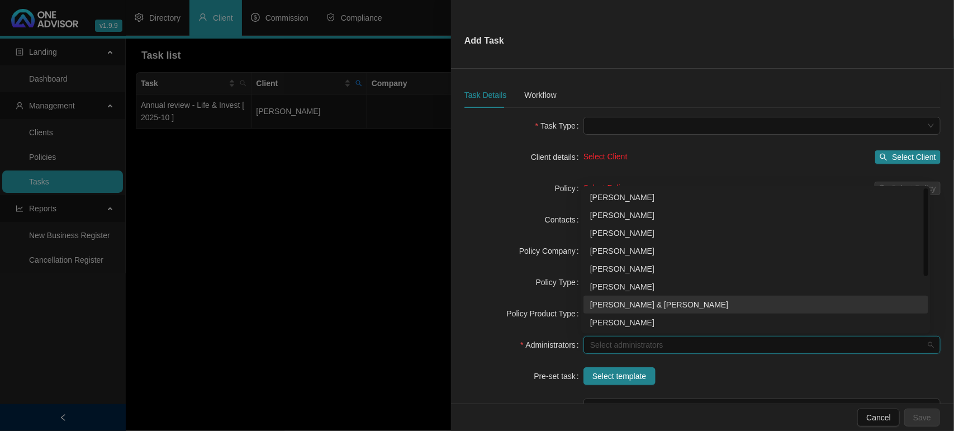
click at [657, 307] on div "[PERSON_NAME] & [PERSON_NAME]" at bounding box center [755, 304] width 331 height 12
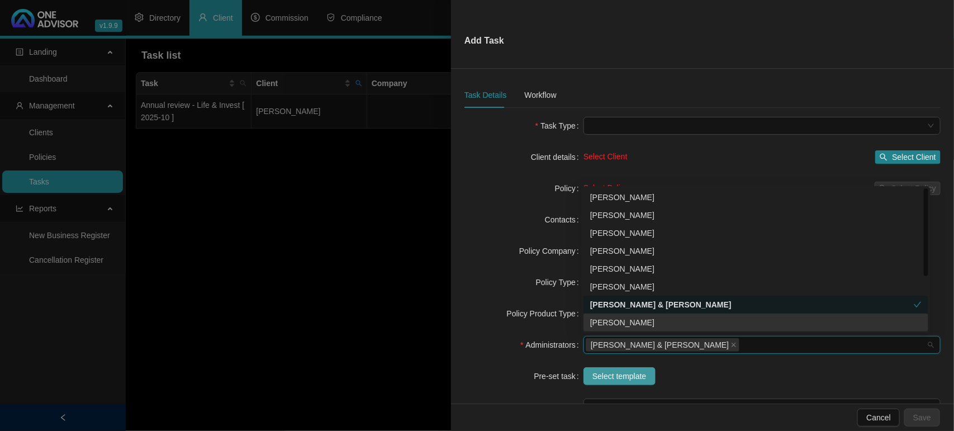
click at [602, 374] on span "Select template" at bounding box center [619, 376] width 54 height 12
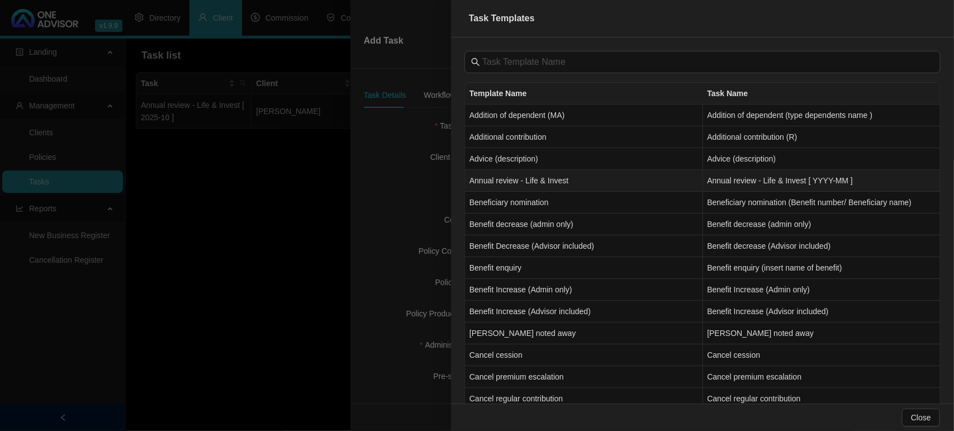
click at [496, 183] on td "Annual review - Life & Invest" at bounding box center [584, 181] width 238 height 22
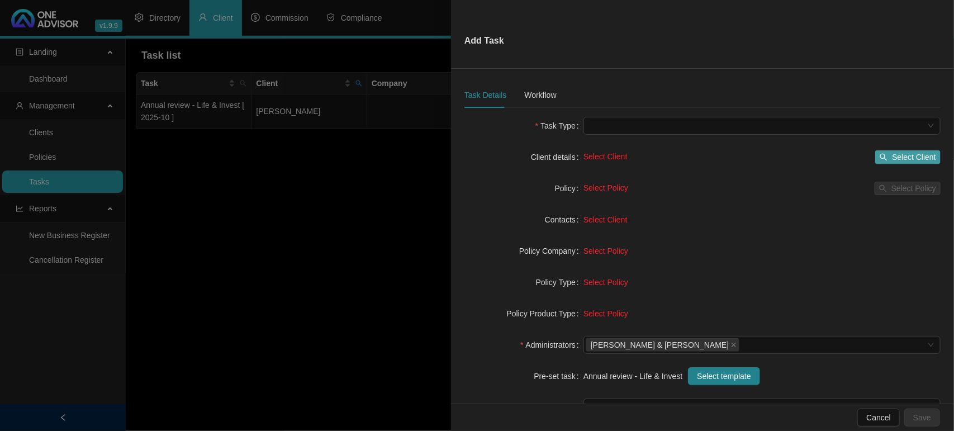
type input "Annual review - Life & Invest [ YYYY-MM ]"
click at [892, 161] on span "Select Client" at bounding box center [914, 157] width 44 height 12
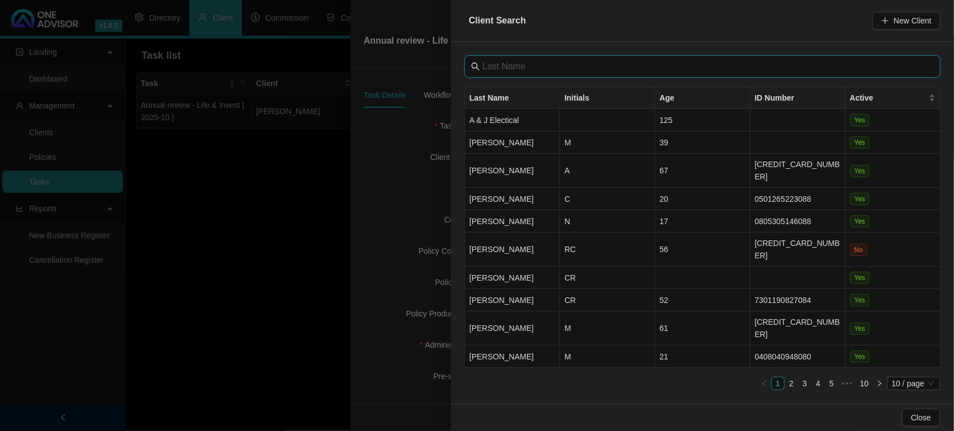
click at [565, 67] on input "text" at bounding box center [703, 66] width 442 height 13
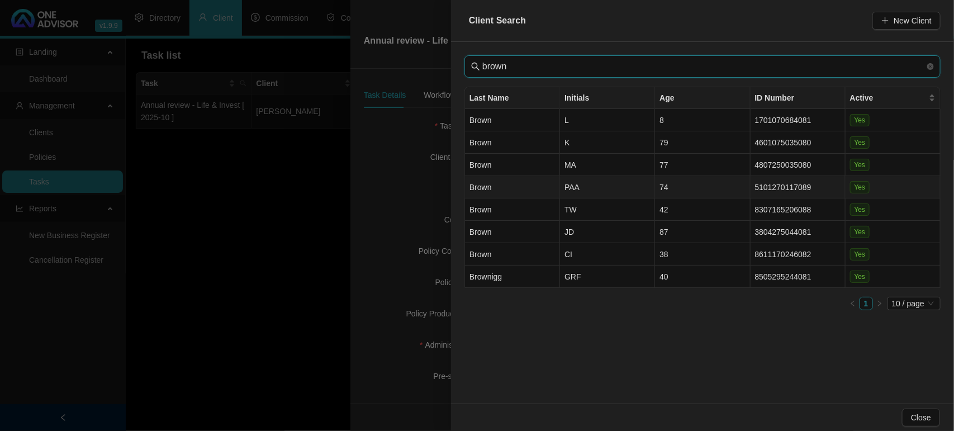
type input "brown"
click at [585, 184] on td "PAA" at bounding box center [607, 187] width 95 height 22
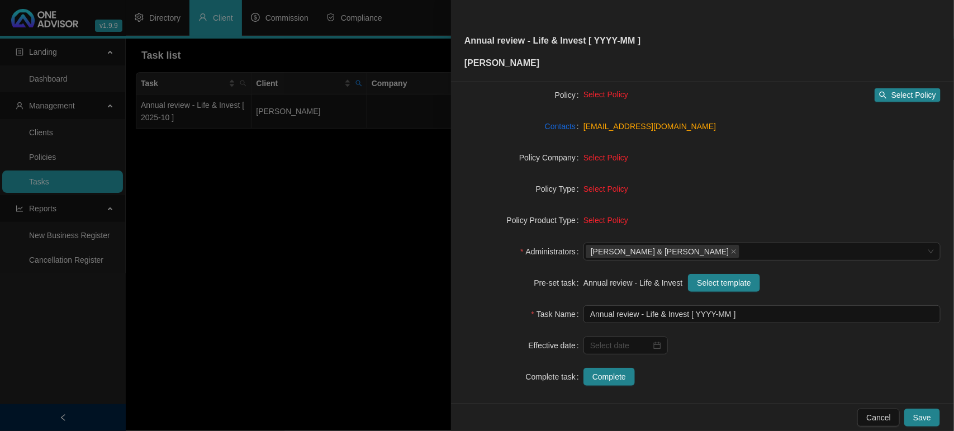
scroll to position [116, 0]
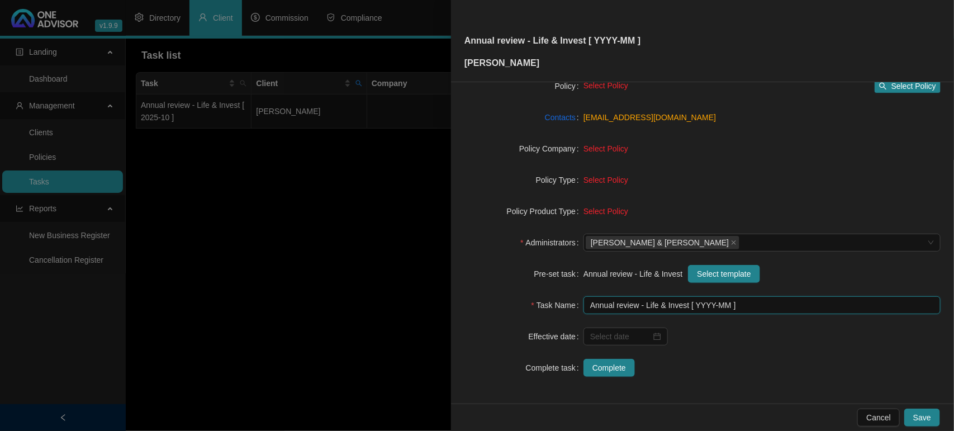
click at [727, 308] on input "Annual review - Life & Invest [ YYYY-MM ]" at bounding box center [761, 305] width 357 height 18
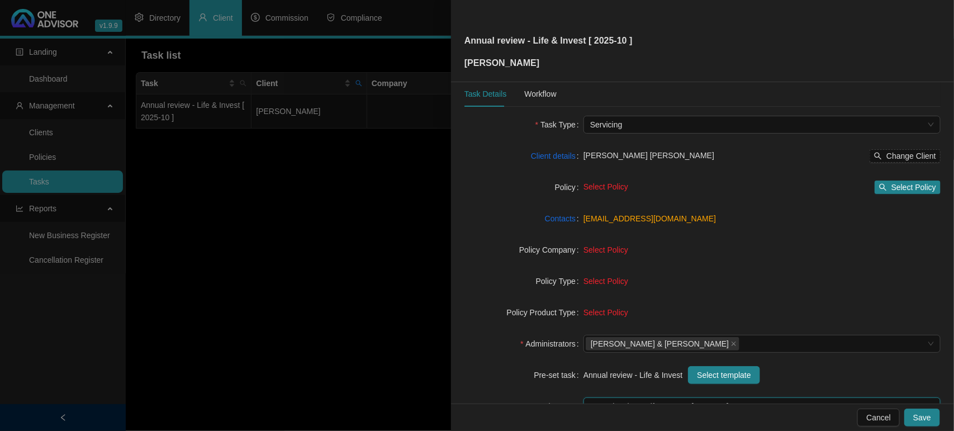
scroll to position [0, 0]
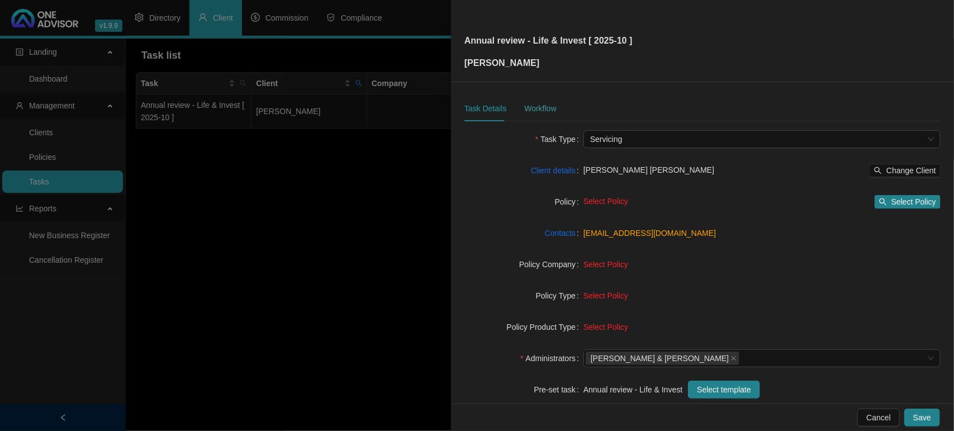
type input "Annual review - Life & Invest [ 2025-10 ]"
click at [532, 105] on div "Workflow" at bounding box center [540, 108] width 32 height 12
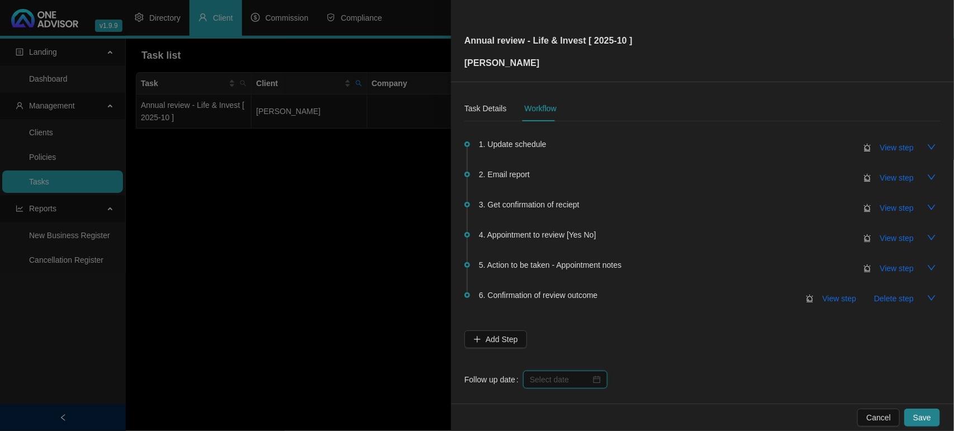
click at [560, 381] on input at bounding box center [560, 379] width 61 height 12
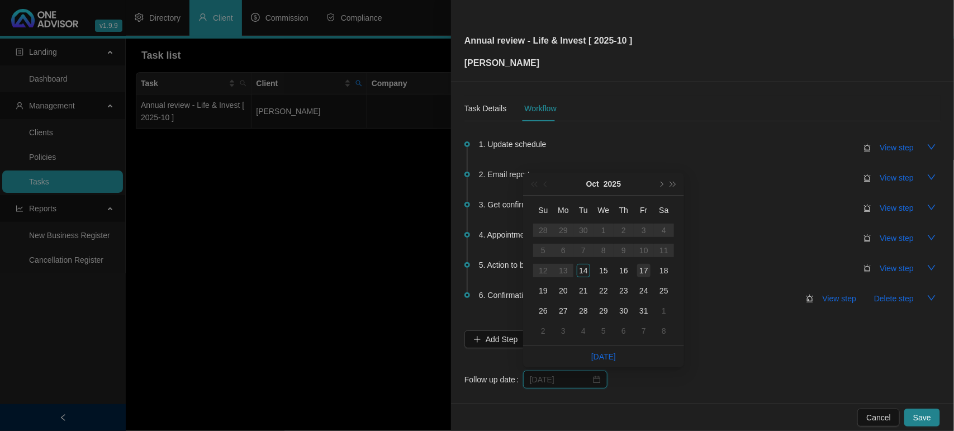
type input "[DATE]"
click at [640, 271] on div "17" at bounding box center [643, 270] width 13 height 13
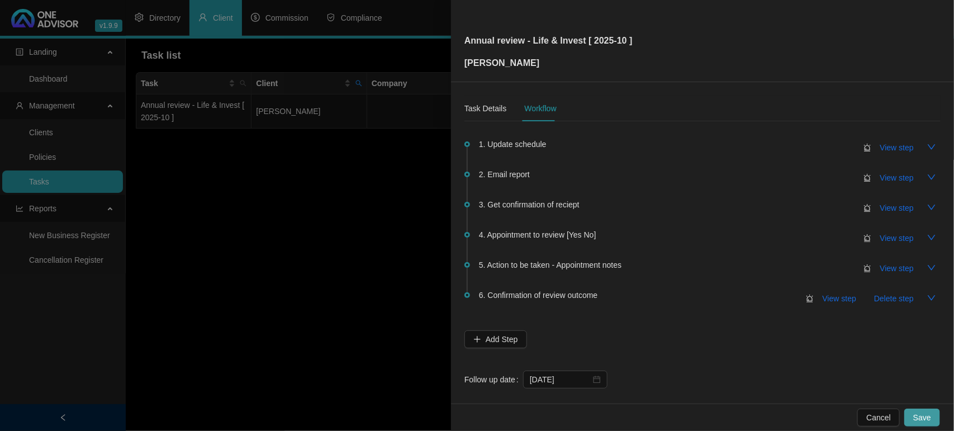
click at [926, 413] on span "Save" at bounding box center [922, 417] width 18 height 12
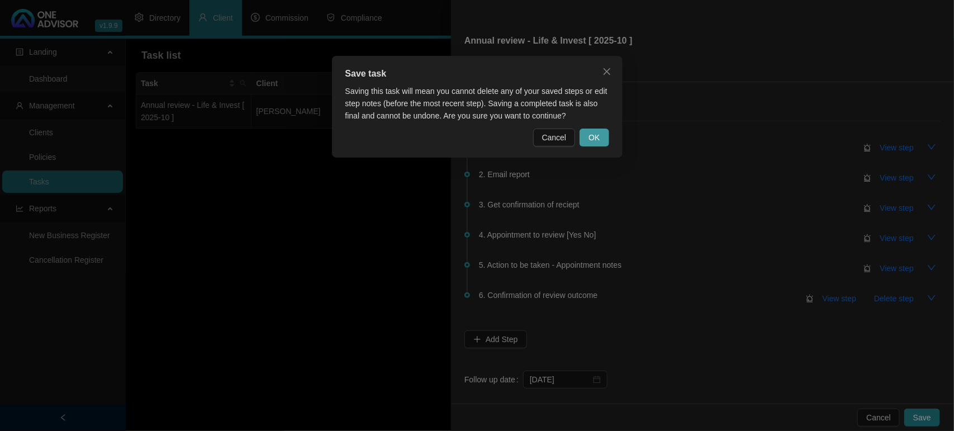
click at [587, 135] on button "OK" at bounding box center [593, 137] width 29 height 18
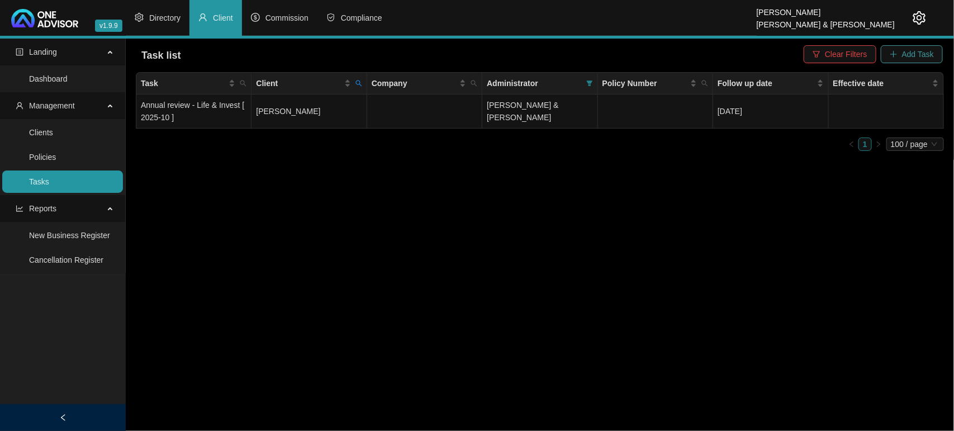
click at [897, 53] on icon "plus" at bounding box center [893, 54] width 8 height 8
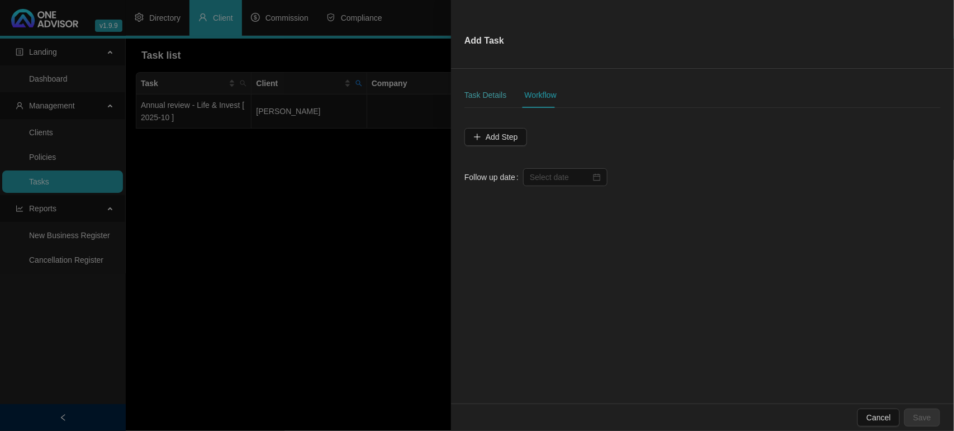
click at [494, 87] on div "Task Details" at bounding box center [485, 95] width 42 height 26
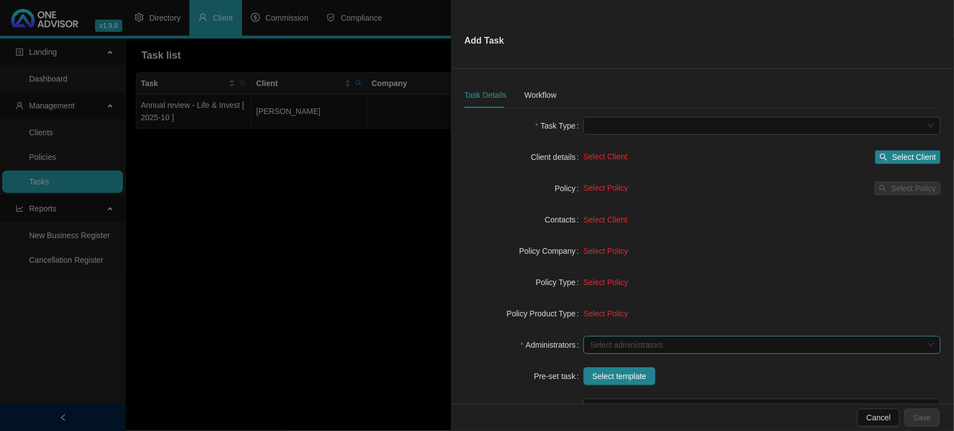
click at [616, 341] on div at bounding box center [755, 345] width 341 height 8
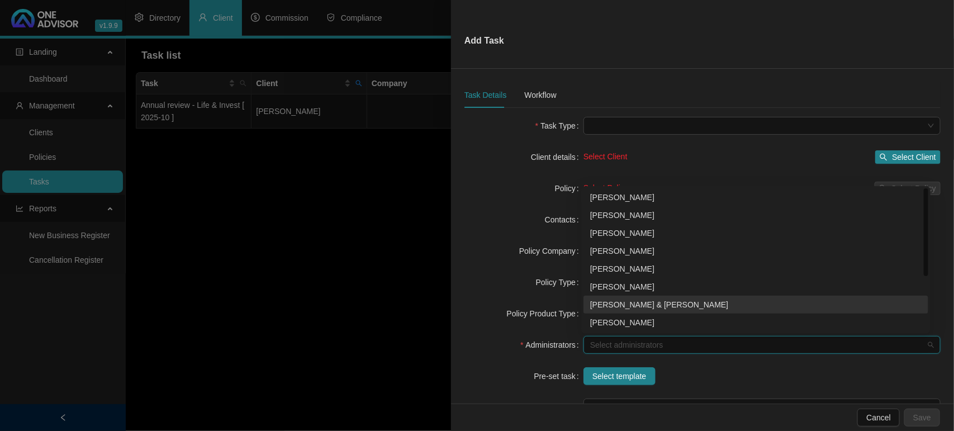
click at [635, 308] on div "[PERSON_NAME] & [PERSON_NAME]" at bounding box center [755, 304] width 331 height 12
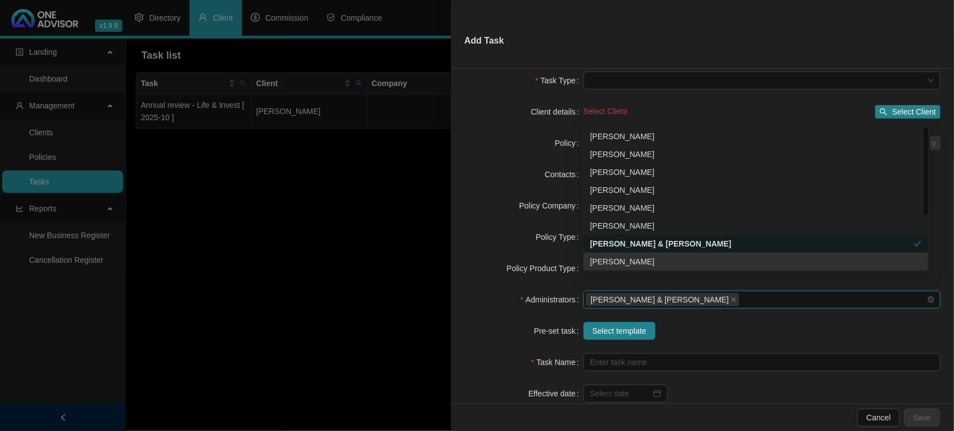
scroll to position [70, 0]
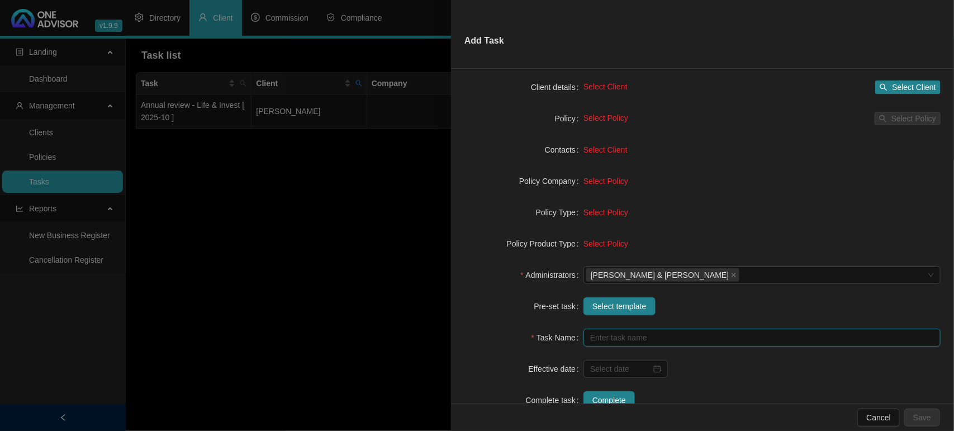
click at [621, 344] on input "text" at bounding box center [761, 337] width 357 height 18
click at [606, 311] on span "Select template" at bounding box center [619, 306] width 54 height 12
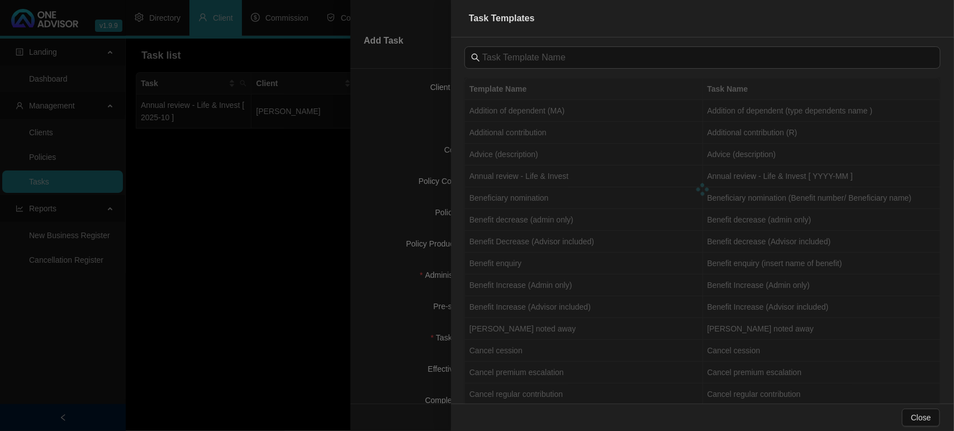
scroll to position [0, 0]
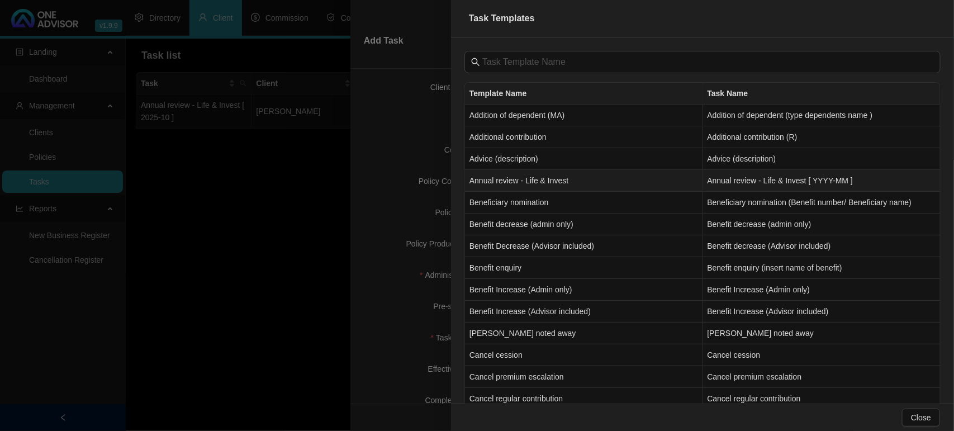
click at [518, 179] on td "Annual review - Life & Invest" at bounding box center [584, 181] width 238 height 22
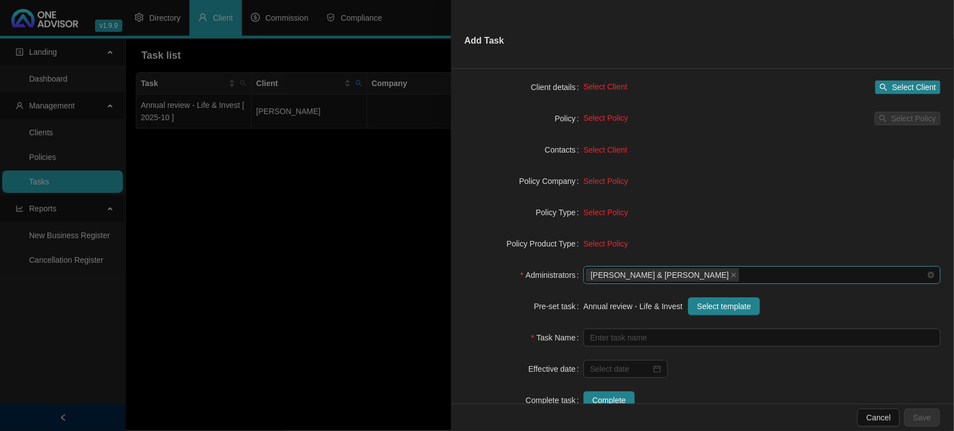
type input "Annual review - Life & Invest [ YYYY-MM ]"
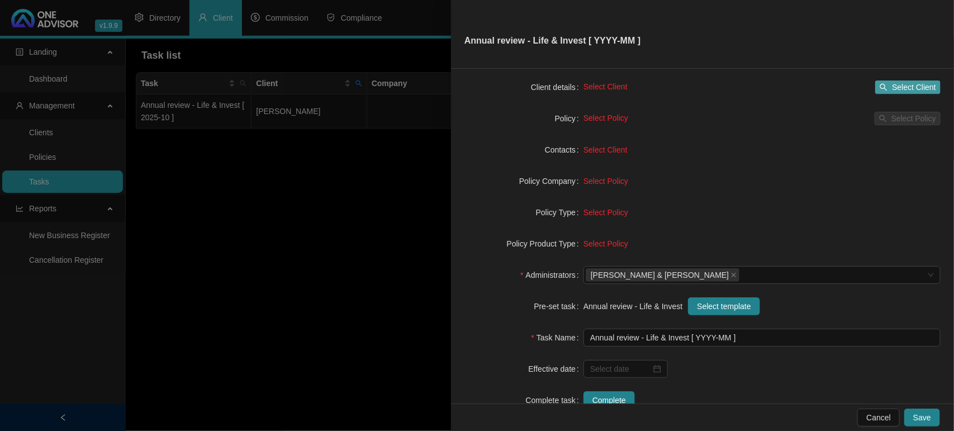
click at [898, 83] on span "Select Client" at bounding box center [914, 87] width 44 height 12
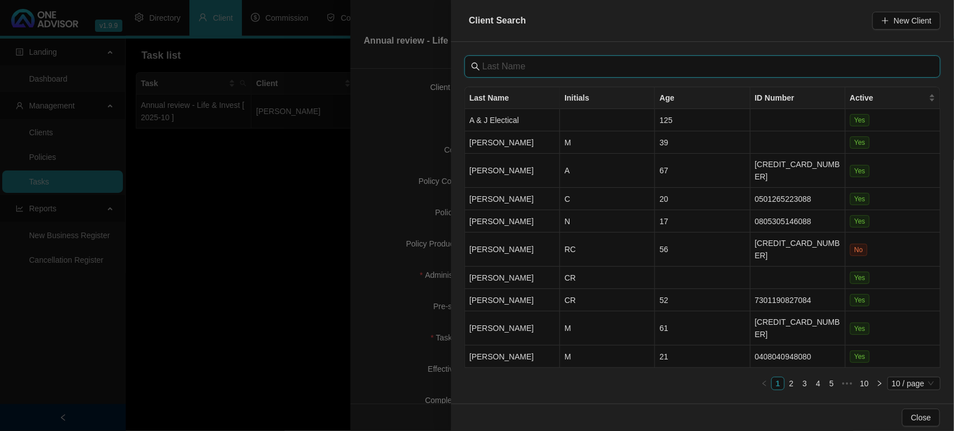
click at [669, 60] on input "text" at bounding box center [703, 66] width 442 height 13
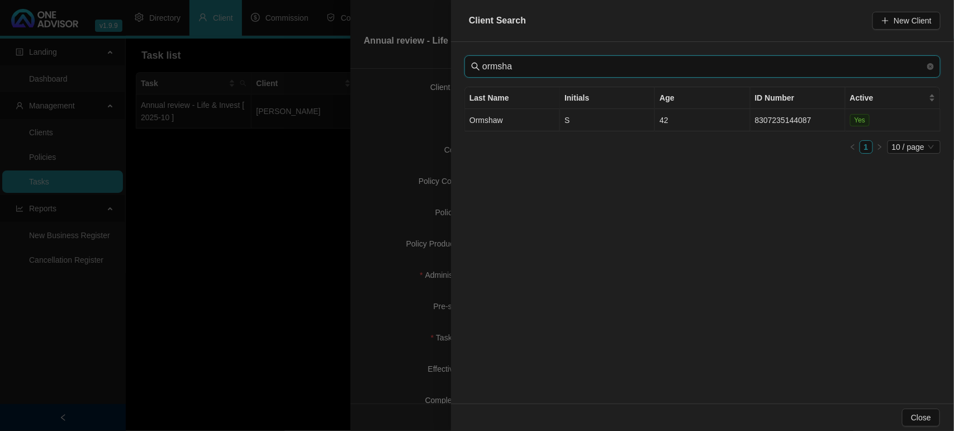
type input "ormsha"
click at [640, 124] on td "S" at bounding box center [607, 120] width 95 height 22
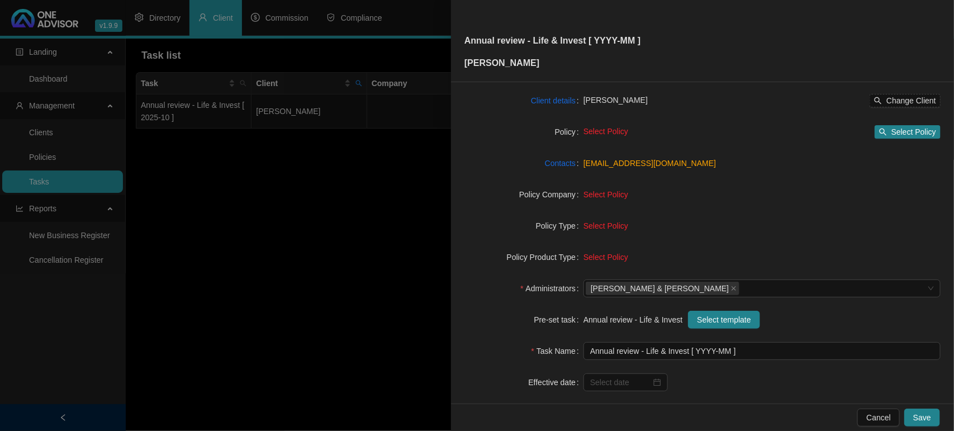
scroll to position [116, 0]
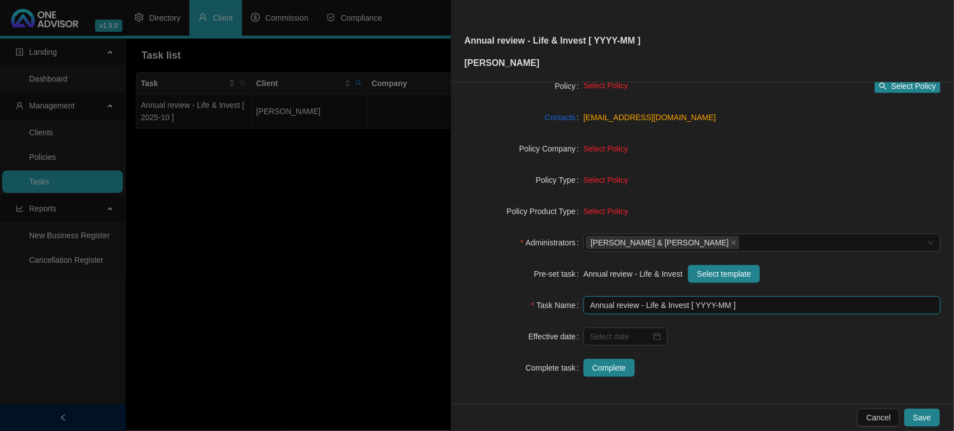
click at [722, 303] on input "Annual review - Life & Invest [ YYYY-MM ]" at bounding box center [761, 305] width 357 height 18
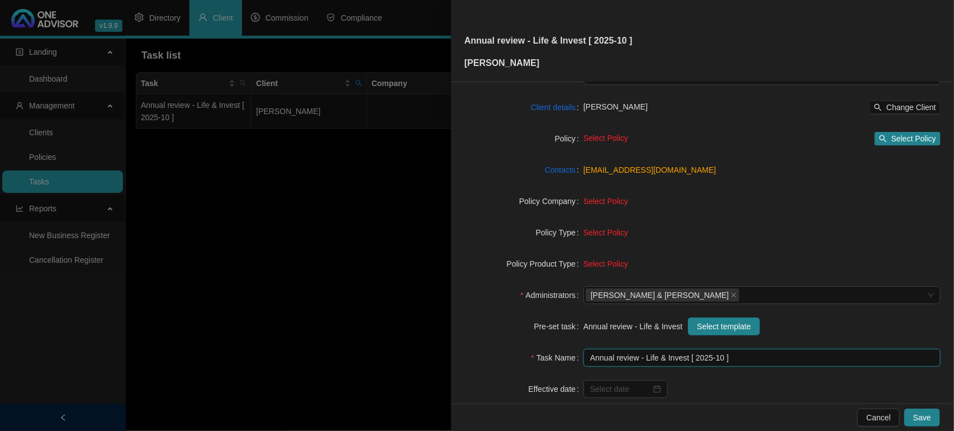
scroll to position [0, 0]
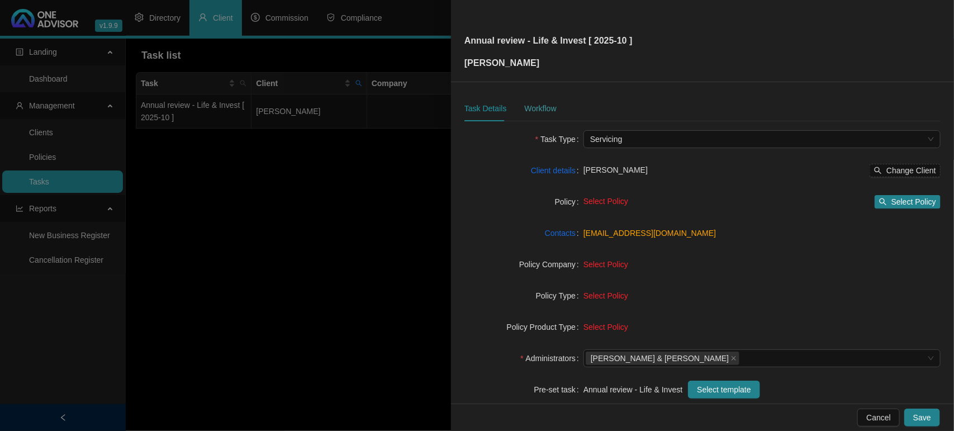
type input "Annual review - Life & Invest [ 2025-10 ]"
click at [526, 103] on div "Workflow" at bounding box center [540, 108] width 32 height 12
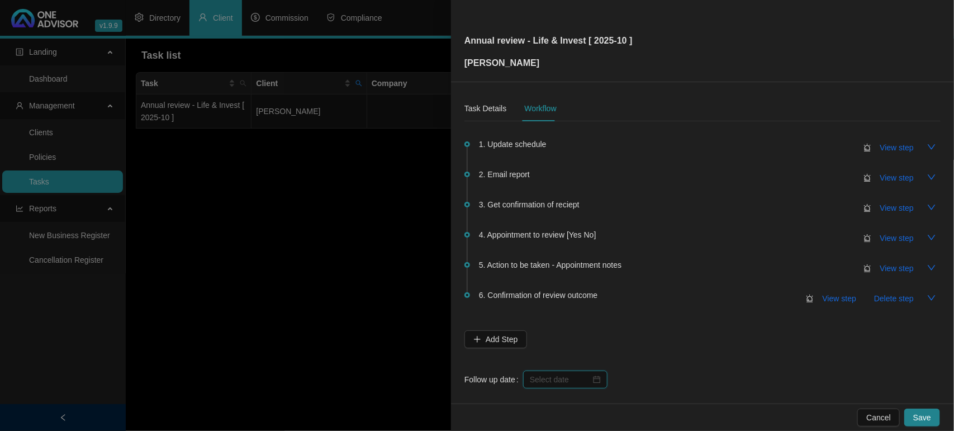
click at [568, 378] on input at bounding box center [560, 379] width 61 height 12
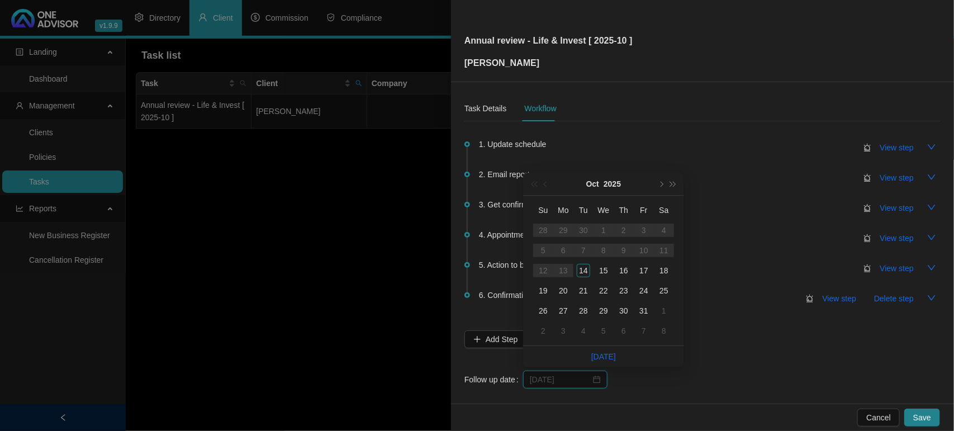
type input "[DATE]"
click at [646, 273] on div "17" at bounding box center [643, 270] width 13 height 13
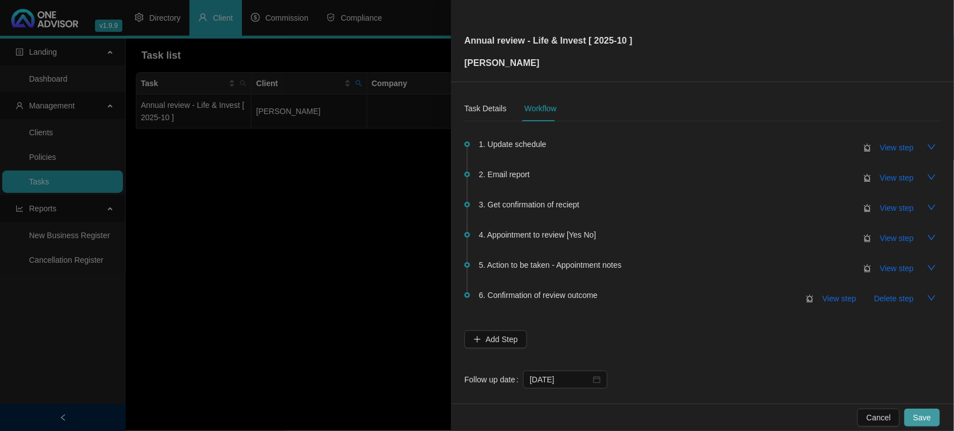
click at [936, 419] on button "Save" at bounding box center [922, 417] width 36 height 18
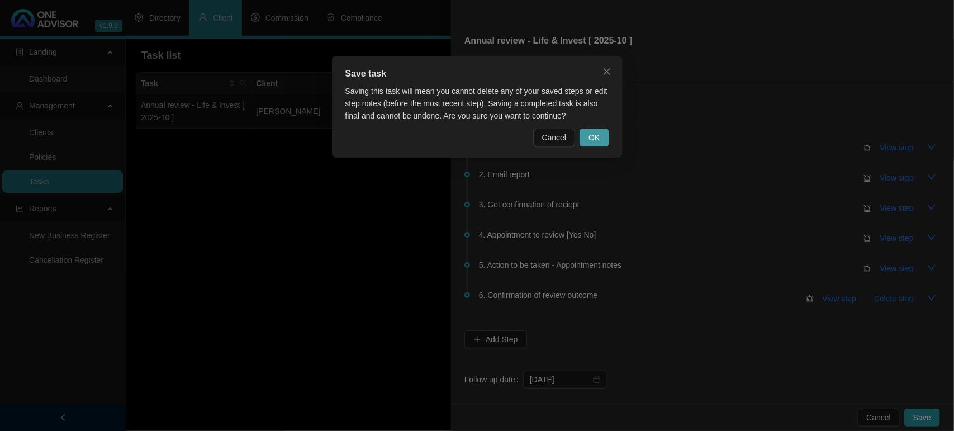
click at [587, 137] on button "OK" at bounding box center [593, 137] width 29 height 18
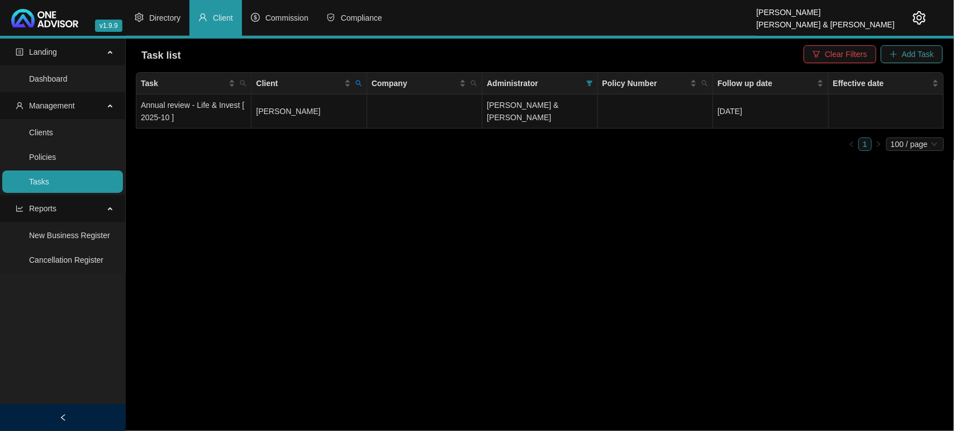
click at [909, 45] on button "Add Task" at bounding box center [911, 54] width 62 height 18
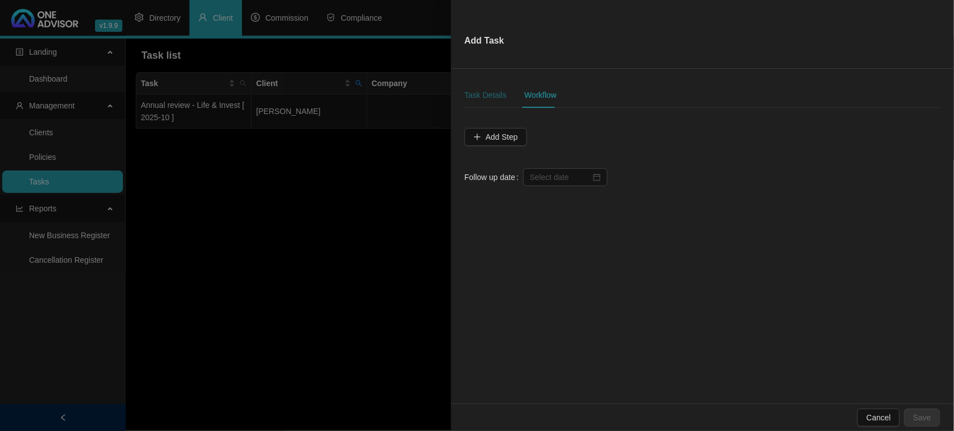
click at [482, 90] on div "Task Details" at bounding box center [485, 95] width 42 height 12
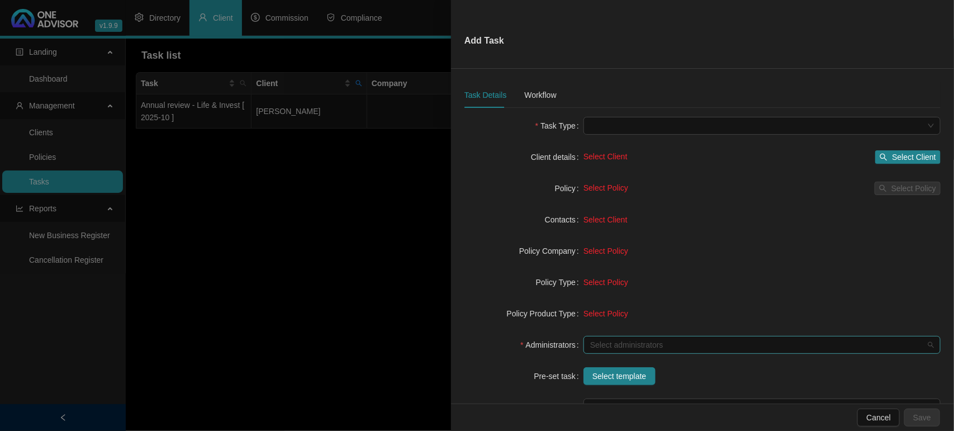
click at [660, 346] on div at bounding box center [755, 345] width 341 height 8
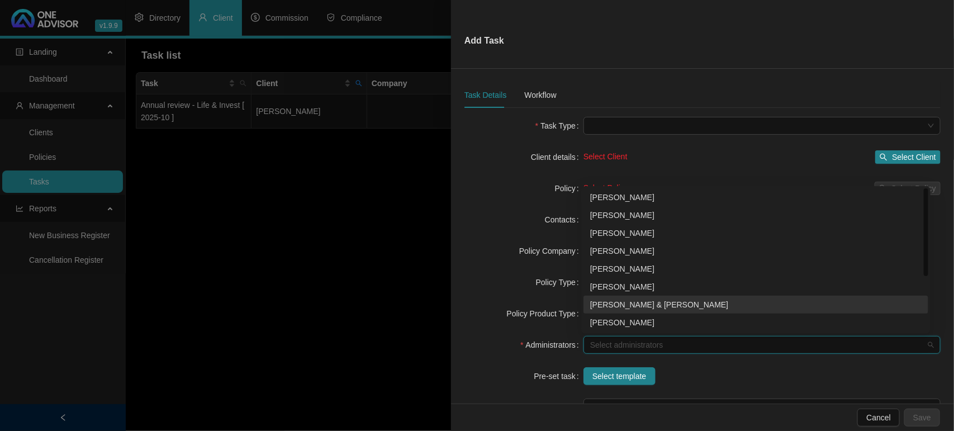
click at [664, 309] on div "[PERSON_NAME] & [PERSON_NAME]" at bounding box center [755, 304] width 331 height 12
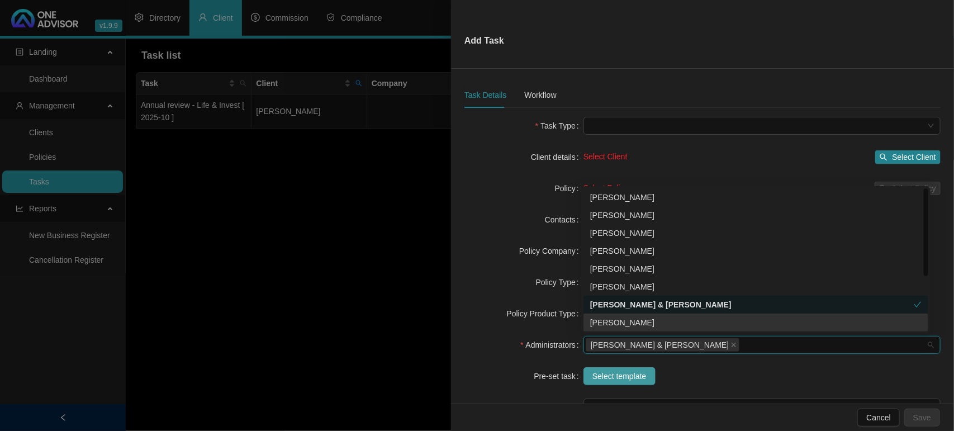
click at [627, 373] on span "Select template" at bounding box center [619, 376] width 54 height 12
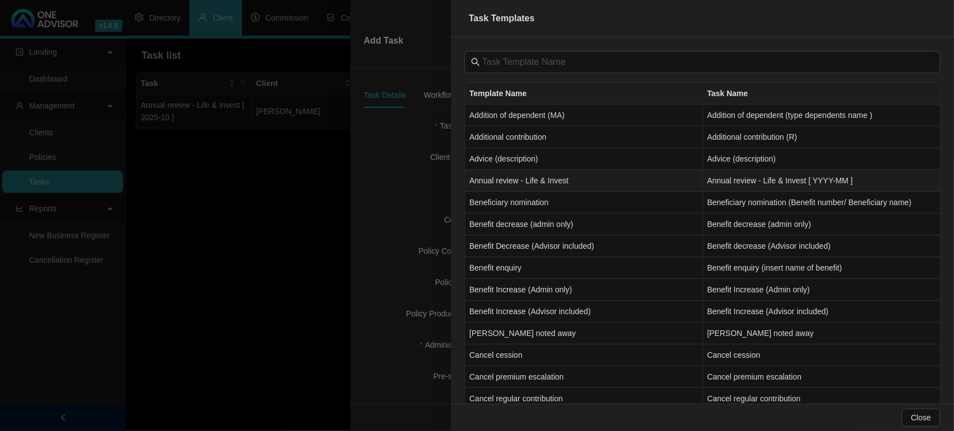
click at [496, 182] on td "Annual review - Life & Invest" at bounding box center [584, 181] width 238 height 22
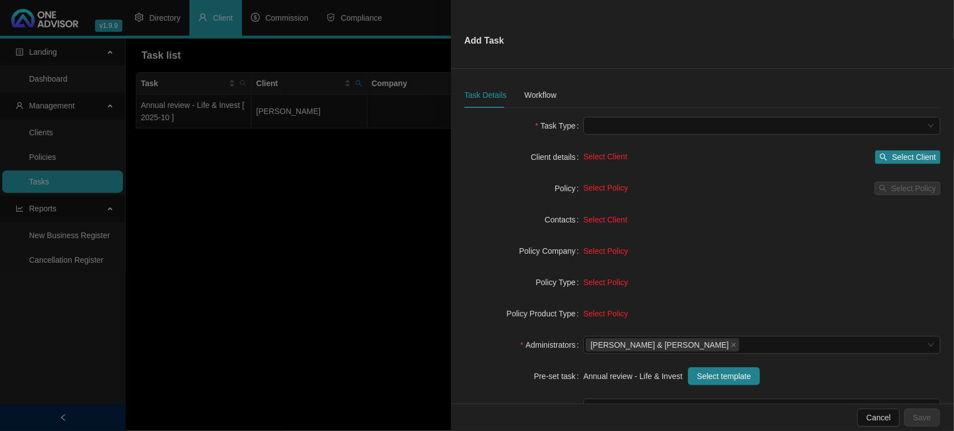
type input "Annual review - Life & Invest [ YYYY-MM ]"
click at [880, 158] on icon "search" at bounding box center [883, 157] width 7 height 7
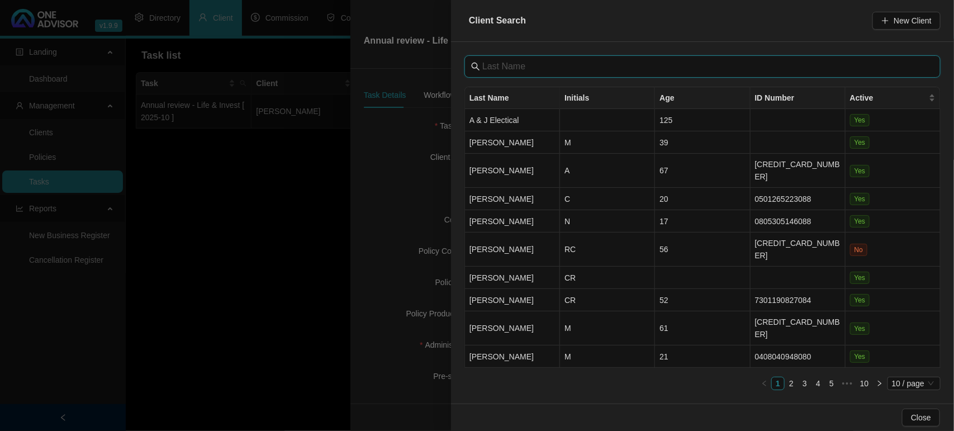
click at [545, 65] on input "text" at bounding box center [703, 66] width 442 height 13
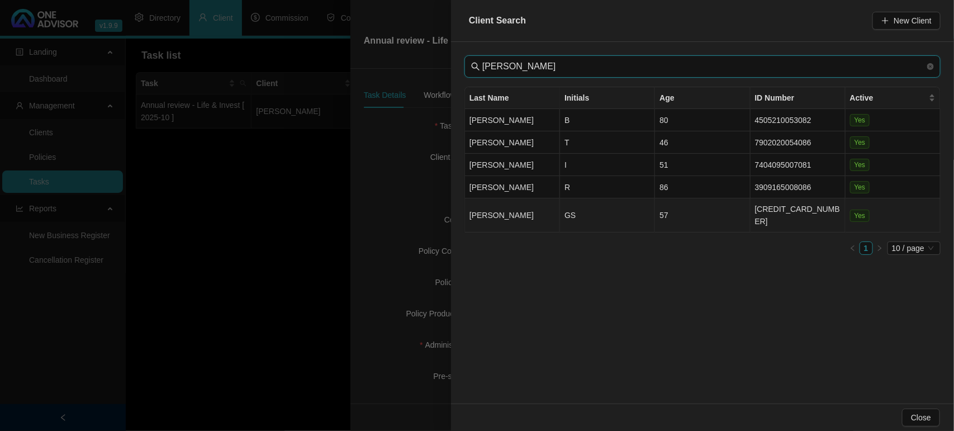
type input "[PERSON_NAME]"
click at [532, 208] on td "[PERSON_NAME]" at bounding box center [512, 215] width 95 height 34
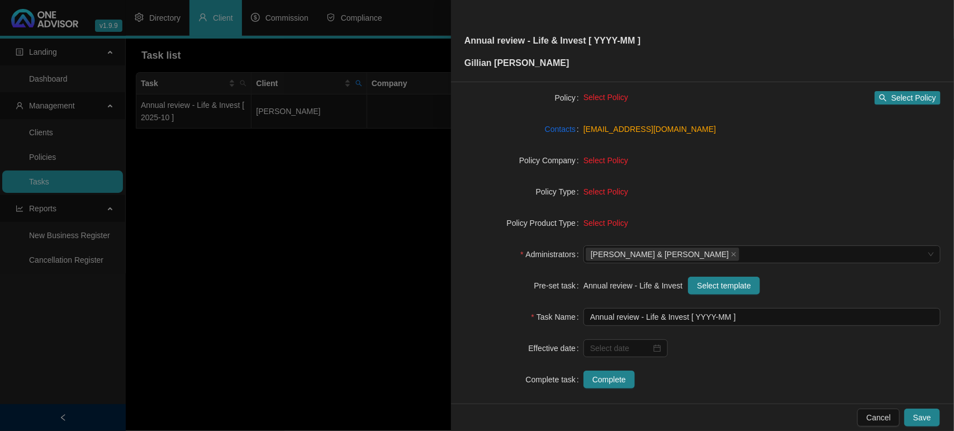
scroll to position [116, 0]
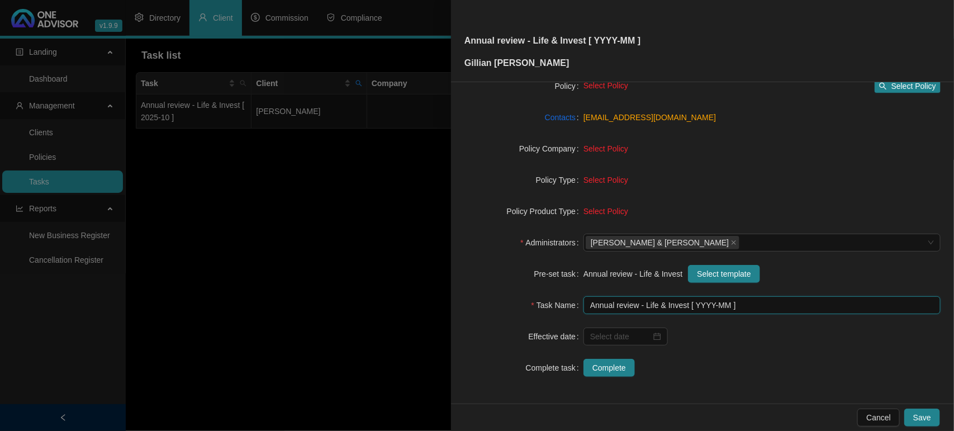
click at [723, 303] on input "Annual review - Life & Invest [ YYYY-MM ]" at bounding box center [761, 305] width 357 height 18
click at [726, 307] on input "Annual review - Life & Invest [ YYYY-MM ]" at bounding box center [761, 305] width 357 height 18
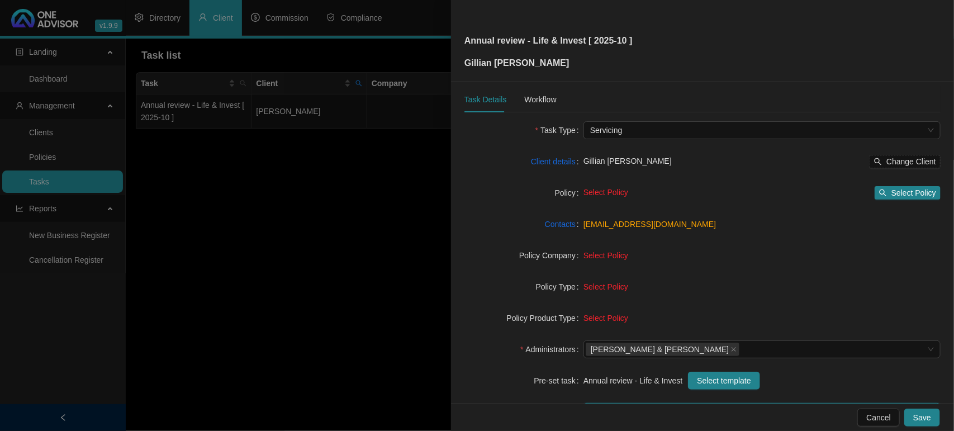
scroll to position [0, 0]
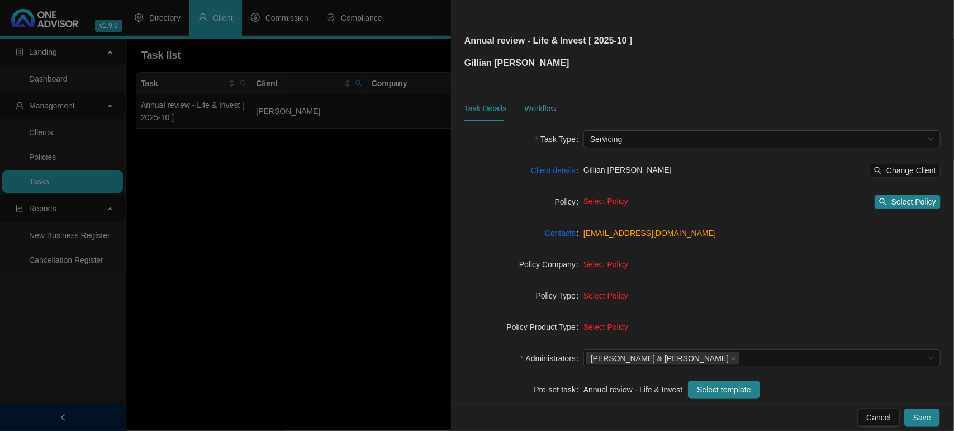
type input "Annual review - Life & Invest [ 2025-10 ]"
click at [531, 107] on div "Workflow" at bounding box center [540, 108] width 32 height 12
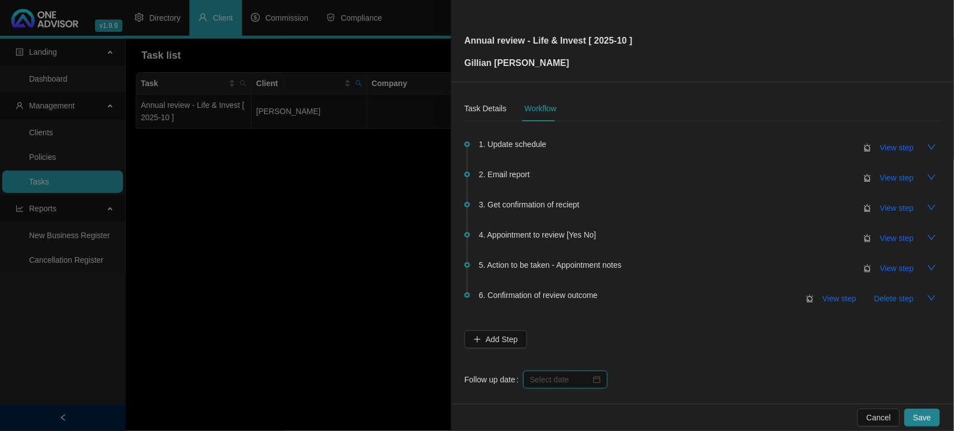
click at [564, 377] on input at bounding box center [560, 379] width 61 height 12
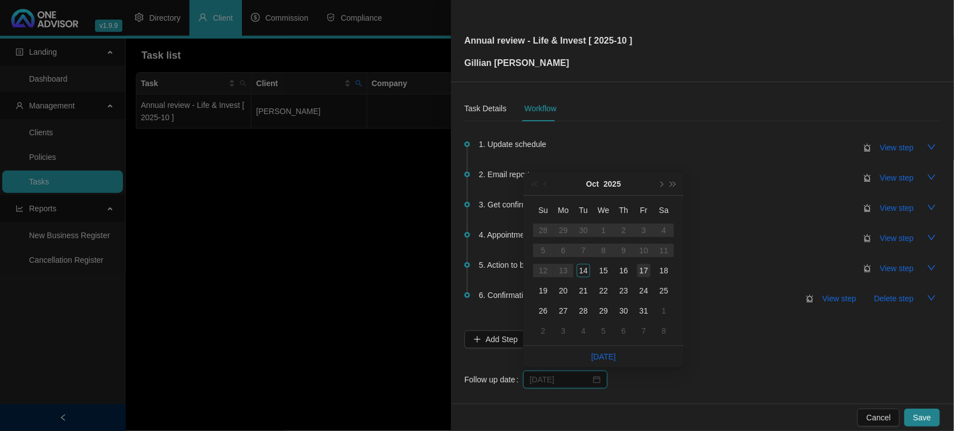
type input "[DATE]"
click at [651, 272] on td "17" at bounding box center [643, 270] width 20 height 20
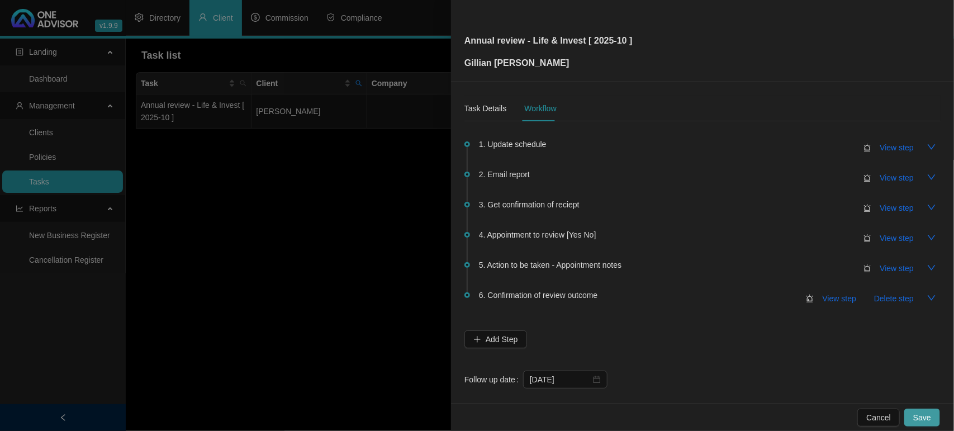
click at [925, 417] on span "Save" at bounding box center [922, 417] width 18 height 12
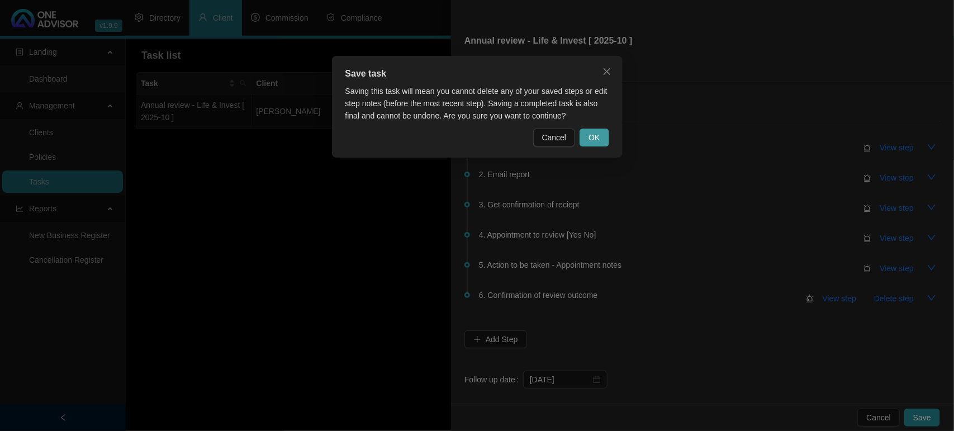
click at [592, 140] on span "OK" at bounding box center [593, 137] width 11 height 12
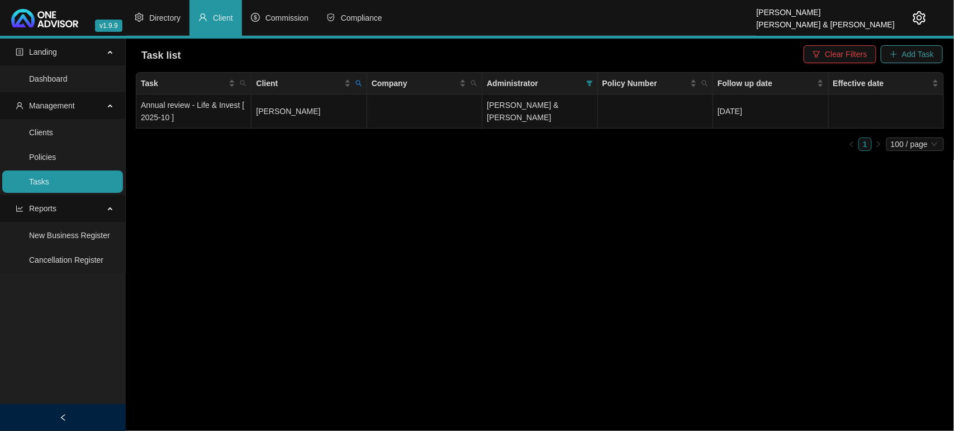
click at [906, 51] on span "Add Task" at bounding box center [918, 54] width 32 height 12
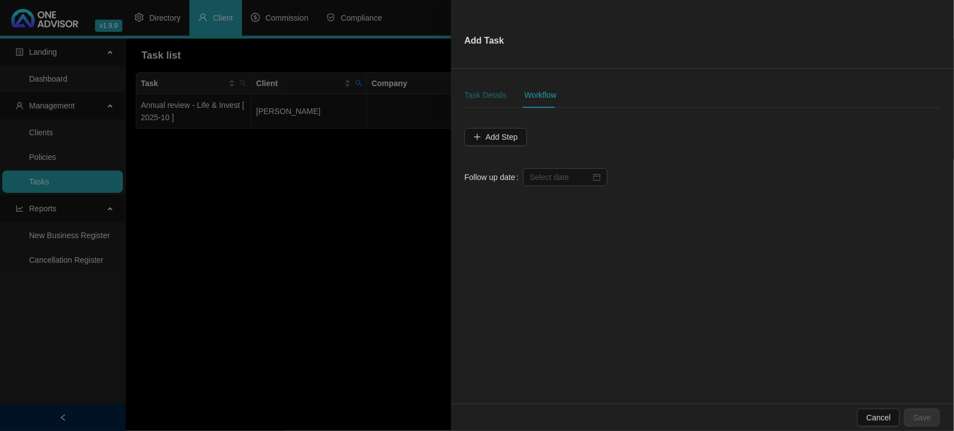
click at [495, 92] on div "Task Details" at bounding box center [485, 95] width 42 height 12
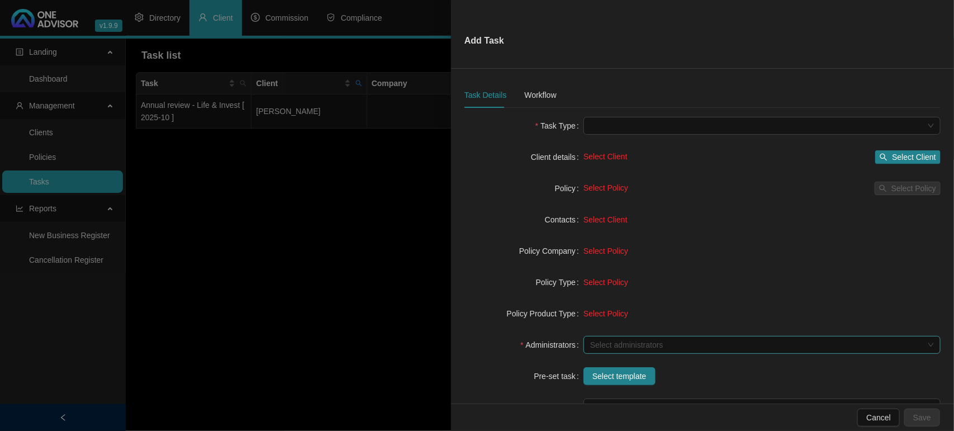
click at [660, 346] on div at bounding box center [755, 345] width 341 height 8
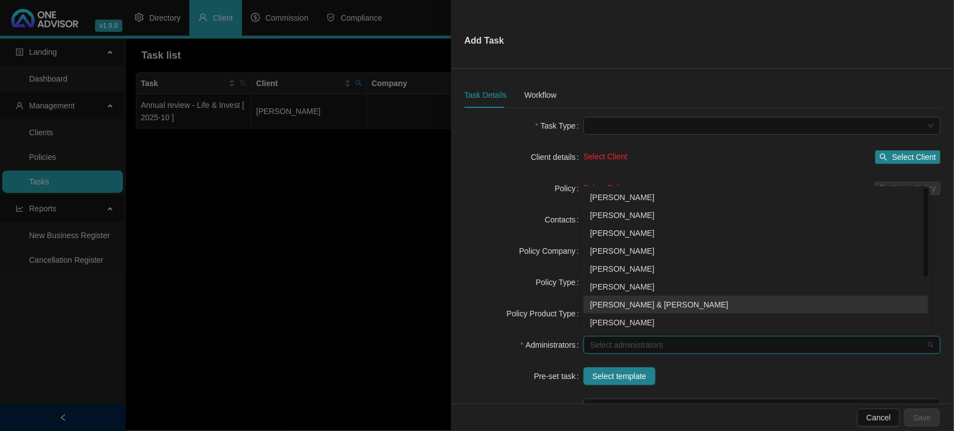
click at [673, 308] on div "[PERSON_NAME] & [PERSON_NAME]" at bounding box center [755, 304] width 331 height 12
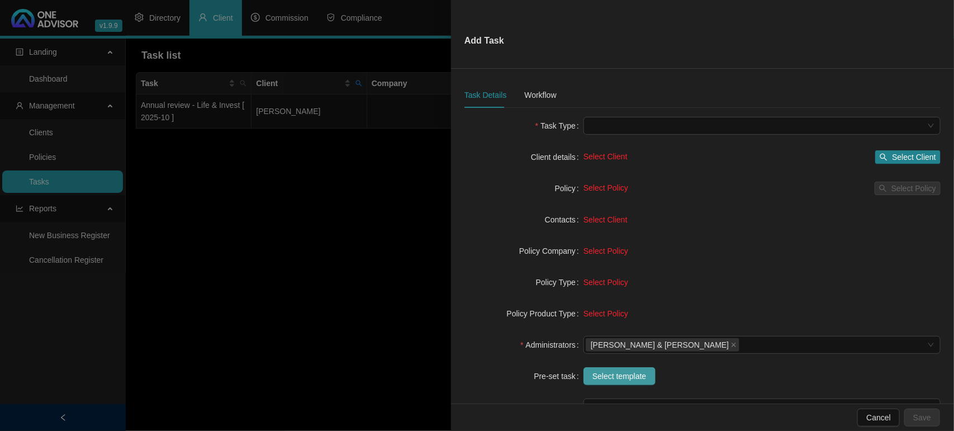
click at [608, 375] on span "Select template" at bounding box center [619, 376] width 54 height 12
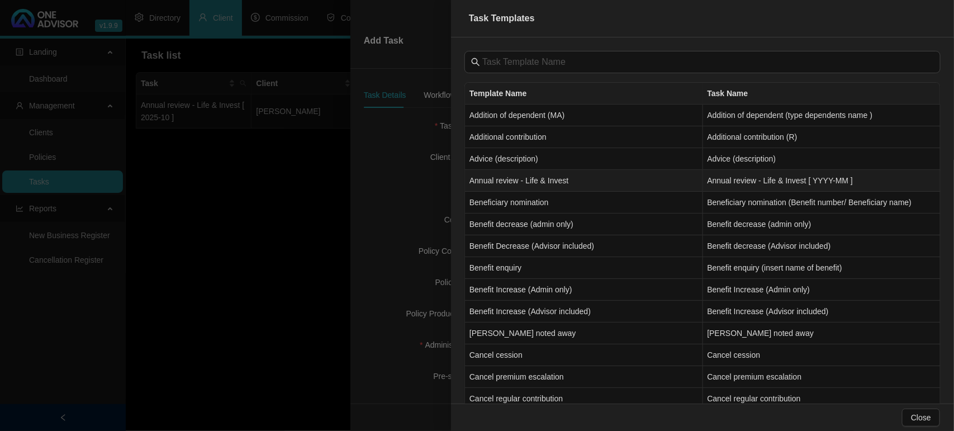
click at [512, 177] on td "Annual review - Life & Invest" at bounding box center [584, 181] width 238 height 22
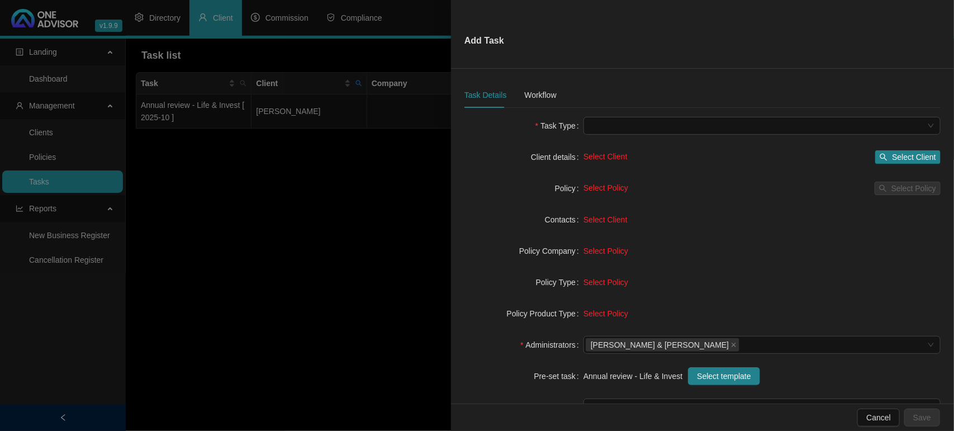
type input "Annual review - Life & Invest [ YYYY-MM ]"
click at [904, 155] on span "Select Client" at bounding box center [914, 157] width 44 height 12
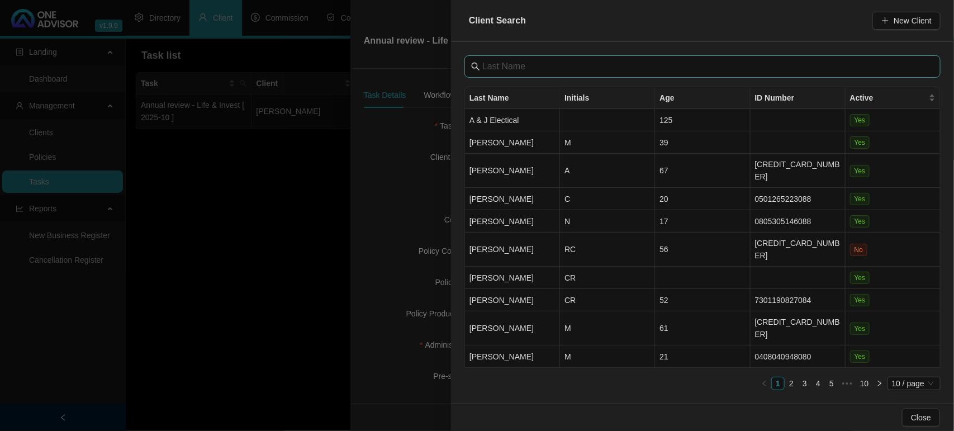
click at [549, 58] on span at bounding box center [702, 66] width 476 height 22
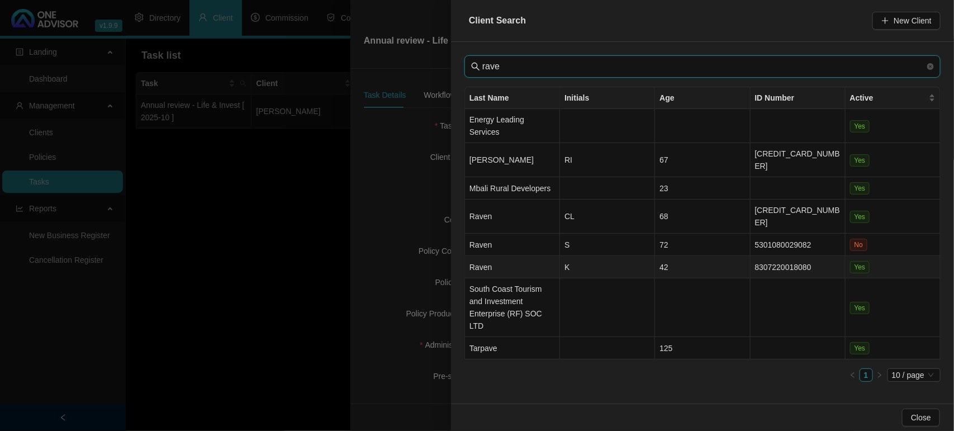
type input "rave"
click at [542, 256] on td "Raven" at bounding box center [512, 267] width 95 height 22
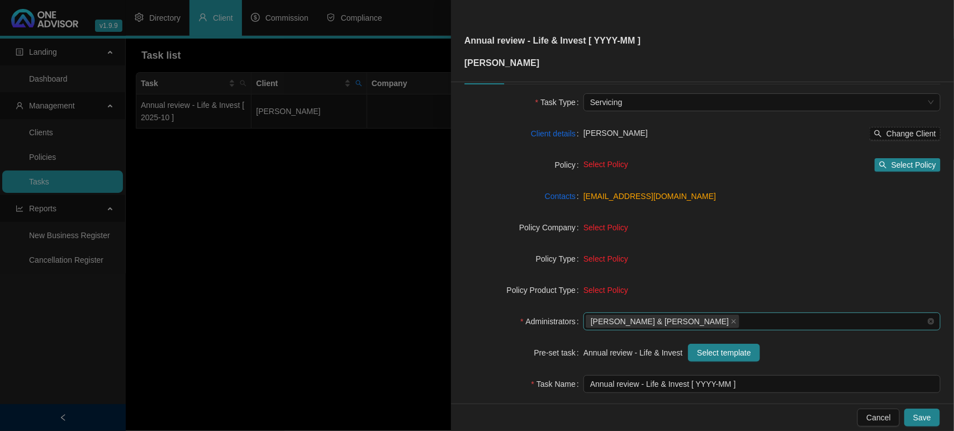
scroll to position [70, 0]
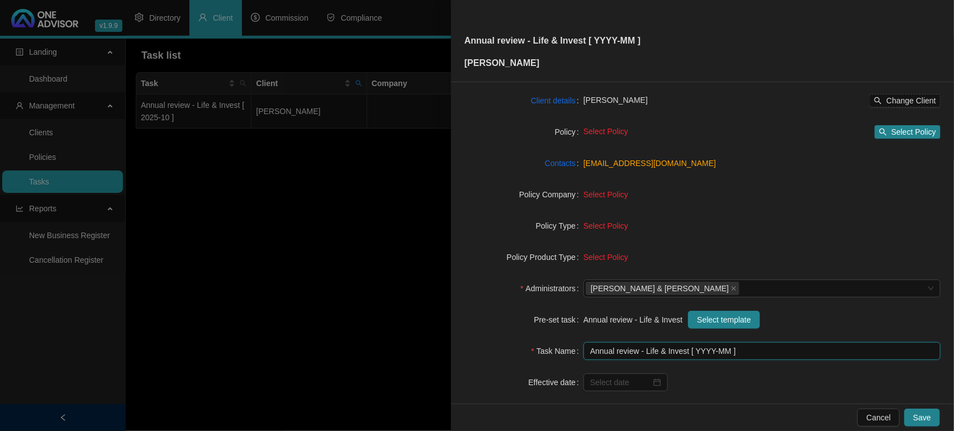
drag, startPoint x: 730, startPoint y: 348, endPoint x: 739, endPoint y: 377, distance: 30.6
click at [729, 349] on input "Annual review - Life & Invest [ YYYY-MM ]" at bounding box center [761, 351] width 357 height 18
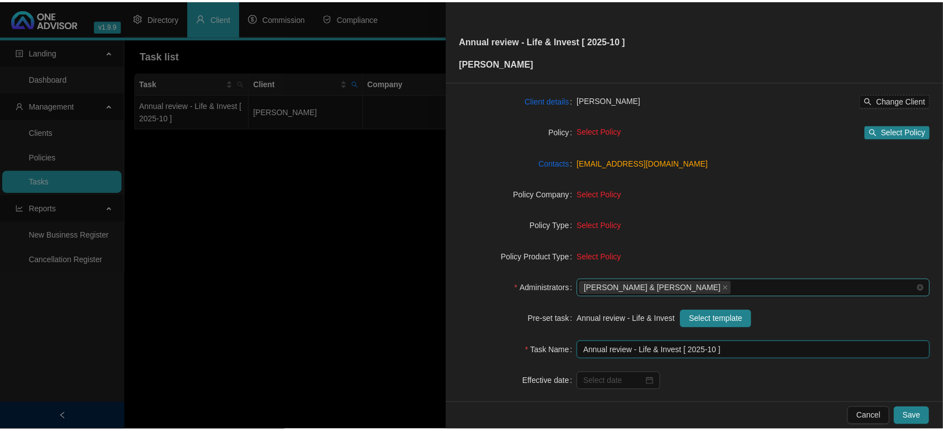
scroll to position [0, 0]
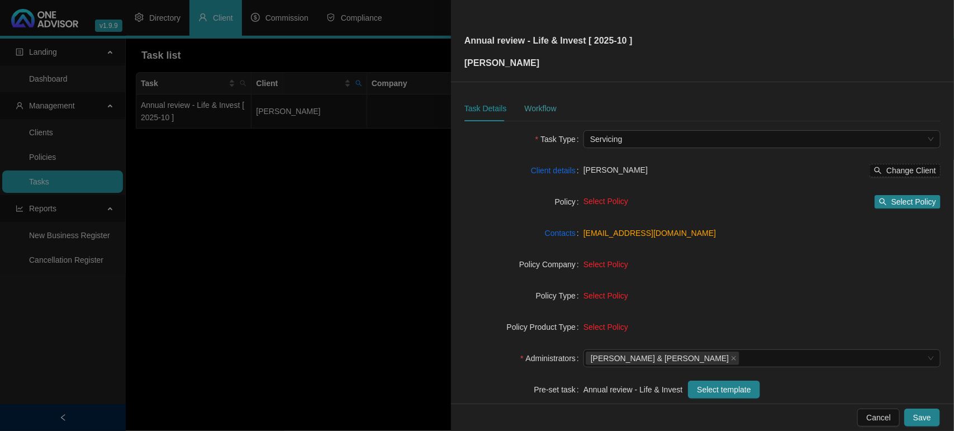
type input "Annual review - Life & Invest [ 2025-10 ]"
click at [533, 109] on div "Workflow" at bounding box center [540, 108] width 32 height 12
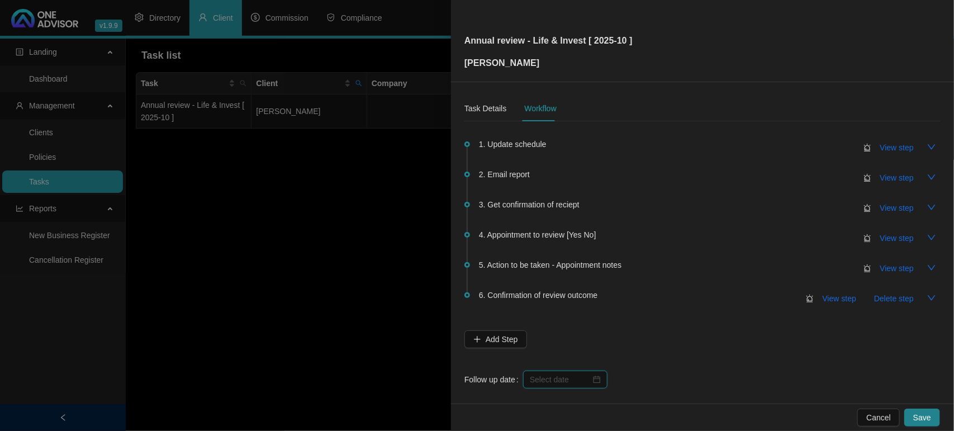
click at [568, 373] on input at bounding box center [560, 379] width 61 height 12
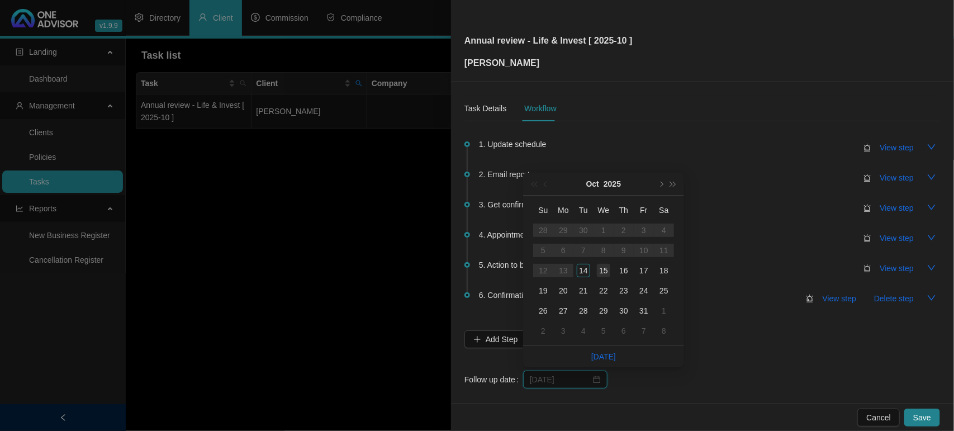
type input "[DATE]"
click at [637, 273] on div "17" at bounding box center [643, 270] width 13 height 13
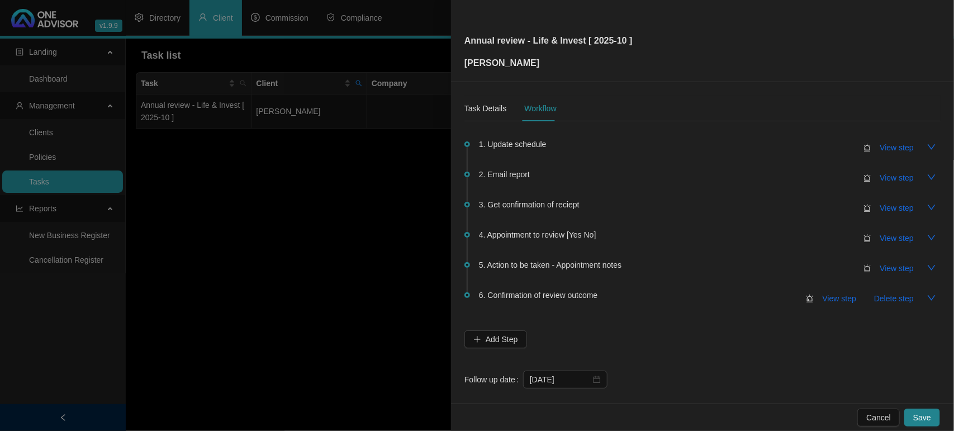
click at [925, 418] on span "Save" at bounding box center [922, 417] width 18 height 12
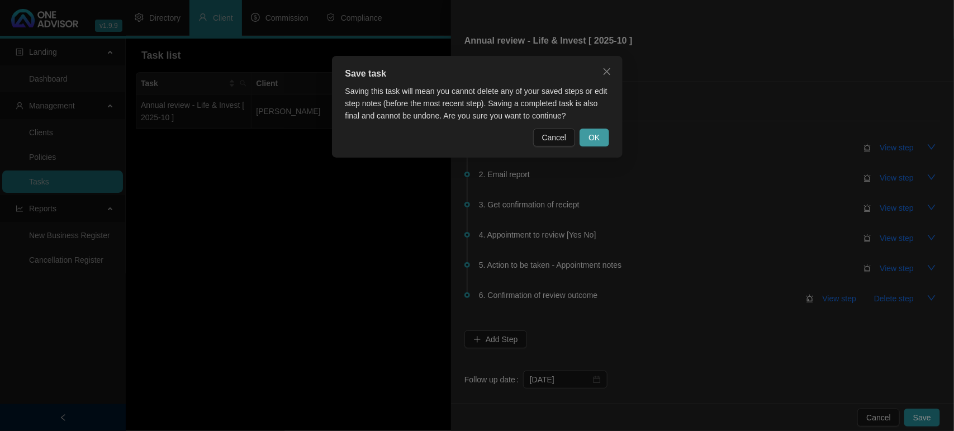
click at [598, 136] on span "OK" at bounding box center [593, 137] width 11 height 12
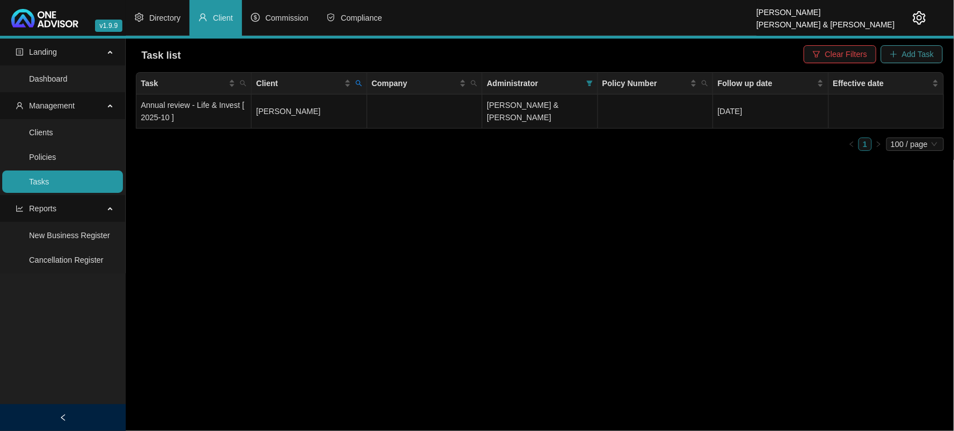
click at [903, 59] on span "Add Task" at bounding box center [918, 54] width 32 height 12
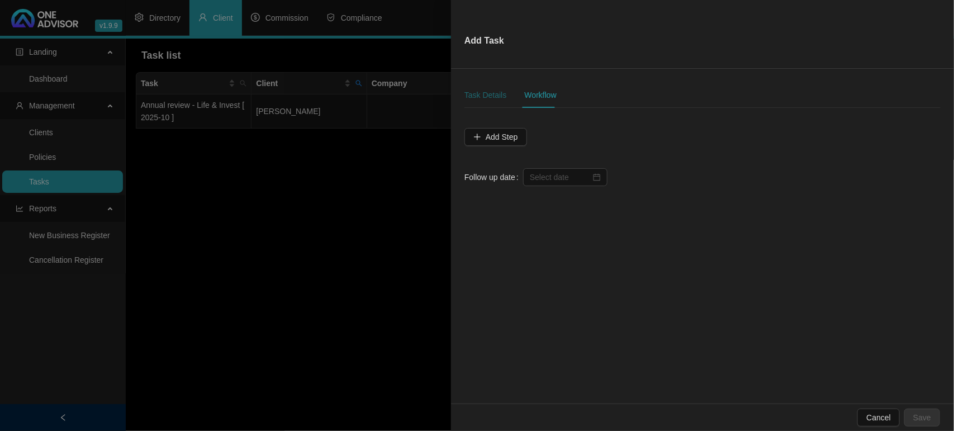
drag, startPoint x: 495, startPoint y: 89, endPoint x: 511, endPoint y: 110, distance: 25.9
click at [494, 89] on div "Task Details" at bounding box center [485, 95] width 42 height 12
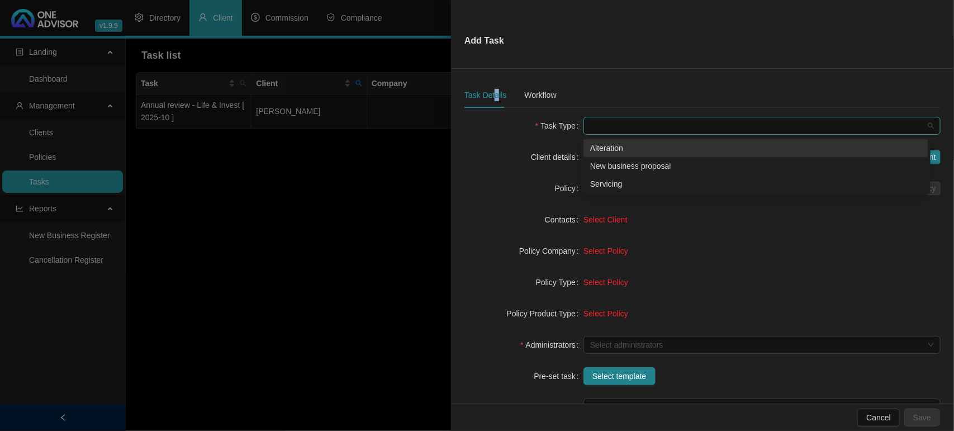
click at [643, 128] on span at bounding box center [762, 125] width 344 height 17
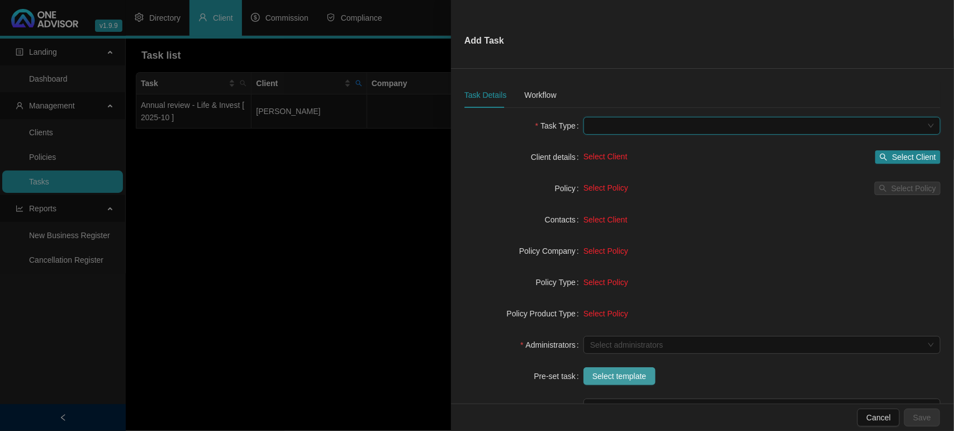
click at [616, 370] on span "Select template" at bounding box center [619, 376] width 54 height 12
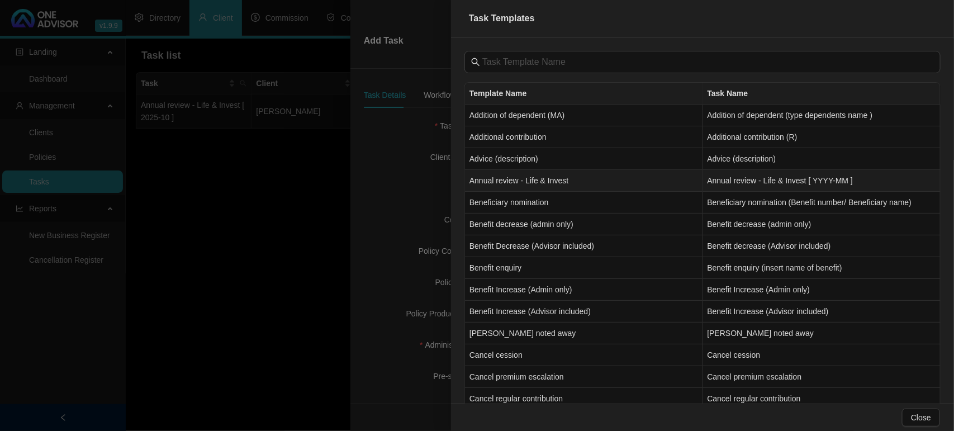
click at [525, 188] on td "Annual review - Life & Invest" at bounding box center [584, 181] width 238 height 22
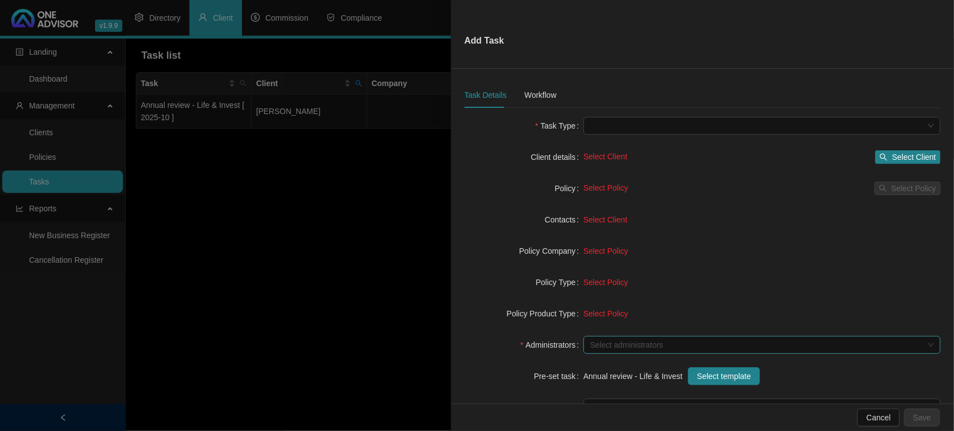
type input "Annual review - Life & Invest [ YYYY-MM ]"
click at [644, 341] on div at bounding box center [755, 345] width 341 height 8
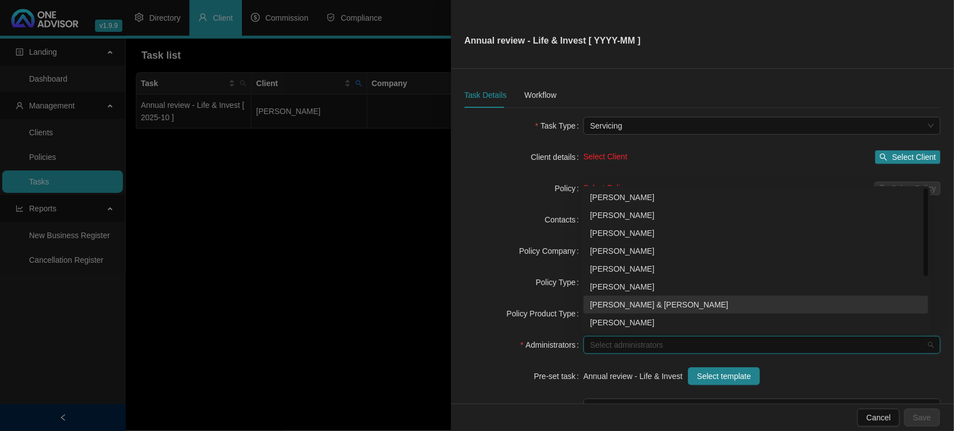
click at [634, 302] on div "[PERSON_NAME] & [PERSON_NAME]" at bounding box center [755, 304] width 331 height 12
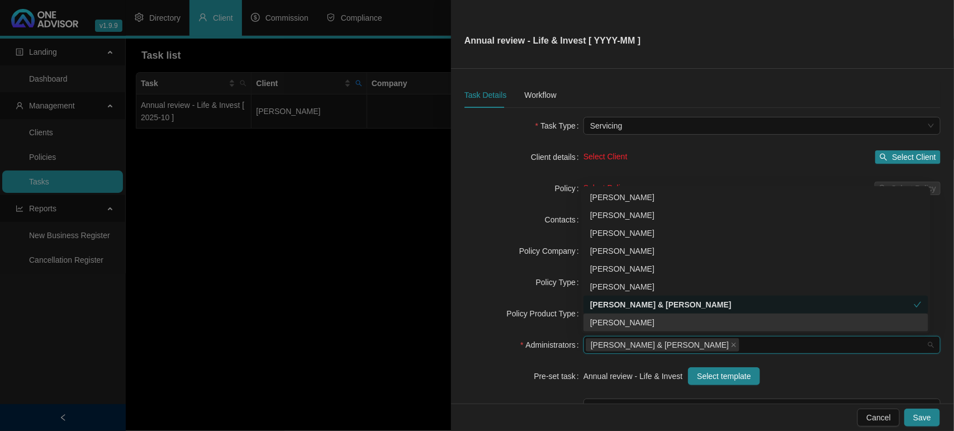
click at [517, 285] on div "Policy Type" at bounding box center [523, 282] width 119 height 18
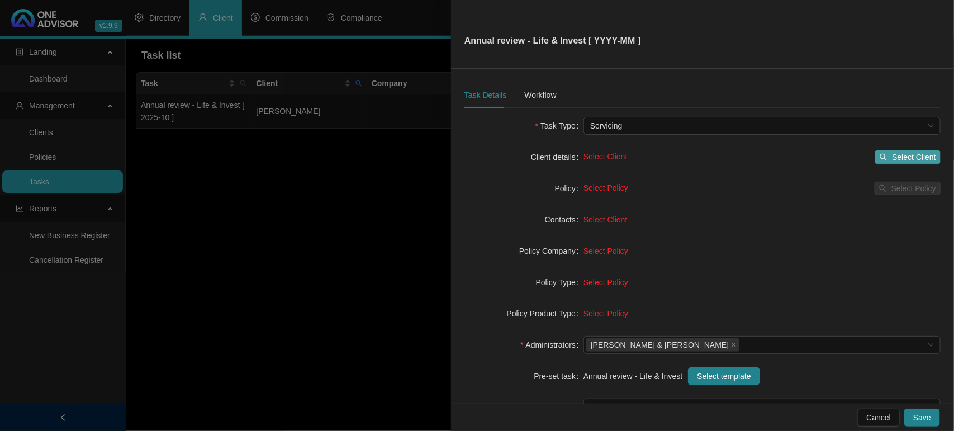
click at [894, 160] on span "Select Client" at bounding box center [914, 157] width 44 height 12
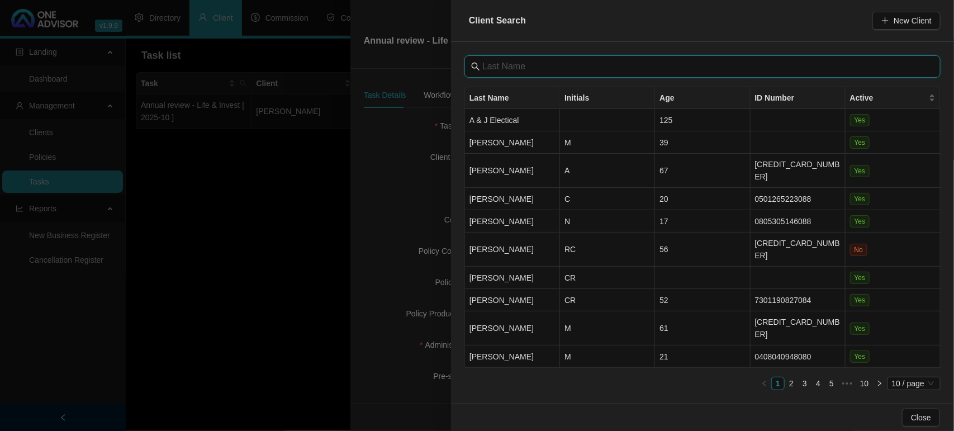
click at [640, 62] on input "text" at bounding box center [703, 66] width 442 height 13
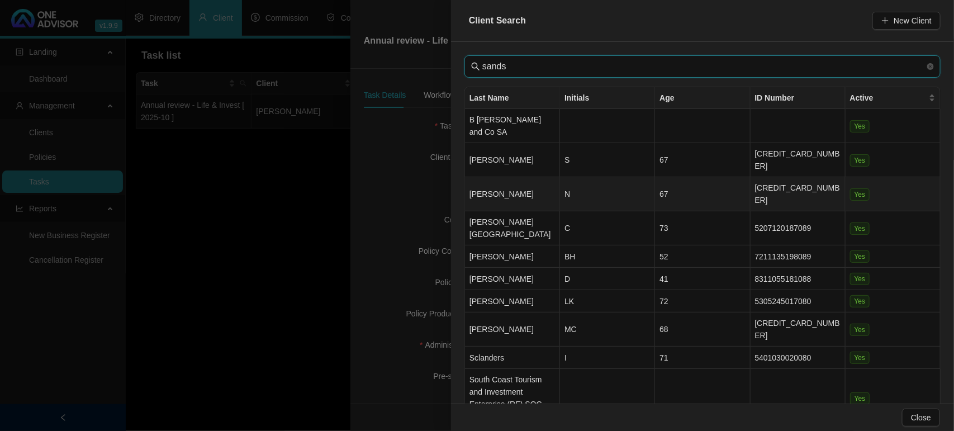
type input "sands"
click at [582, 177] on td "N" at bounding box center [607, 194] width 95 height 34
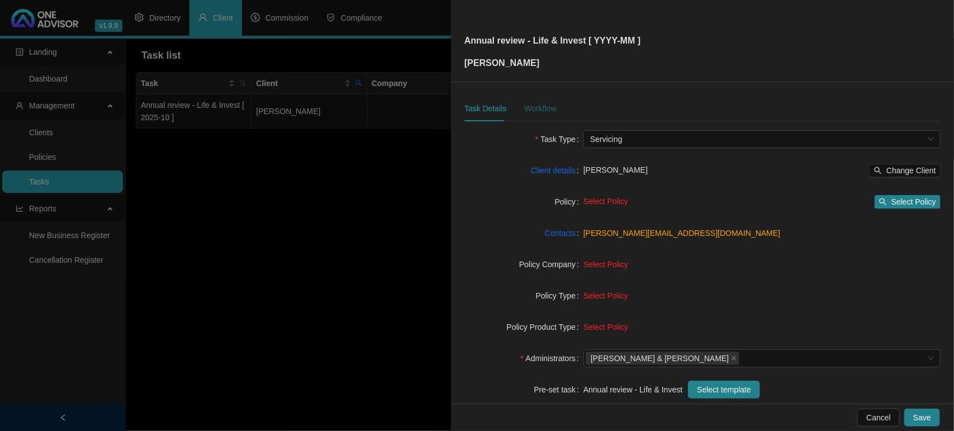
click at [542, 115] on div "Workflow" at bounding box center [540, 108] width 32 height 12
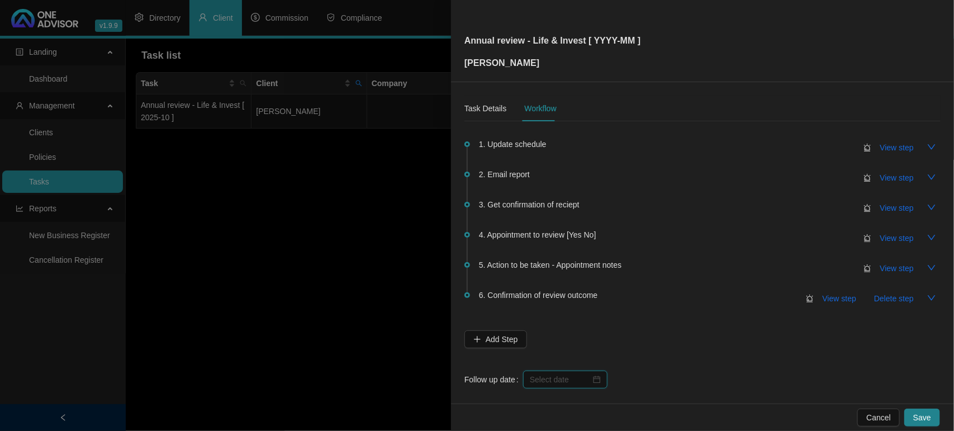
click at [560, 375] on input at bounding box center [560, 379] width 61 height 12
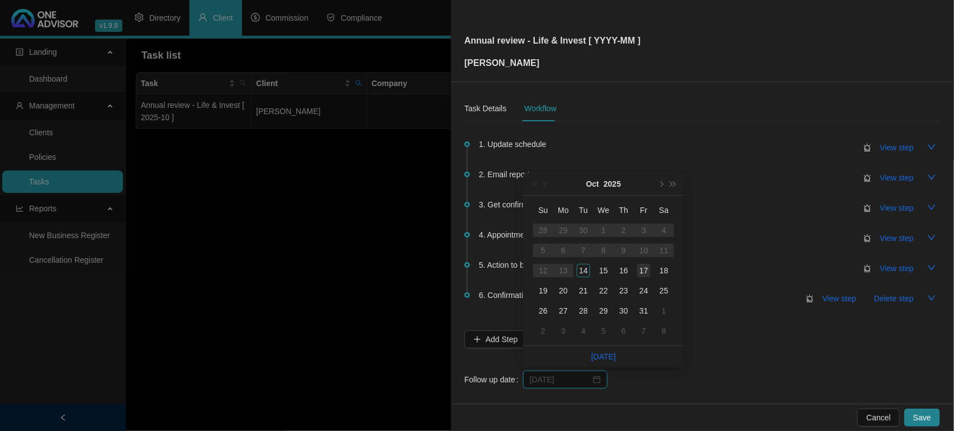
type input "[DATE]"
click at [644, 273] on div "17" at bounding box center [643, 270] width 13 height 13
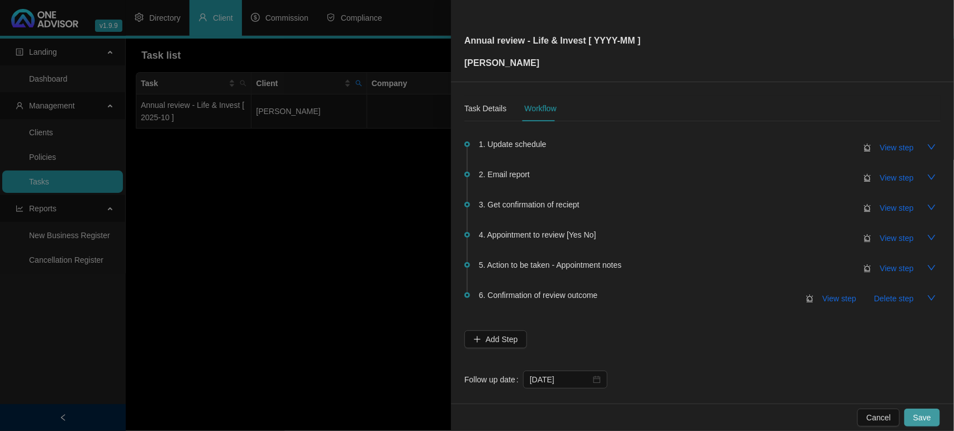
click at [922, 414] on span "Save" at bounding box center [922, 417] width 18 height 12
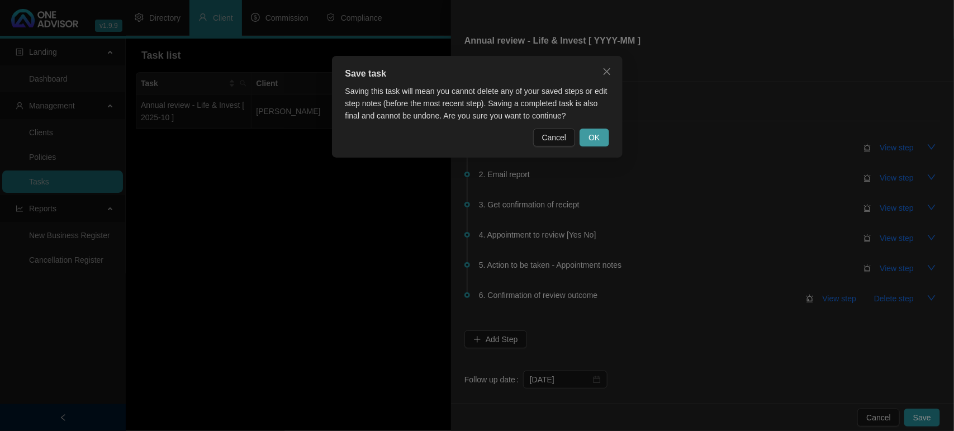
click at [602, 138] on button "OK" at bounding box center [593, 137] width 29 height 18
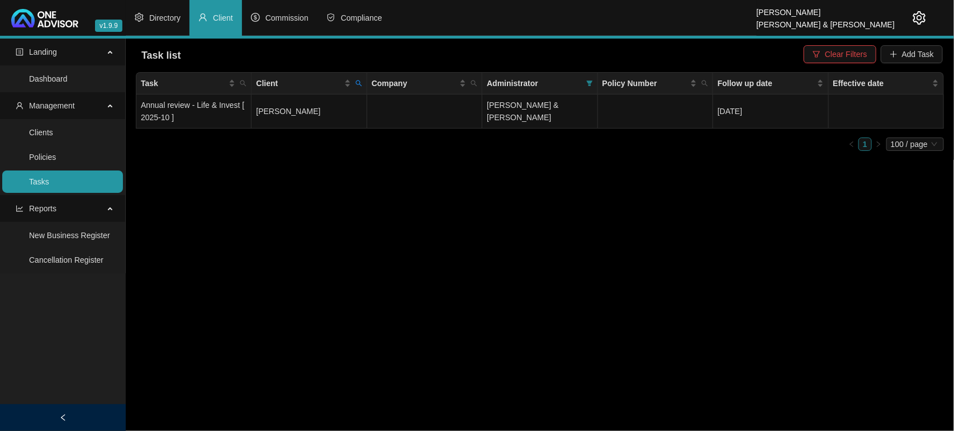
click at [49, 180] on link "Tasks" at bounding box center [39, 181] width 20 height 9
click at [839, 48] on span "Clear Filters" at bounding box center [846, 54] width 42 height 12
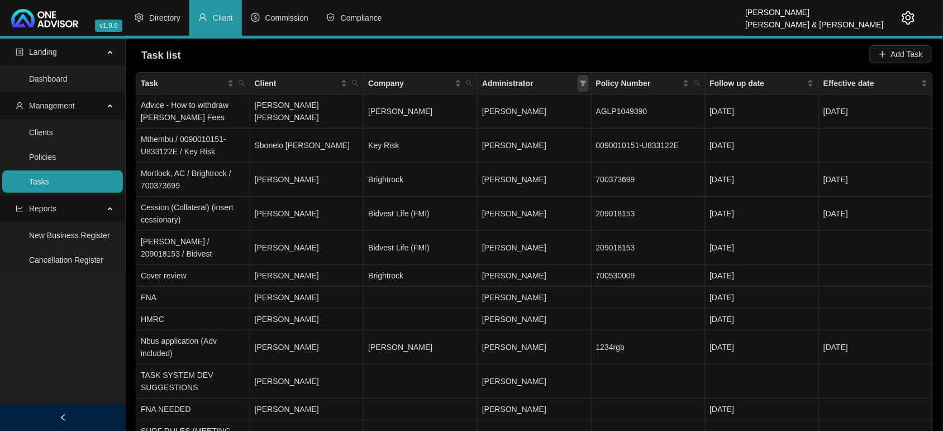
click at [583, 84] on icon "filter" at bounding box center [583, 83] width 6 height 6
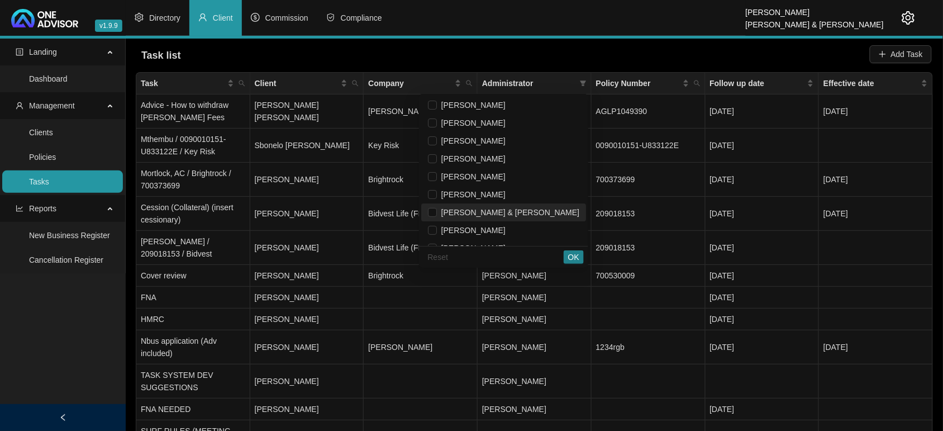
click at [524, 204] on li "[PERSON_NAME] & [PERSON_NAME]" at bounding box center [503, 212] width 165 height 18
checkbox input "true"
click at [574, 255] on span "OK" at bounding box center [573, 257] width 11 height 12
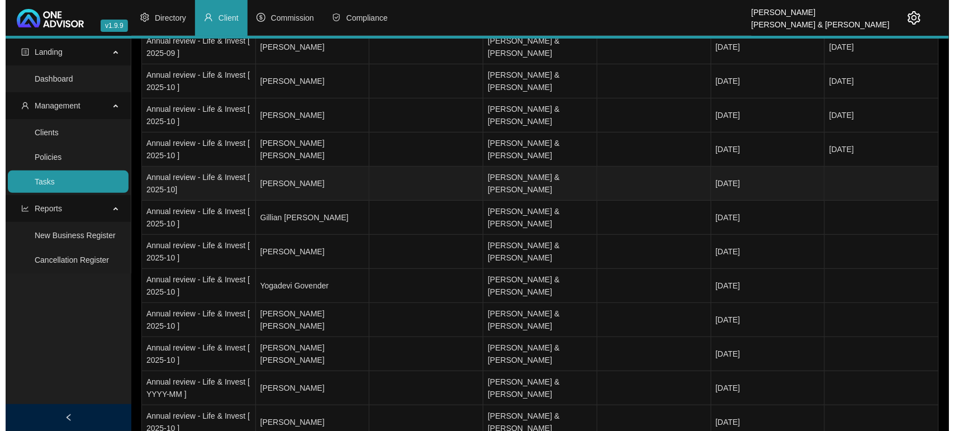
scroll to position [1327, 0]
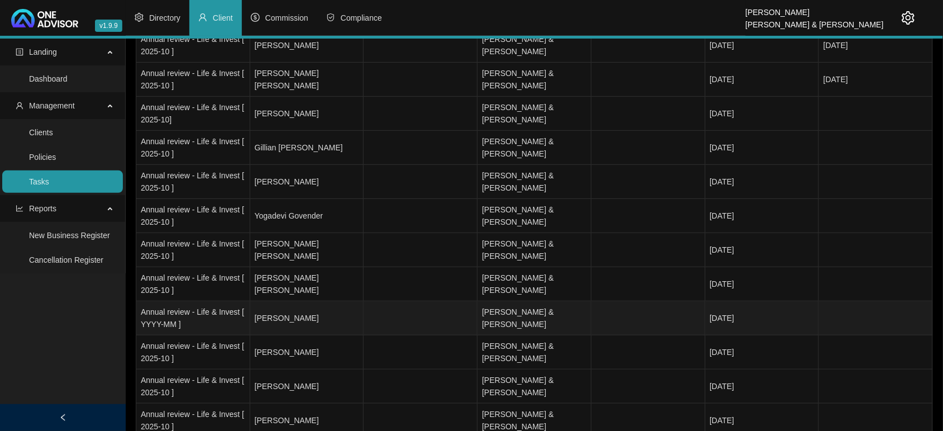
click at [207, 319] on td "Annual review - Life & Invest [ YYYY-MM ]" at bounding box center [193, 318] width 114 height 34
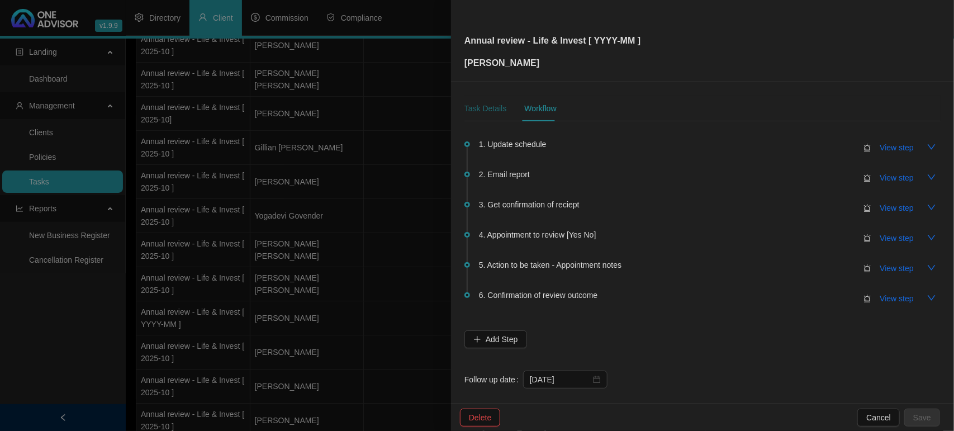
click at [482, 108] on div "Task Details" at bounding box center [485, 108] width 42 height 12
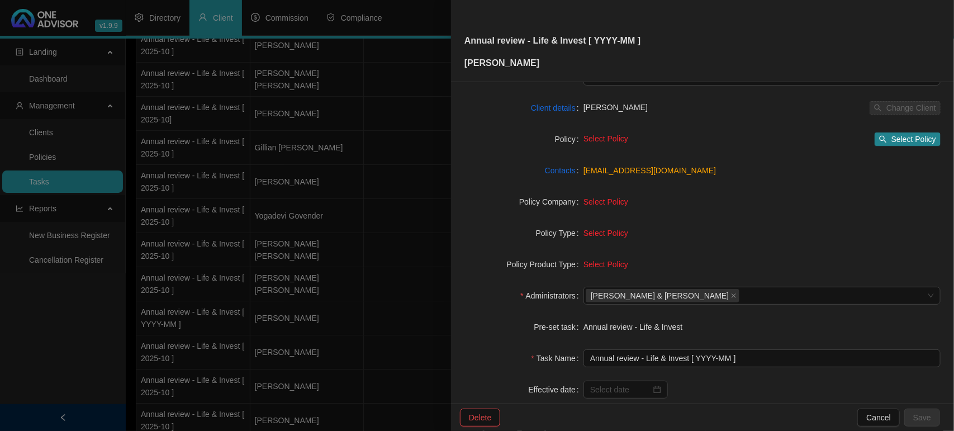
scroll to position [116, 0]
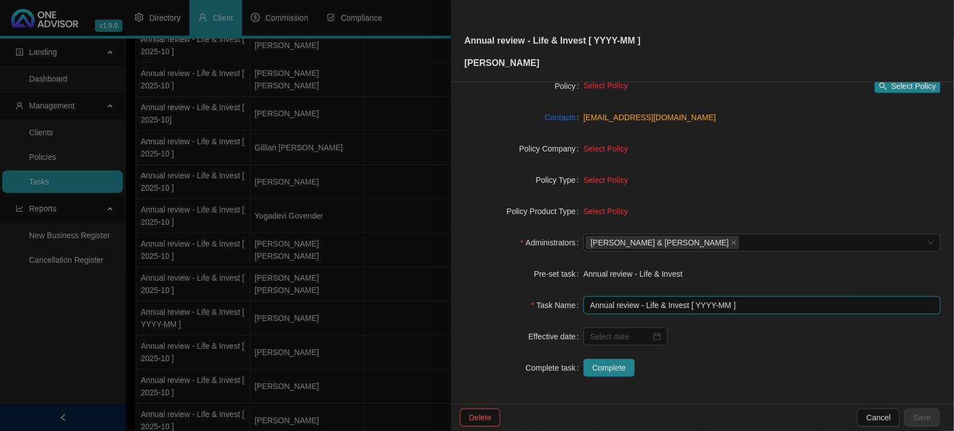
click at [727, 303] on input "Annual review - Life & Invest [ YYYY-MM ]" at bounding box center [761, 305] width 357 height 18
type input "Annual review - Life & Invest [ 2025-10 ]"
click at [925, 412] on span "Save" at bounding box center [922, 417] width 18 height 12
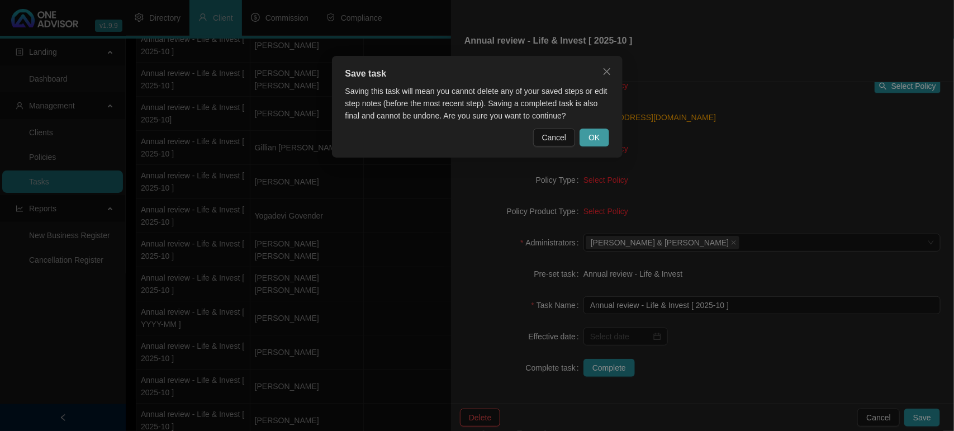
click at [603, 133] on button "OK" at bounding box center [593, 137] width 29 height 18
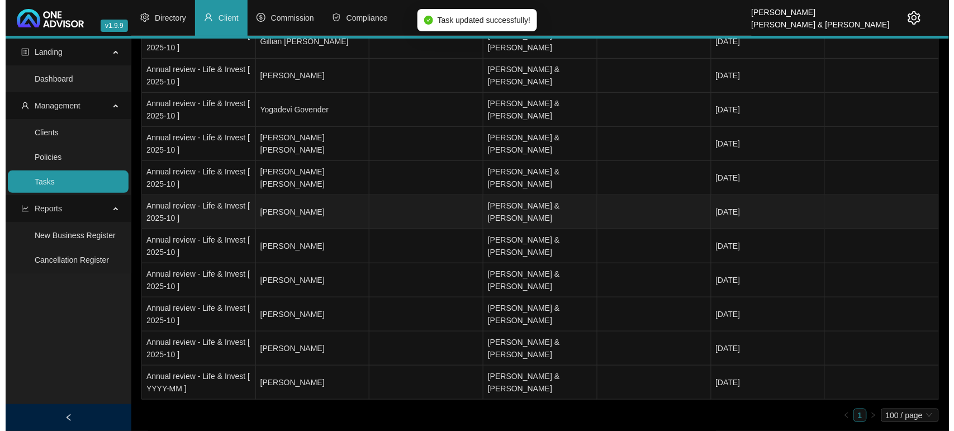
scroll to position [1439, 0]
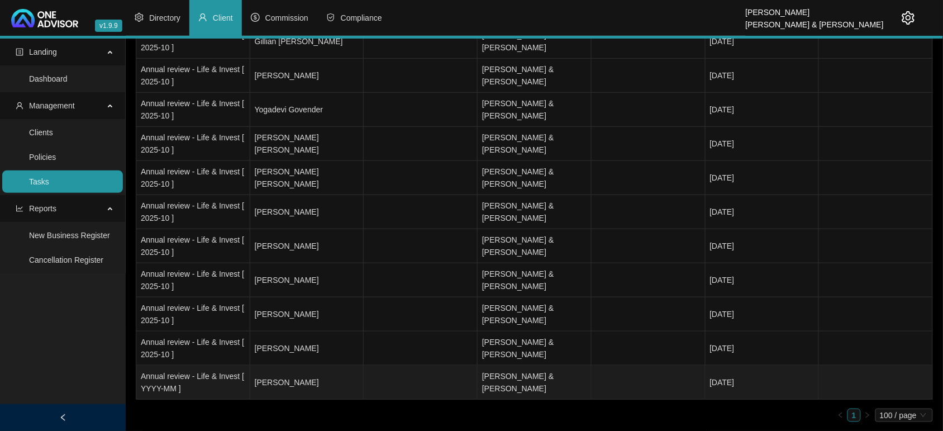
click at [202, 378] on td "Annual review - Life & Invest [ YYYY-MM ]" at bounding box center [193, 382] width 114 height 34
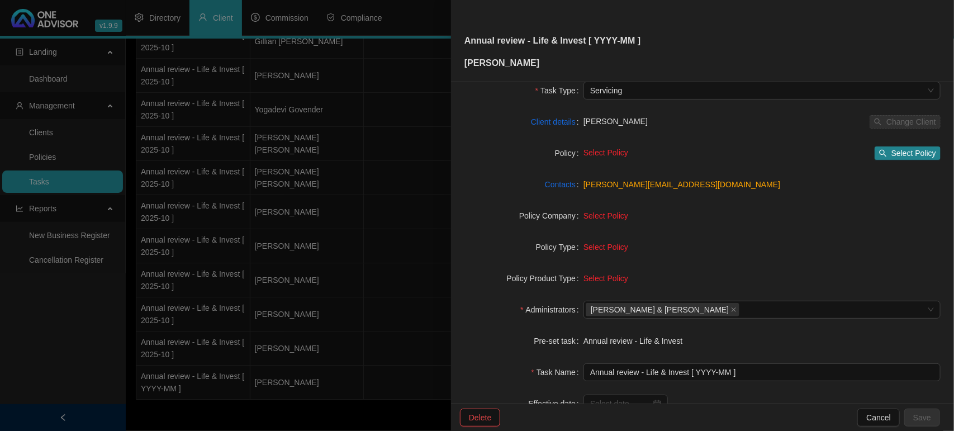
scroll to position [116, 0]
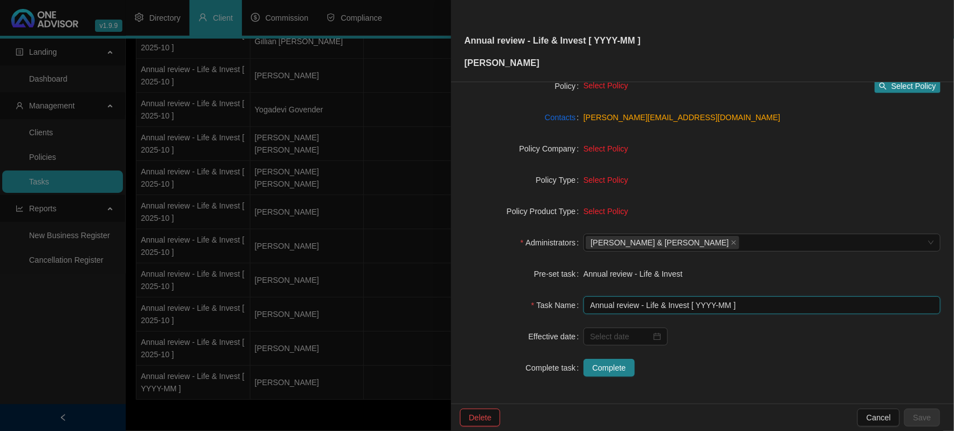
click at [725, 304] on input "Annual review - Life & Invest [ YYYY-MM ]" at bounding box center [761, 305] width 357 height 18
type input "Annual review - Life & Invest [ 2025-10 ]"
click at [914, 413] on button "Save" at bounding box center [922, 417] width 36 height 18
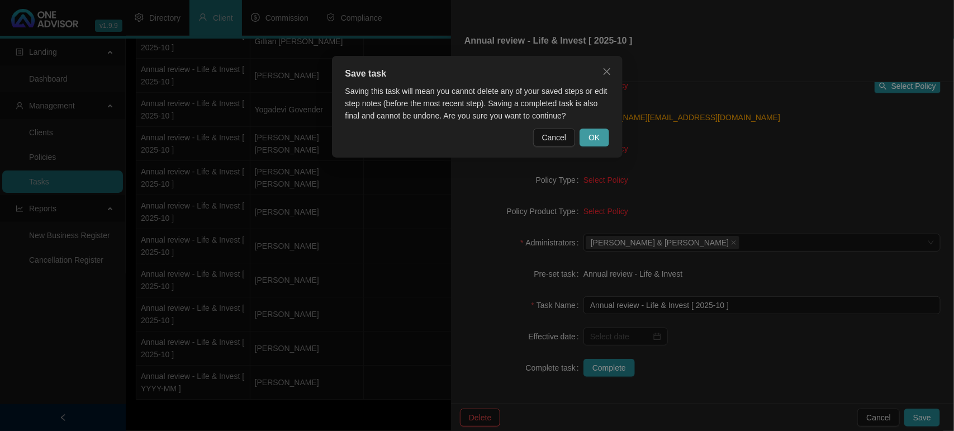
click at [589, 141] on span "OK" at bounding box center [593, 137] width 11 height 12
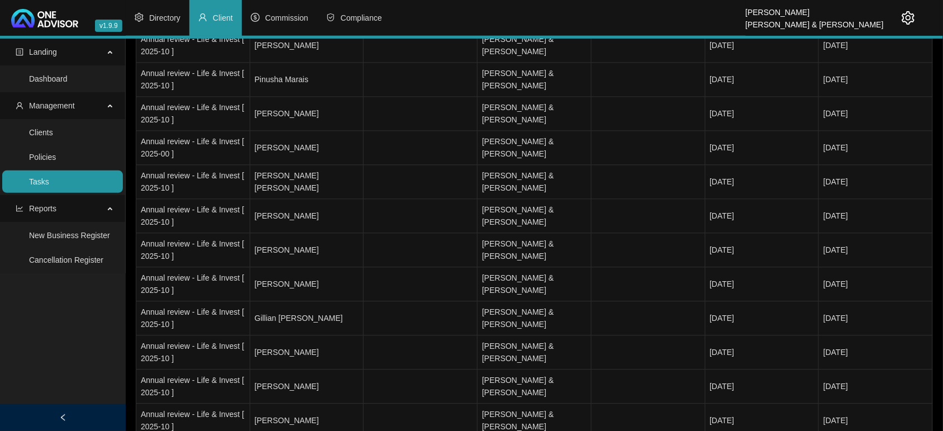
scroll to position [531, 0]
